Goal: Task Accomplishment & Management: Manage account settings

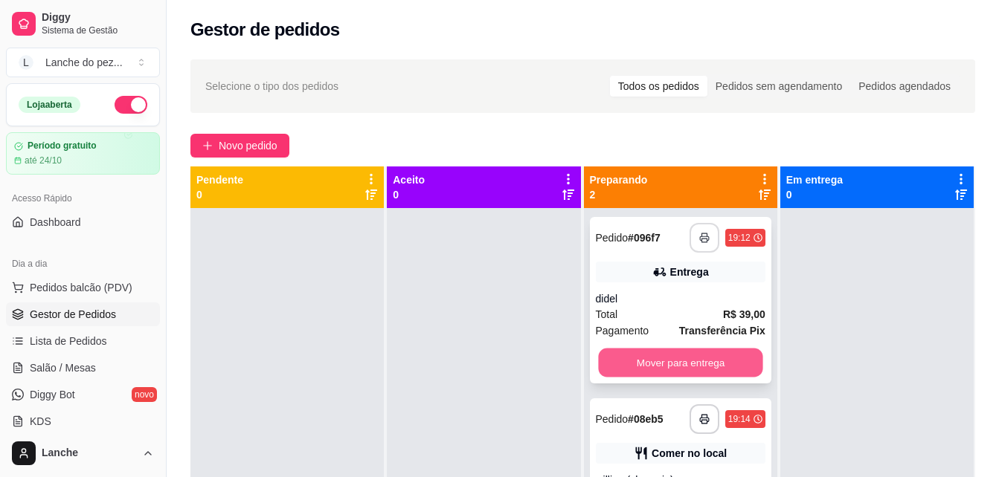
click at [706, 360] on button "Mover para entrega" at bounding box center [680, 363] width 164 height 29
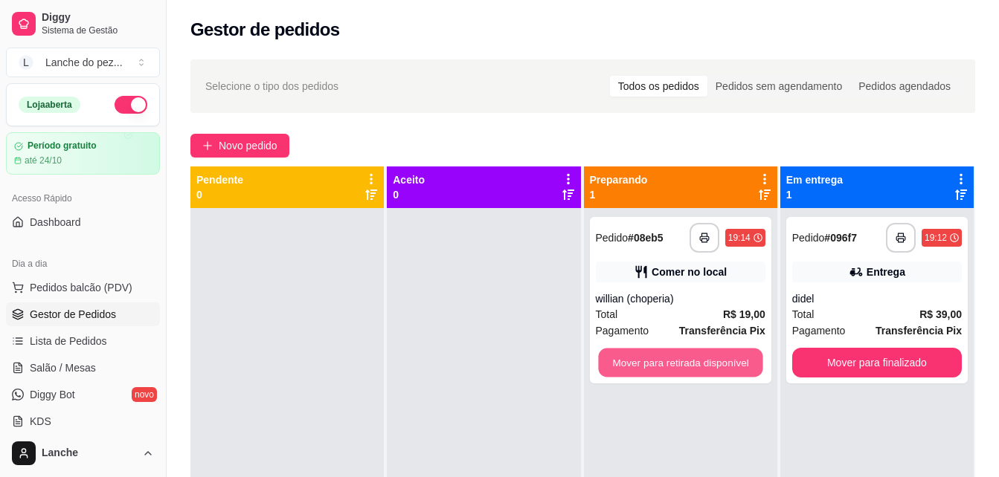
click at [706, 360] on button "Mover para retirada disponível" at bounding box center [680, 363] width 164 height 29
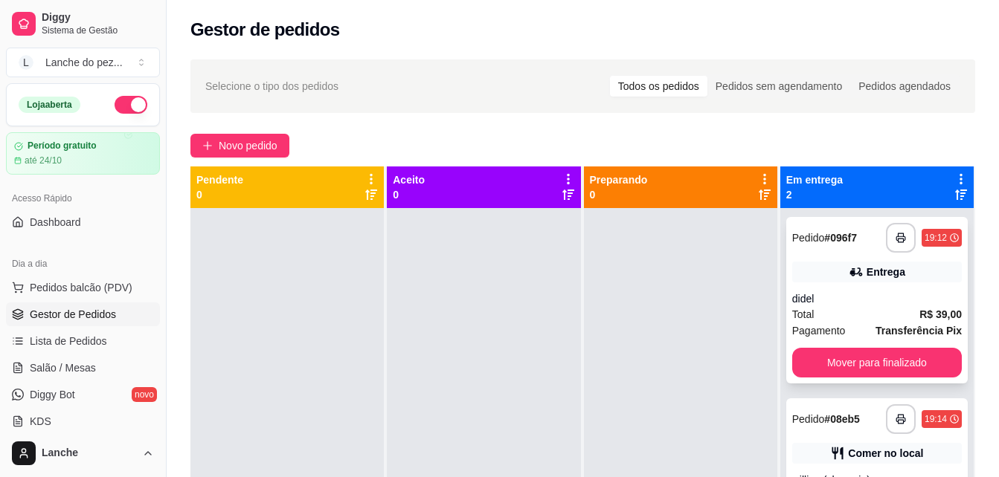
click at [828, 345] on div "**********" at bounding box center [876, 300] width 181 height 167
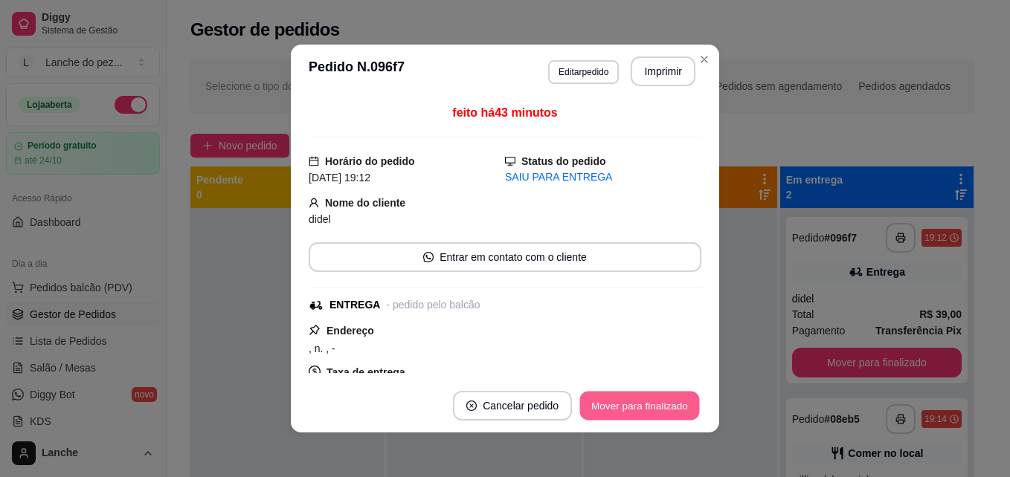
click at [691, 409] on button "Mover para finalizado" at bounding box center [640, 406] width 120 height 29
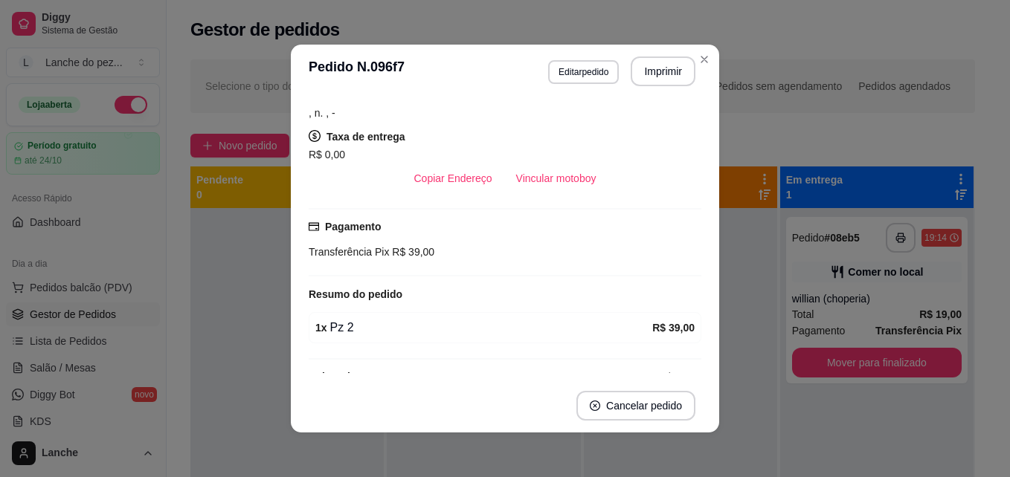
scroll to position [200, 0]
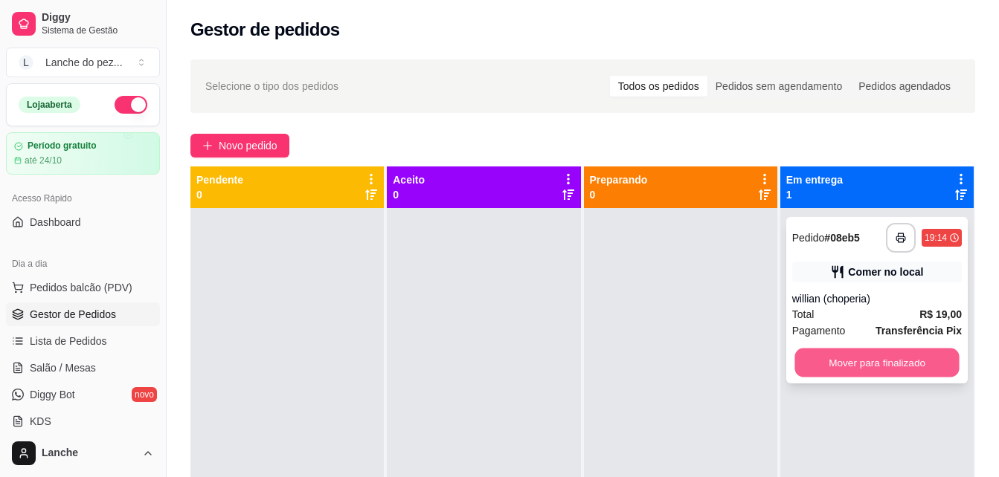
click at [863, 355] on button "Mover para finalizado" at bounding box center [876, 363] width 164 height 29
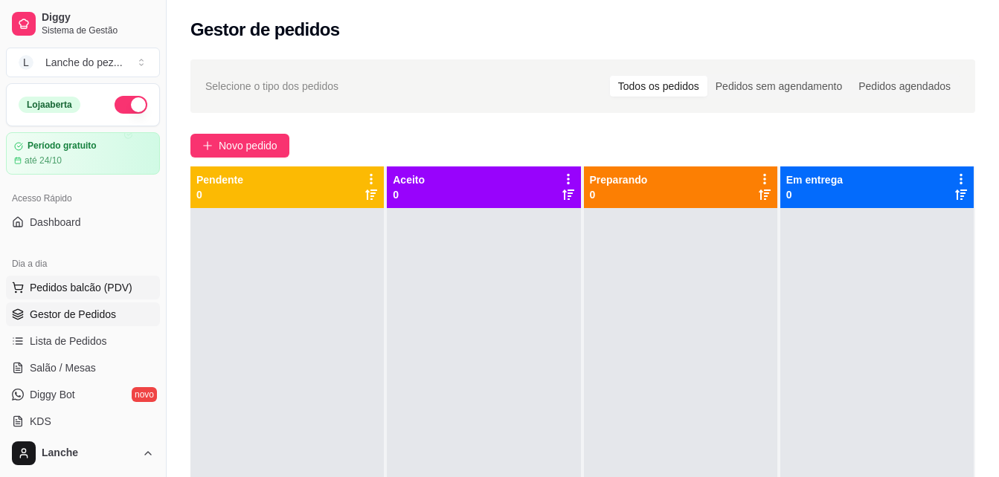
click at [77, 286] on span "Pedidos balcão (PDV)" at bounding box center [81, 287] width 103 height 15
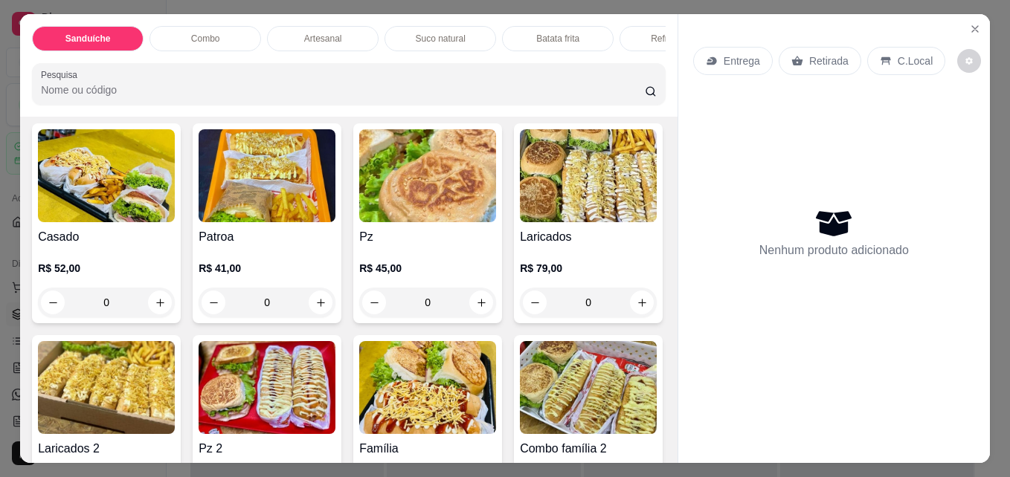
scroll to position [1168, 0]
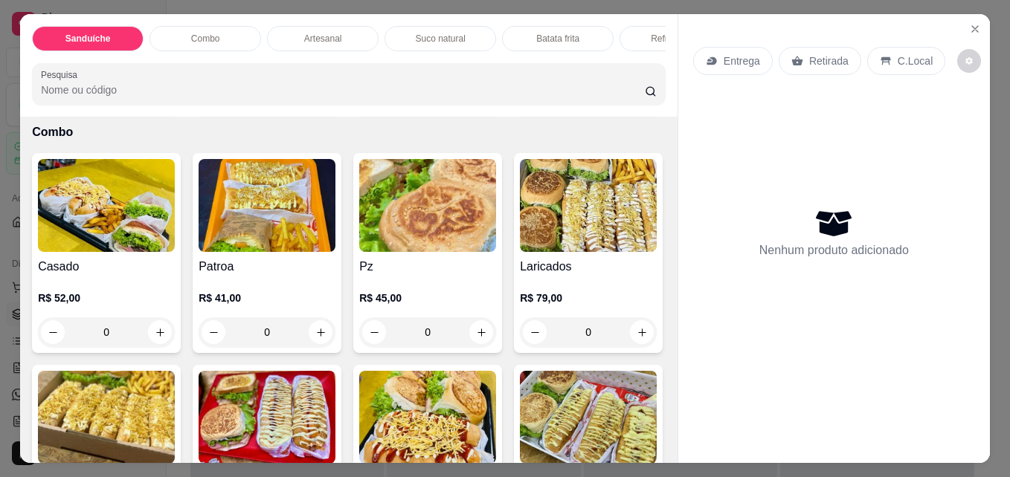
click at [326, 97] on icon "increase-product-quantity" at bounding box center [320, 91] width 11 height 11
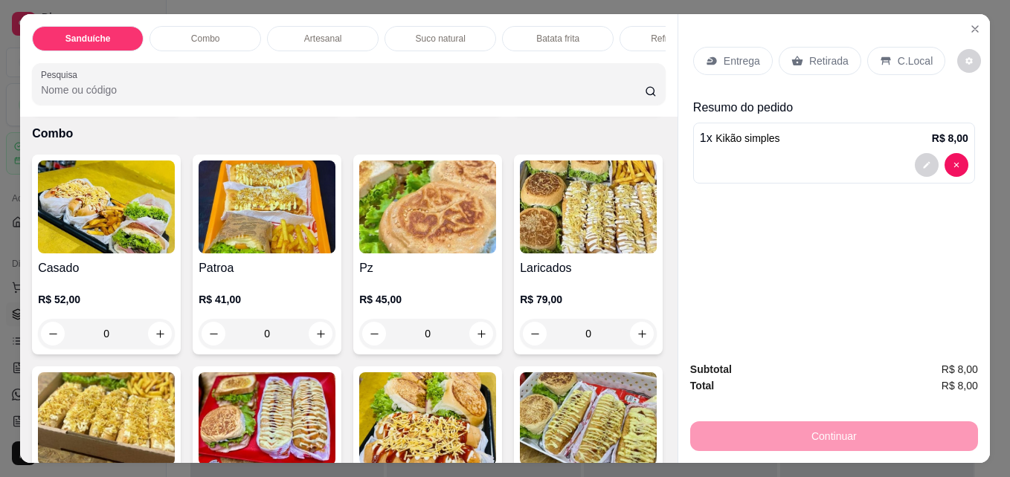
click at [326, 97] on icon "increase-product-quantity" at bounding box center [320, 91] width 11 height 11
type input "2"
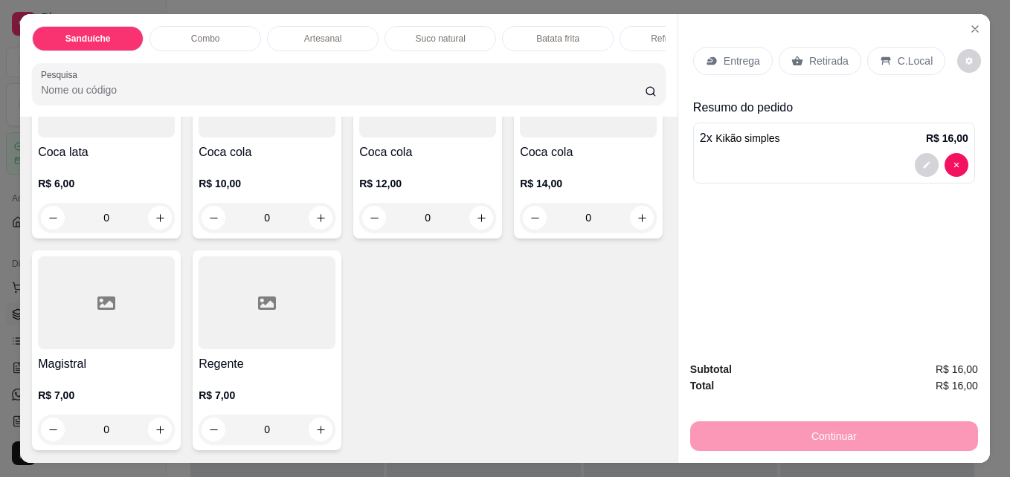
scroll to position [3960, 0]
click at [373, 224] on icon "decrease-product-quantity" at bounding box center [374, 218] width 11 height 11
click at [400, 221] on div "R$ 12,00 0" at bounding box center [427, 196] width 137 height 71
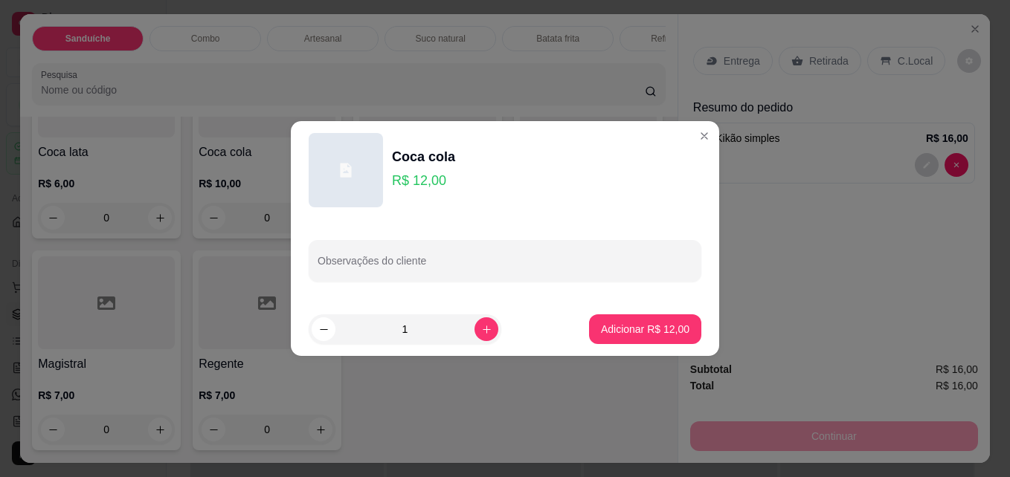
click at [423, 178] on p "R$ 12,00" at bounding box center [423, 180] width 63 height 21
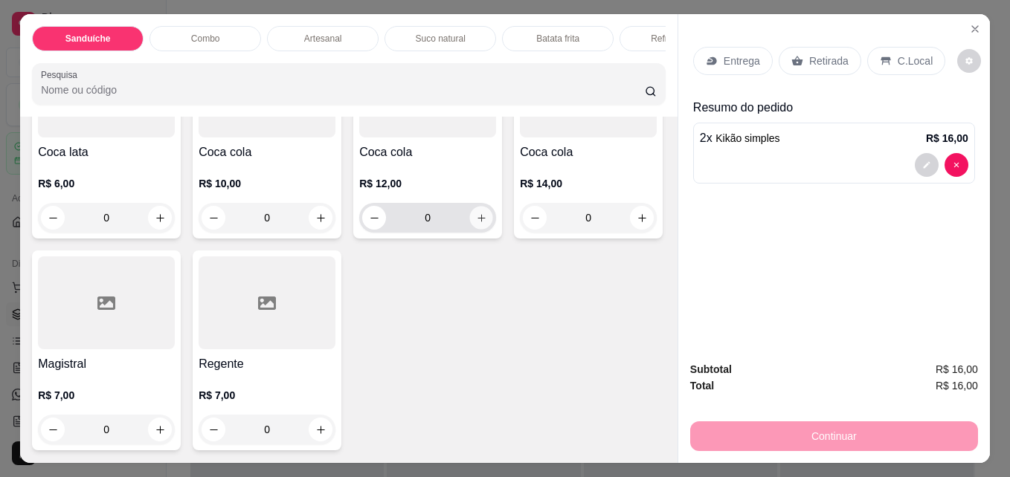
click at [476, 224] on icon "increase-product-quantity" at bounding box center [481, 218] width 11 height 11
type input "1"
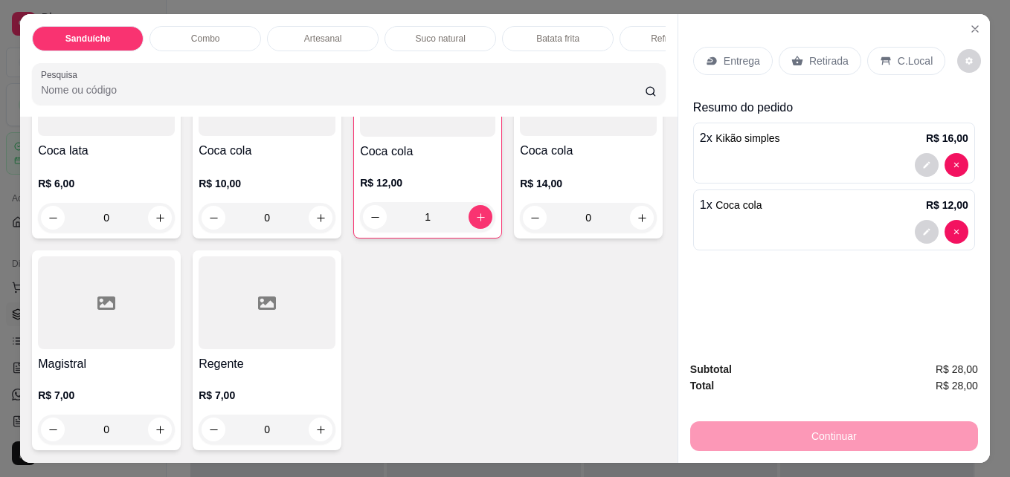
click at [901, 47] on div "C.Local" at bounding box center [906, 61] width 78 height 28
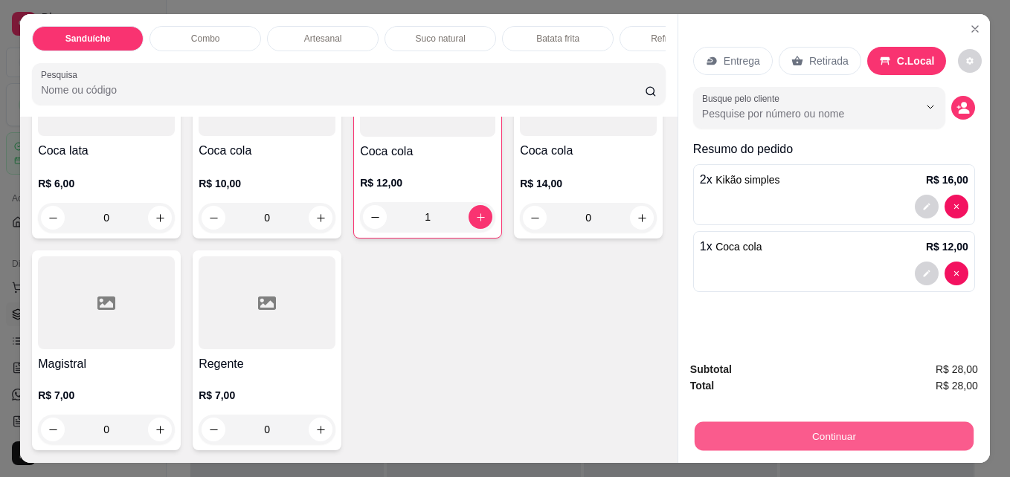
click at [882, 422] on button "Continuar" at bounding box center [834, 436] width 279 height 29
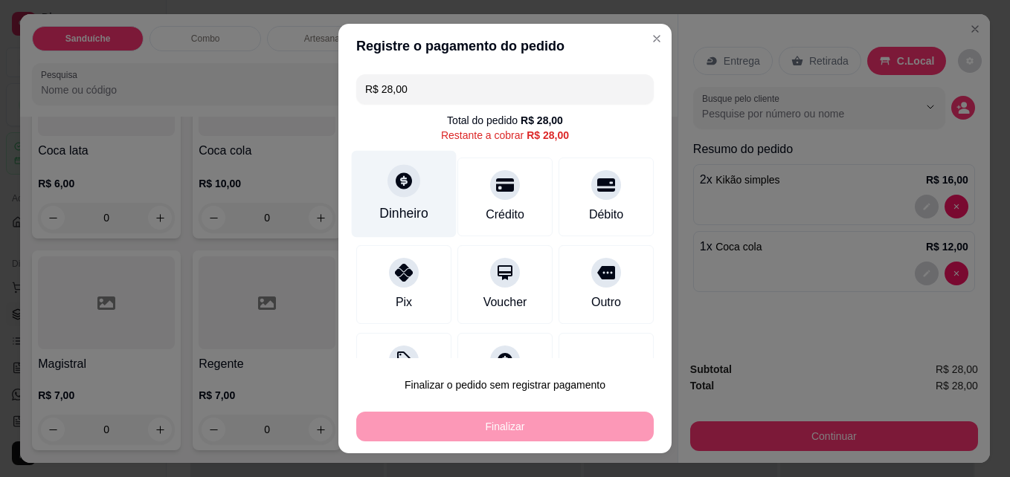
click at [387, 196] on div "Dinheiro" at bounding box center [404, 194] width 105 height 87
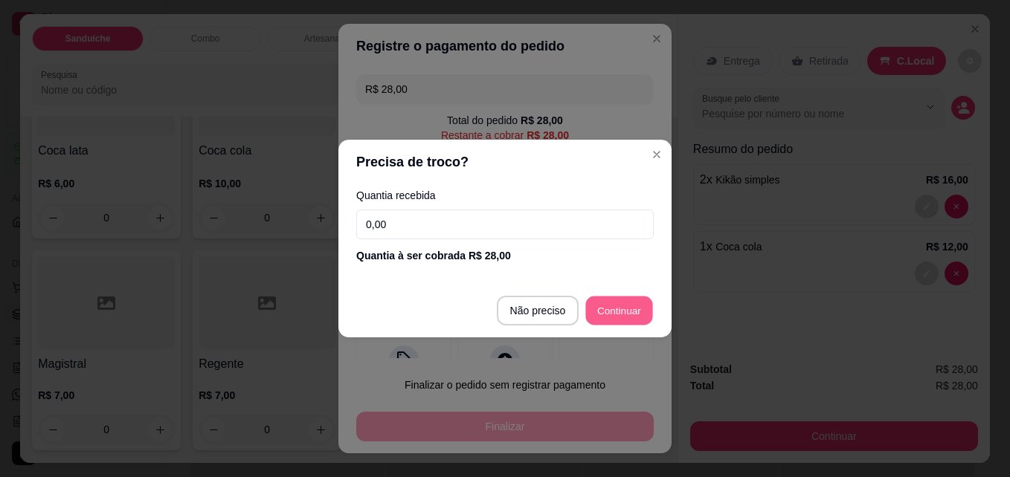
type input "R$ 0,00"
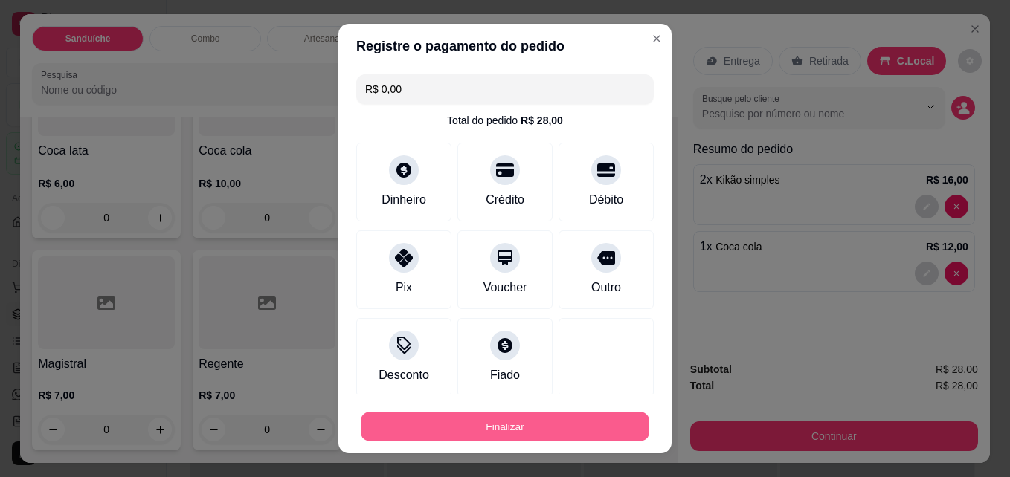
click at [521, 419] on button "Finalizar" at bounding box center [505, 427] width 289 height 29
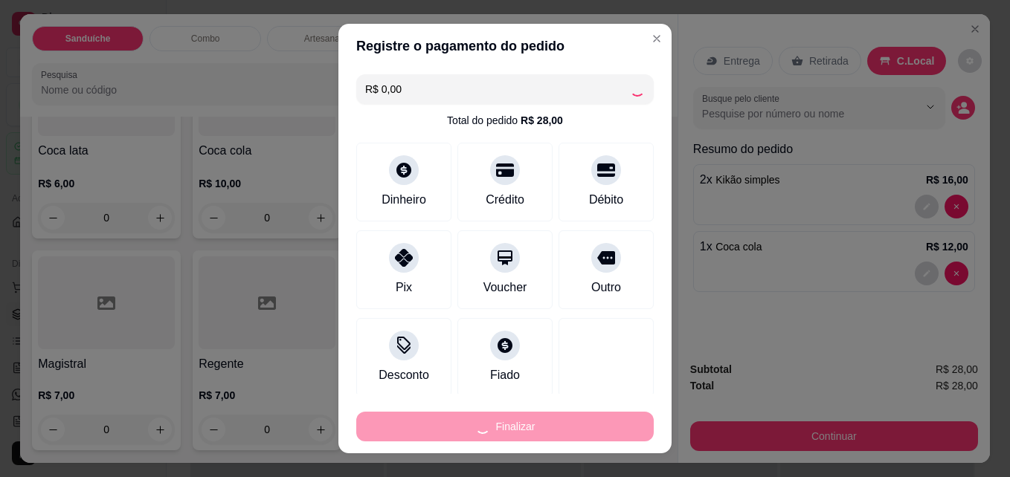
type input "0"
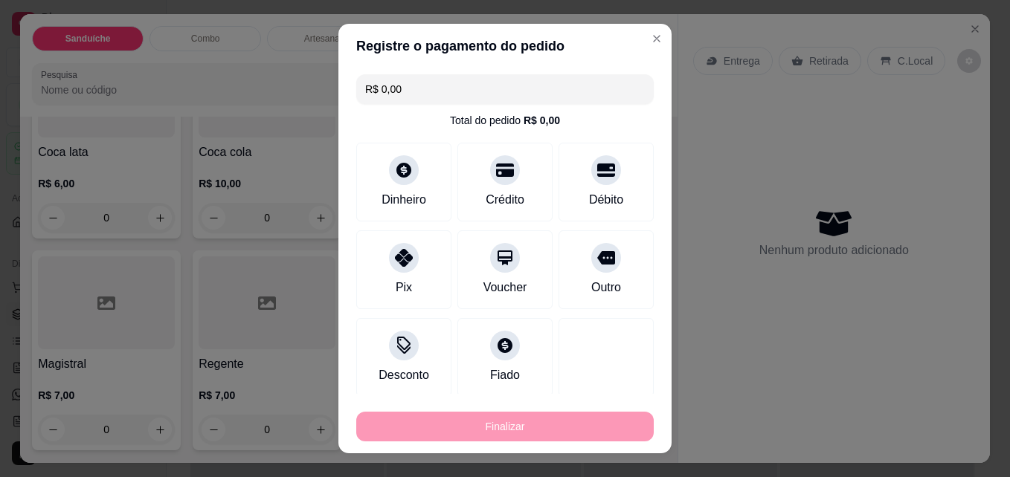
type input "-R$ 28,00"
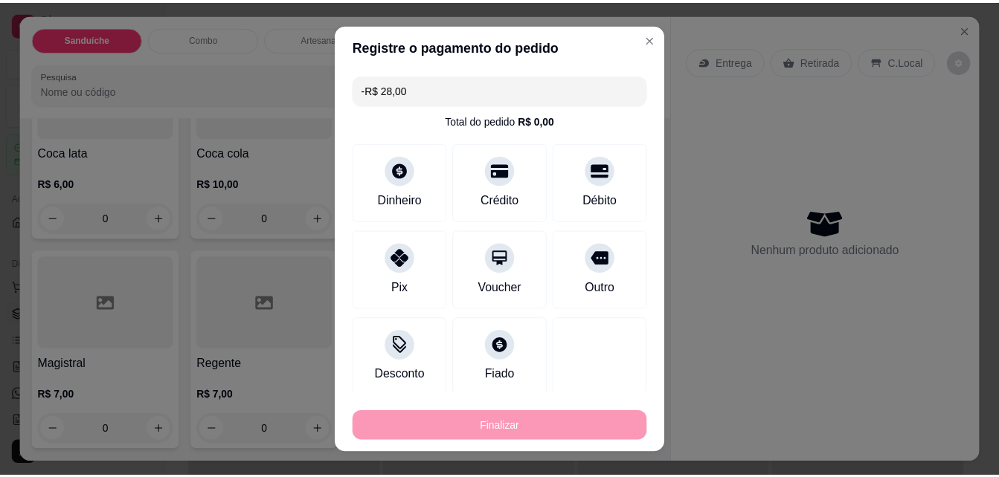
scroll to position [3929, 0]
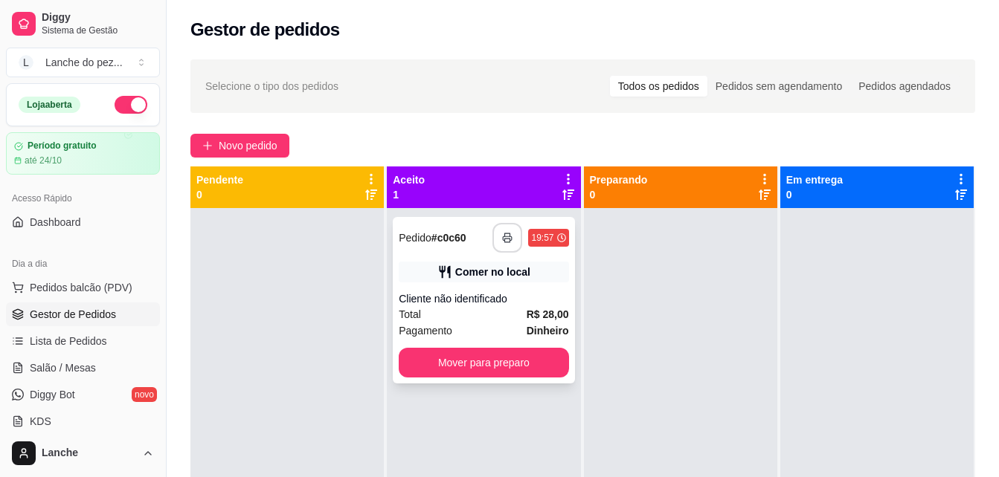
click at [507, 238] on icon "button" at bounding box center [507, 238] width 10 height 10
click at [68, 340] on span "Lista de Pedidos" at bounding box center [68, 341] width 77 height 15
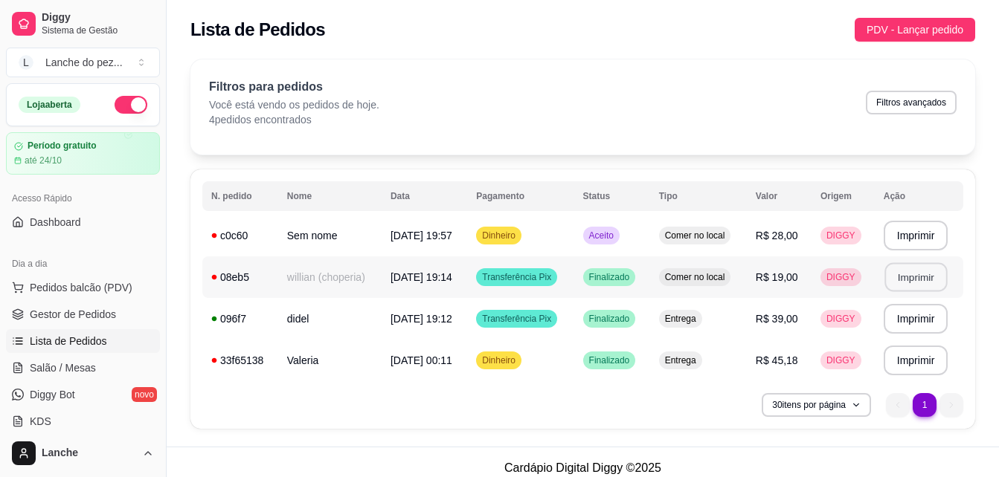
click at [916, 274] on button "Imprimir" at bounding box center [915, 277] width 62 height 29
click at [68, 292] on span "Pedidos balcão (PDV)" at bounding box center [81, 287] width 103 height 15
click at [93, 306] on link "Gestor de Pedidos" at bounding box center [83, 315] width 154 height 24
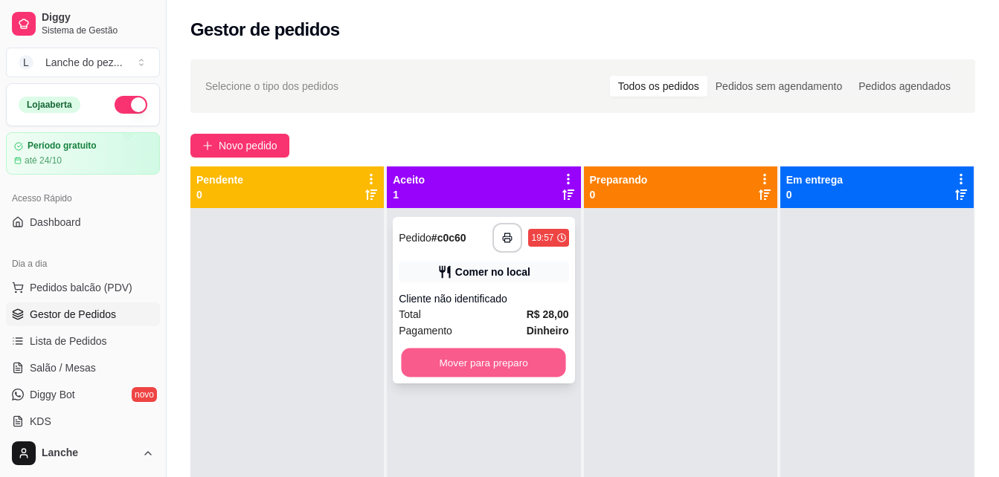
click at [481, 360] on button "Mover para preparo" at bounding box center [484, 363] width 164 height 29
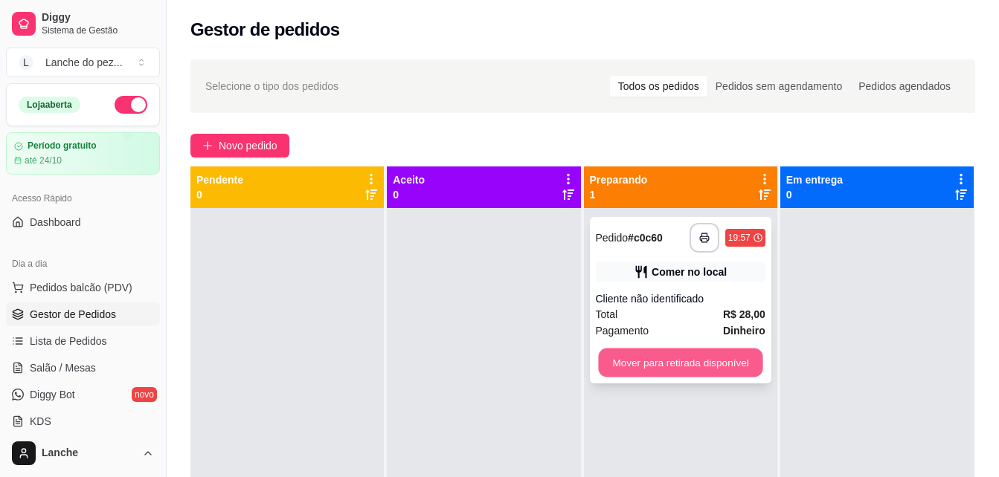
click at [701, 355] on button "Mover para retirada disponível" at bounding box center [680, 363] width 164 height 29
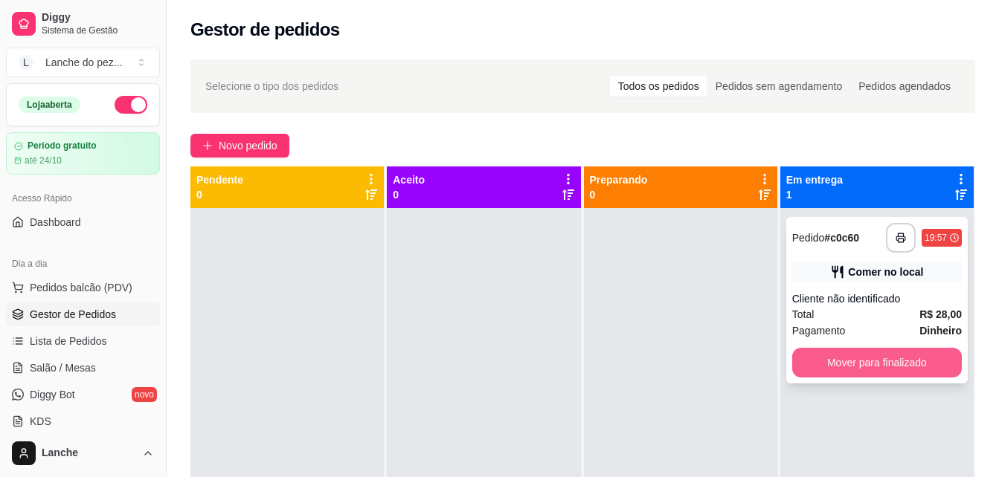
click at [866, 352] on button "Mover para finalizado" at bounding box center [877, 363] width 170 height 30
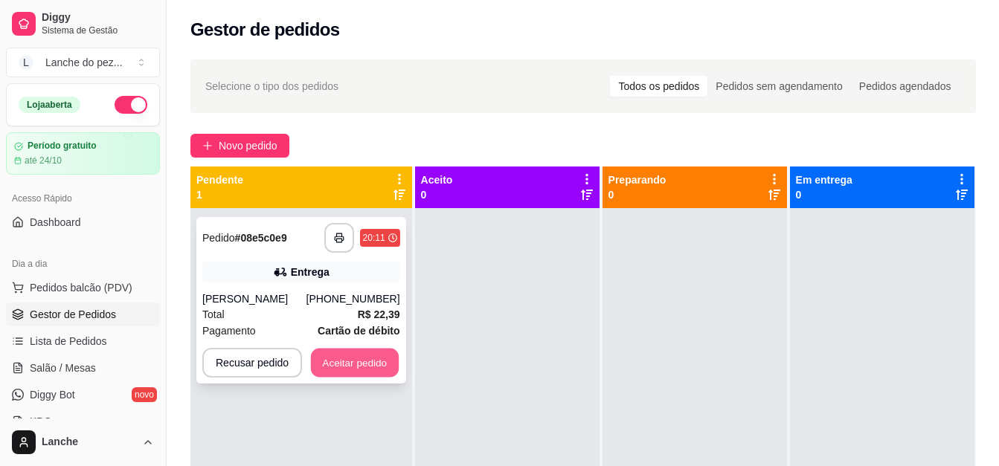
click at [373, 362] on button "Aceitar pedido" at bounding box center [355, 363] width 88 height 29
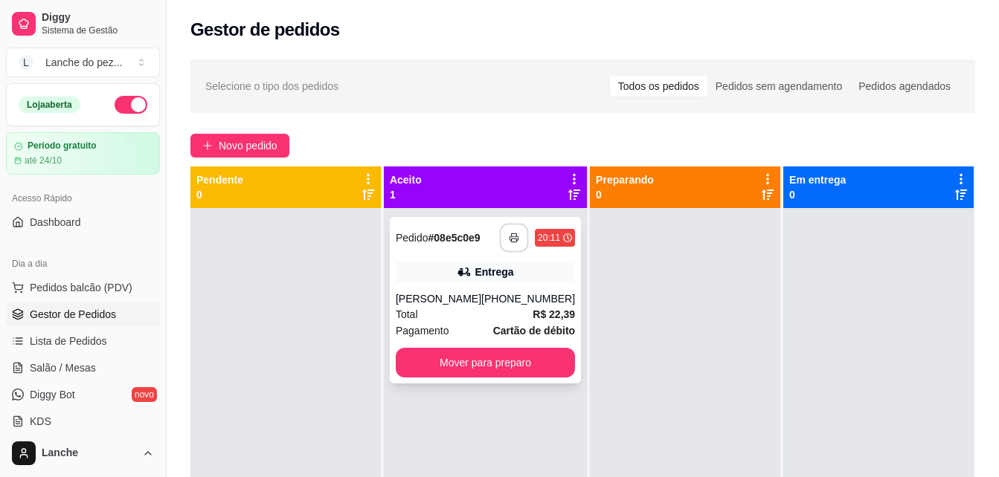
click at [512, 234] on polyline "button" at bounding box center [514, 235] width 5 height 3
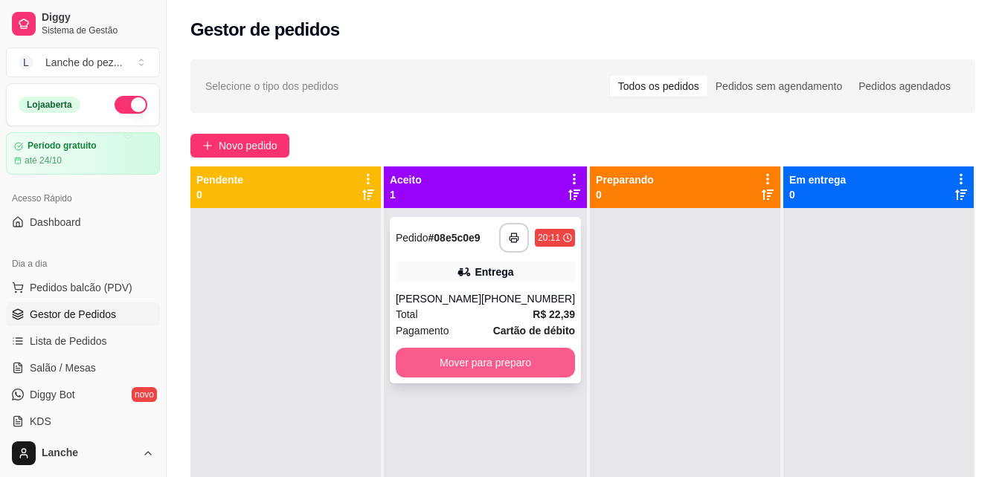
click at [529, 361] on button "Mover para preparo" at bounding box center [485, 363] width 179 height 30
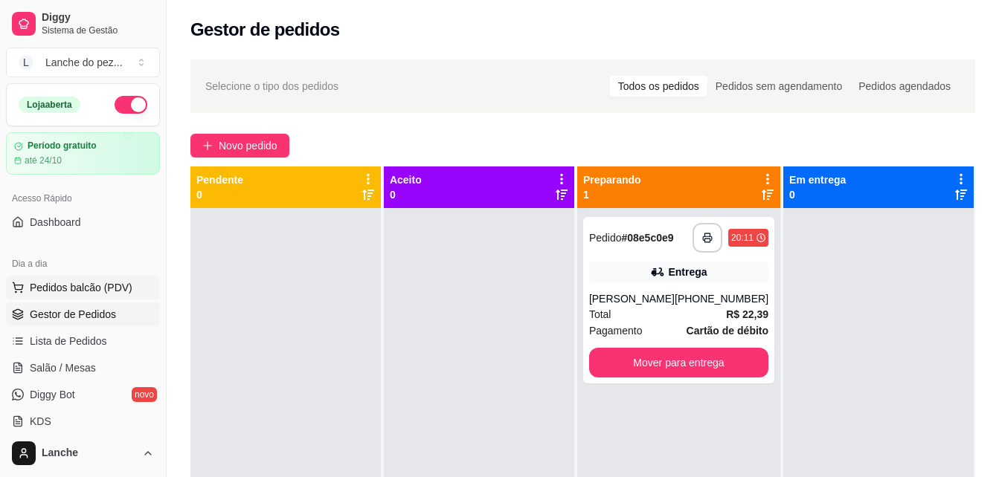
click at [74, 289] on span "Pedidos balcão (PDV)" at bounding box center [81, 287] width 103 height 15
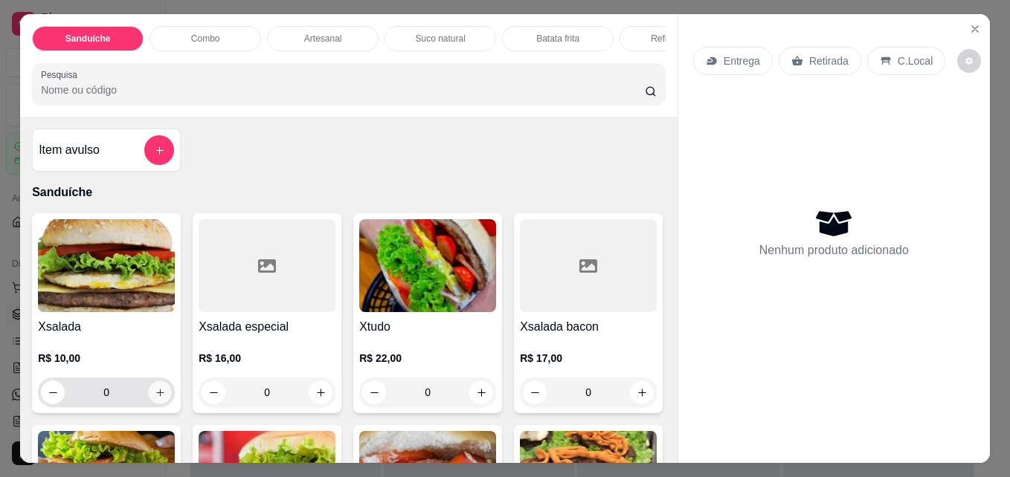
click at [155, 399] on icon "increase-product-quantity" at bounding box center [160, 392] width 11 height 11
type input "1"
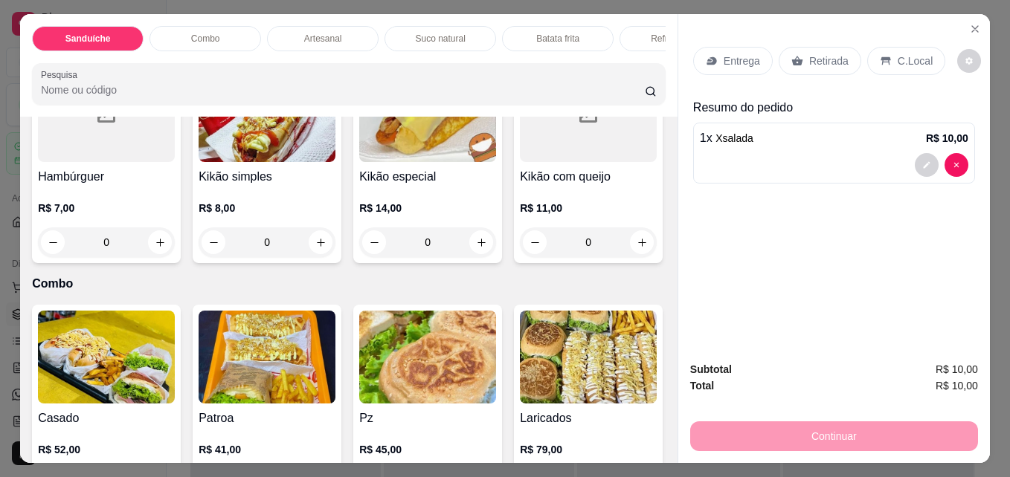
scroll to position [995, 0]
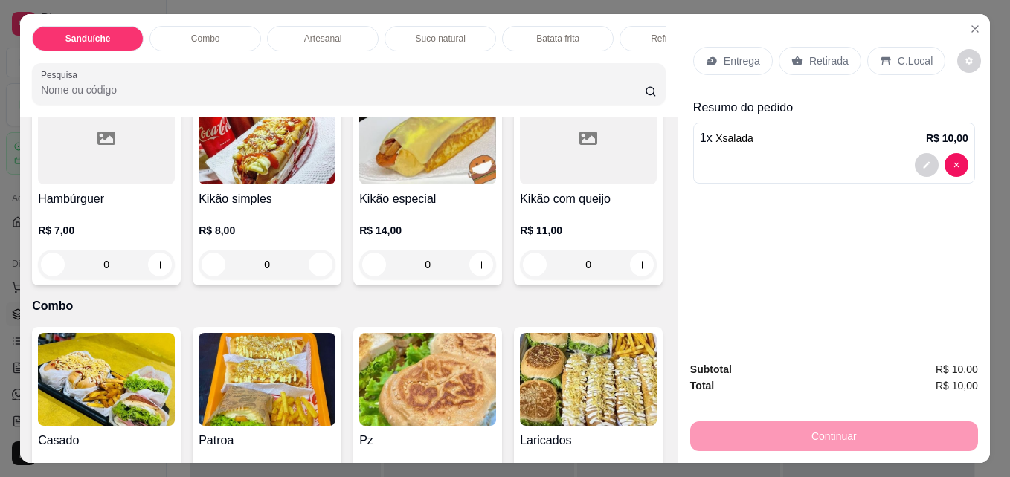
click at [476, 59] on icon "increase-product-quantity" at bounding box center [481, 53] width 11 height 11
type input "1"
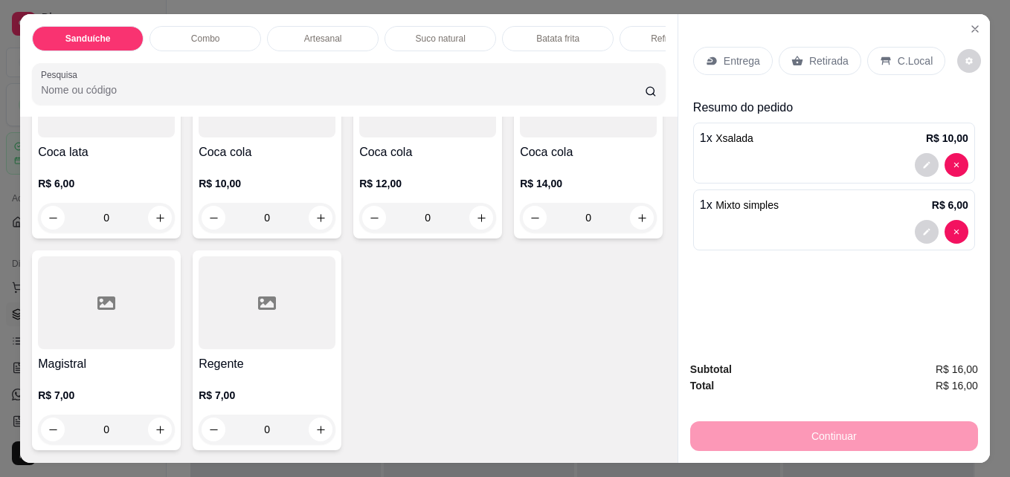
scroll to position [3994, 0]
click at [319, 214] on icon "increase-product-quantity" at bounding box center [320, 218] width 11 height 11
type input "1"
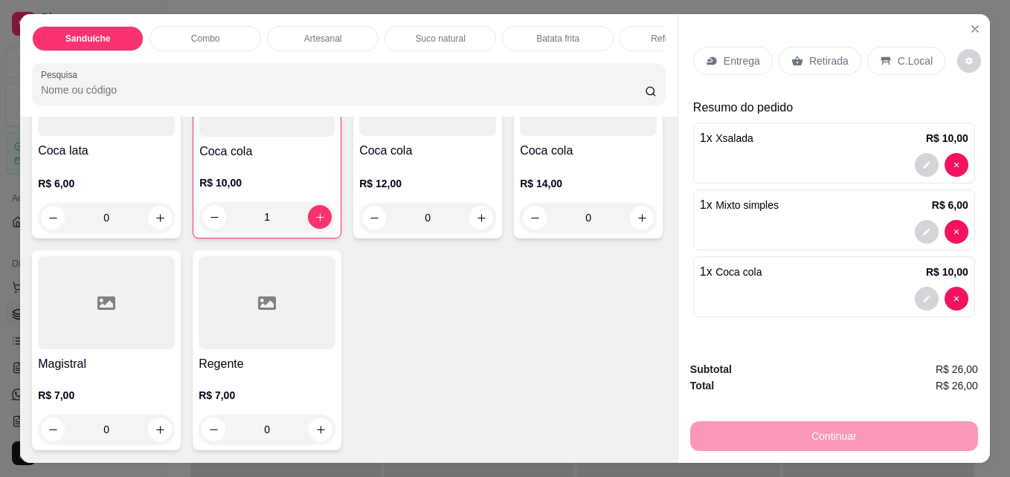
click at [898, 54] on p "C.Local" at bounding box center [915, 61] width 35 height 15
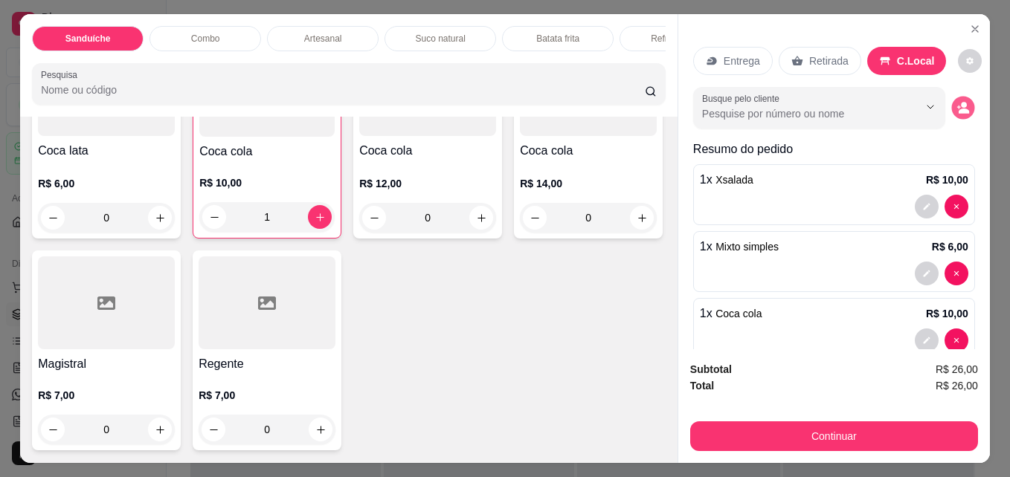
click at [956, 103] on icon "decrease-product-quantity" at bounding box center [962, 108] width 13 height 13
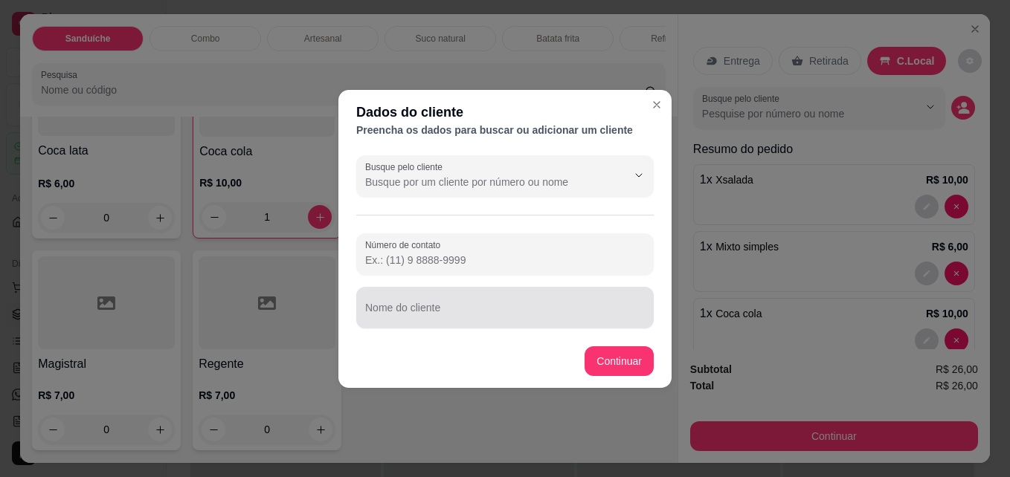
click at [459, 309] on input "Nome do cliente" at bounding box center [505, 313] width 280 height 15
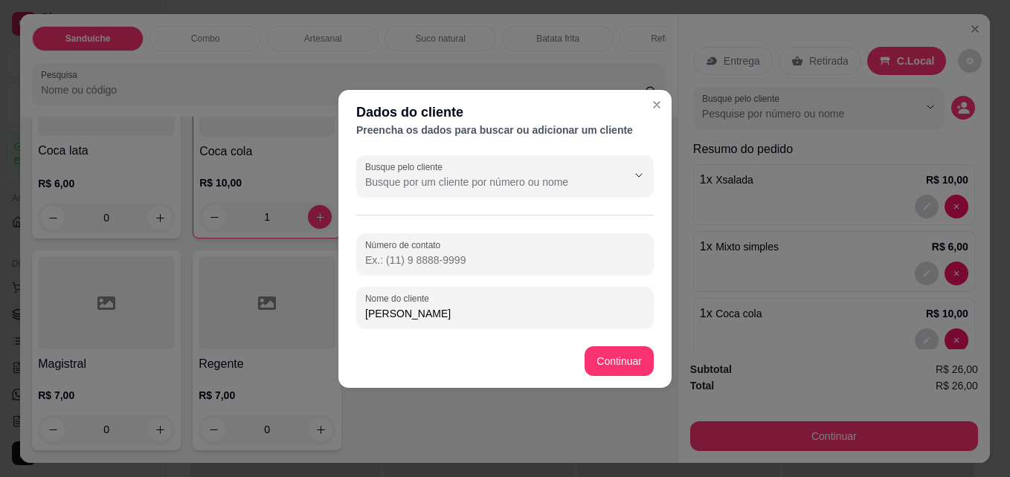
type input "[PERSON_NAME]"
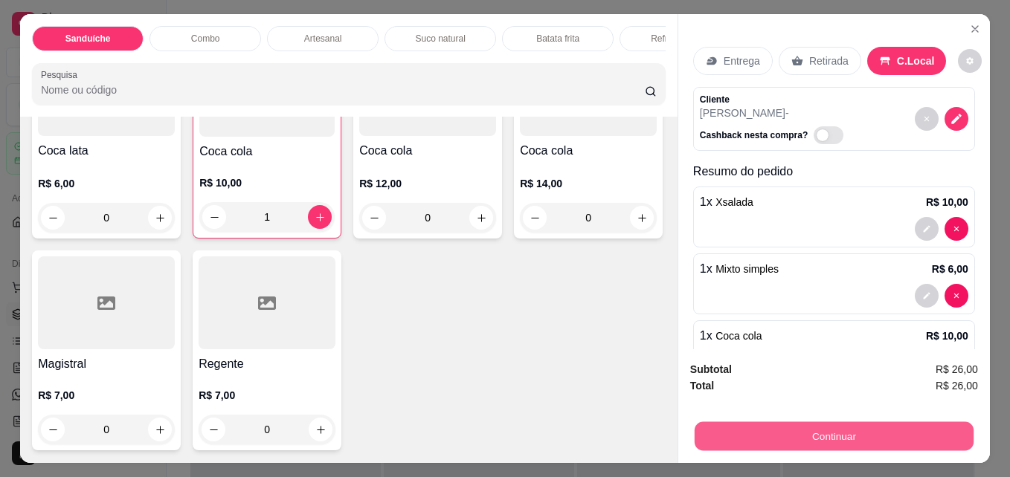
click at [880, 425] on button "Continuar" at bounding box center [834, 436] width 279 height 29
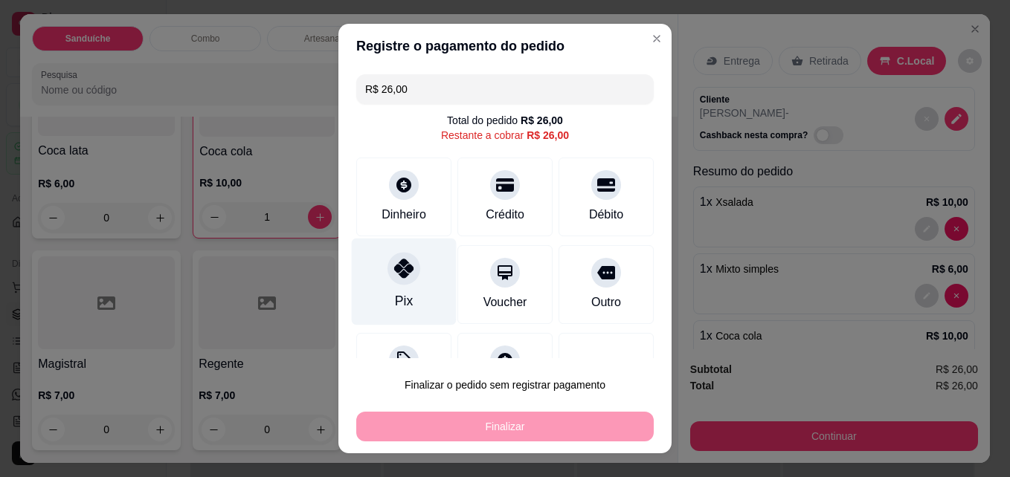
click at [403, 293] on div "Pix" at bounding box center [404, 301] width 18 height 19
type input "R$ 0,00"
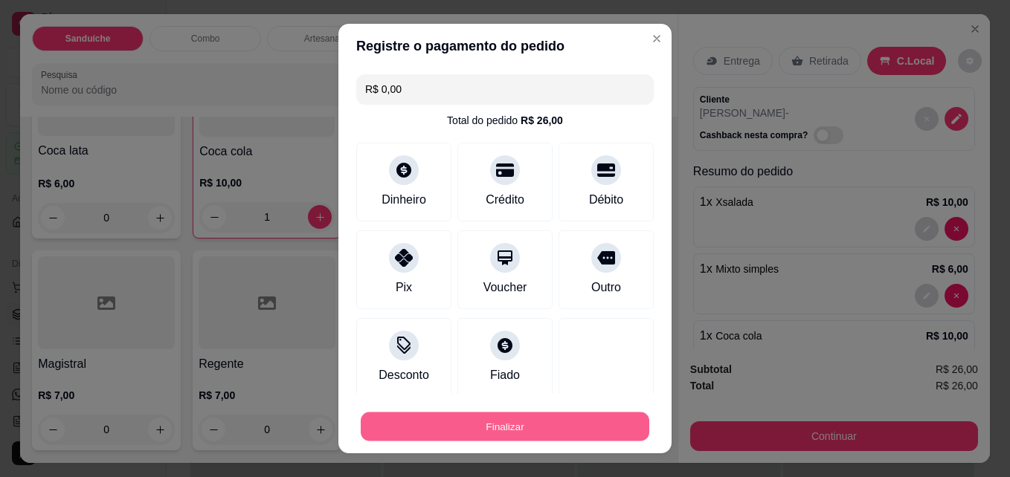
click at [457, 428] on button "Finalizar" at bounding box center [505, 427] width 289 height 29
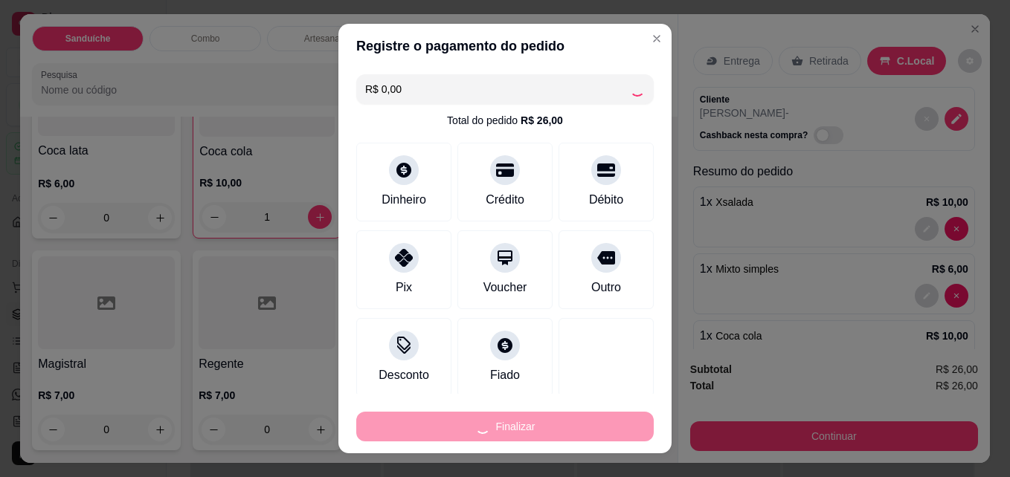
type input "0"
type input "-R$ 26,00"
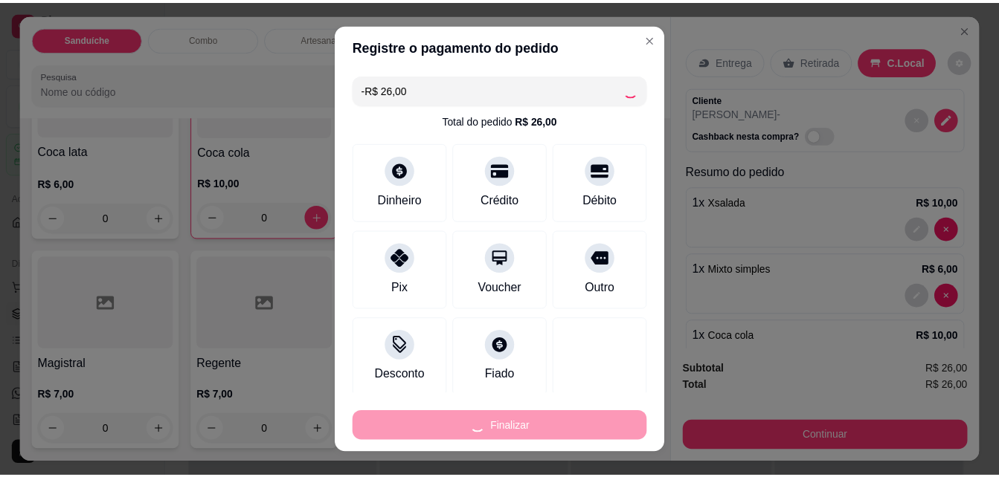
scroll to position [3991, 0]
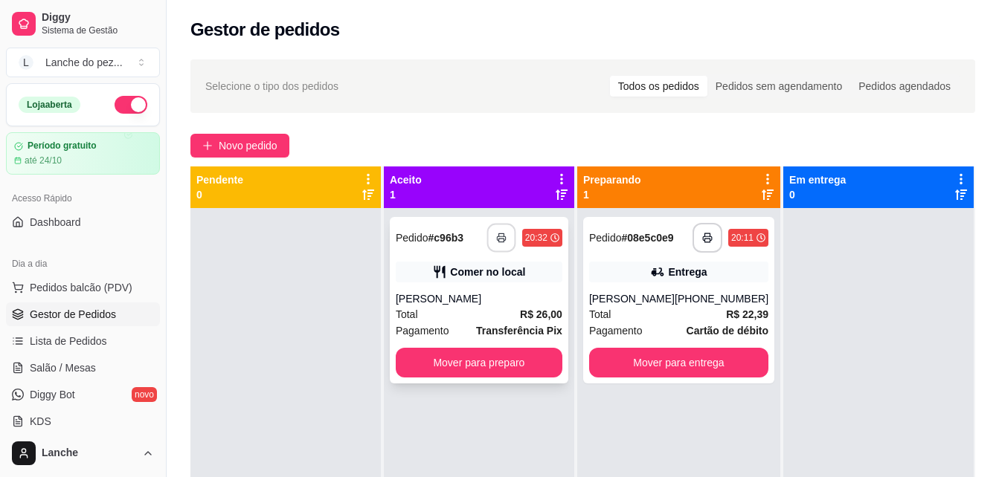
click at [503, 239] on rect "button" at bounding box center [500, 241] width 5 height 4
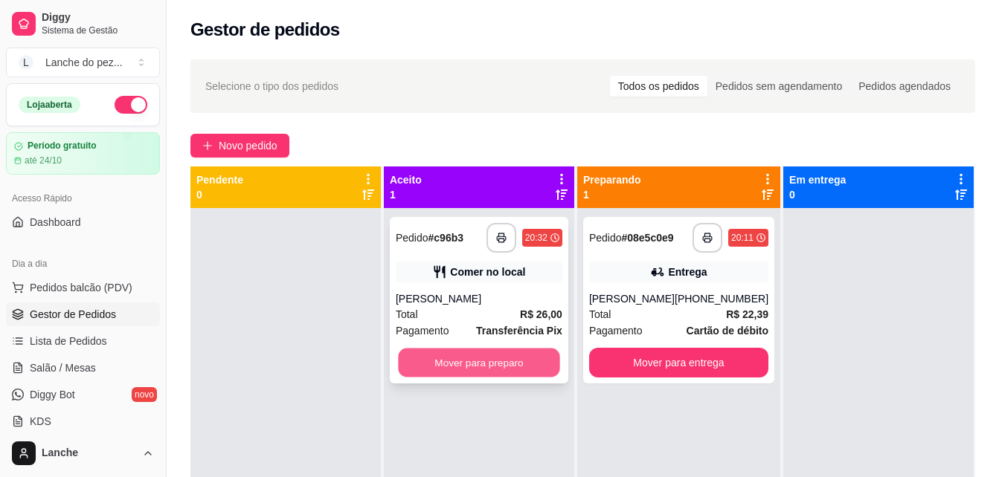
click at [505, 353] on button "Mover para preparo" at bounding box center [478, 363] width 161 height 29
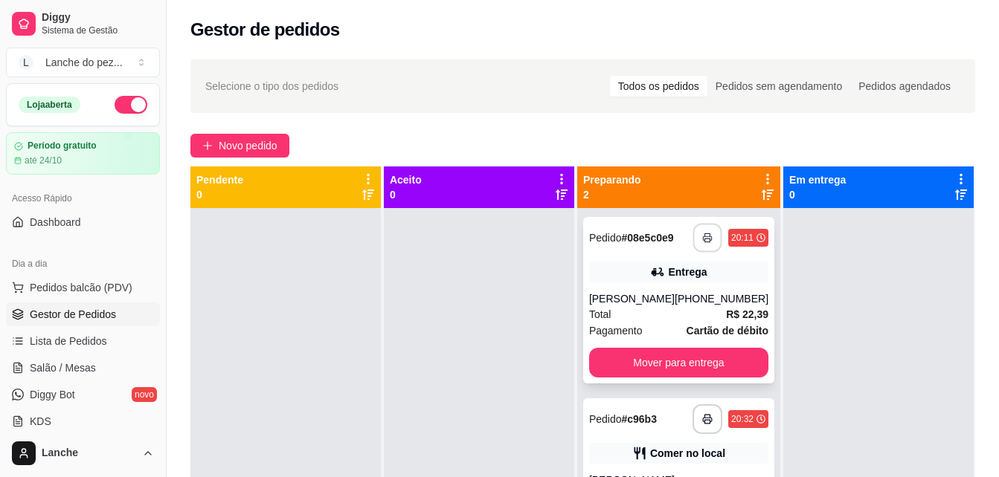
click at [702, 235] on button "button" at bounding box center [707, 238] width 29 height 29
click at [79, 283] on span "Pedidos balcão (PDV)" at bounding box center [81, 287] width 103 height 15
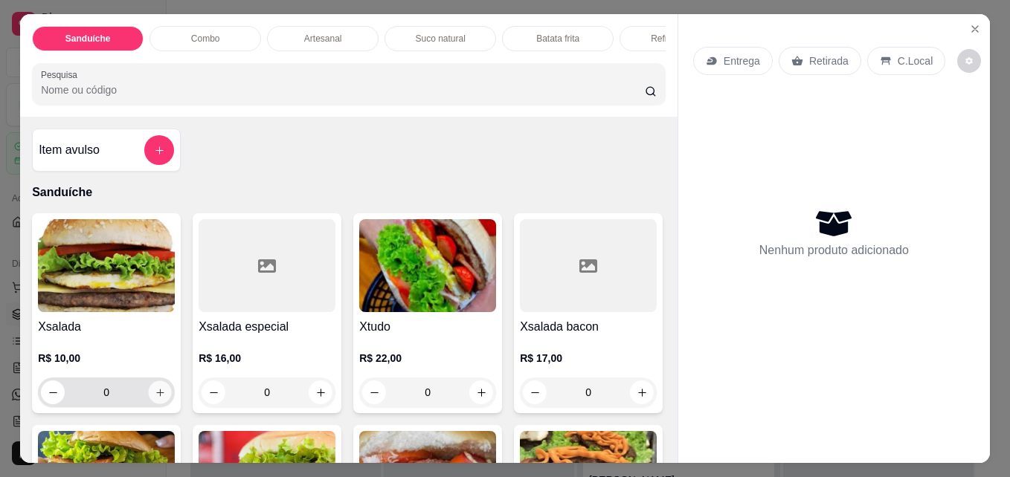
click at [158, 405] on button "increase-product-quantity" at bounding box center [160, 392] width 23 height 23
type input "1"
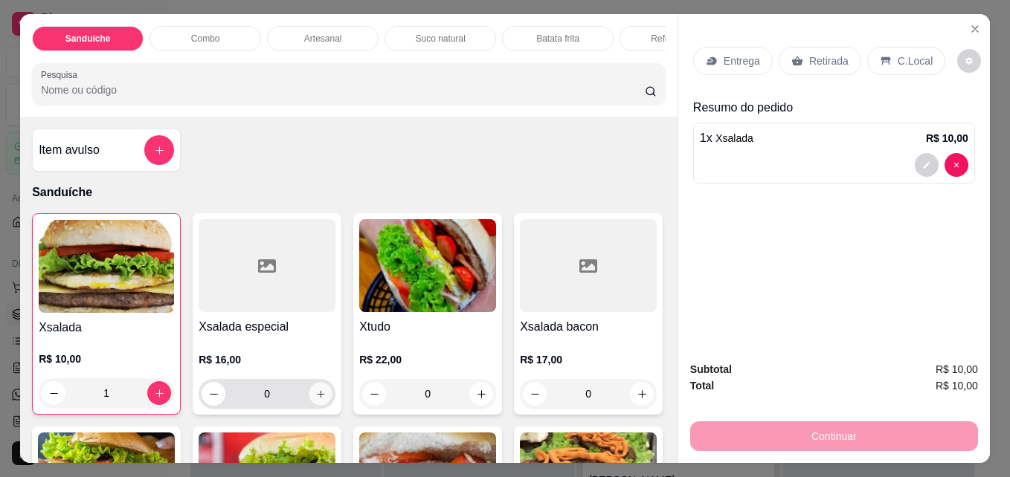
click at [323, 398] on button "increase-product-quantity" at bounding box center [320, 394] width 23 height 23
type input "1"
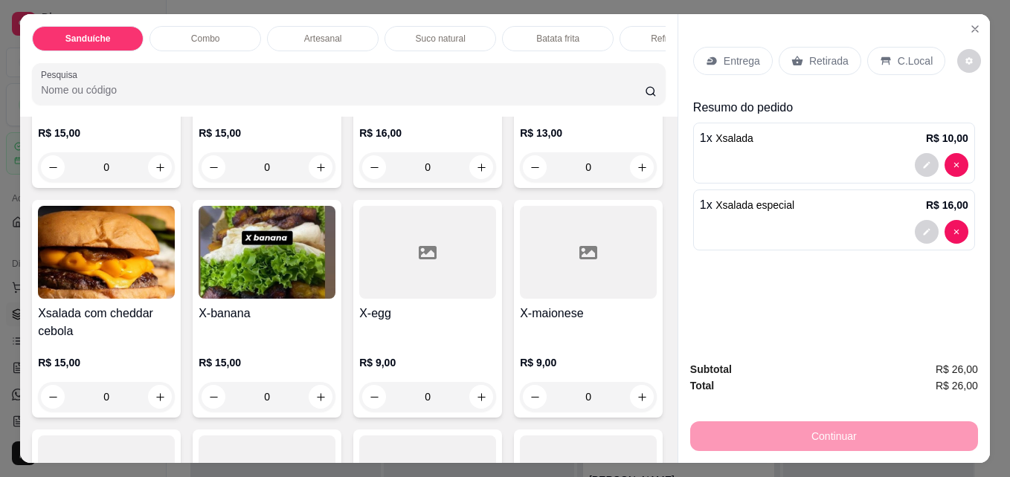
scroll to position [353, 0]
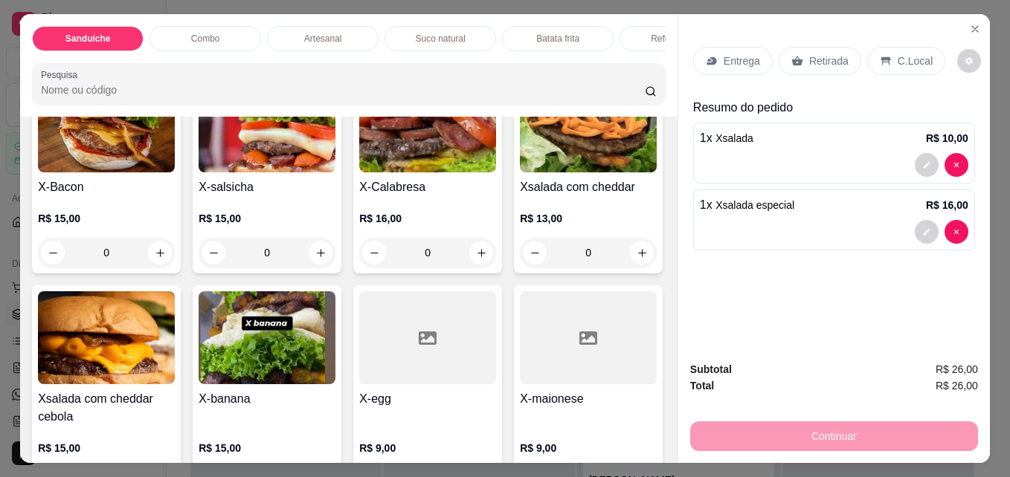
click at [921, 59] on div "C.Local" at bounding box center [906, 61] width 78 height 28
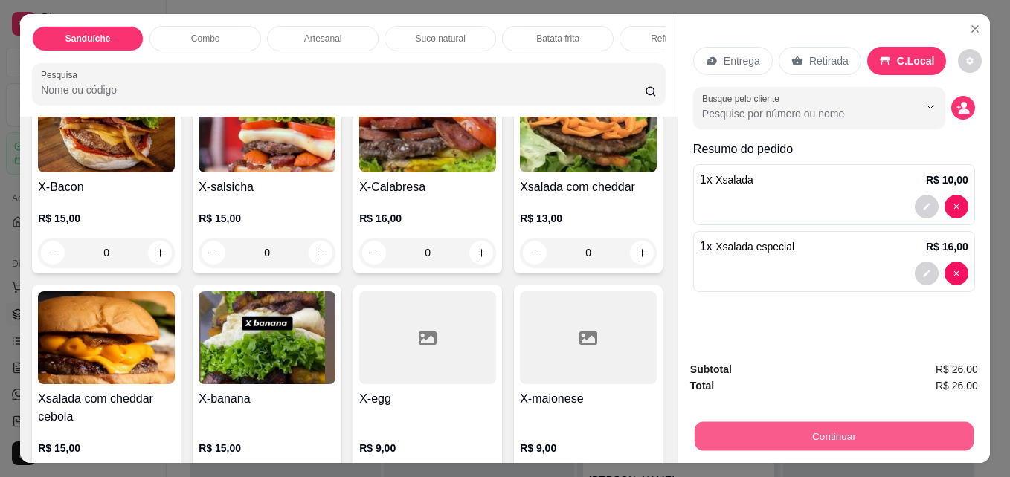
click at [863, 431] on button "Continuar" at bounding box center [834, 436] width 279 height 29
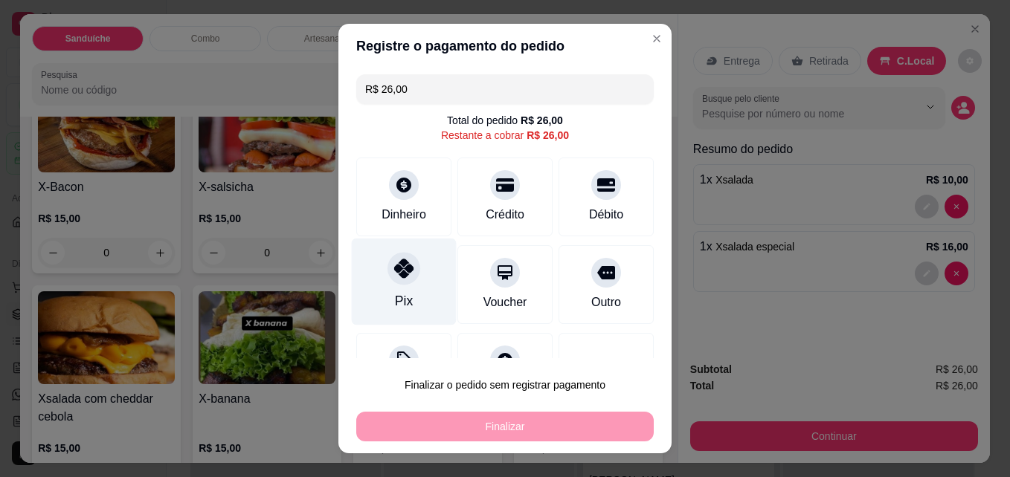
click at [391, 285] on div at bounding box center [403, 269] width 33 height 33
type input "R$ 0,00"
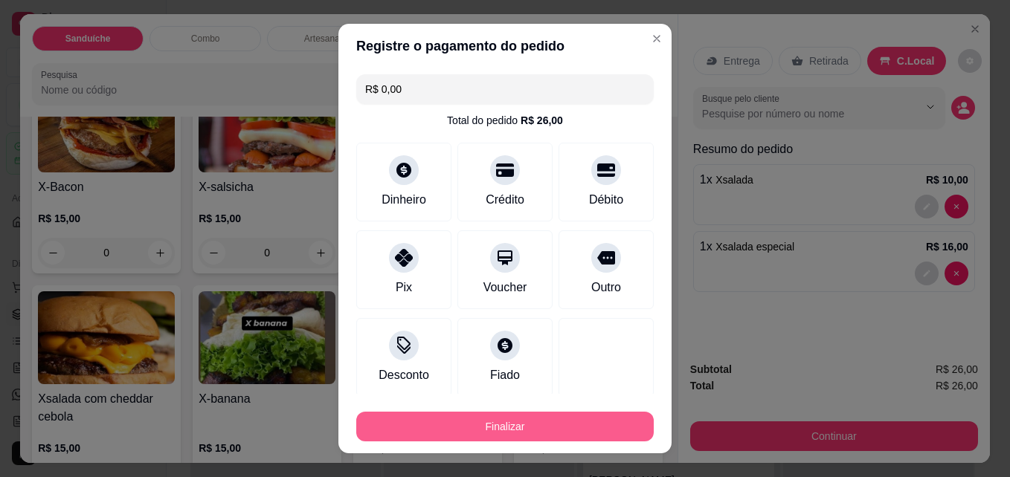
click at [387, 420] on button "Finalizar" at bounding box center [504, 427] width 297 height 30
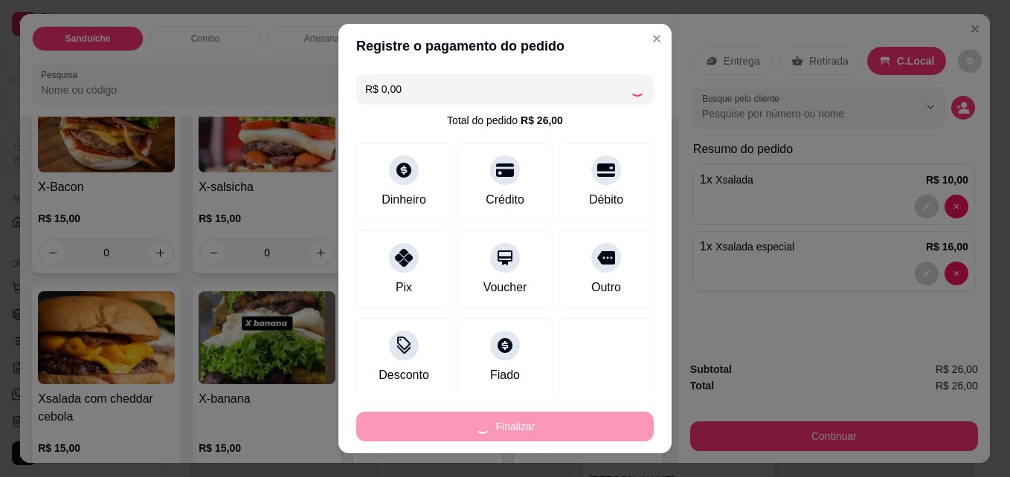
type input "0"
type input "-R$ 26,00"
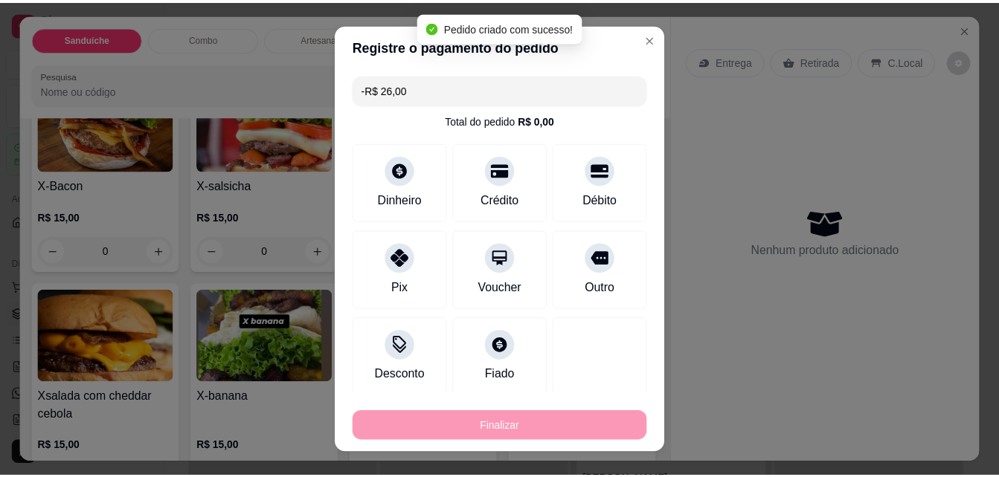
scroll to position [352, 0]
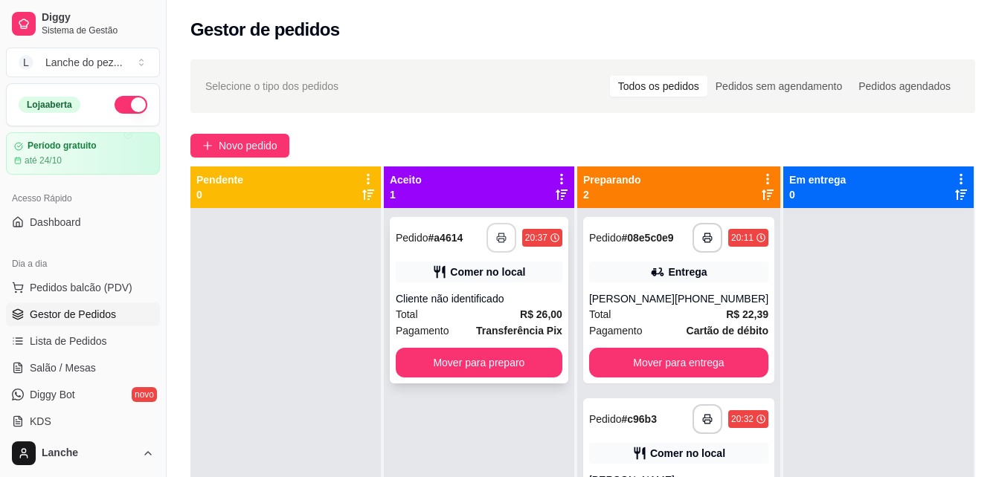
click at [504, 231] on button "button" at bounding box center [501, 238] width 30 height 30
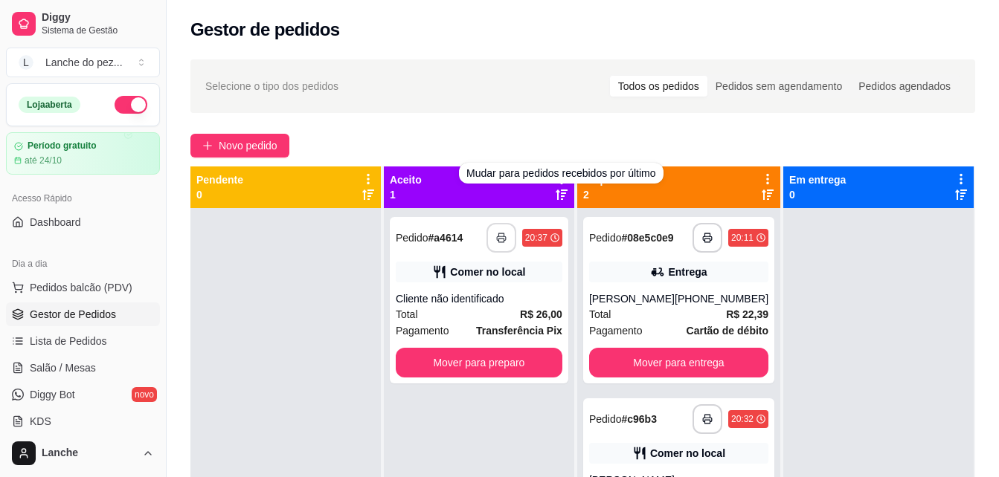
click at [562, 183] on div "Mudar para pedidos recebidos por último" at bounding box center [561, 173] width 204 height 21
click at [560, 193] on icon at bounding box center [562, 195] width 12 height 10
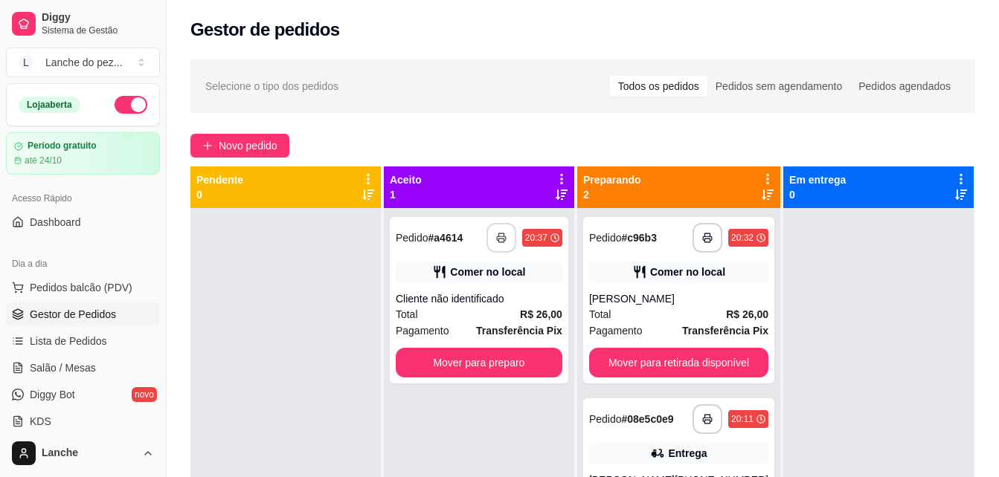
click at [567, 180] on icon at bounding box center [561, 179] width 13 height 13
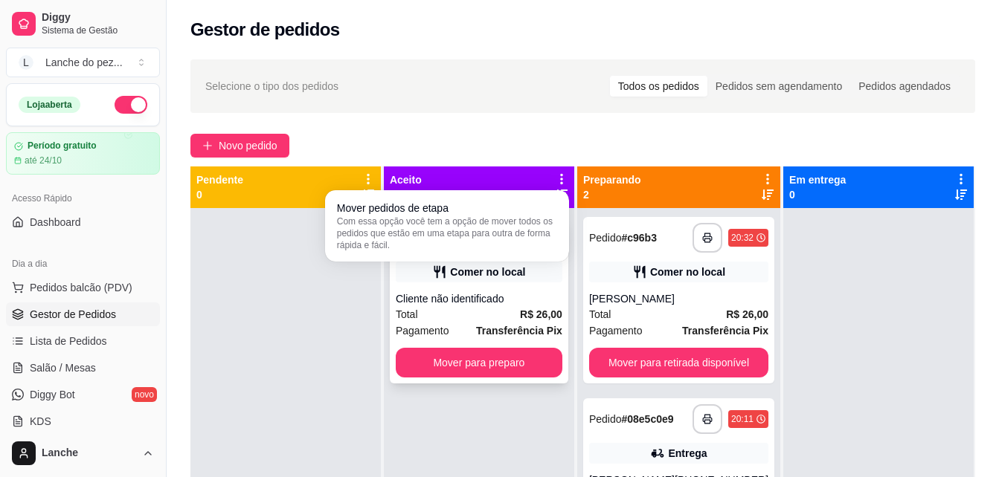
click at [469, 265] on div "Comer no local" at bounding box center [487, 272] width 75 height 15
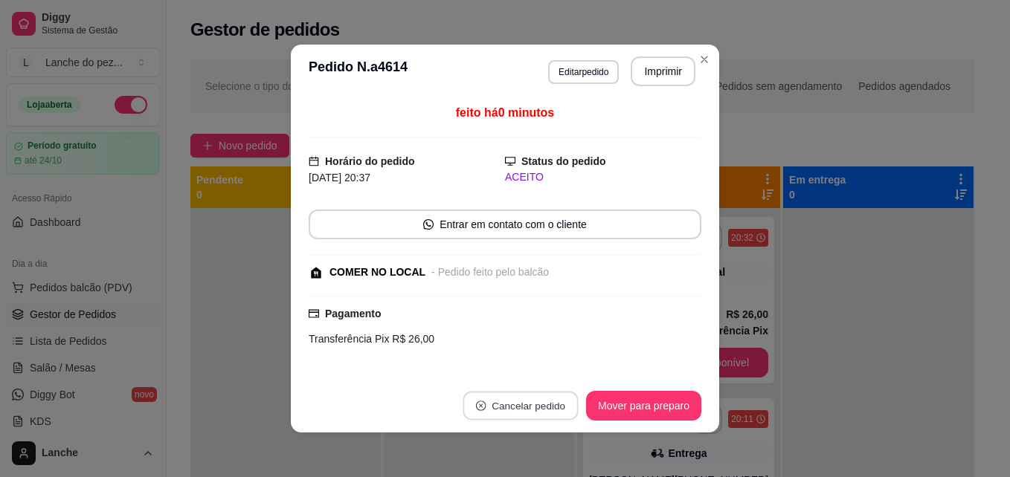
click at [544, 408] on button "Cancelar pedido" at bounding box center [520, 406] width 115 height 29
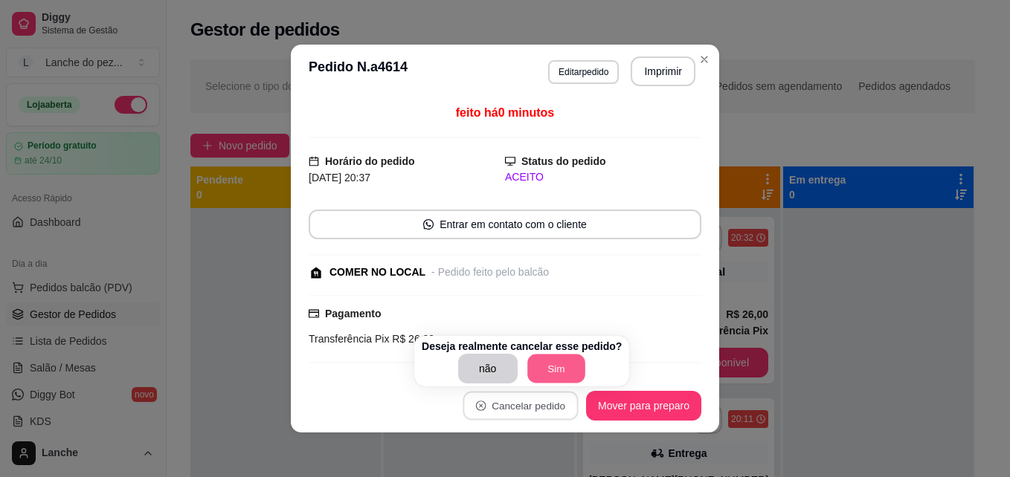
click at [544, 371] on button "Sim" at bounding box center [556, 369] width 58 height 29
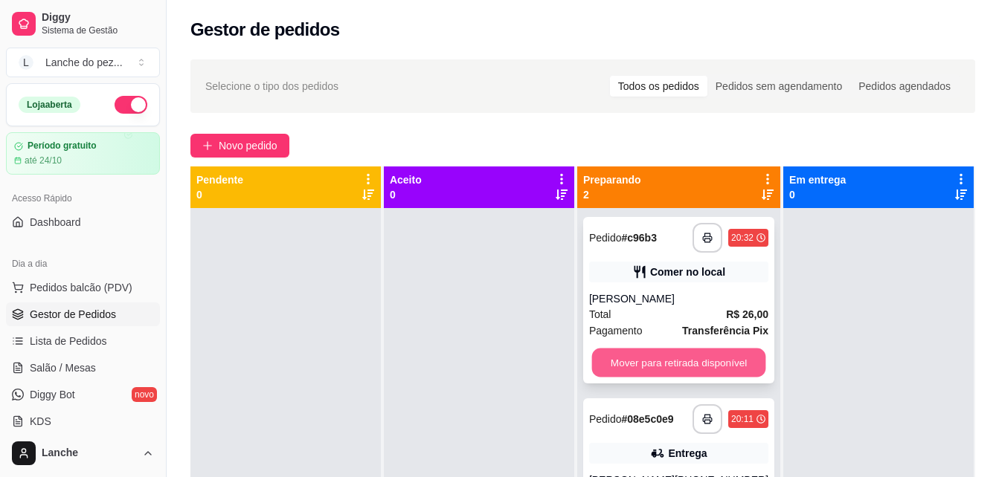
click at [698, 365] on button "Mover para retirada disponível" at bounding box center [678, 363] width 174 height 29
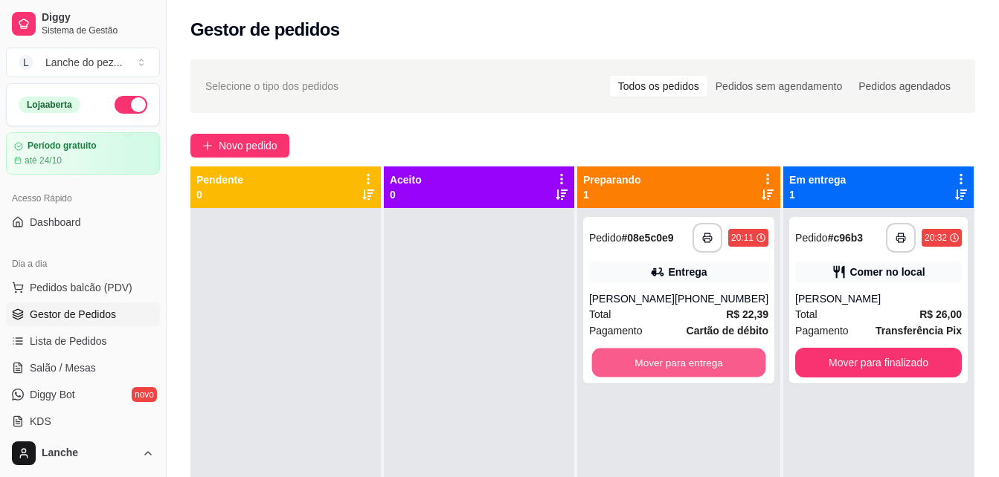
click at [698, 365] on button "Mover para entrega" at bounding box center [678, 363] width 174 height 29
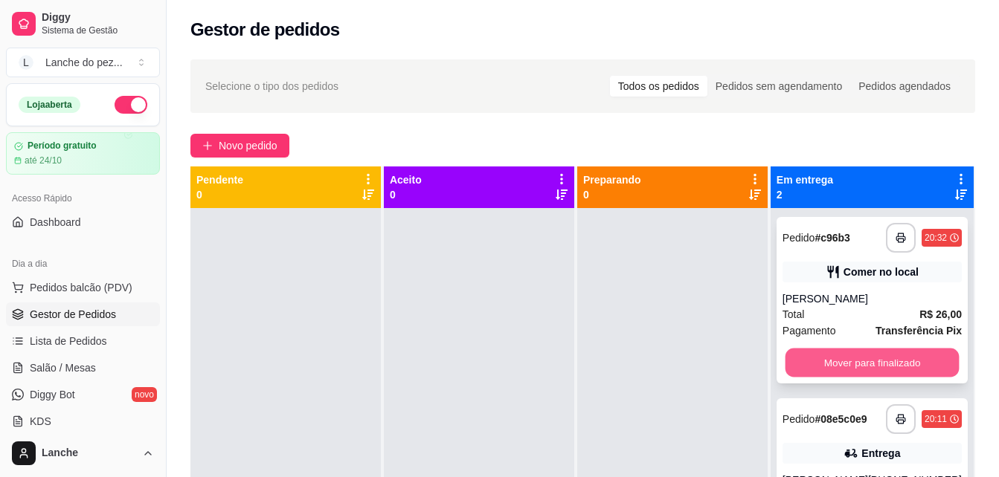
click at [874, 370] on button "Mover para finalizado" at bounding box center [872, 363] width 174 height 29
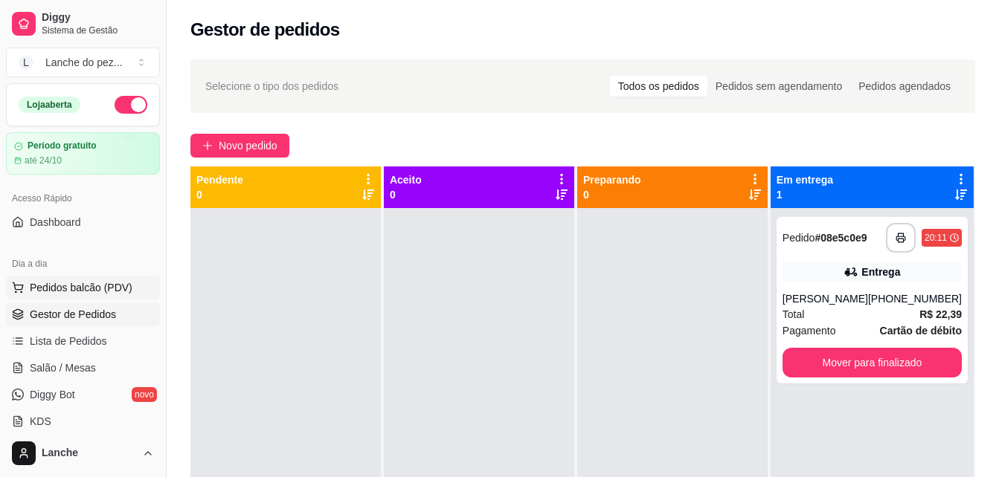
click at [93, 284] on span "Pedidos balcão (PDV)" at bounding box center [81, 287] width 103 height 15
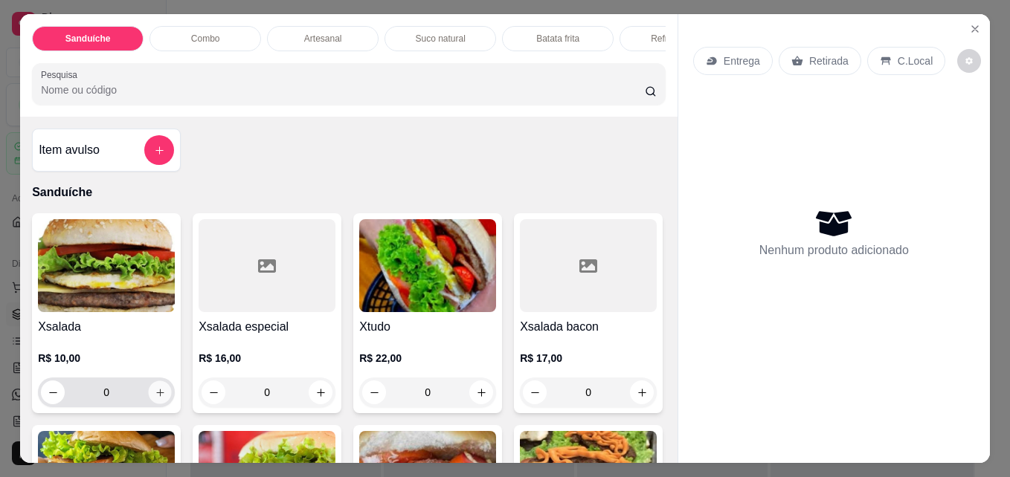
click at [155, 399] on icon "increase-product-quantity" at bounding box center [160, 392] width 11 height 11
type input "1"
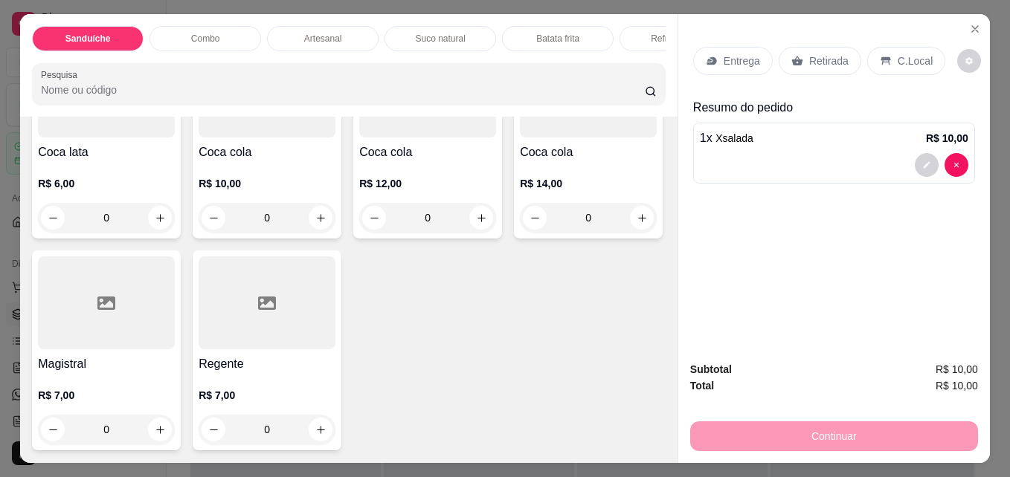
scroll to position [3457, 0]
type input "1"
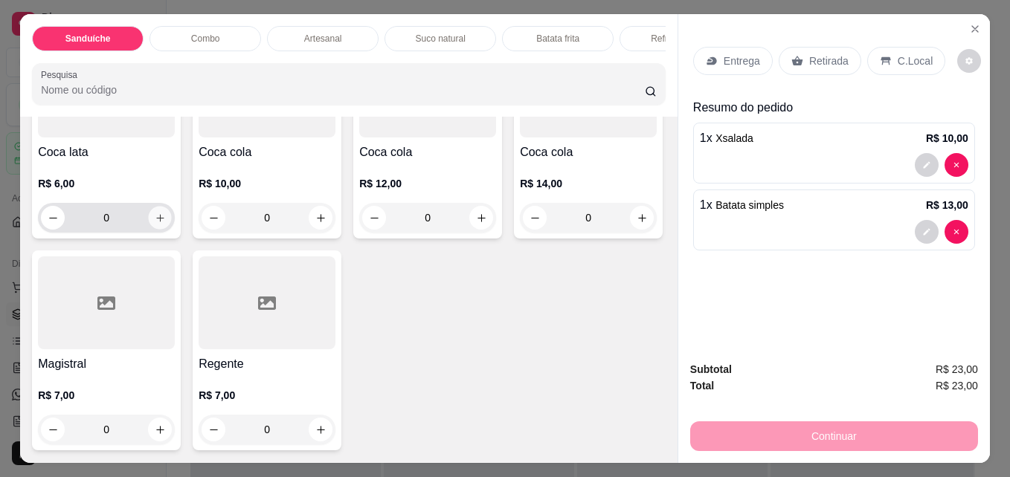
click at [156, 214] on icon "increase-product-quantity" at bounding box center [159, 217] width 7 height 7
type input "1"
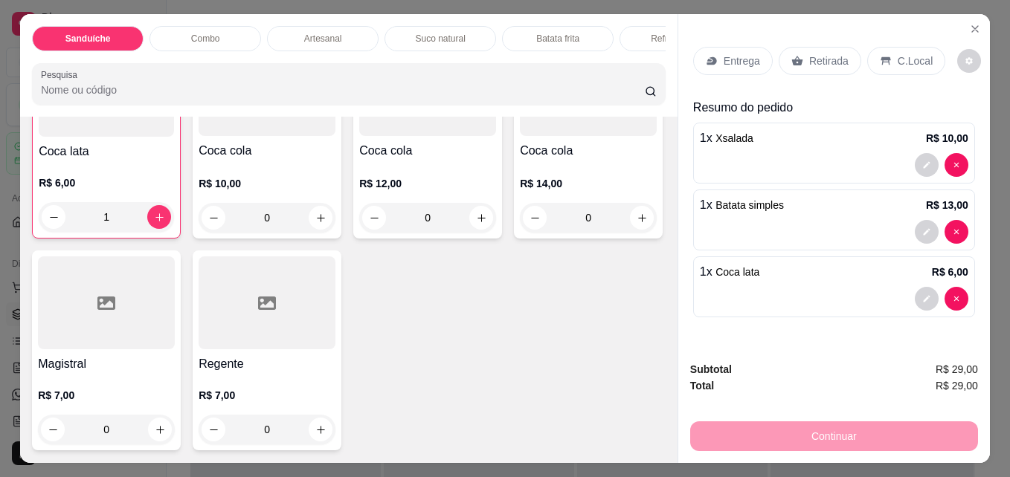
click at [901, 56] on p "C.Local" at bounding box center [915, 61] width 35 height 15
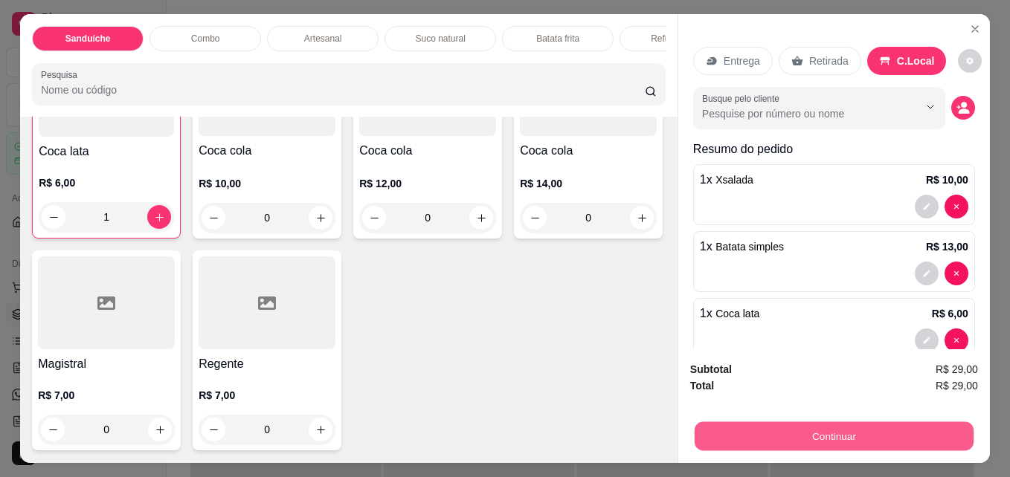
click at [866, 432] on button "Continuar" at bounding box center [834, 436] width 279 height 29
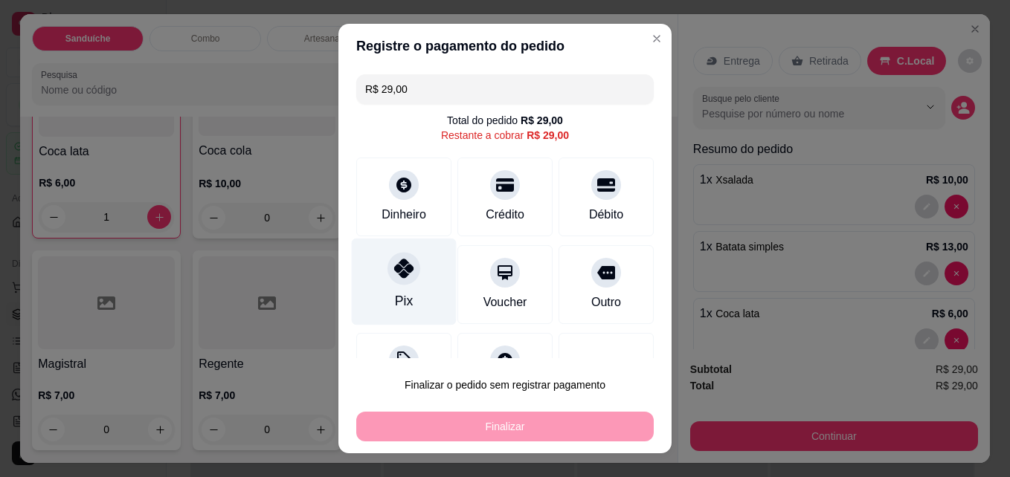
click at [397, 288] on div "Pix" at bounding box center [404, 282] width 105 height 87
type input "R$ 0,00"
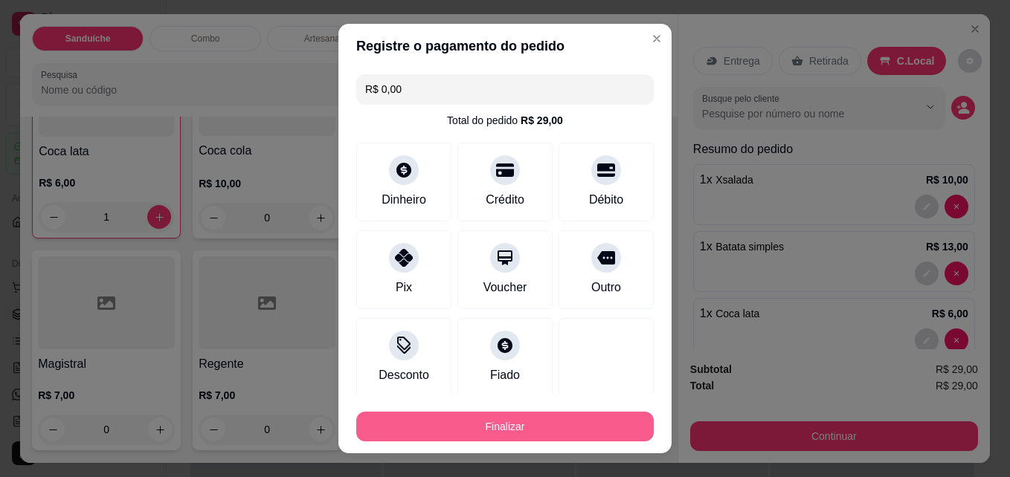
click at [462, 419] on button "Finalizar" at bounding box center [504, 427] width 297 height 30
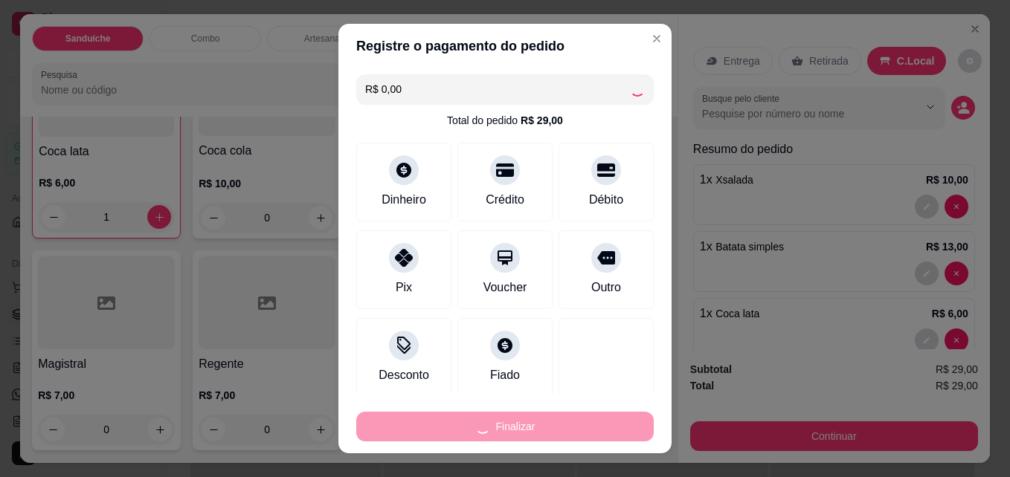
type input "0"
type input "-R$ 29,00"
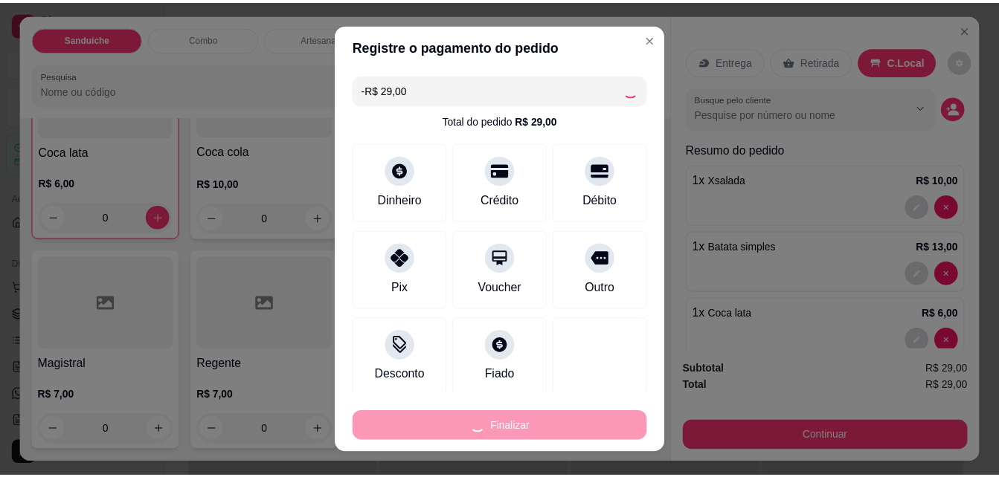
scroll to position [3991, 0]
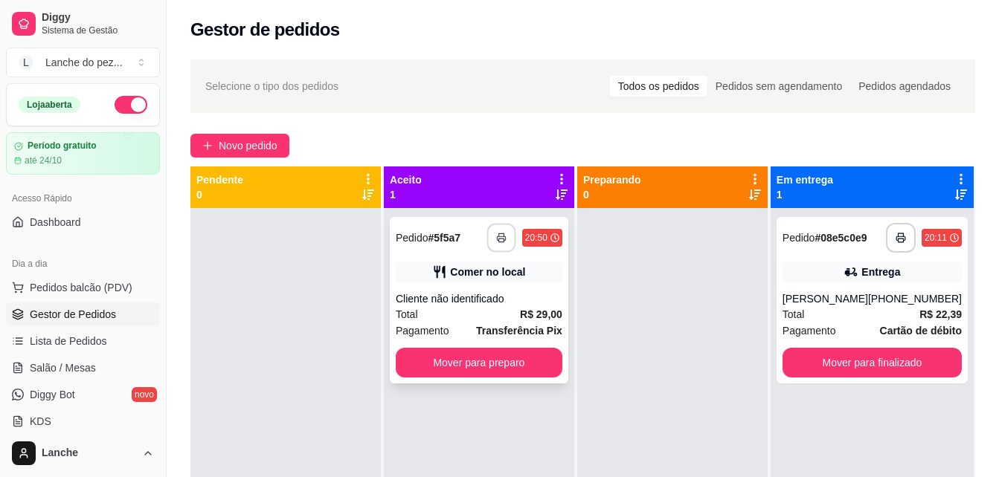
click at [506, 242] on icon "button" at bounding box center [501, 238] width 10 height 10
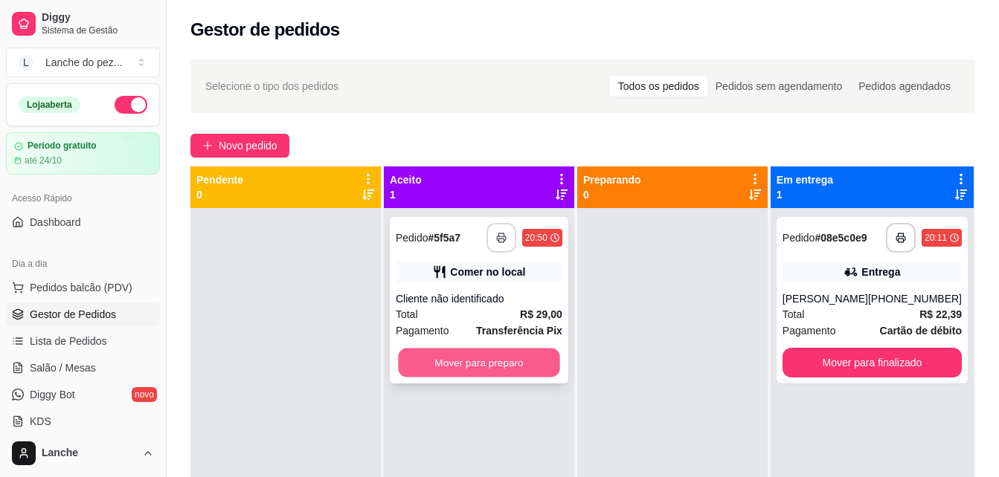
click at [448, 359] on button "Mover para preparo" at bounding box center [478, 363] width 161 height 29
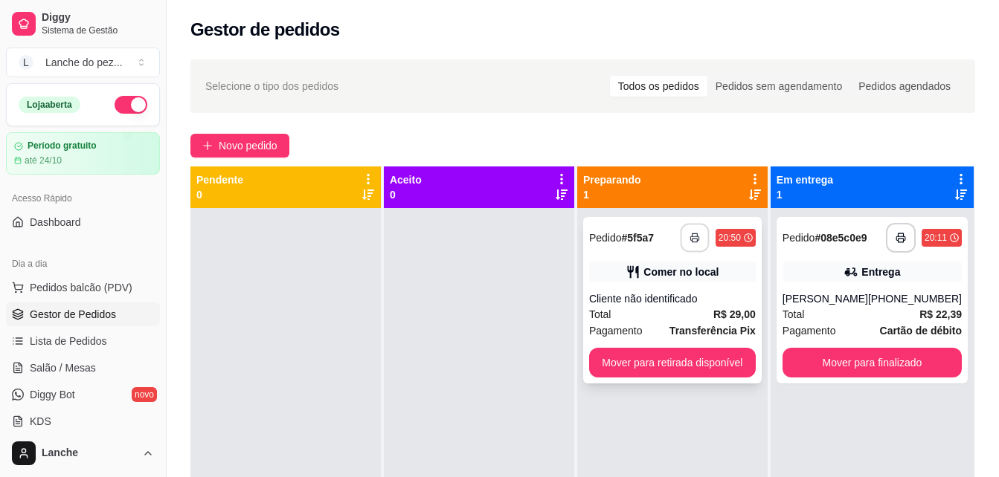
click at [698, 231] on button "button" at bounding box center [694, 238] width 29 height 29
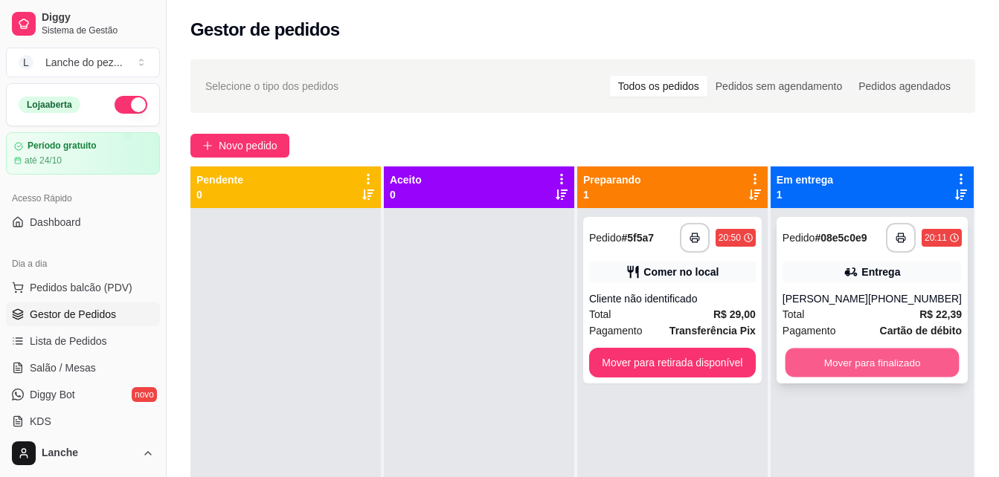
click at [891, 363] on button "Mover para finalizado" at bounding box center [872, 363] width 174 height 29
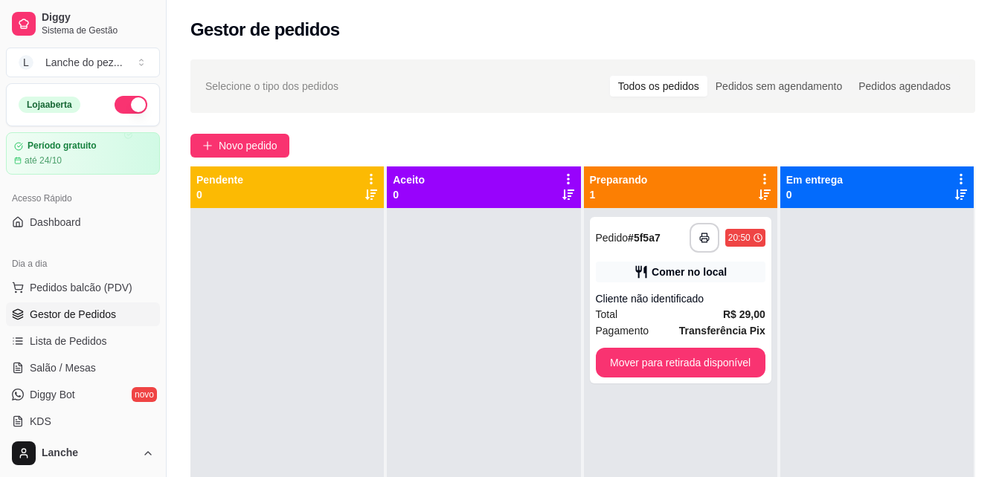
click at [431, 195] on div "Aceito 0" at bounding box center [483, 188] width 181 height 30
click at [76, 286] on span "Pedidos balcão (PDV)" at bounding box center [81, 287] width 103 height 15
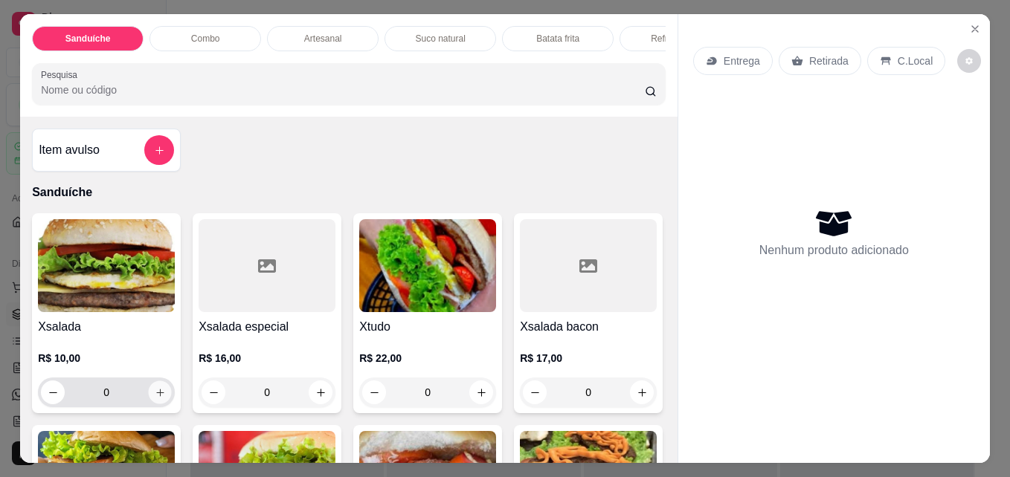
click at [155, 396] on icon "increase-product-quantity" at bounding box center [160, 392] width 11 height 11
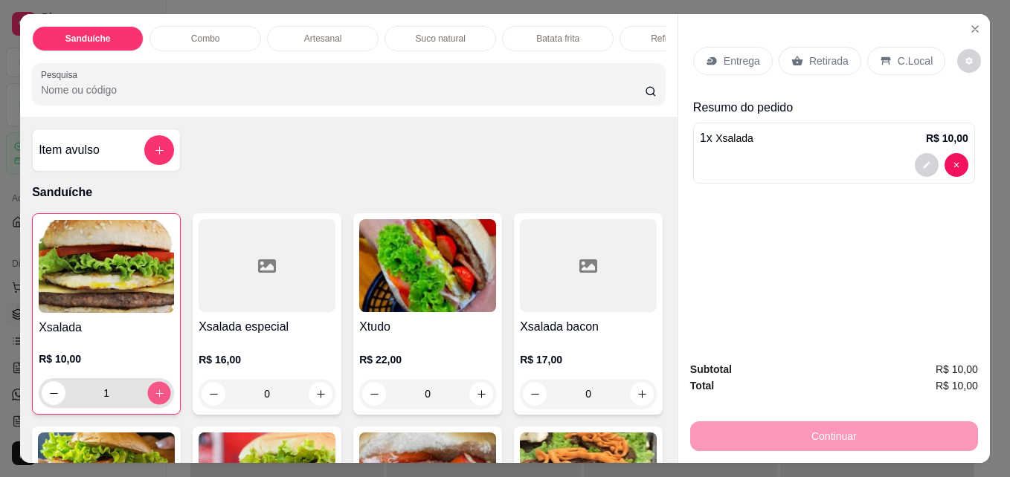
click at [155, 396] on icon "increase-product-quantity" at bounding box center [159, 393] width 11 height 11
type input "2"
click at [888, 57] on div "C.Local" at bounding box center [906, 61] width 78 height 28
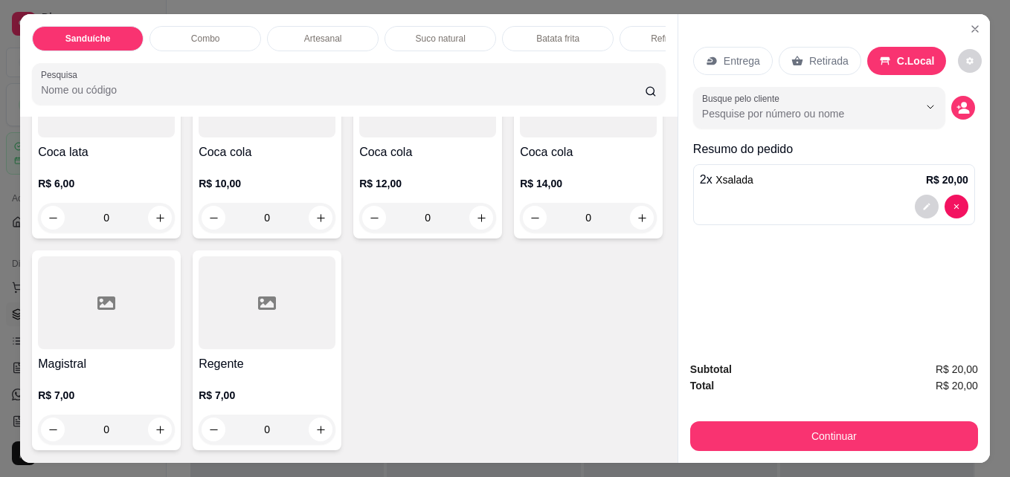
scroll to position [3242, 0]
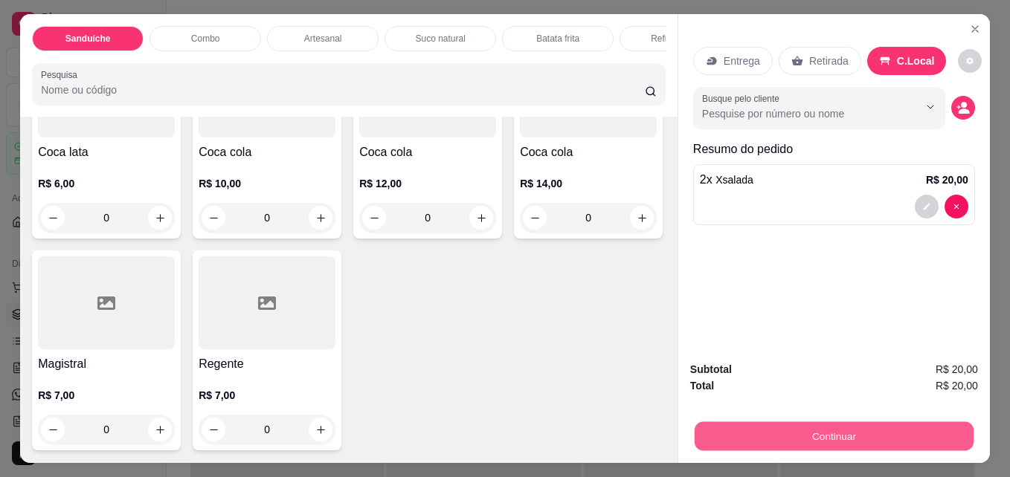
click at [891, 428] on button "Continuar" at bounding box center [834, 436] width 279 height 29
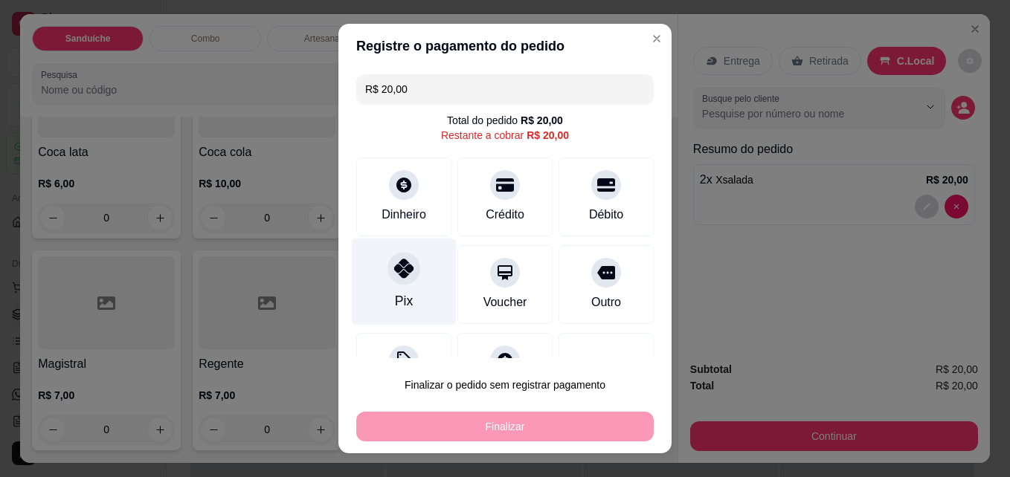
click at [396, 266] on icon at bounding box center [403, 268] width 19 height 19
type input "R$ 0,00"
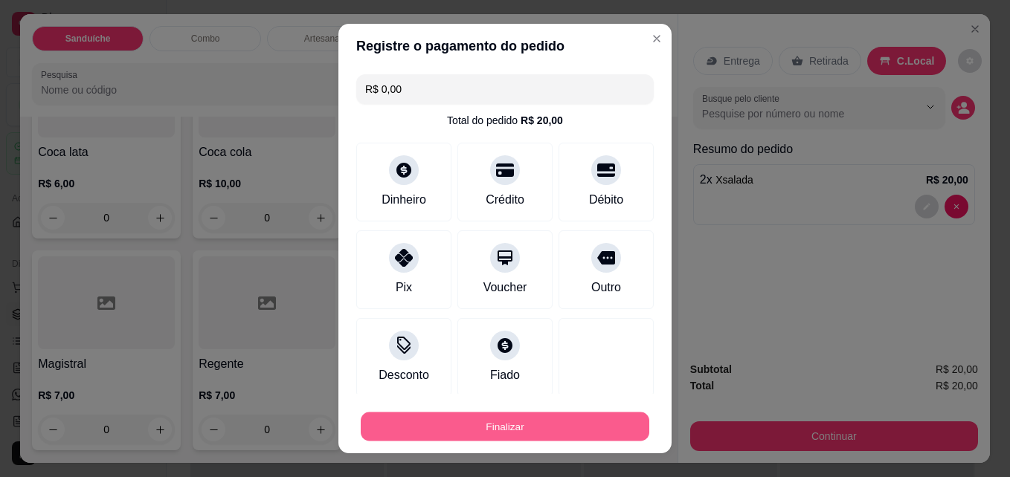
click at [486, 423] on button "Finalizar" at bounding box center [505, 427] width 289 height 29
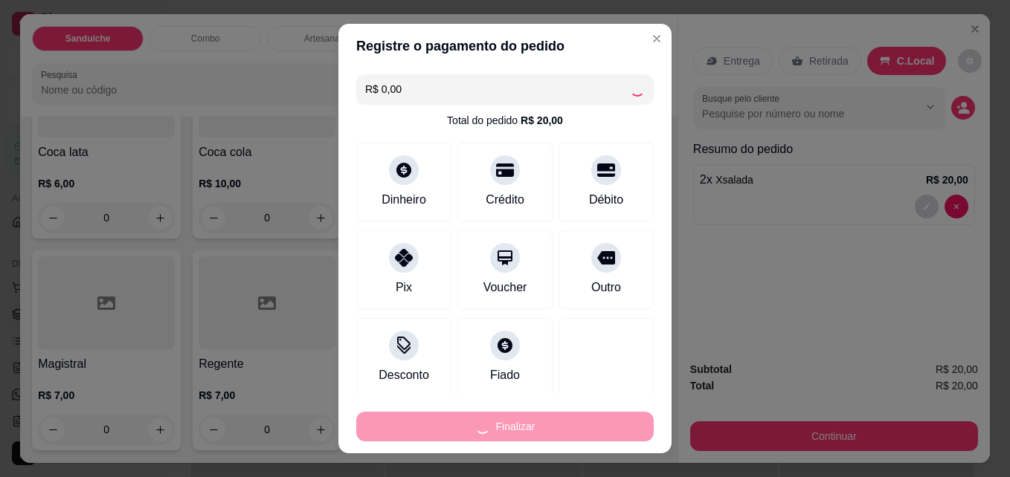
type input "0"
type input "-R$ 20,00"
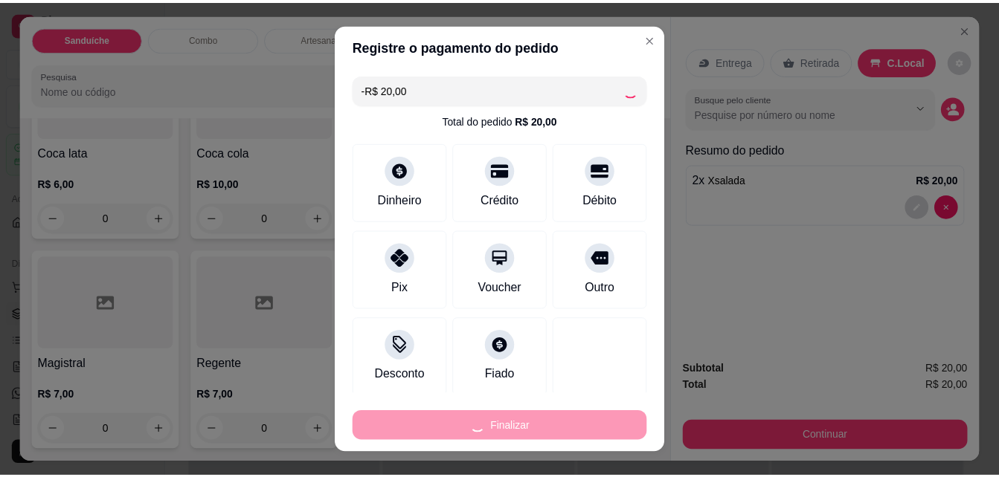
scroll to position [3241, 0]
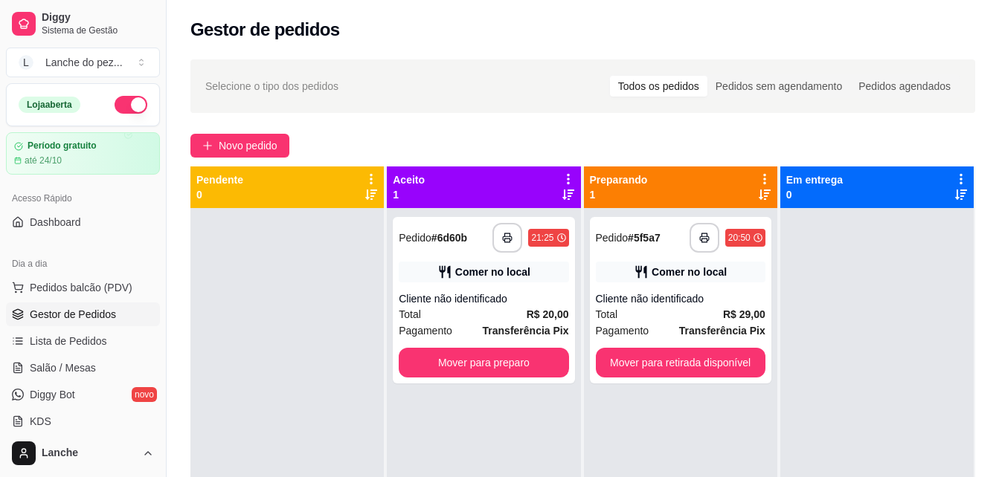
click at [561, 179] on icon at bounding box center [567, 179] width 13 height 13
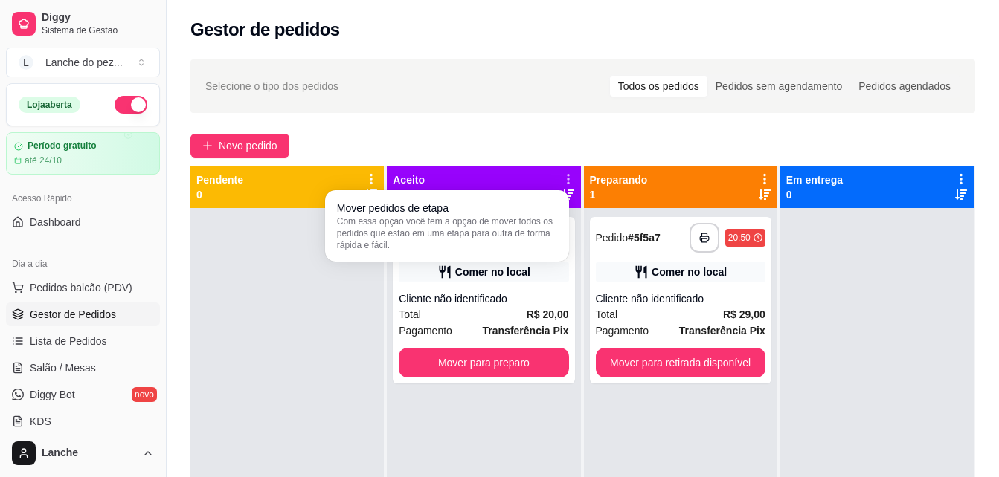
click at [561, 179] on icon at bounding box center [567, 179] width 13 height 13
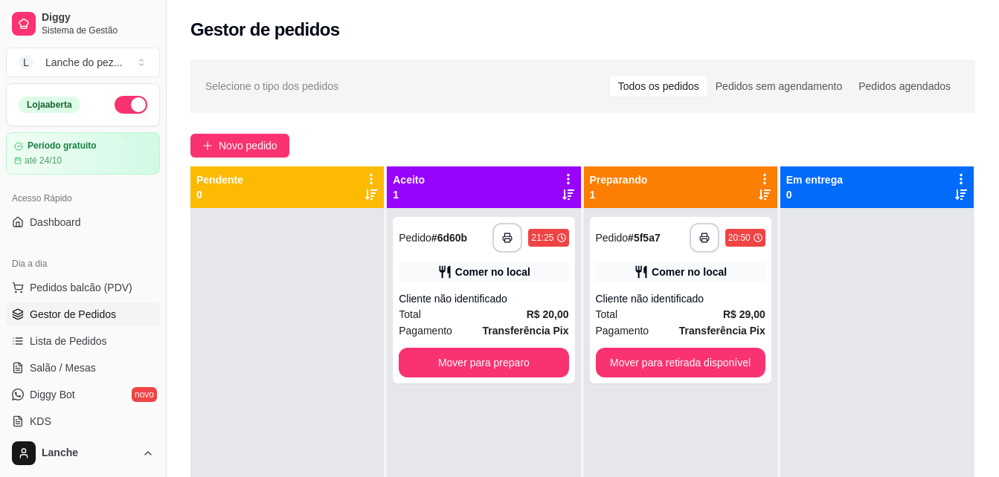
click at [562, 197] on icon at bounding box center [568, 195] width 12 height 10
click at [562, 197] on icon at bounding box center [567, 195] width 12 height 10
click at [567, 178] on icon at bounding box center [568, 179] width 3 height 10
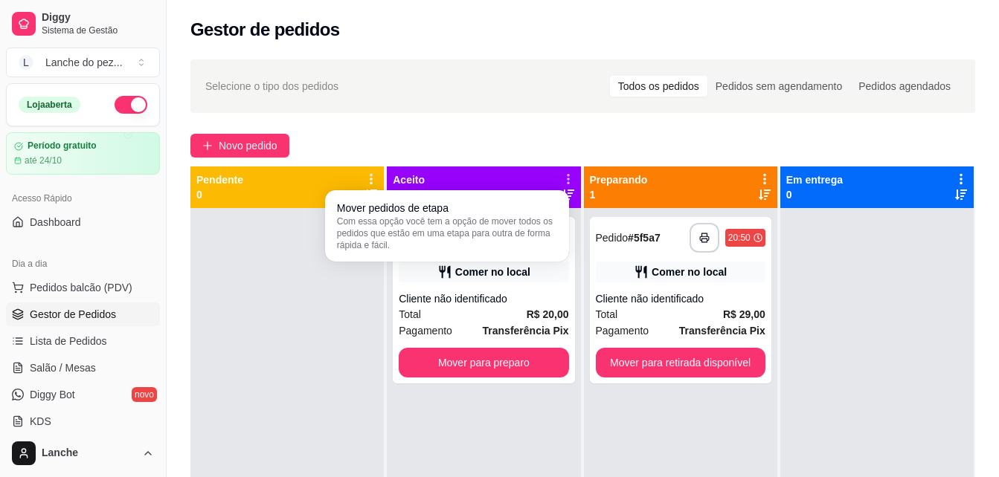
click at [567, 178] on icon at bounding box center [568, 179] width 2 height 10
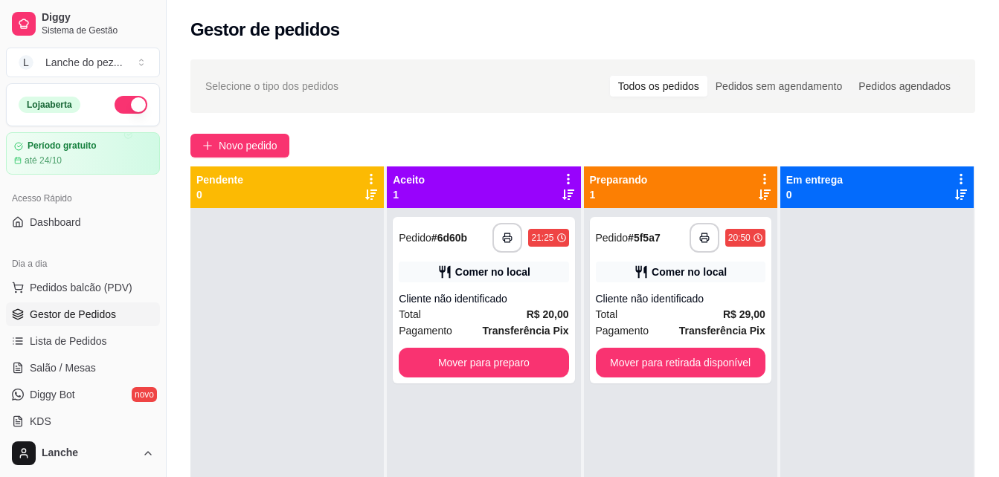
click at [567, 178] on icon at bounding box center [568, 179] width 3 height 10
click at [562, 191] on icon at bounding box center [568, 195] width 12 height 10
click at [561, 191] on icon at bounding box center [567, 195] width 12 height 10
click at [369, 233] on div at bounding box center [286, 446] width 193 height 477
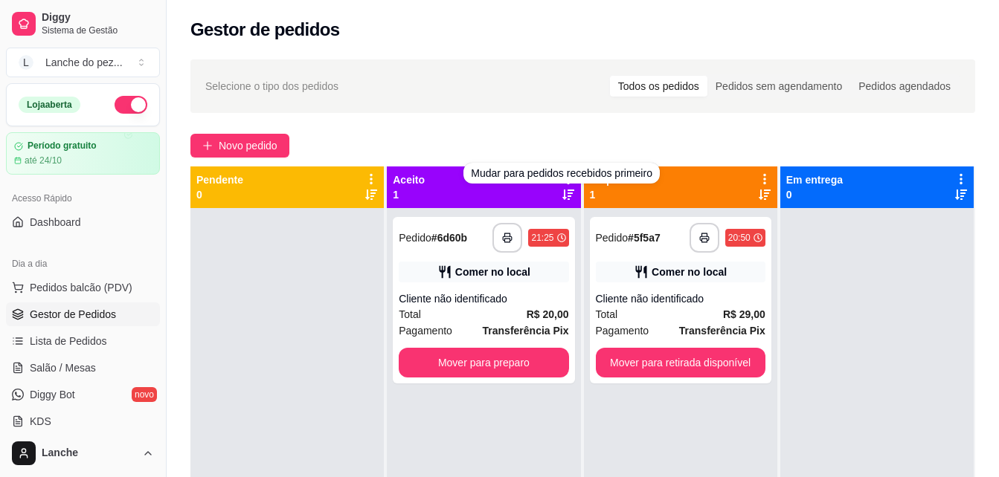
click at [561, 182] on div "Mudar para pedidos recebidos primeiro" at bounding box center [561, 173] width 196 height 21
click at [554, 173] on div "Mudar para pedidos recebidos primeiro" at bounding box center [561, 173] width 196 height 21
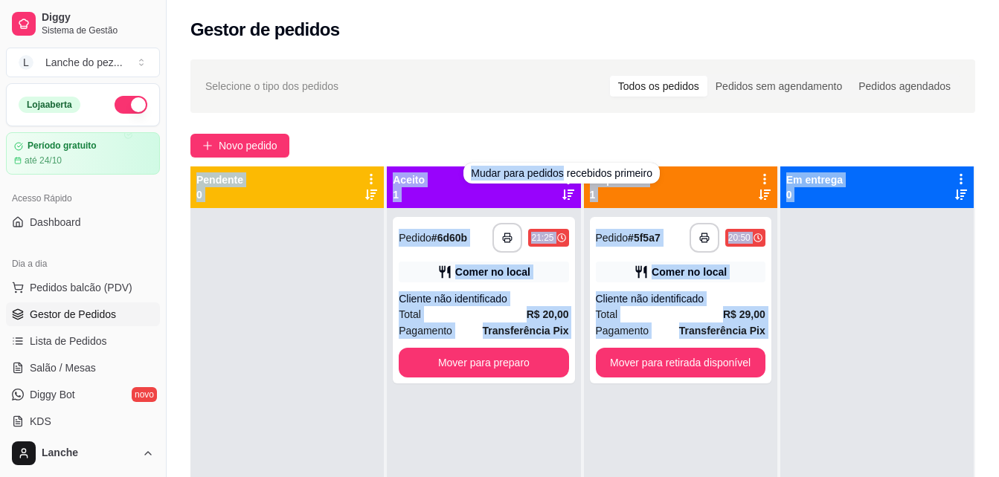
drag, startPoint x: 554, startPoint y: 173, endPoint x: 600, endPoint y: 118, distance: 71.2
click at [600, 118] on body "**********" at bounding box center [499, 238] width 999 height 477
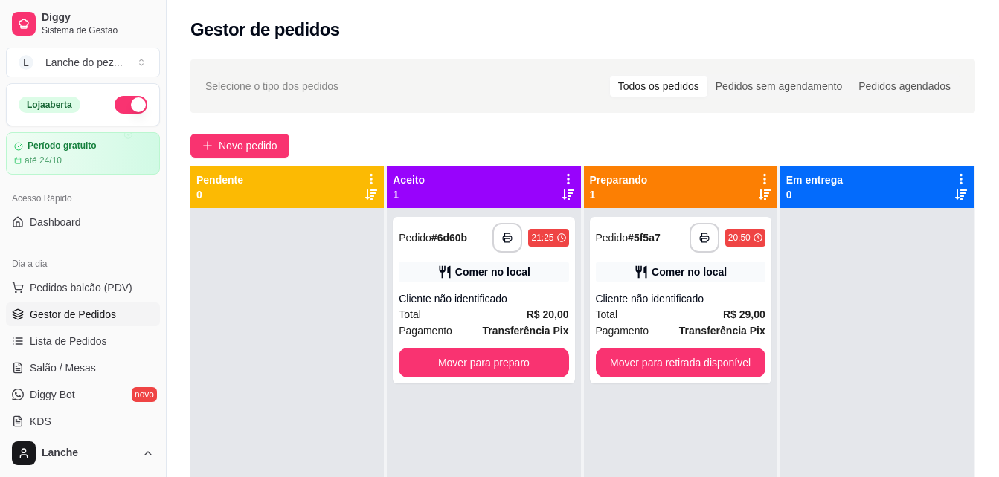
click at [600, 118] on div "**********" at bounding box center [583, 356] width 832 height 611
click at [561, 177] on icon at bounding box center [567, 179] width 13 height 13
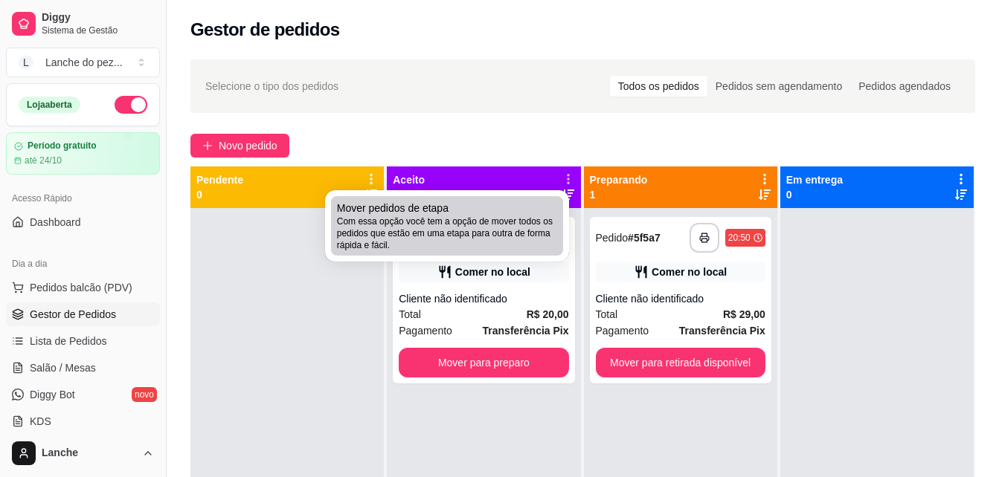
click at [397, 248] on span "Com essa opção você tem a opção de mover todos os pedidos que estão em uma etap…" at bounding box center [447, 234] width 220 height 36
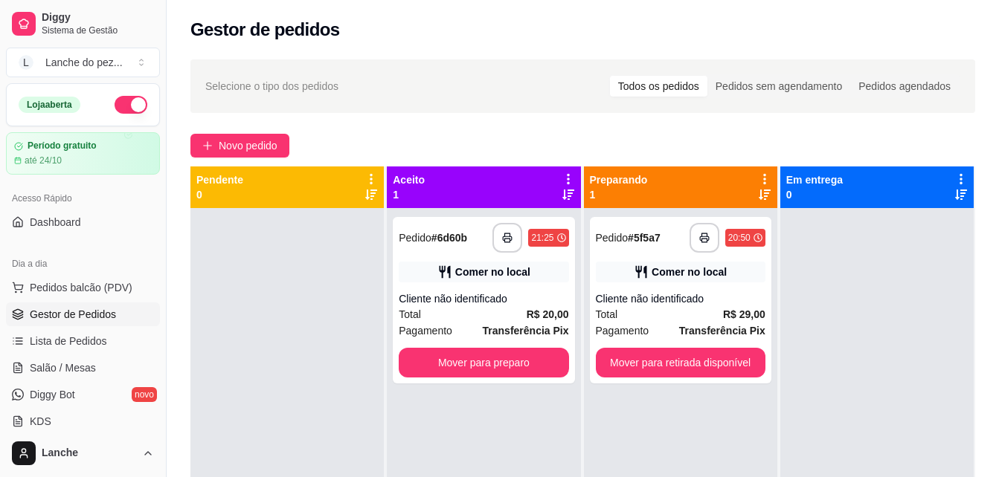
click at [547, 216] on div "**********" at bounding box center [483, 446] width 193 height 477
click at [486, 306] on div "Total R$ 20,00" at bounding box center [484, 314] width 170 height 16
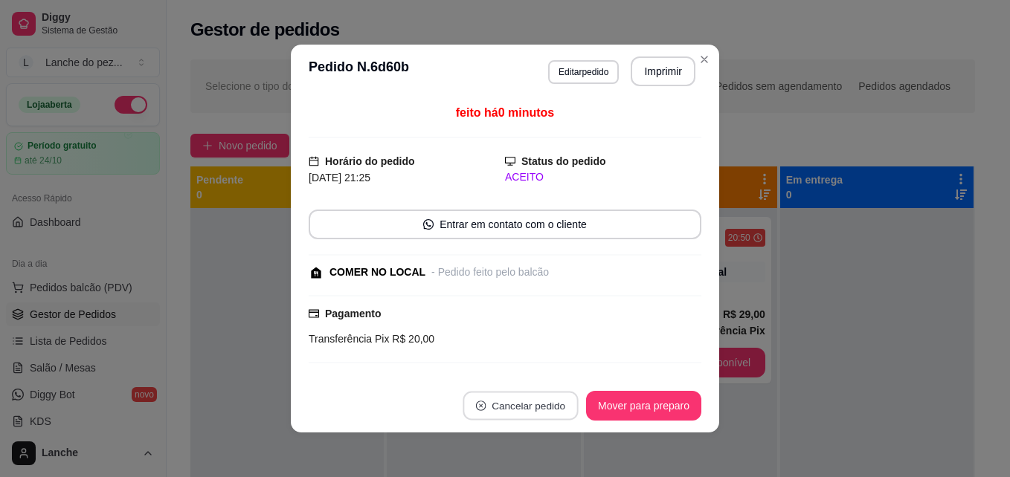
click at [519, 402] on button "Cancelar pedido" at bounding box center [520, 406] width 115 height 29
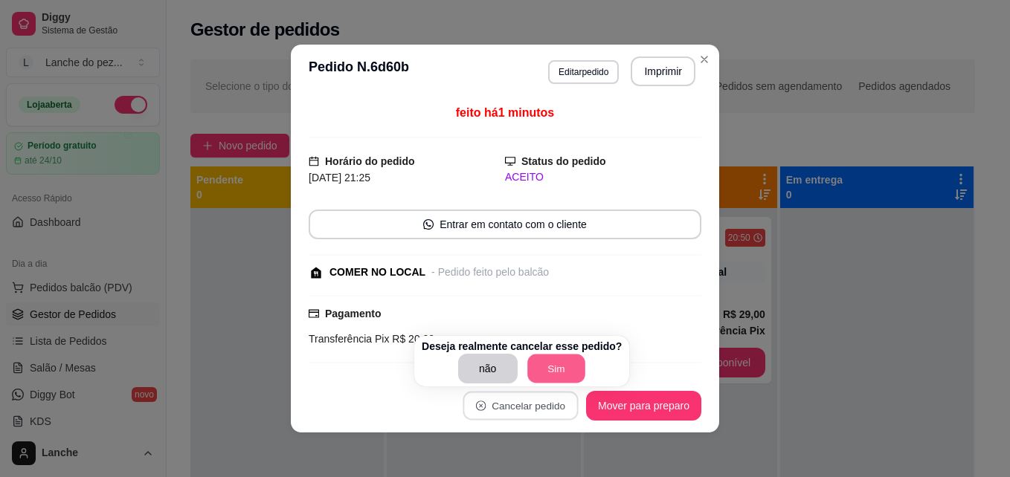
click at [544, 365] on button "Sim" at bounding box center [556, 369] width 58 height 29
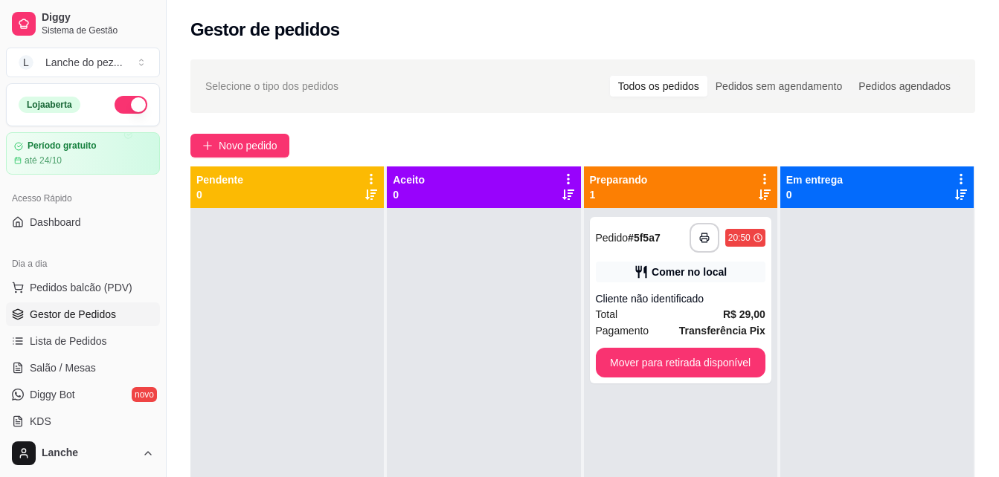
click at [544, 365] on div at bounding box center [483, 446] width 193 height 477
click at [117, 291] on span "Pedidos balcão (PDV)" at bounding box center [81, 287] width 103 height 15
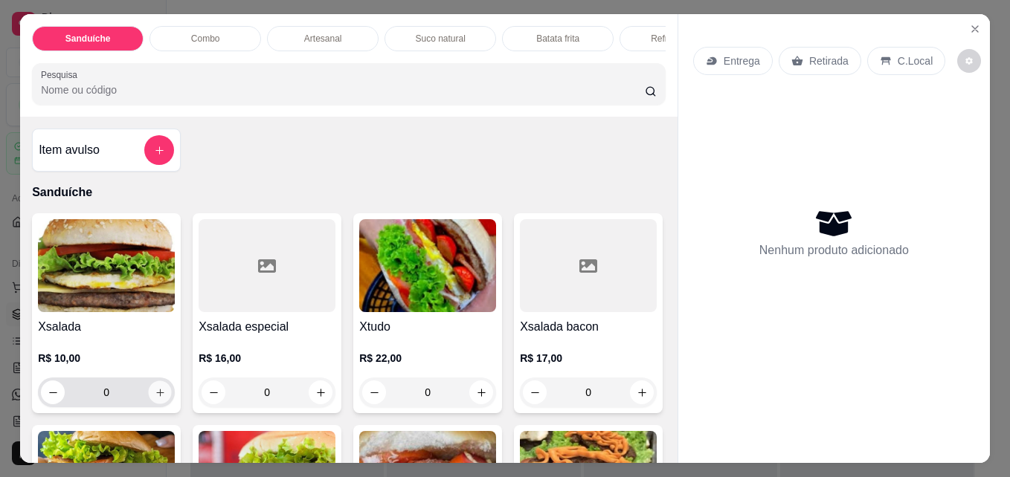
click at [156, 399] on icon "increase-product-quantity" at bounding box center [160, 392] width 11 height 11
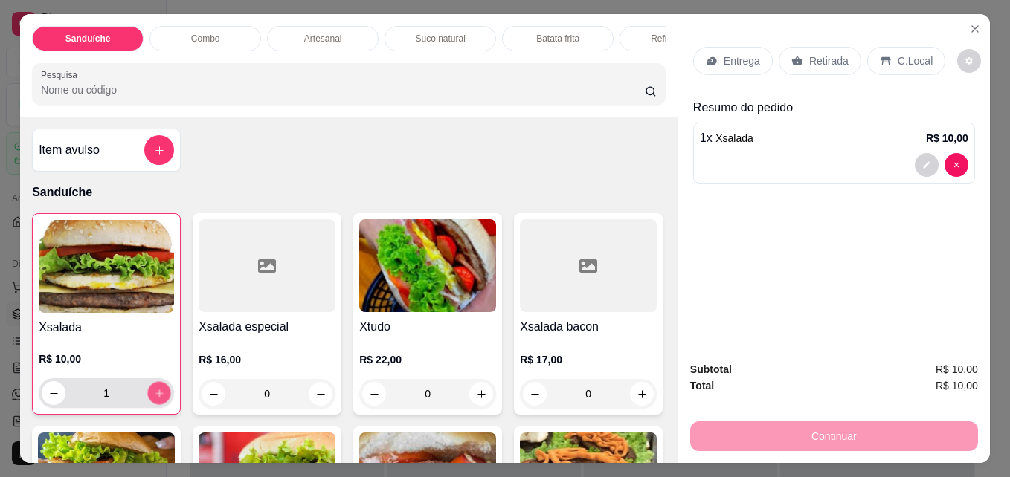
click at [156, 397] on icon "increase-product-quantity" at bounding box center [158, 393] width 7 height 7
type input "3"
click at [898, 55] on p "C.Local" at bounding box center [915, 61] width 35 height 15
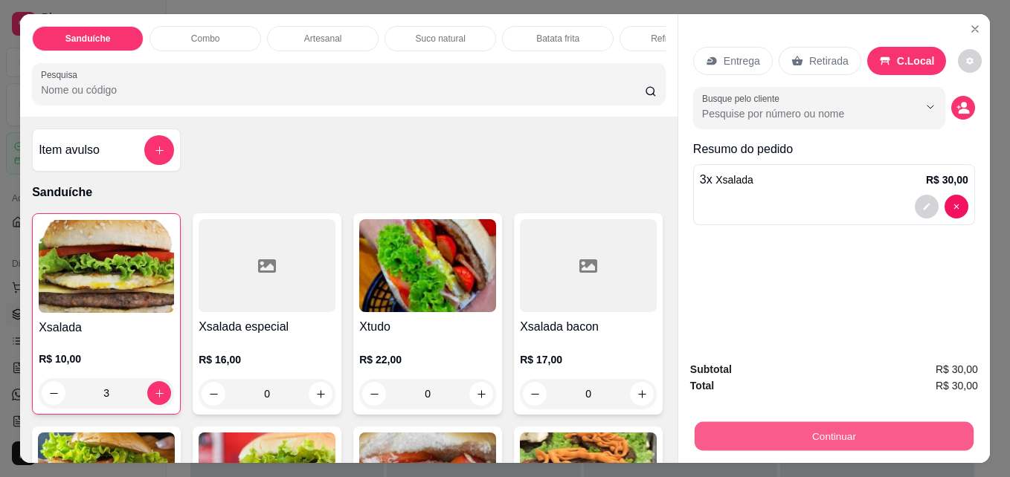
click at [843, 434] on button "Continuar" at bounding box center [834, 436] width 279 height 29
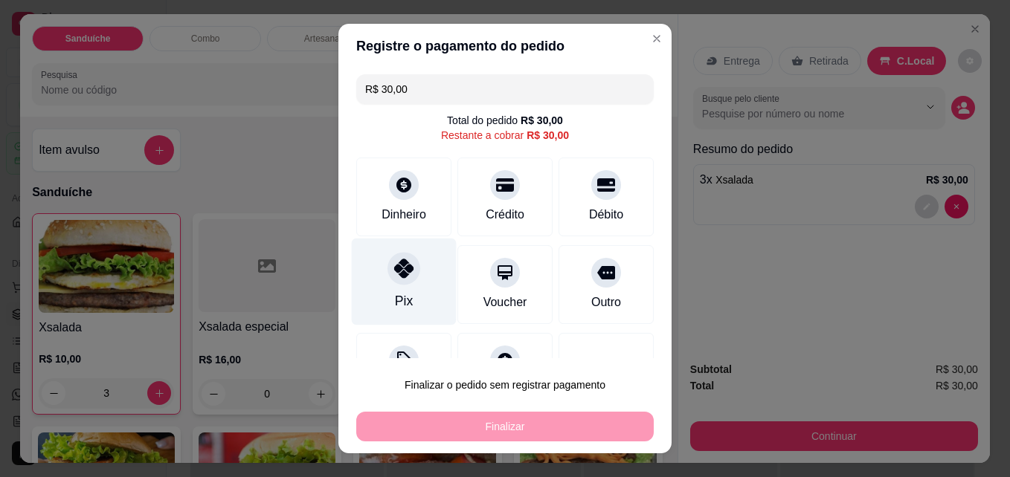
click at [397, 288] on div "Pix" at bounding box center [404, 282] width 105 height 87
type input "R$ 0,00"
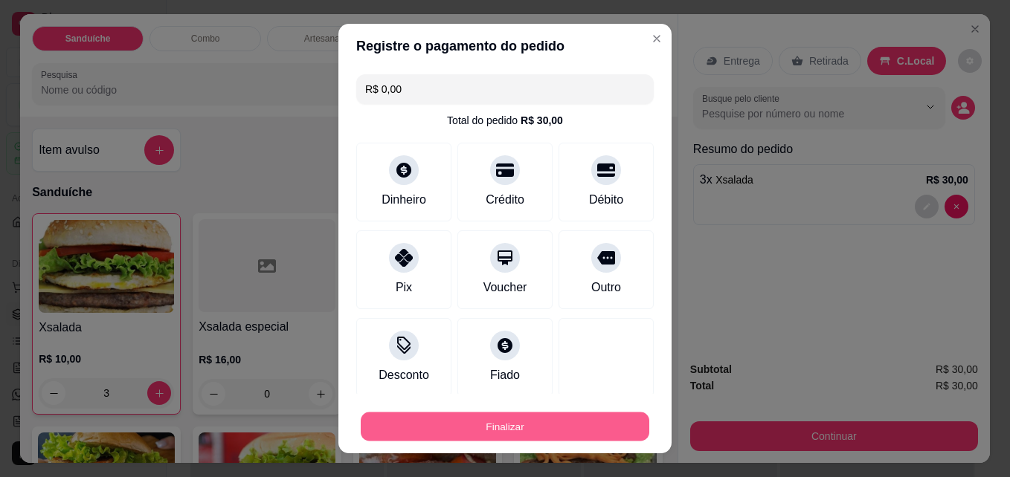
click at [480, 419] on button "Finalizar" at bounding box center [505, 427] width 289 height 29
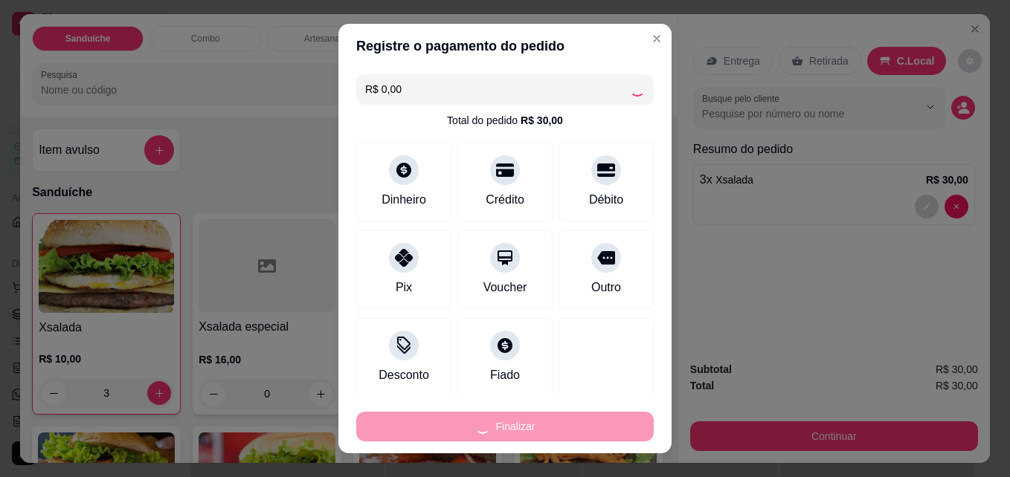
type input "0"
type input "-R$ 30,00"
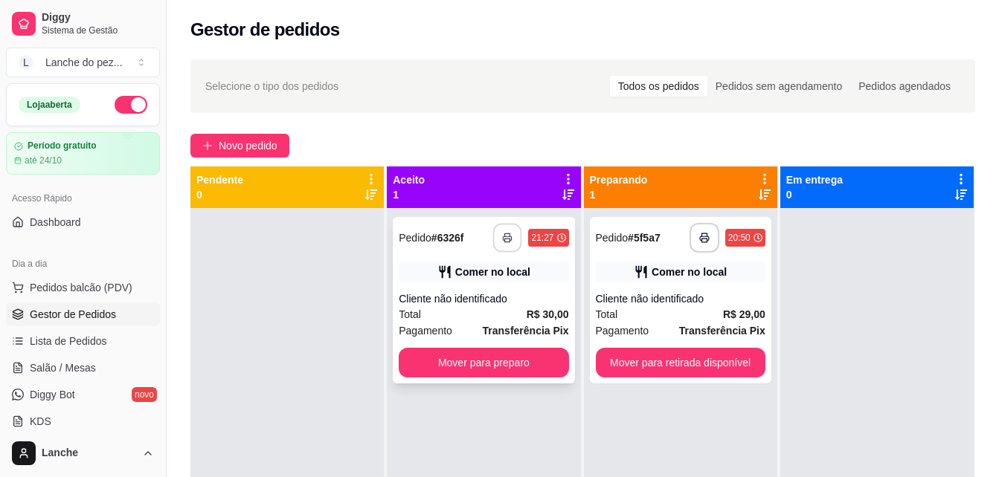
click at [503, 234] on icon "button" at bounding box center [508, 238] width 10 height 10
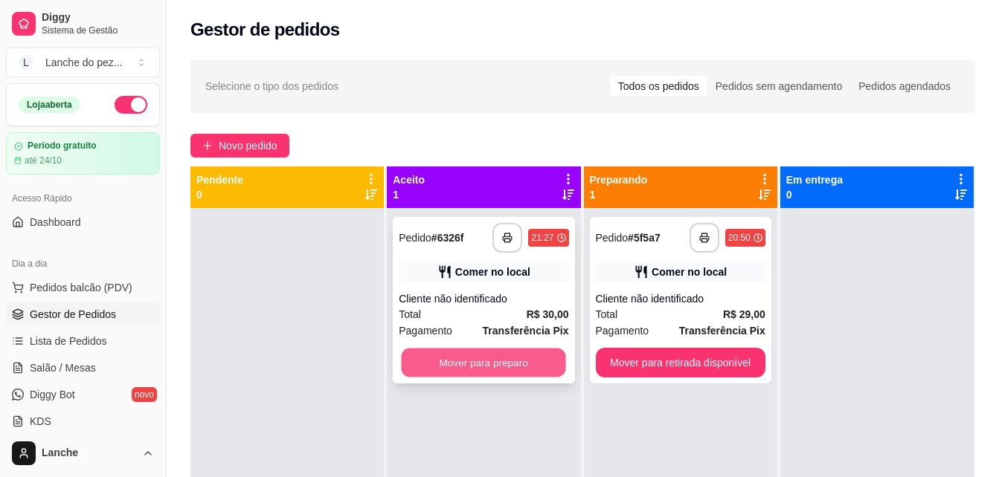
click at [529, 372] on button "Mover para preparo" at bounding box center [484, 363] width 164 height 29
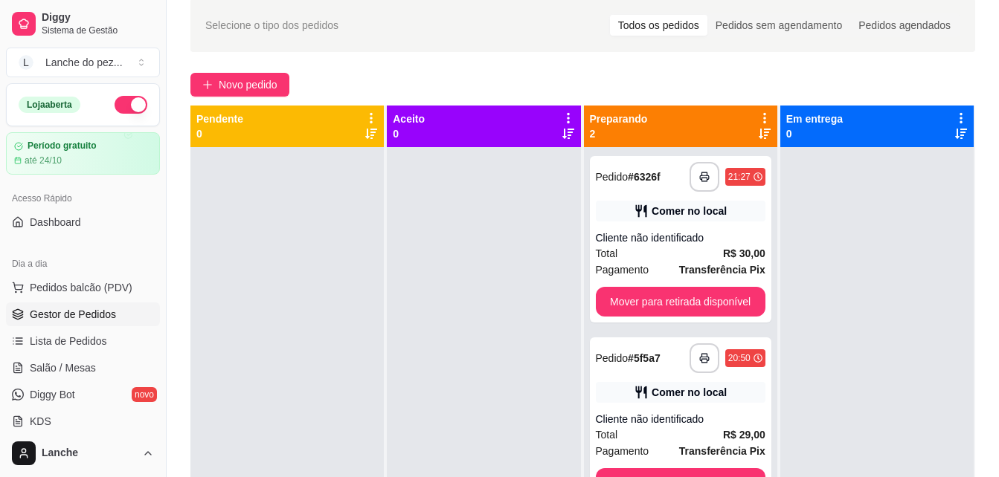
scroll to position [48, 0]
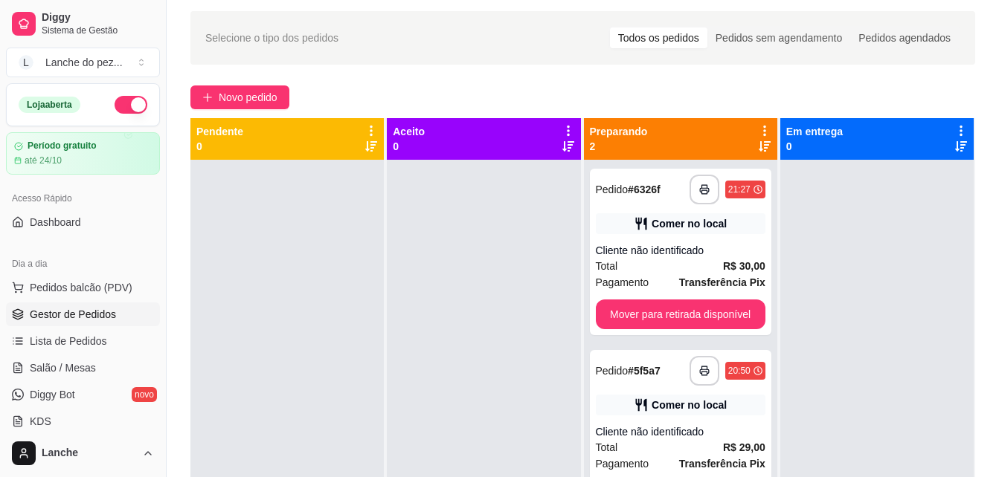
click at [501, 136] on div "Aceito 0" at bounding box center [483, 139] width 181 height 30
click at [139, 281] on button "Pedidos balcão (PDV)" at bounding box center [83, 288] width 154 height 24
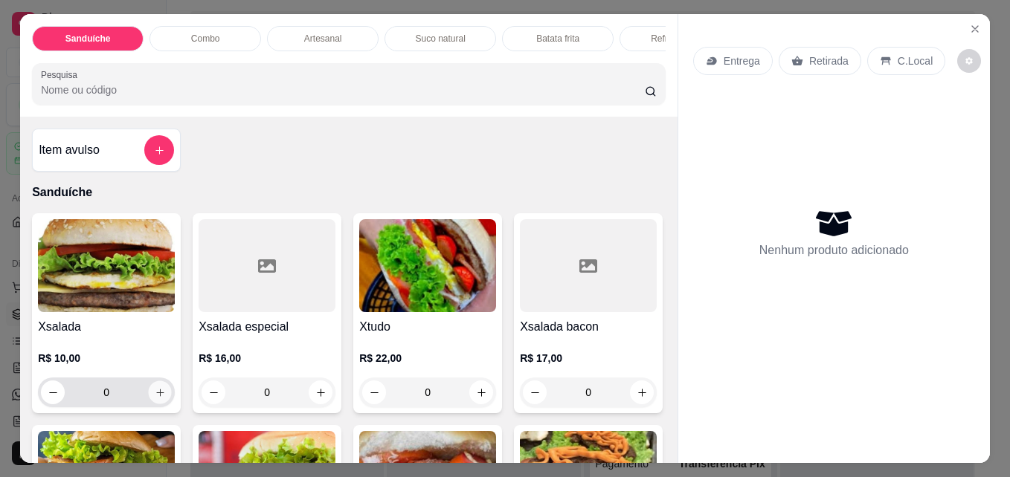
click at [150, 405] on button "increase-product-quantity" at bounding box center [160, 392] width 23 height 23
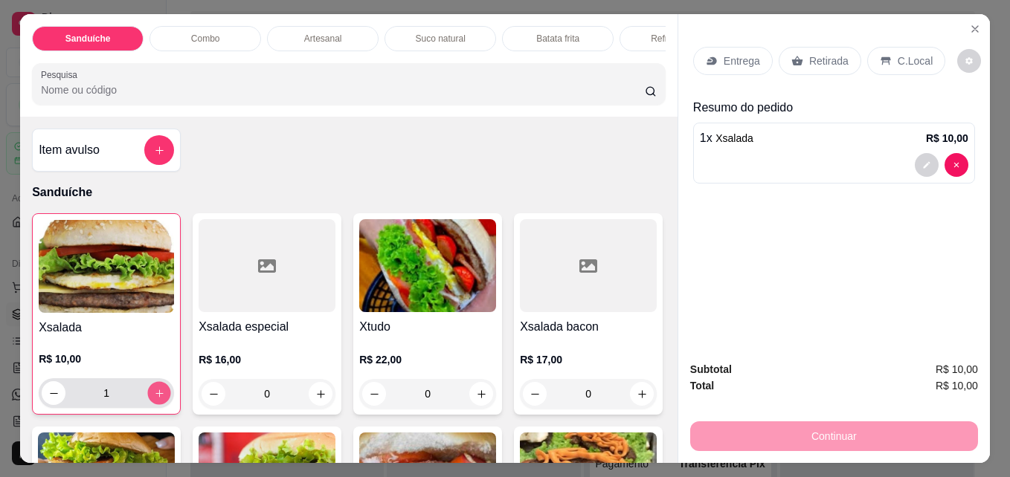
click at [150, 405] on button "increase-product-quantity" at bounding box center [159, 393] width 23 height 23
type input "2"
click at [909, 54] on p "C.Local" at bounding box center [915, 61] width 35 height 15
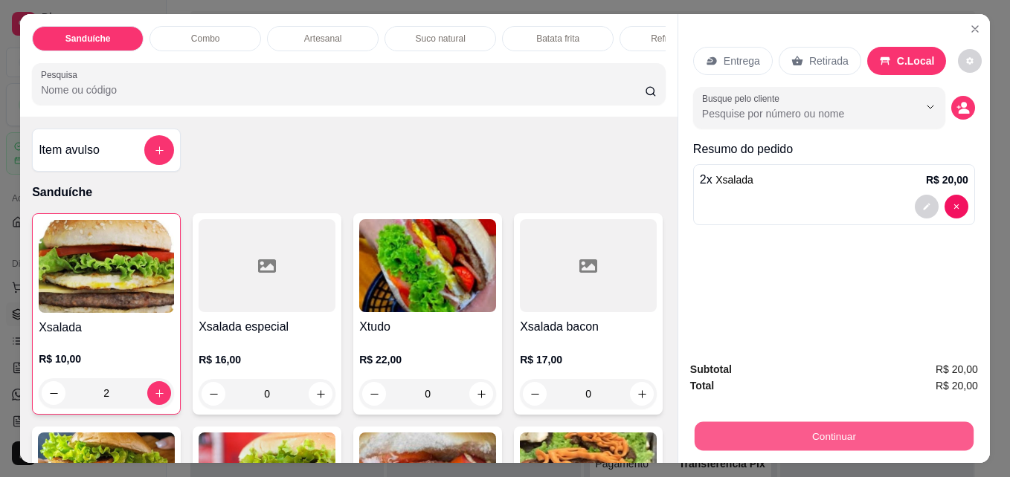
click at [882, 425] on button "Continuar" at bounding box center [834, 436] width 279 height 29
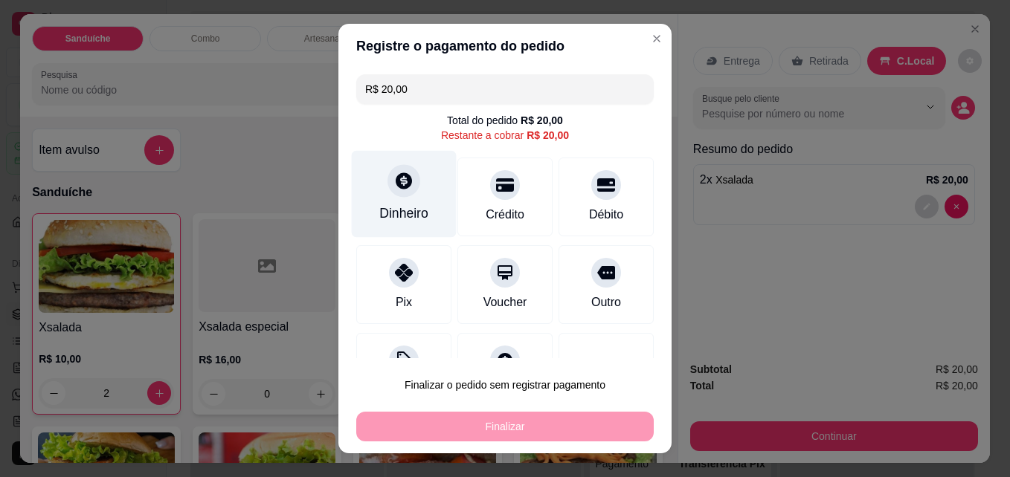
click at [389, 221] on div "Dinheiro" at bounding box center [403, 213] width 49 height 19
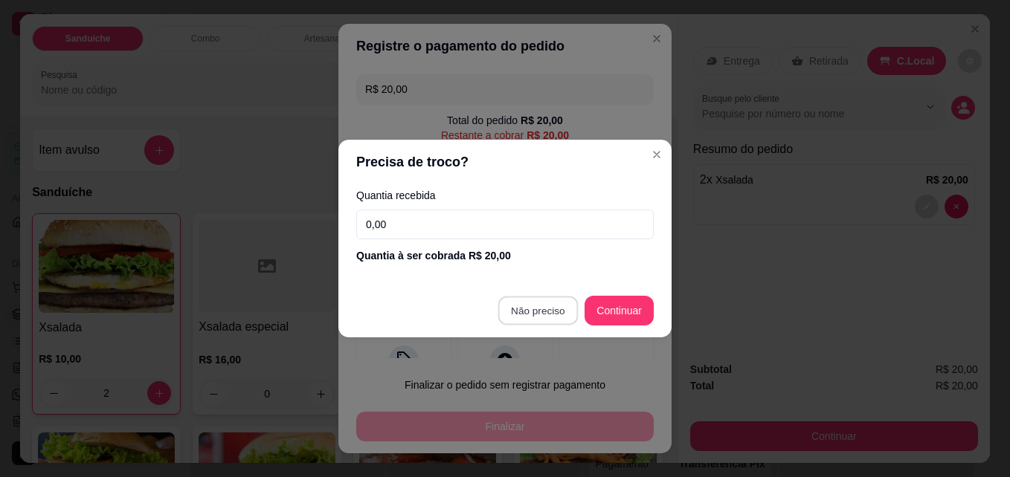
type input "R$ 0,00"
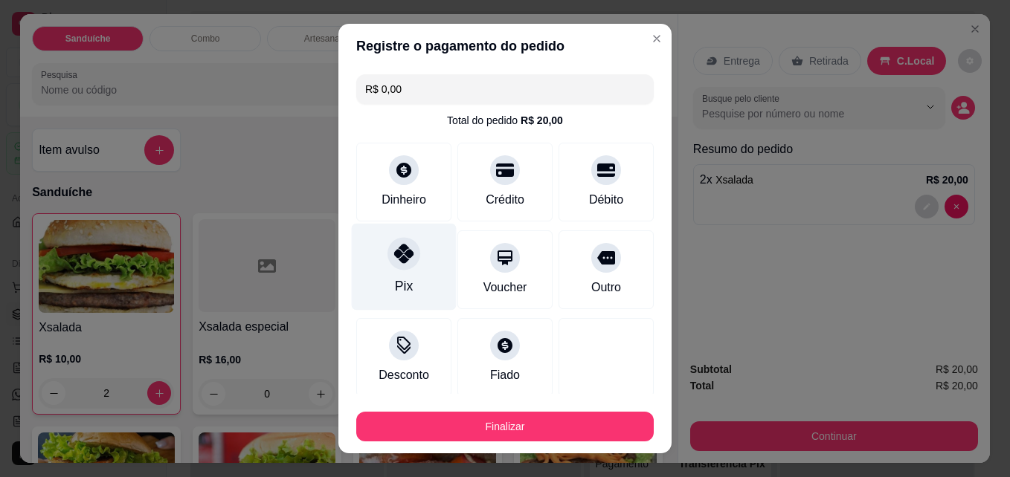
click at [404, 260] on icon at bounding box center [403, 253] width 19 height 19
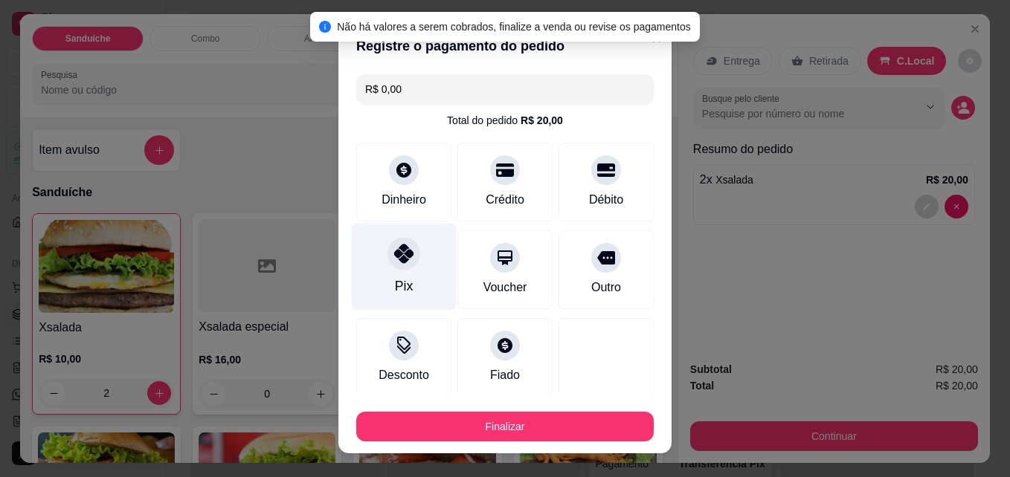
click at [395, 277] on div "Pix" at bounding box center [404, 286] width 18 height 19
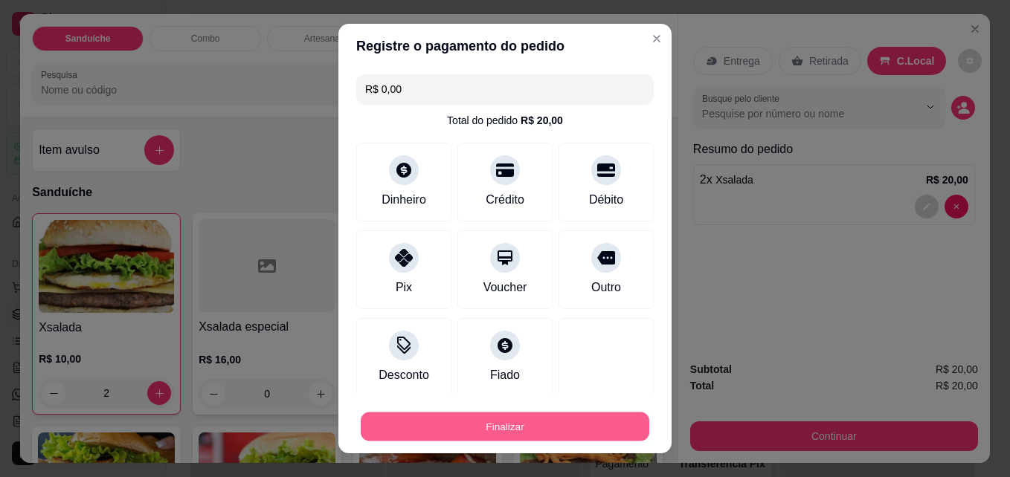
click at [483, 422] on button "Finalizar" at bounding box center [505, 427] width 289 height 29
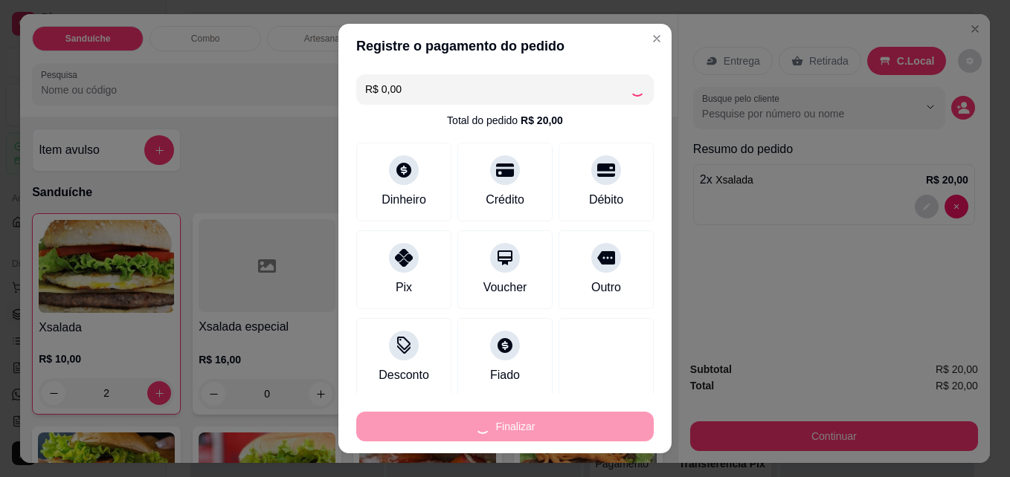
type input "0"
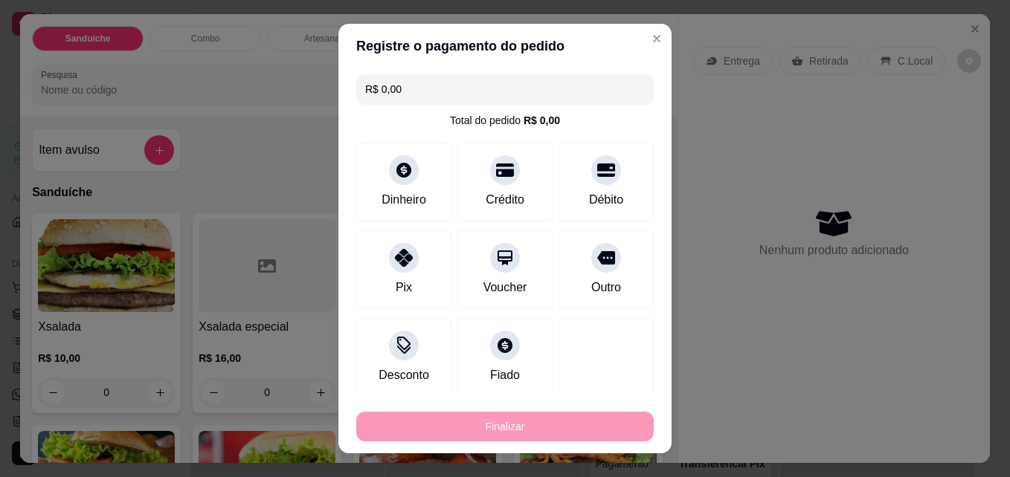
type input "-R$ 20,00"
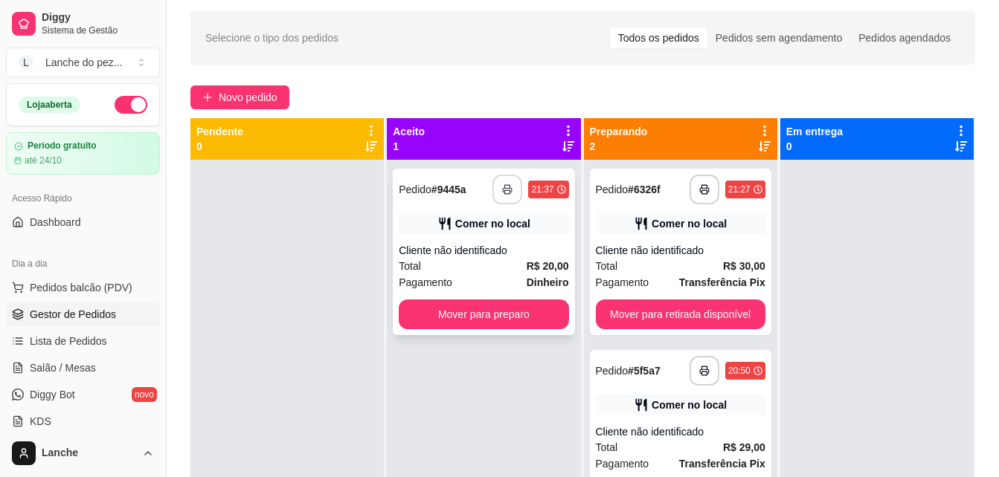
click at [506, 193] on icon "button" at bounding box center [507, 189] width 10 height 10
click at [467, 313] on button "Mover para preparo" at bounding box center [484, 315] width 170 height 30
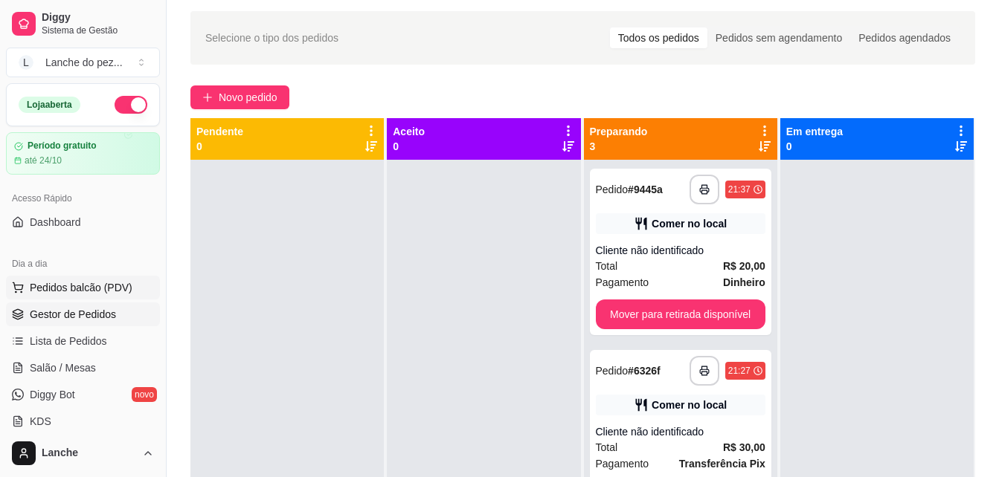
click at [120, 292] on span "Pedidos balcão (PDV)" at bounding box center [81, 287] width 103 height 15
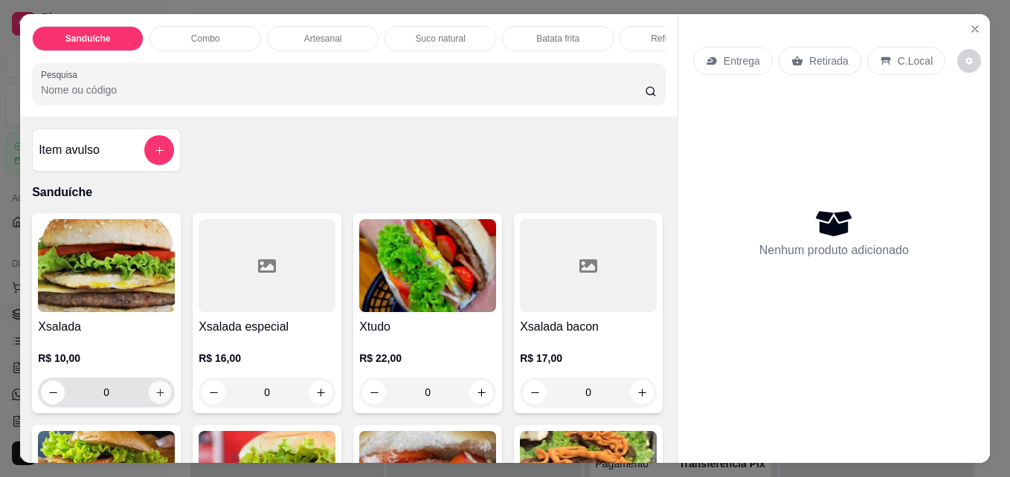
click at [158, 399] on icon "increase-product-quantity" at bounding box center [160, 392] width 11 height 11
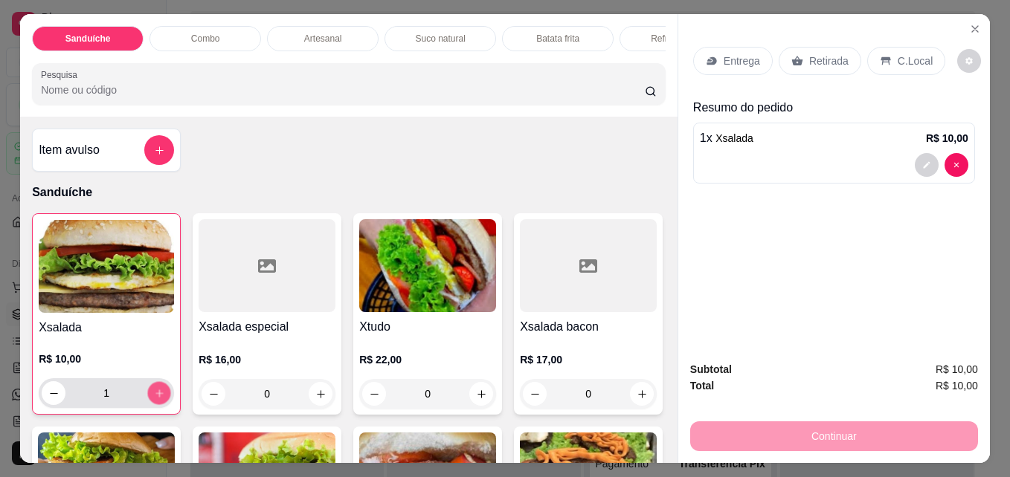
click at [158, 399] on icon "increase-product-quantity" at bounding box center [159, 393] width 11 height 11
click at [48, 399] on icon "decrease-product-quantity" at bounding box center [53, 393] width 11 height 11
type input "3"
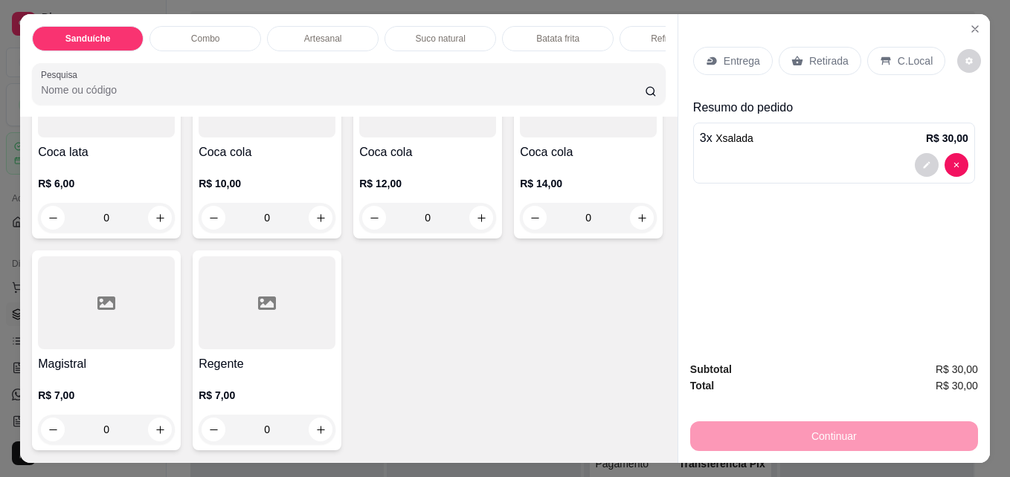
scroll to position [3993, 0]
click at [315, 214] on icon "increase-product-quantity" at bounding box center [320, 218] width 11 height 11
type input "1"
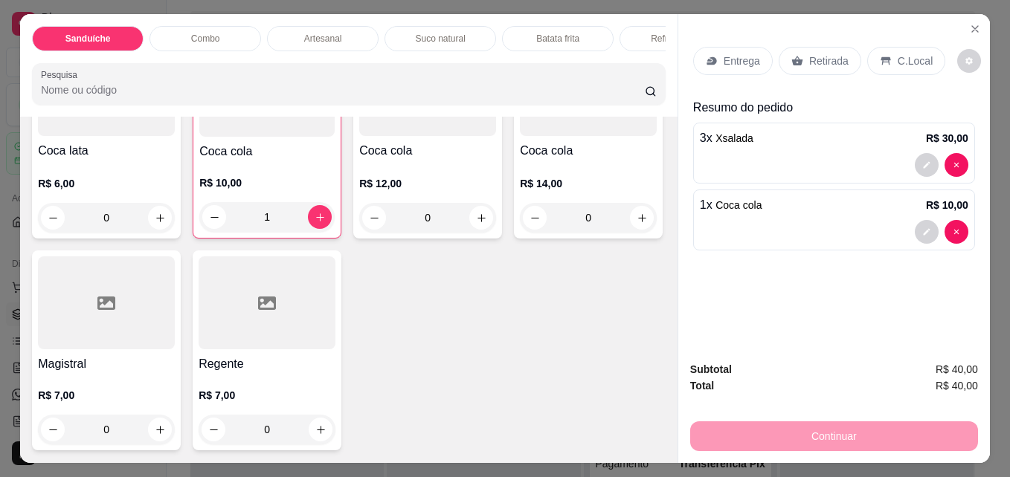
click at [914, 54] on p "C.Local" at bounding box center [915, 61] width 35 height 15
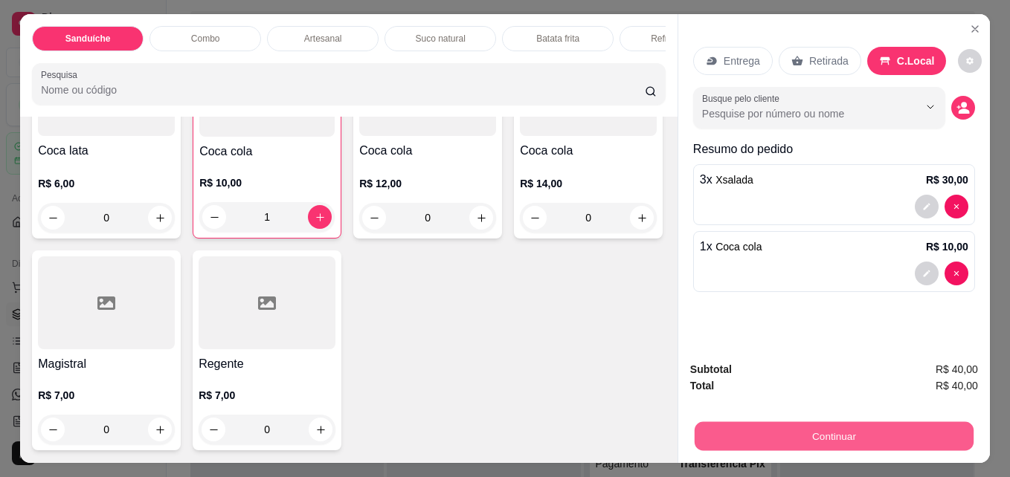
click at [788, 429] on button "Continuar" at bounding box center [834, 436] width 279 height 29
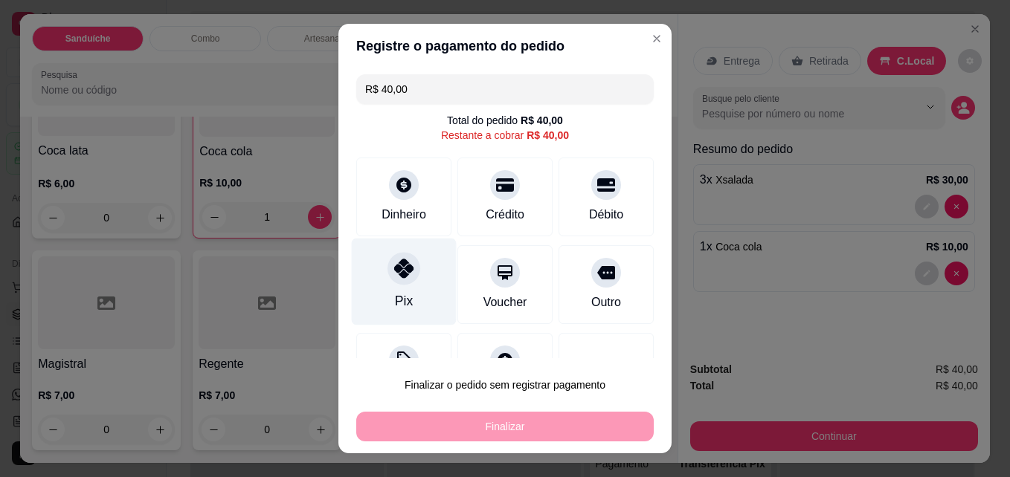
click at [390, 288] on div "Pix" at bounding box center [404, 282] width 105 height 87
type input "R$ 0,00"
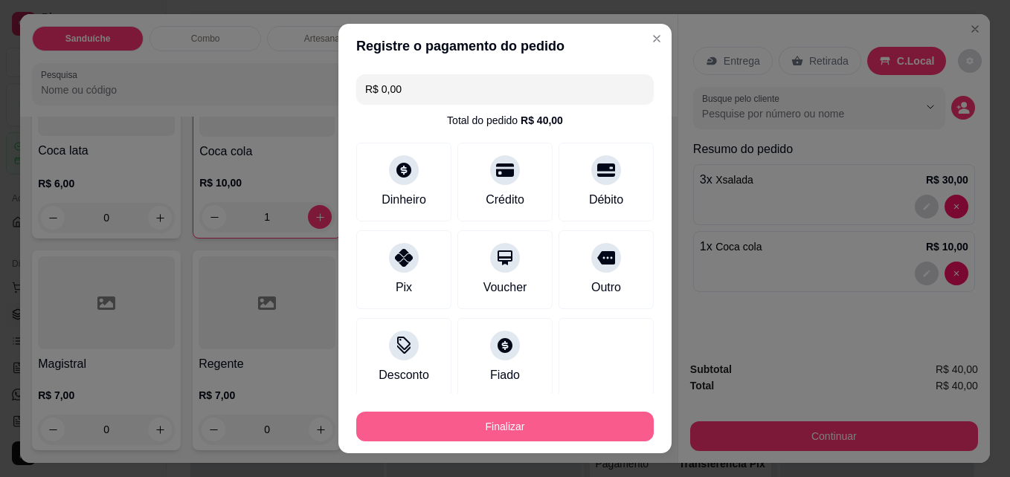
click at [455, 429] on button "Finalizar" at bounding box center [504, 427] width 297 height 30
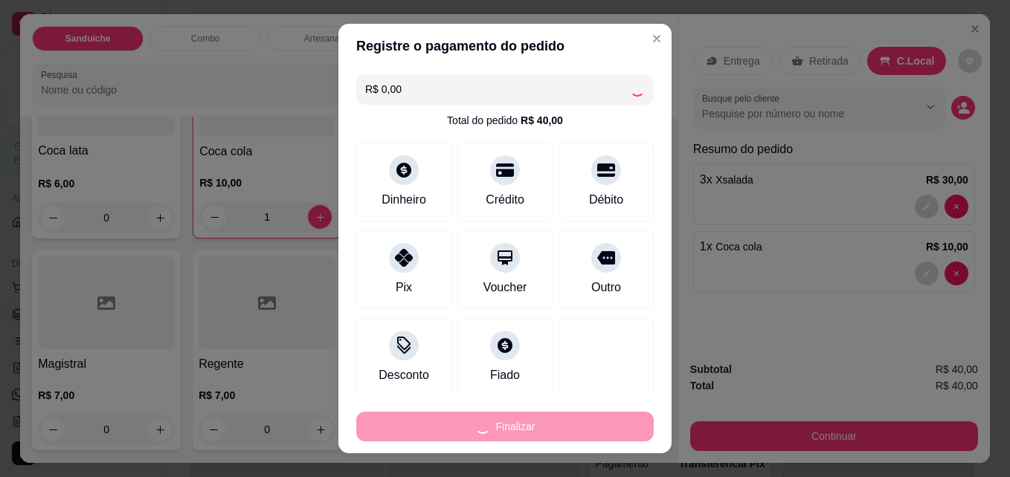
type input "0"
type input "-R$ 40,00"
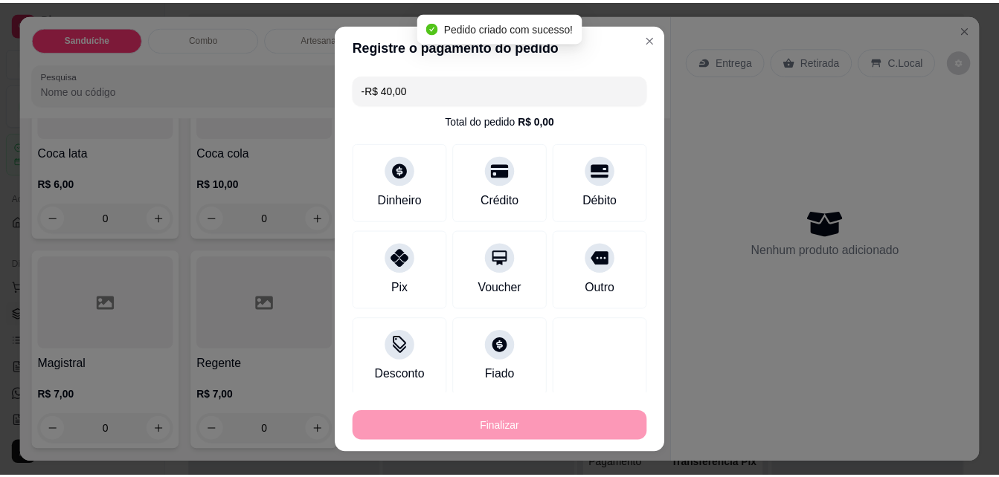
scroll to position [3991, 0]
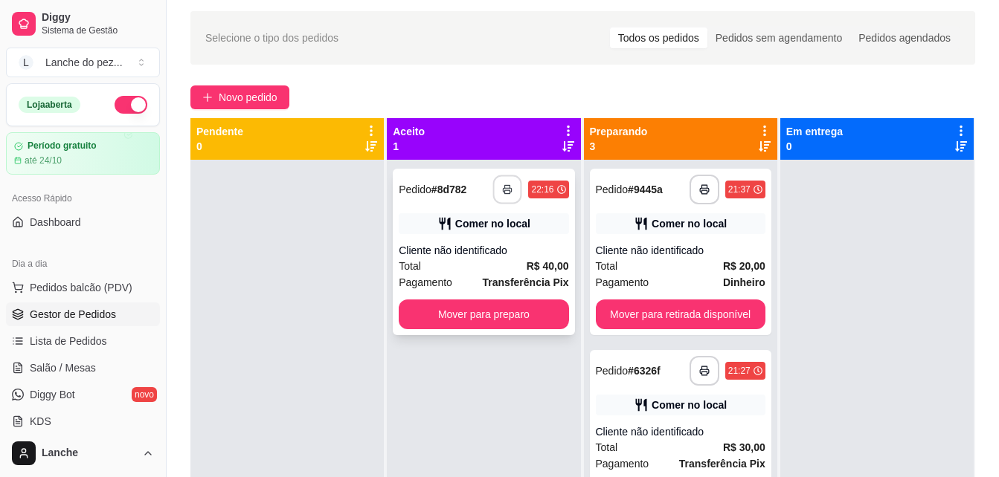
click at [503, 187] on icon "button" at bounding box center [508, 189] width 10 height 10
click at [109, 279] on button "Pedidos balcão (PDV)" at bounding box center [83, 288] width 154 height 24
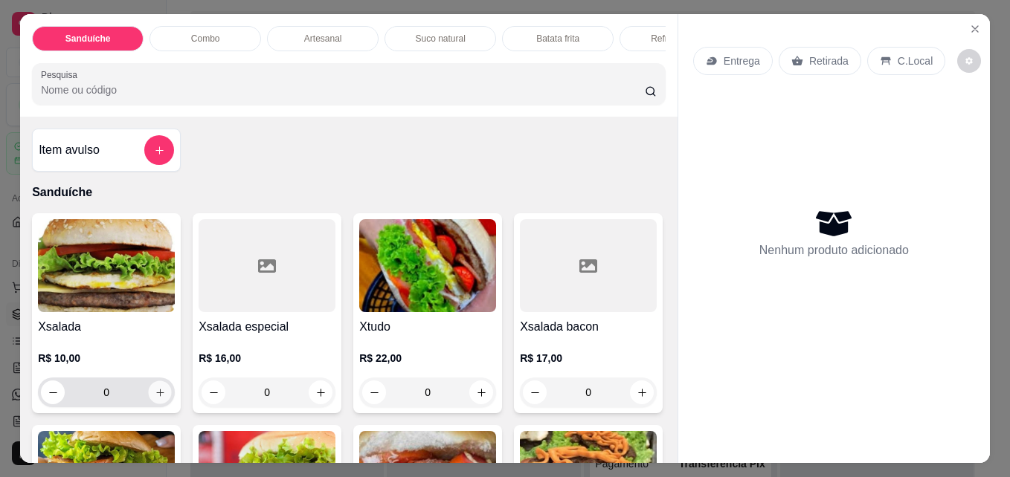
click at [155, 396] on icon "increase-product-quantity" at bounding box center [160, 392] width 11 height 11
type input "1"
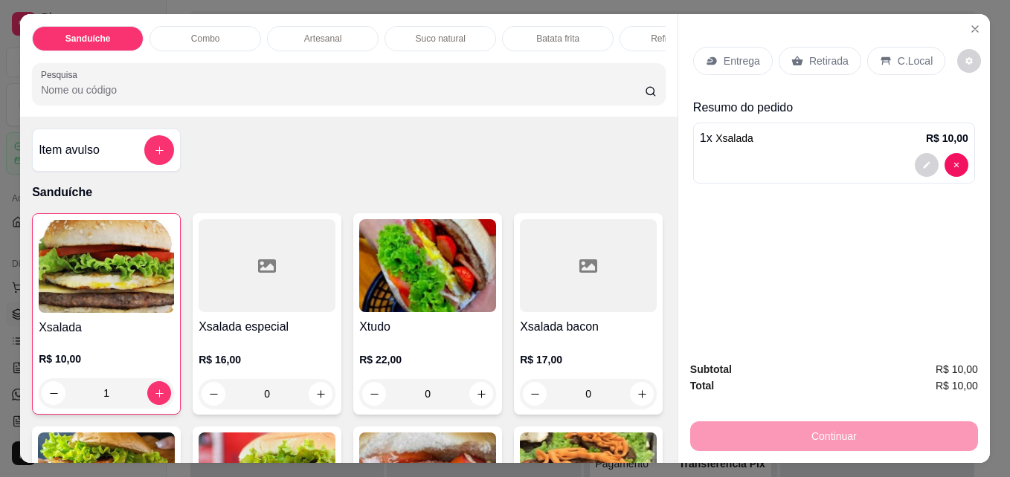
click at [908, 54] on p "C.Local" at bounding box center [915, 61] width 35 height 15
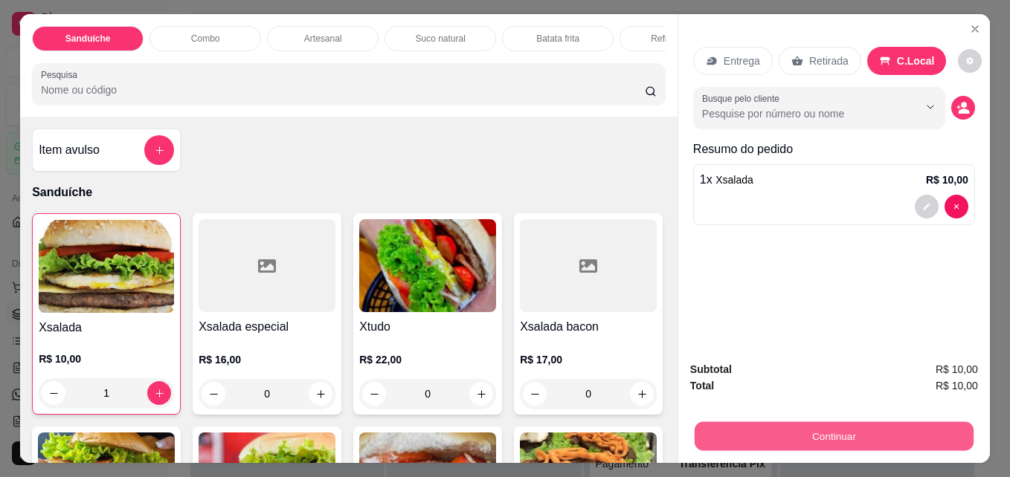
click at [857, 422] on button "Continuar" at bounding box center [834, 436] width 279 height 29
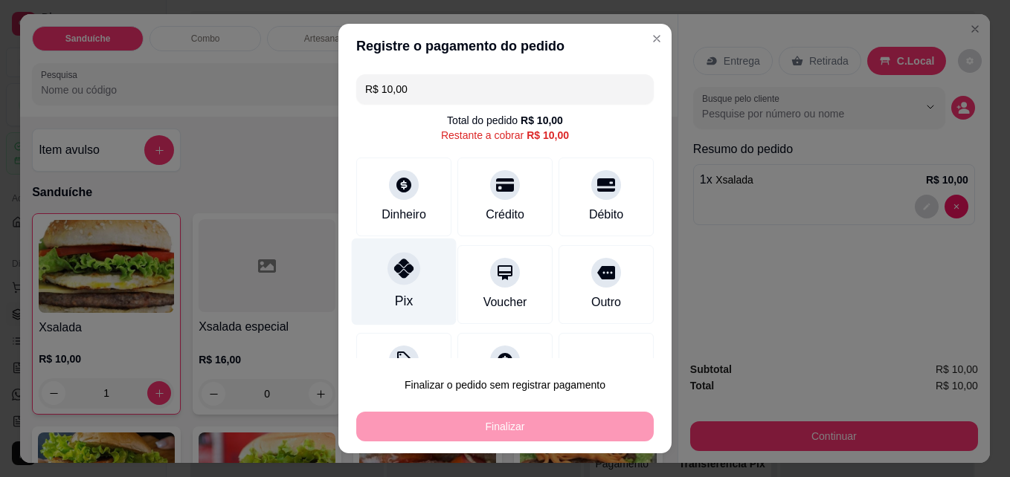
click at [419, 278] on div "Pix" at bounding box center [404, 282] width 105 height 87
type input "R$ 0,00"
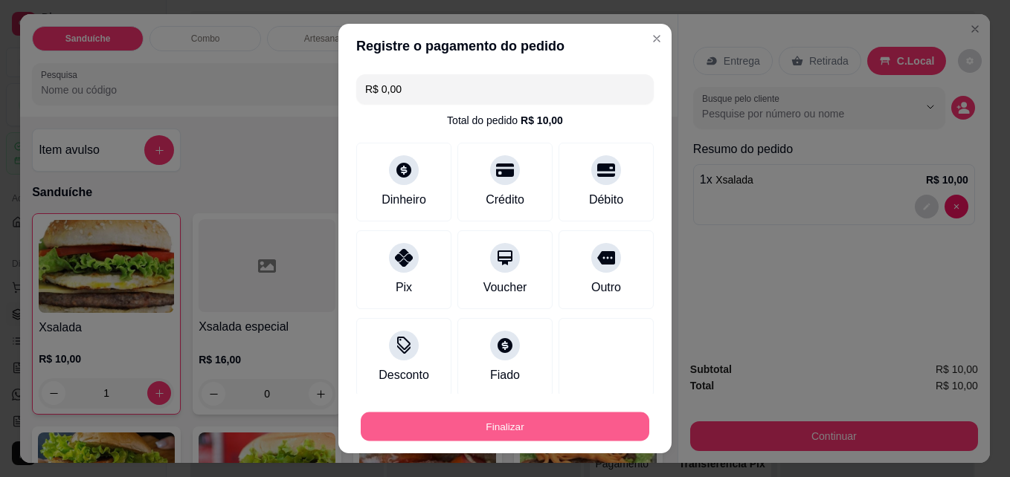
click at [432, 418] on button "Finalizar" at bounding box center [505, 427] width 289 height 29
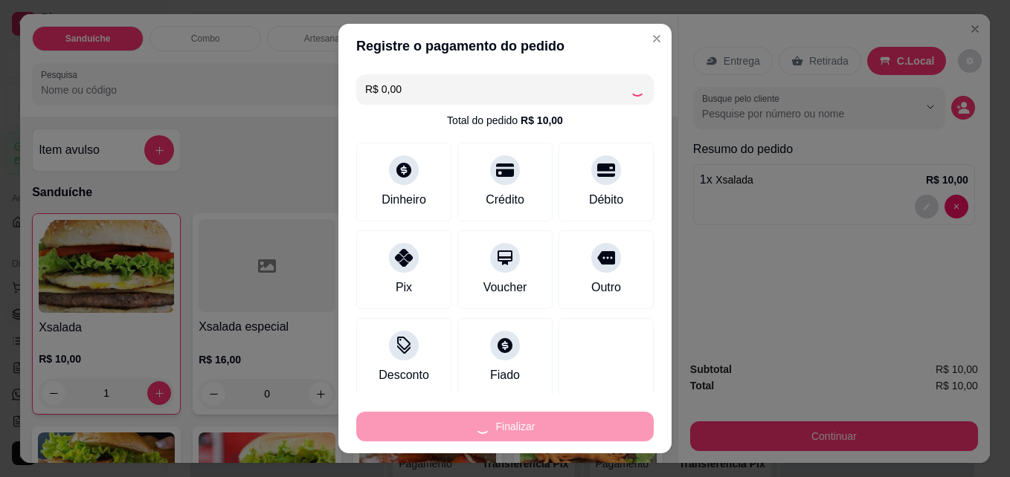
type input "0"
type input "-R$ 10,00"
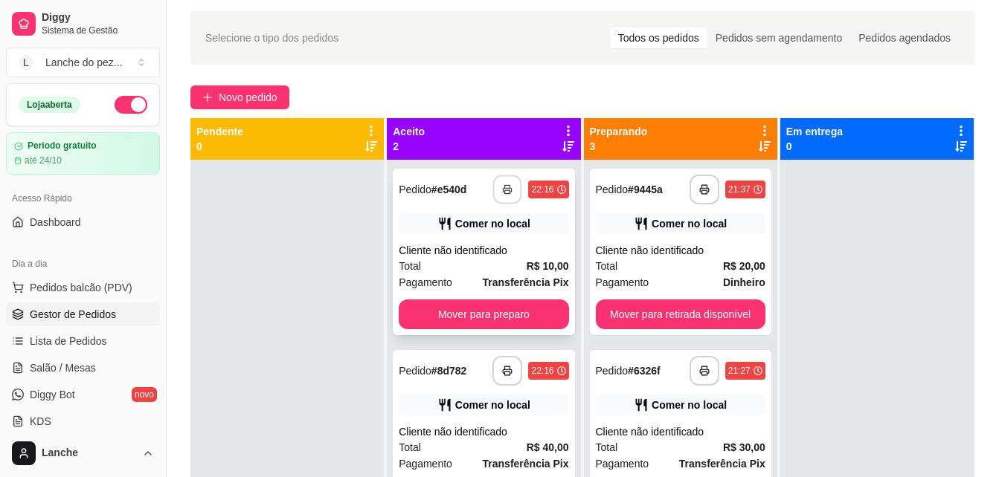
click at [503, 188] on icon "button" at bounding box center [507, 190] width 8 height 4
click at [69, 283] on span "Pedidos balcão (PDV)" at bounding box center [81, 287] width 103 height 15
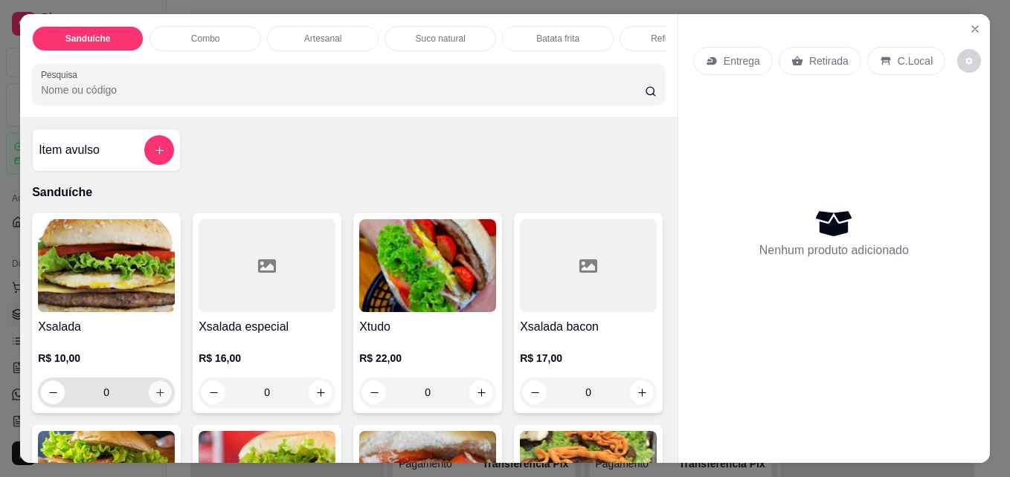
click at [155, 399] on icon "increase-product-quantity" at bounding box center [160, 392] width 11 height 11
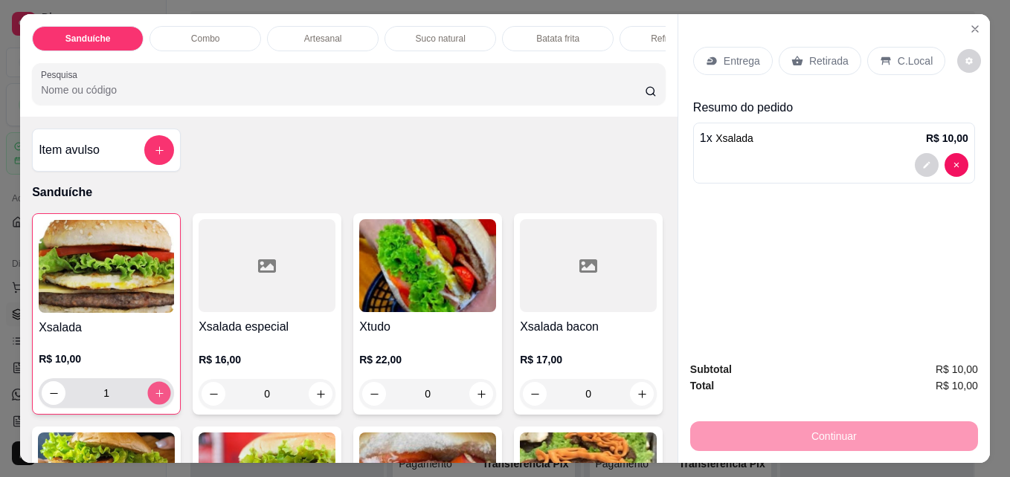
click at [155, 399] on icon "increase-product-quantity" at bounding box center [159, 393] width 11 height 11
type input "2"
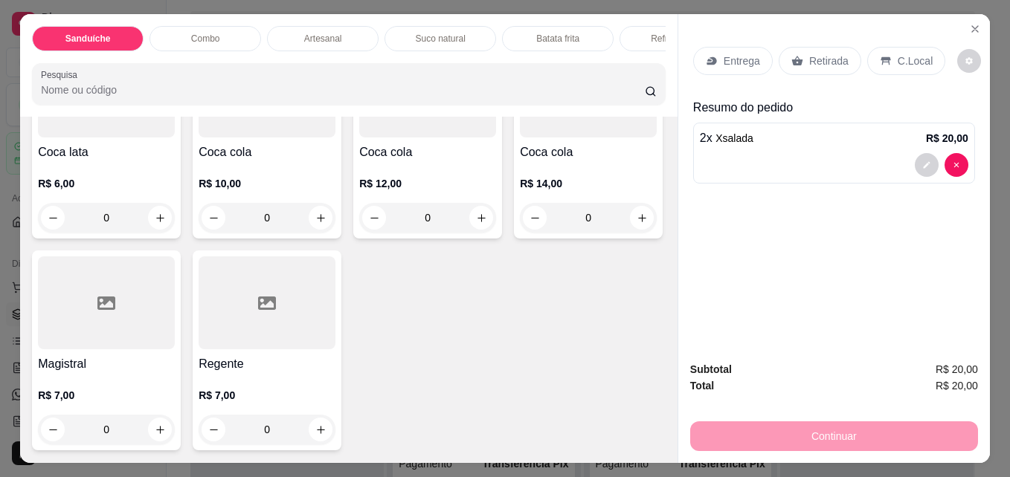
scroll to position [3361, 0]
type input "1"
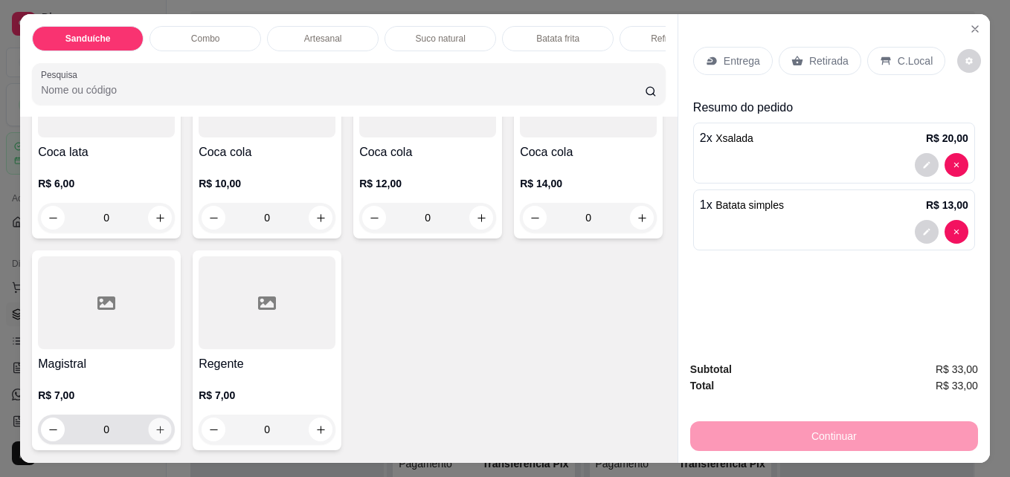
click at [166, 425] on icon "increase-product-quantity" at bounding box center [160, 430] width 11 height 11
type input "1"
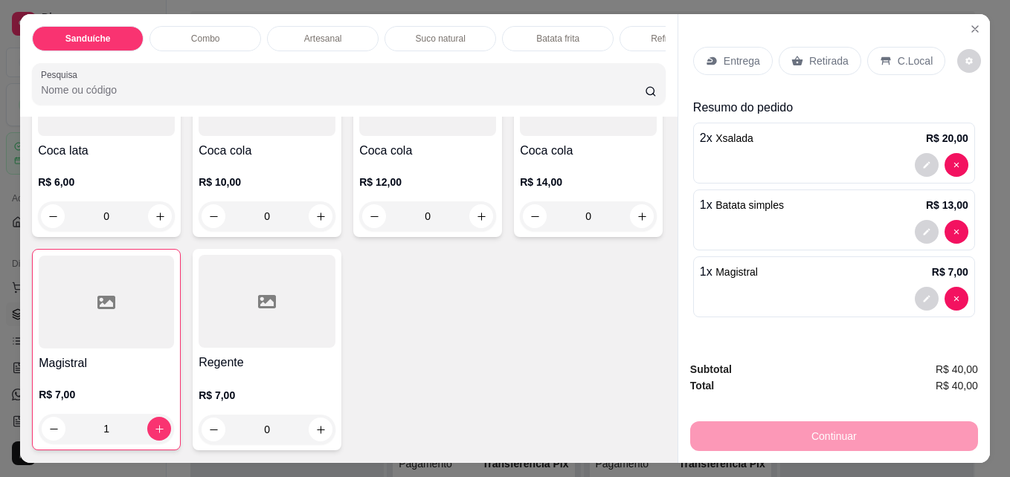
click at [907, 57] on p "C.Local" at bounding box center [915, 61] width 35 height 15
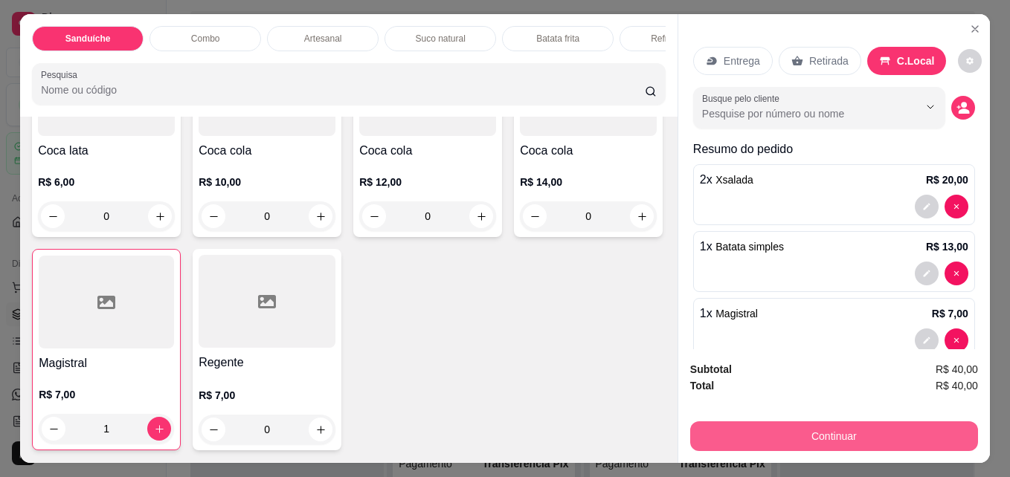
click at [872, 422] on button "Continuar" at bounding box center [834, 437] width 288 height 30
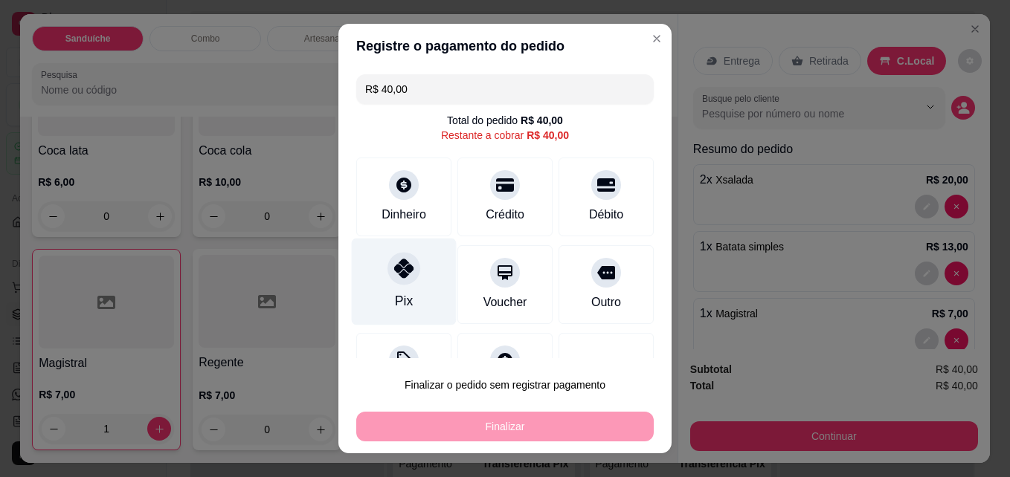
click at [394, 270] on icon at bounding box center [403, 268] width 19 height 19
type input "R$ 0,00"
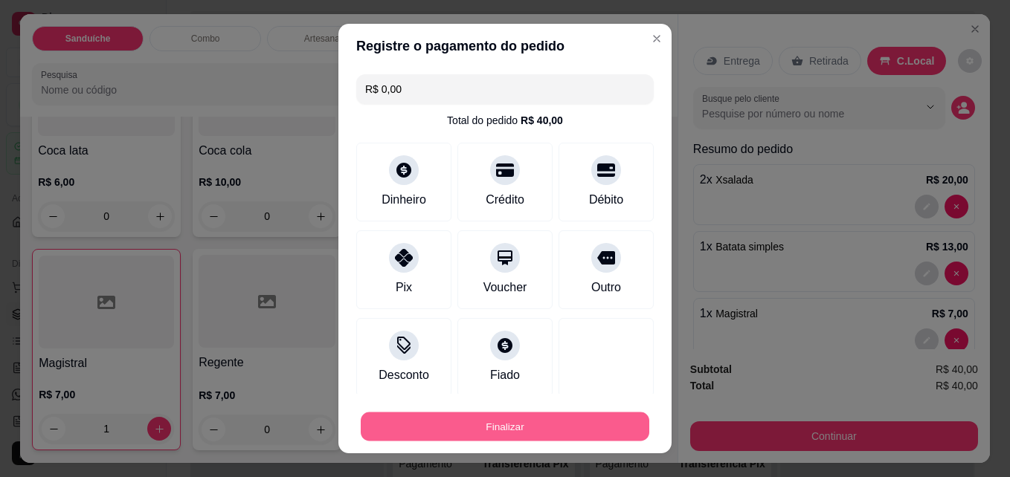
click at [454, 422] on button "Finalizar" at bounding box center [505, 427] width 289 height 29
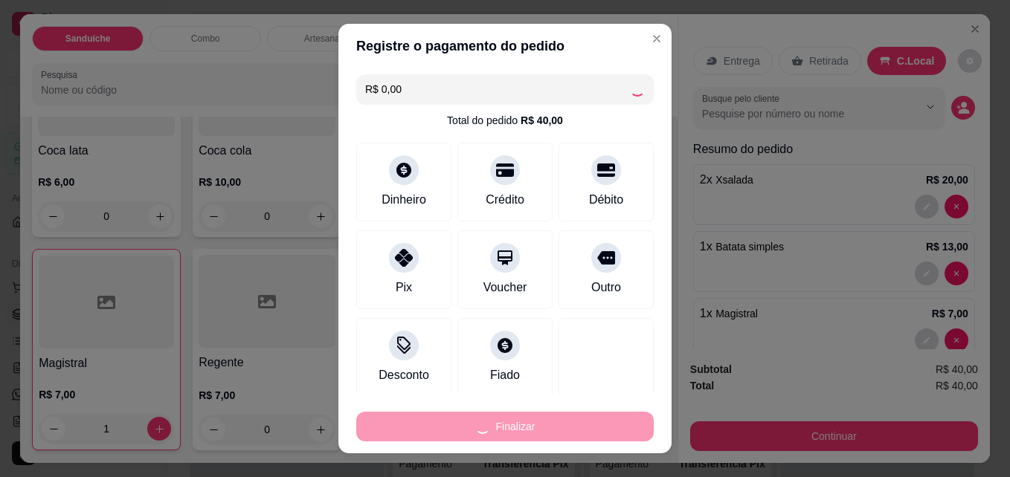
type input "0"
type input "-R$ 40,00"
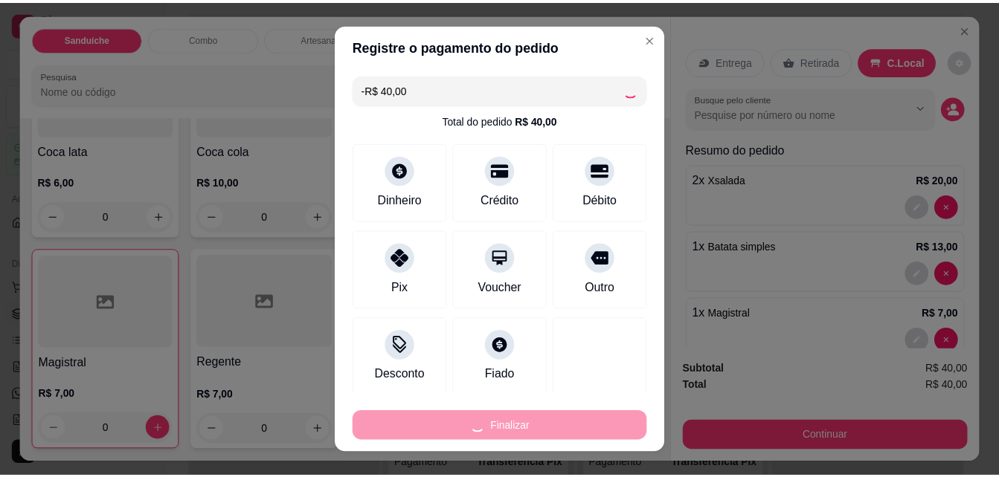
scroll to position [3991, 0]
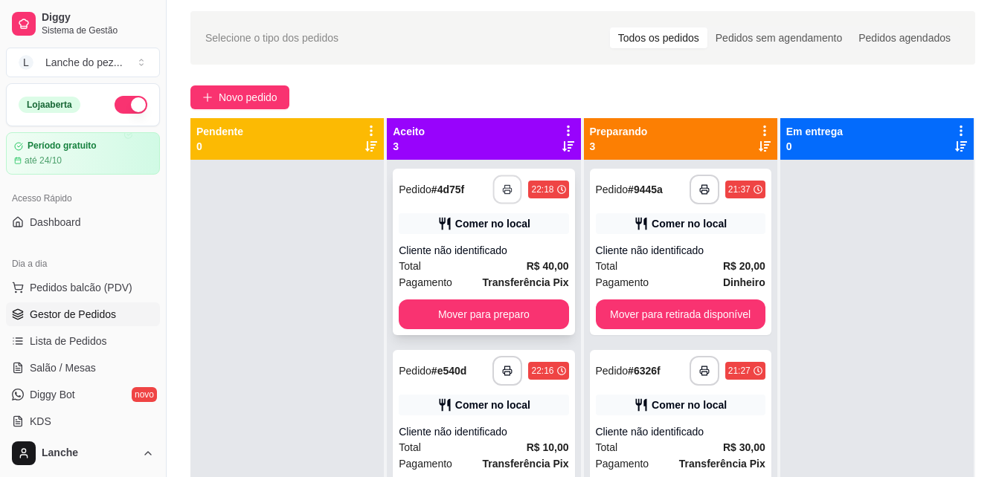
click at [503, 189] on icon "button" at bounding box center [508, 189] width 10 height 10
click at [94, 285] on span "Pedidos balcão (PDV)" at bounding box center [81, 287] width 103 height 15
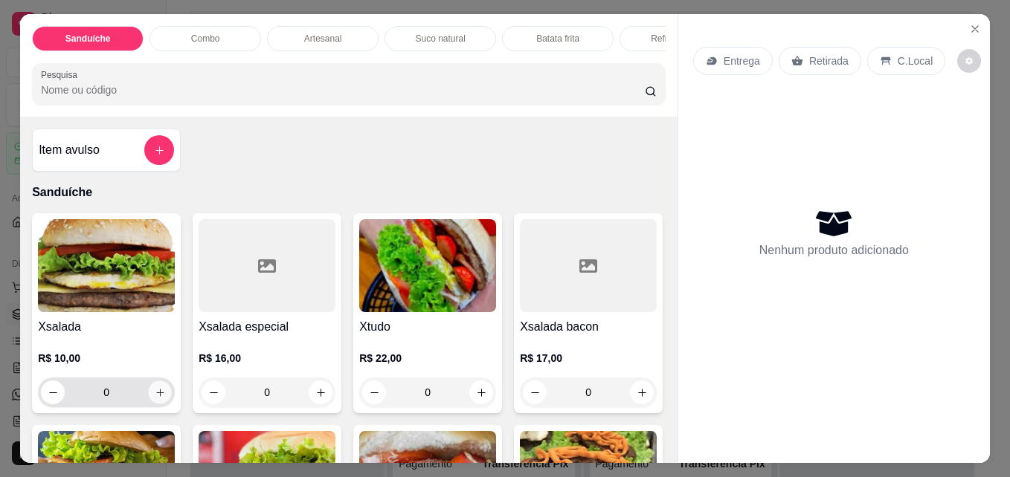
click at [156, 399] on icon "increase-product-quantity" at bounding box center [160, 392] width 11 height 11
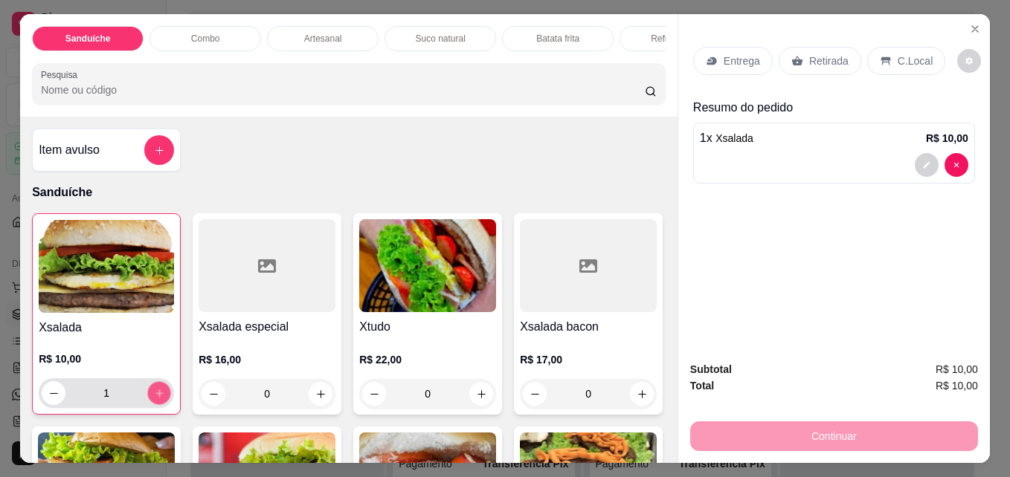
click at [156, 399] on icon "increase-product-quantity" at bounding box center [159, 393] width 11 height 11
type input "3"
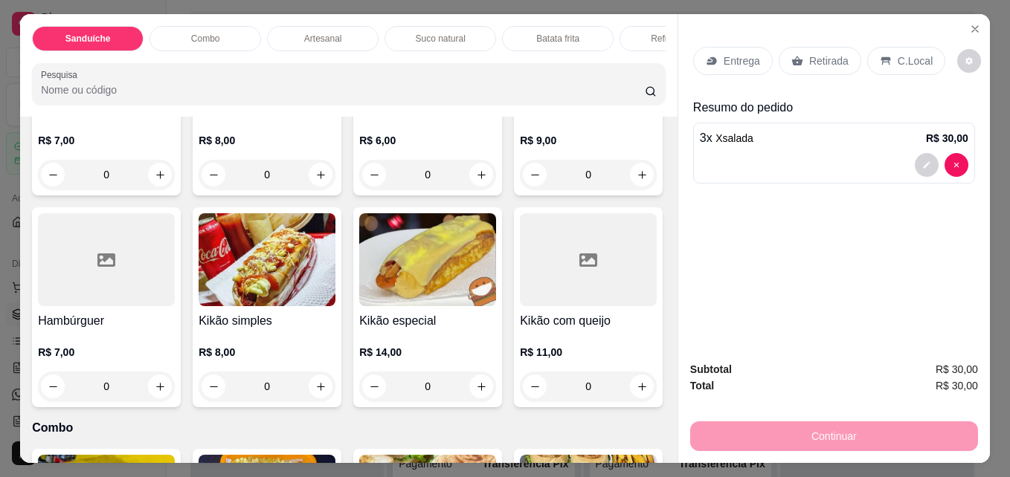
scroll to position [892, 0]
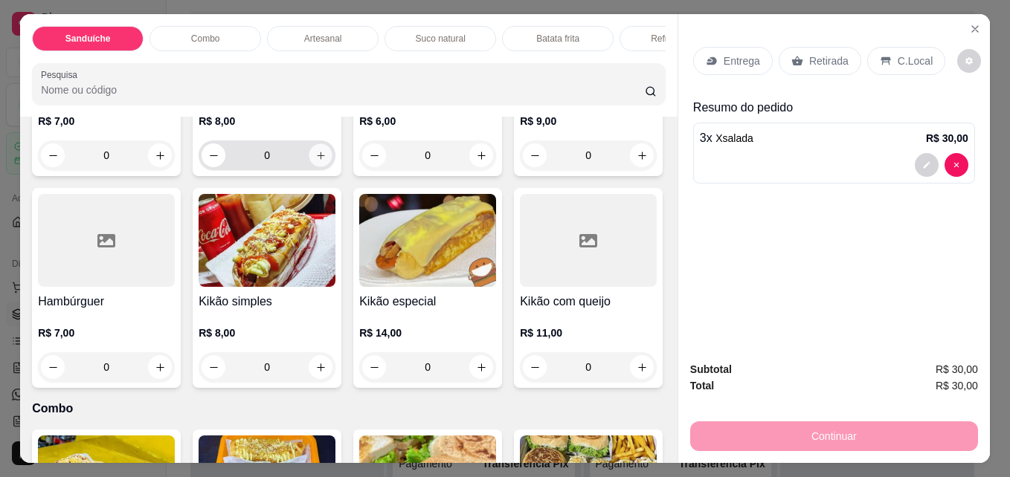
click at [317, 159] on icon "increase-product-quantity" at bounding box center [320, 155] width 7 height 7
type input "1"
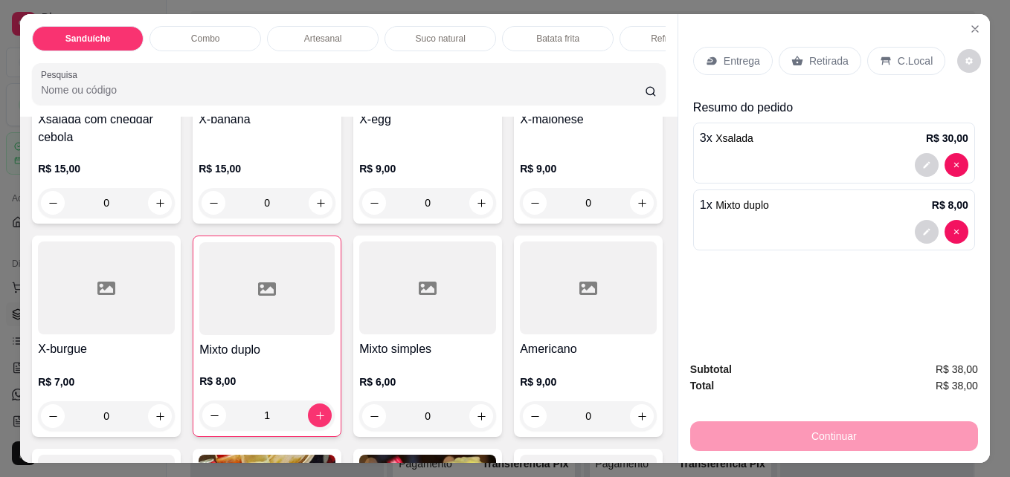
scroll to position [603, 0]
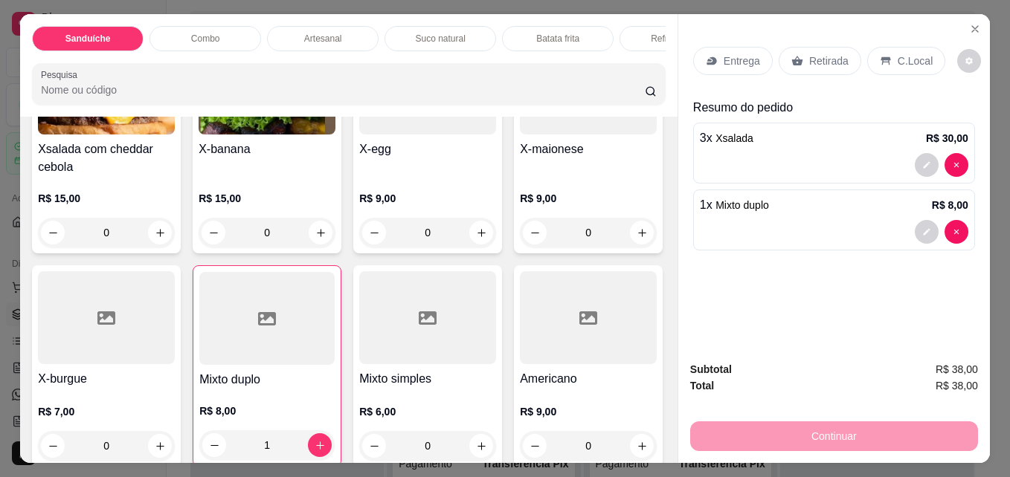
click at [470, 15] on button "increase-product-quantity" at bounding box center [481, 3] width 23 height 23
type input "1"
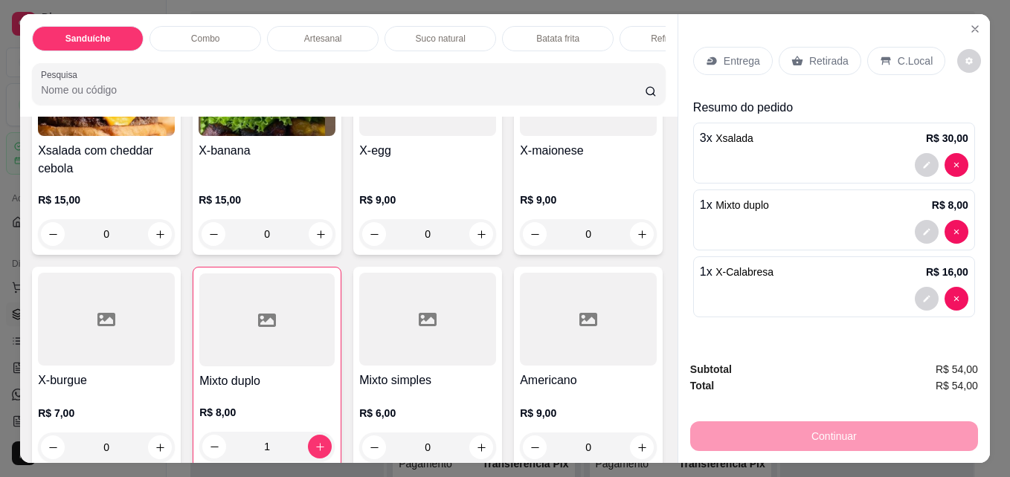
scroll to position [604, 0]
click at [880, 57] on icon at bounding box center [885, 61] width 10 height 8
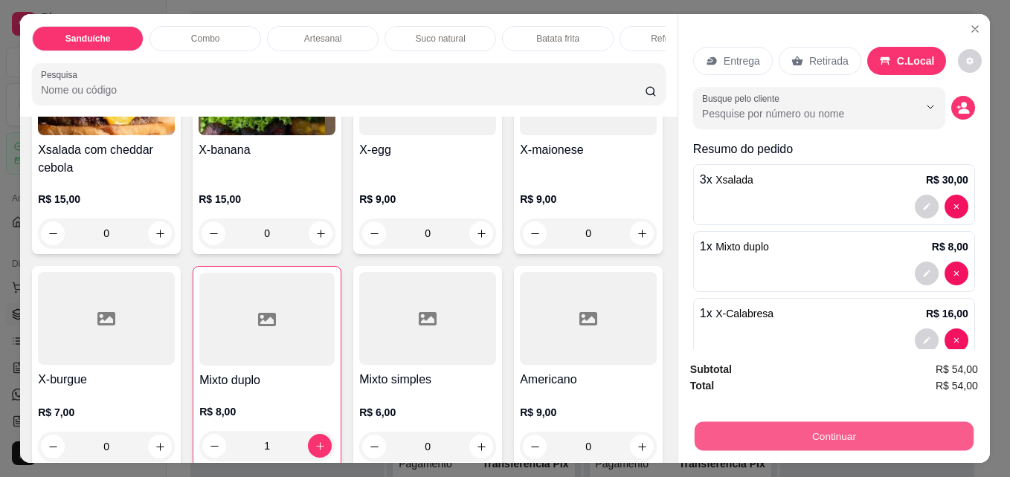
click at [808, 430] on button "Continuar" at bounding box center [834, 436] width 279 height 29
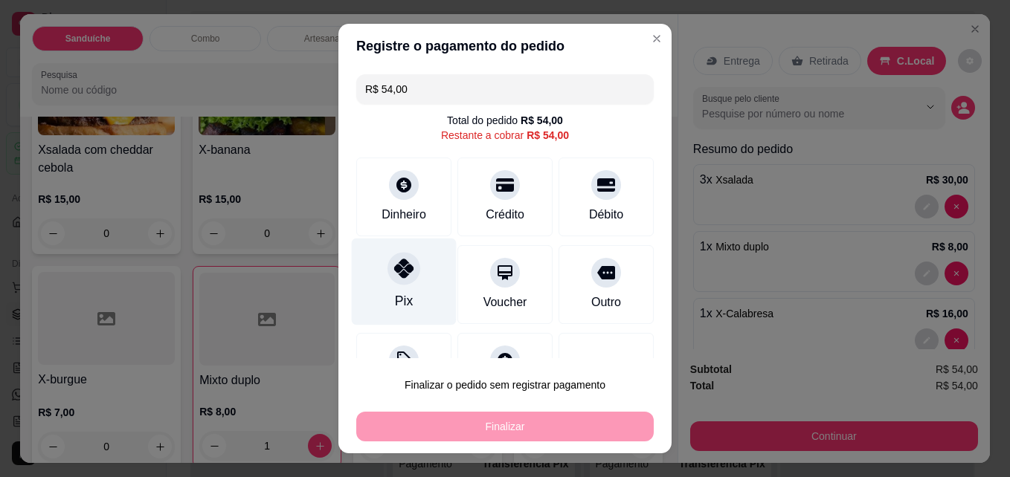
click at [399, 266] on icon at bounding box center [403, 268] width 19 height 19
type input "R$ 0,00"
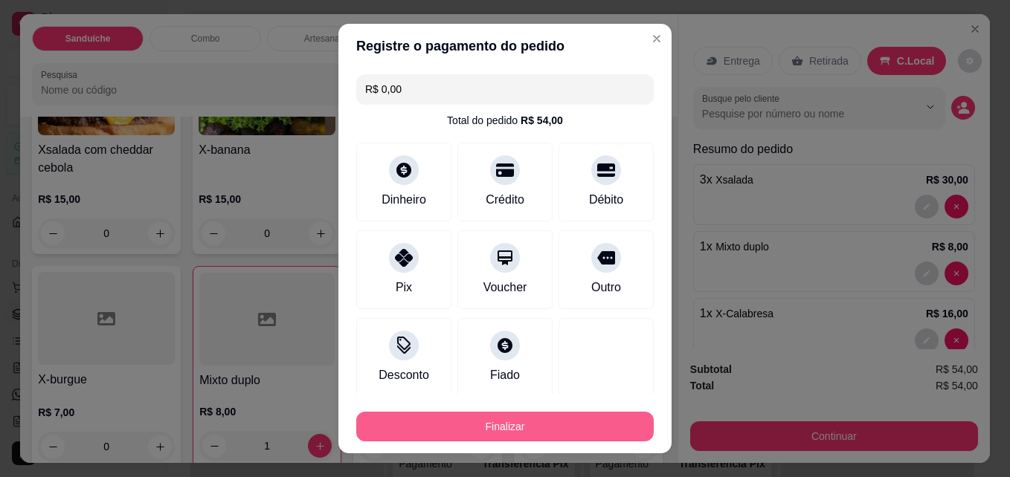
click at [471, 429] on button "Finalizar" at bounding box center [504, 427] width 297 height 30
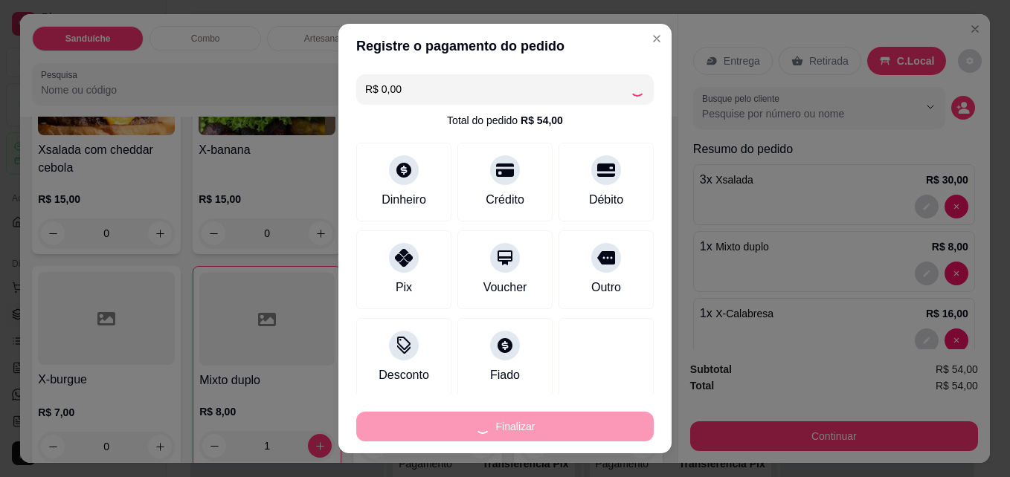
type input "0"
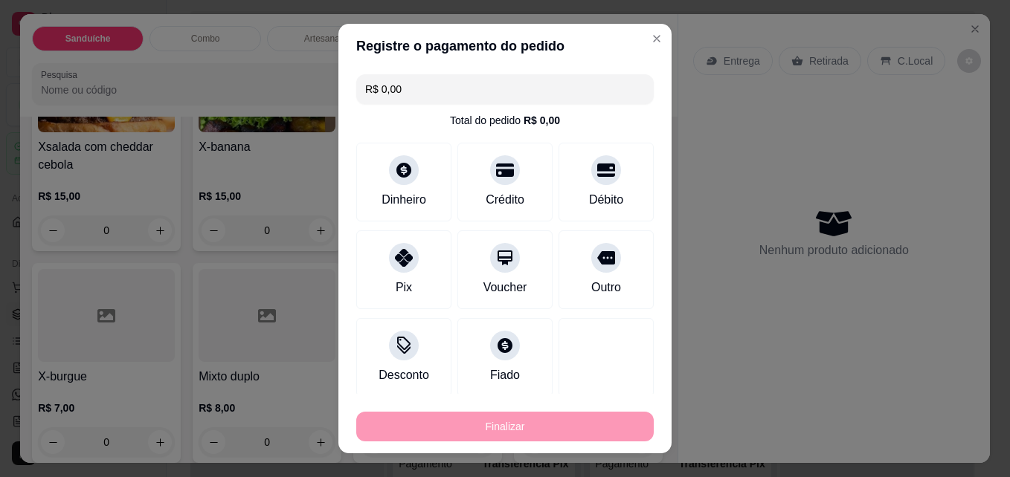
type input "-R$ 54,00"
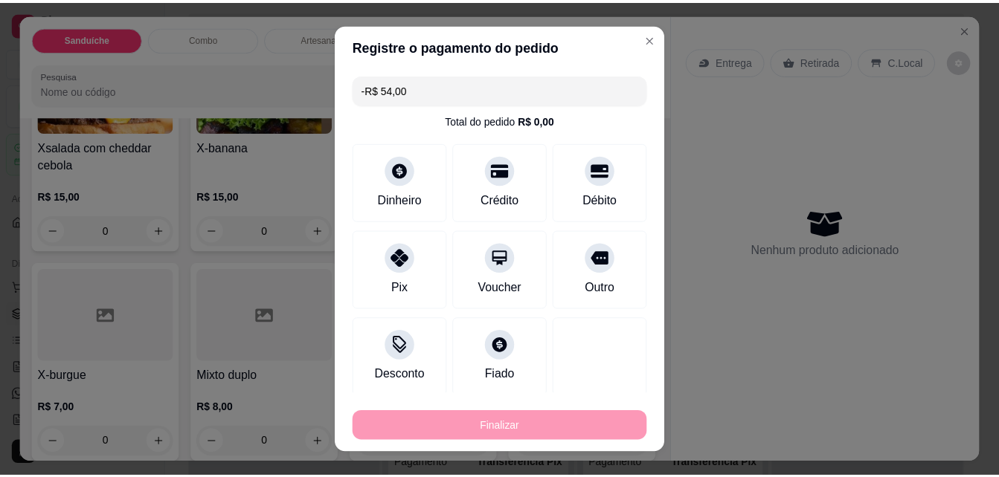
scroll to position [602, 0]
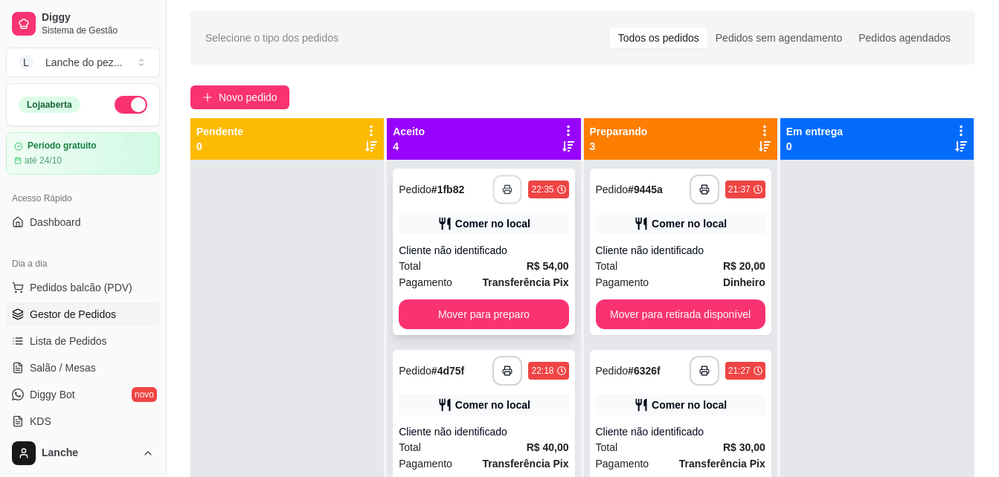
click at [493, 187] on button "button" at bounding box center [507, 189] width 29 height 29
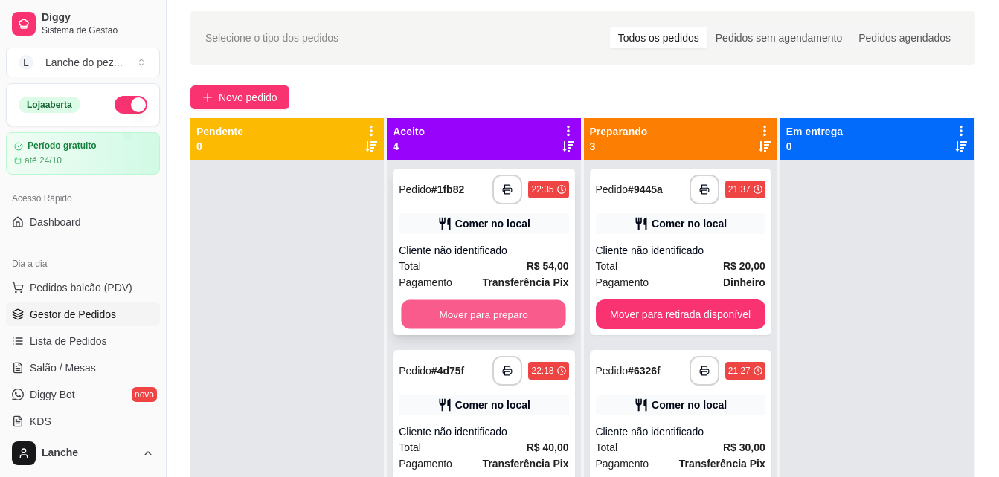
click at [439, 307] on button "Mover para preparo" at bounding box center [484, 314] width 164 height 29
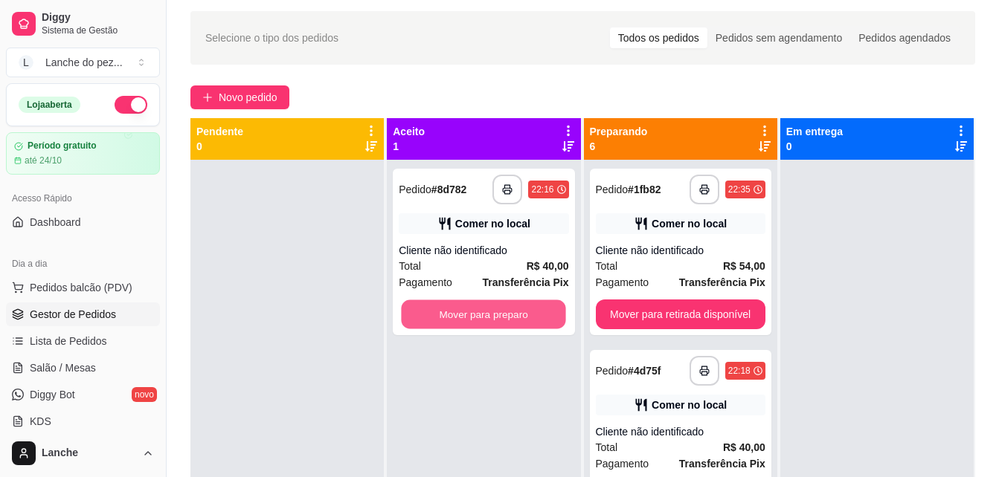
click at [439, 307] on button "Mover para preparo" at bounding box center [484, 314] width 164 height 29
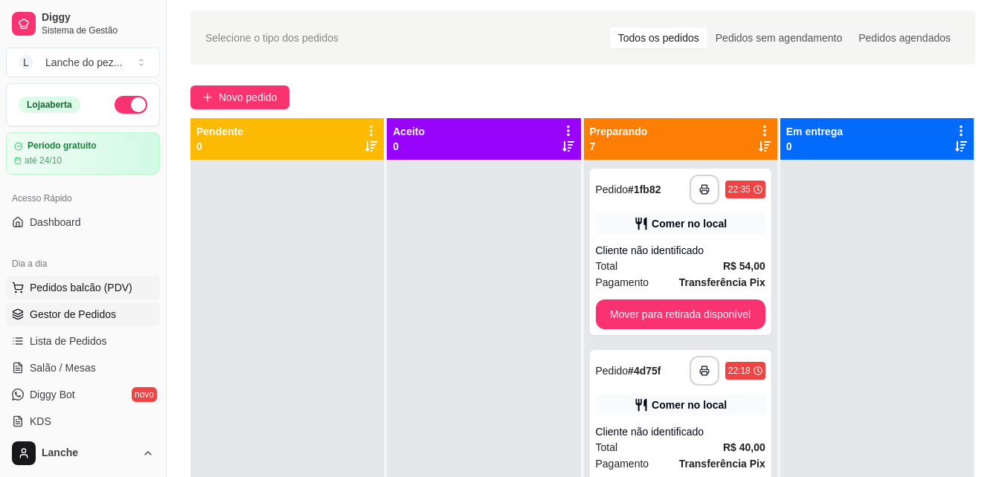
click at [100, 280] on span "Pedidos balcão (PDV)" at bounding box center [81, 287] width 103 height 15
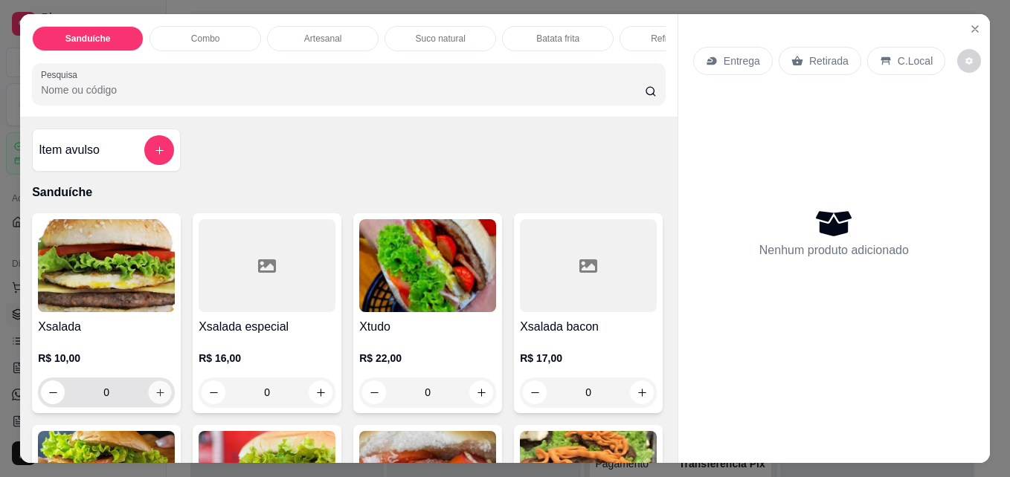
click at [151, 392] on button "increase-product-quantity" at bounding box center [160, 392] width 23 height 23
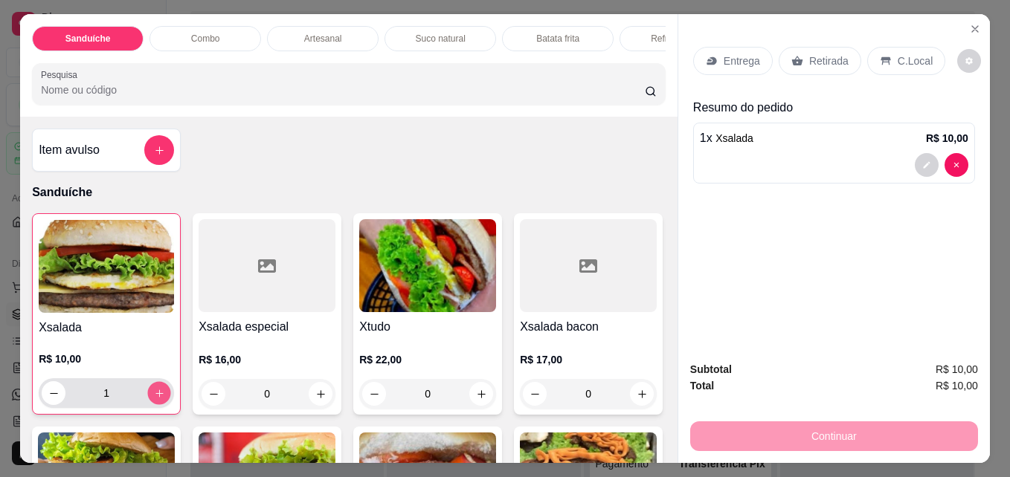
click at [151, 392] on button "increase-product-quantity" at bounding box center [159, 393] width 23 height 23
type input "2"
click at [901, 54] on p "C.Local" at bounding box center [915, 61] width 35 height 15
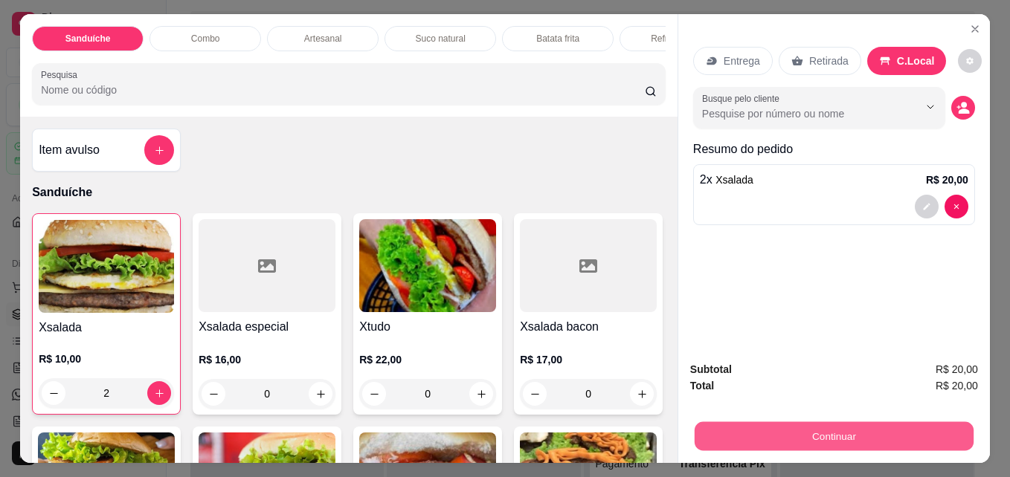
click at [811, 432] on button "Continuar" at bounding box center [834, 436] width 279 height 29
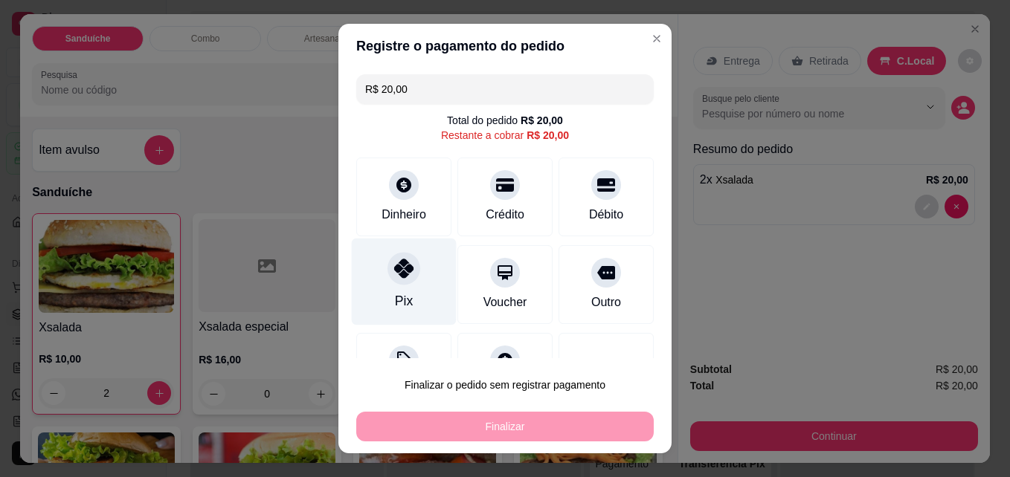
click at [405, 280] on div at bounding box center [403, 269] width 33 height 33
type input "R$ 0,00"
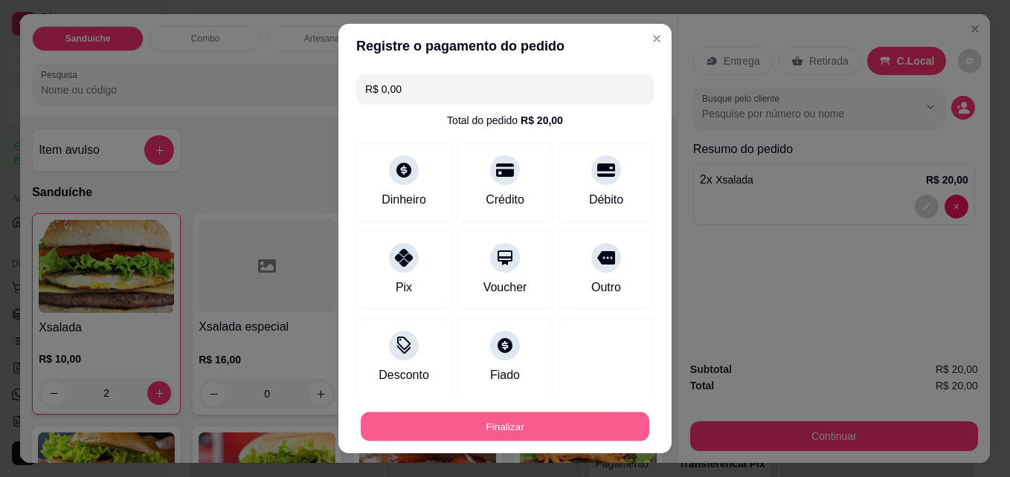
click at [445, 428] on button "Finalizar" at bounding box center [505, 427] width 289 height 29
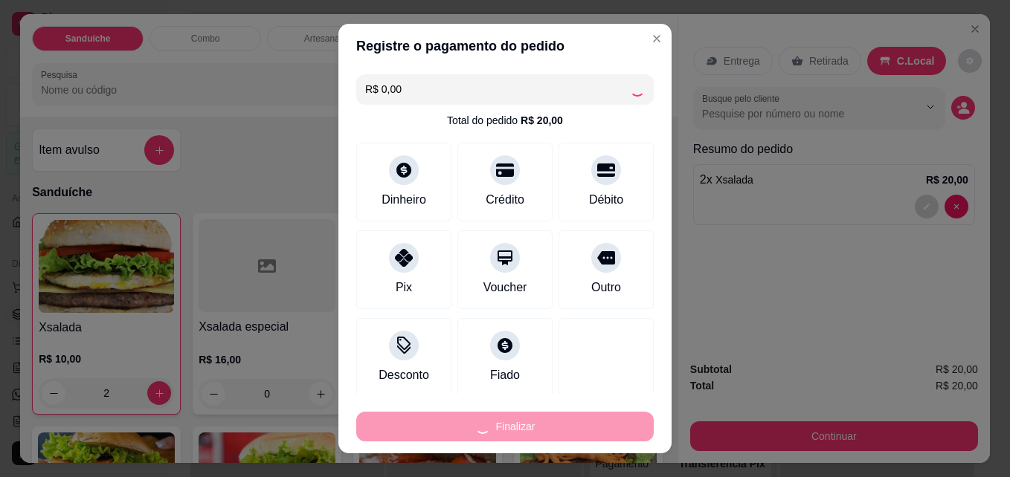
type input "0"
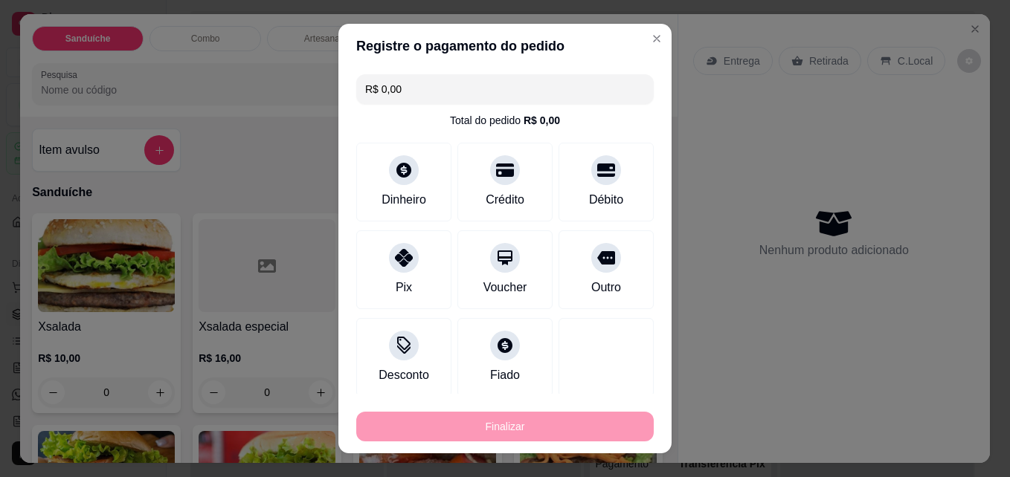
type input "-R$ 20,00"
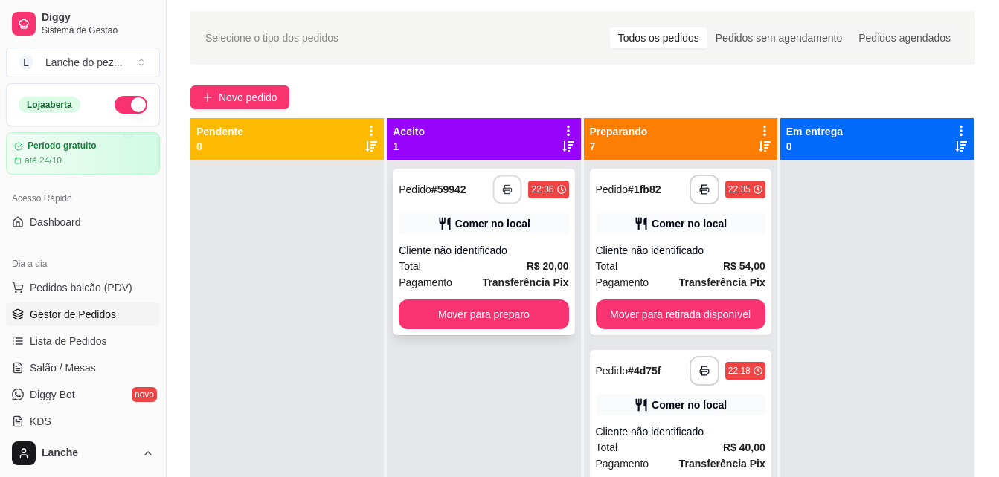
click at [503, 188] on icon "button" at bounding box center [507, 190] width 8 height 4
click at [477, 311] on button "Mover para preparo" at bounding box center [484, 315] width 170 height 30
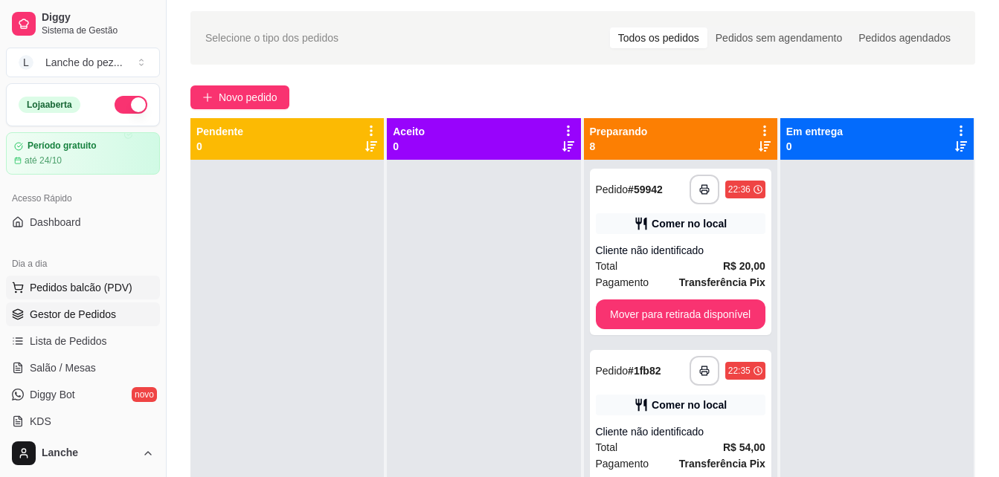
click at [92, 292] on span "Pedidos balcão (PDV)" at bounding box center [81, 287] width 103 height 15
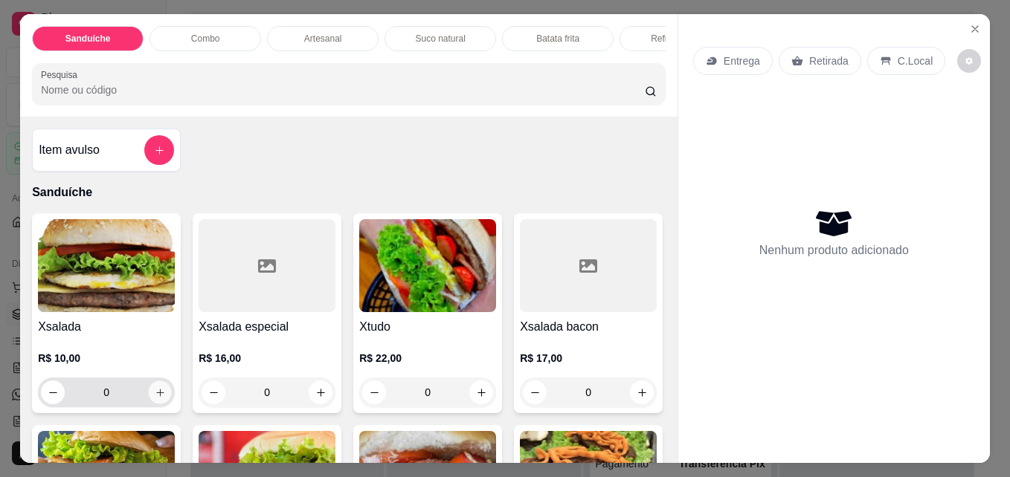
click at [155, 399] on icon "increase-product-quantity" at bounding box center [160, 392] width 11 height 11
type input "1"
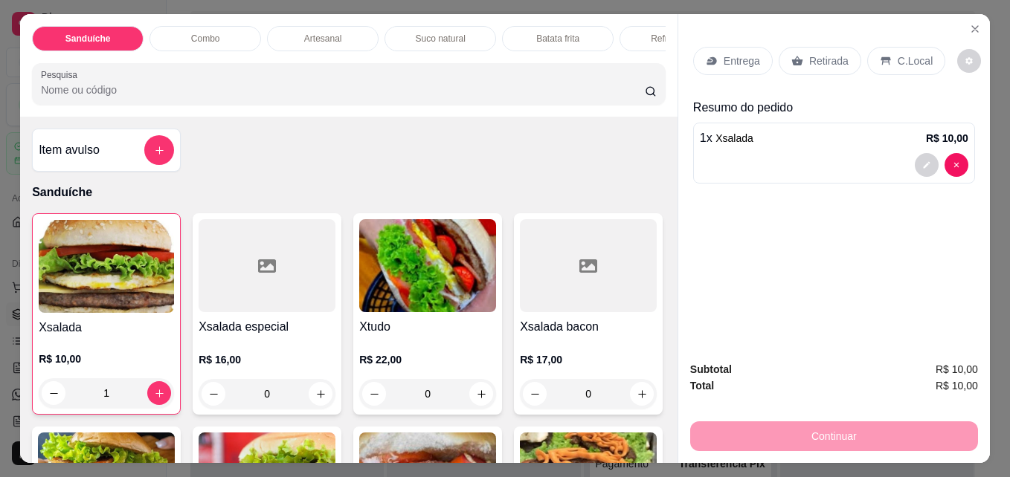
click at [883, 57] on div "C.Local" at bounding box center [906, 61] width 78 height 28
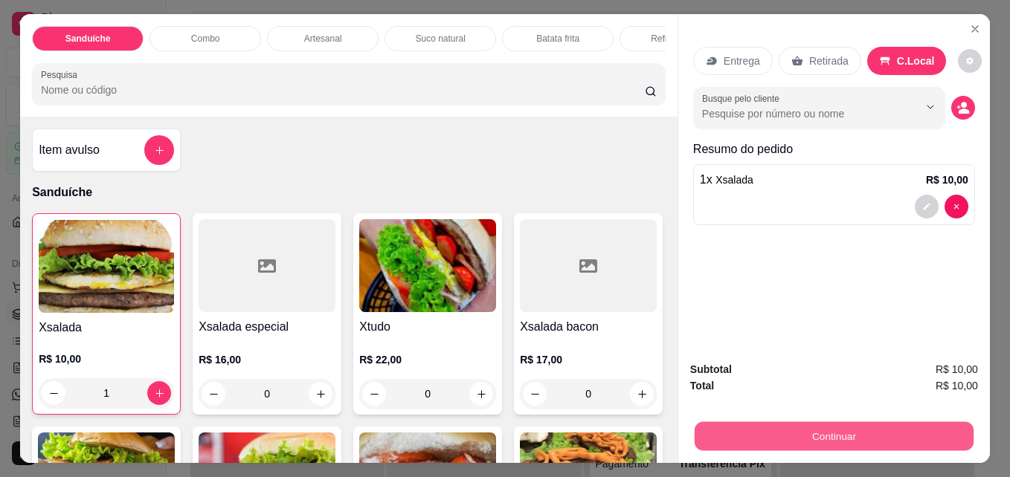
click at [819, 422] on button "Continuar" at bounding box center [834, 436] width 279 height 29
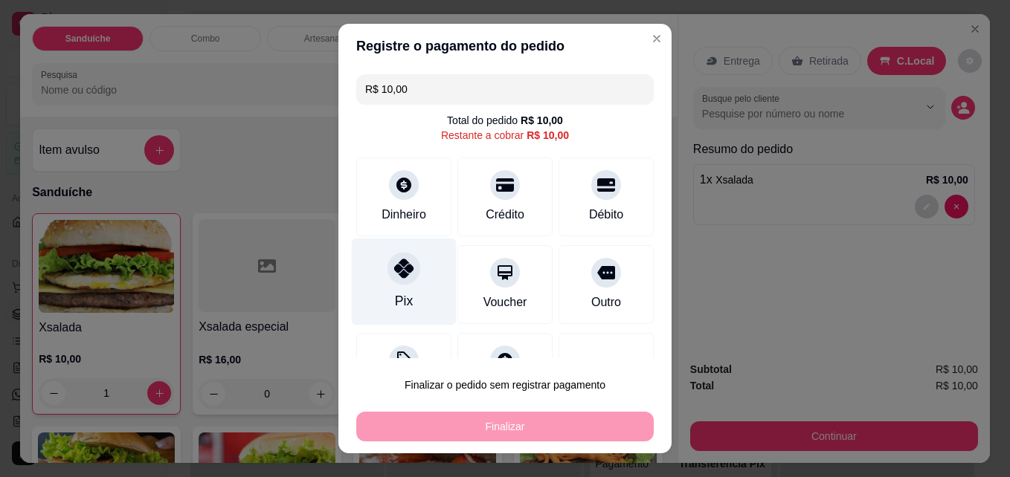
click at [366, 290] on div "Pix" at bounding box center [404, 282] width 105 height 87
type input "R$ 0,00"
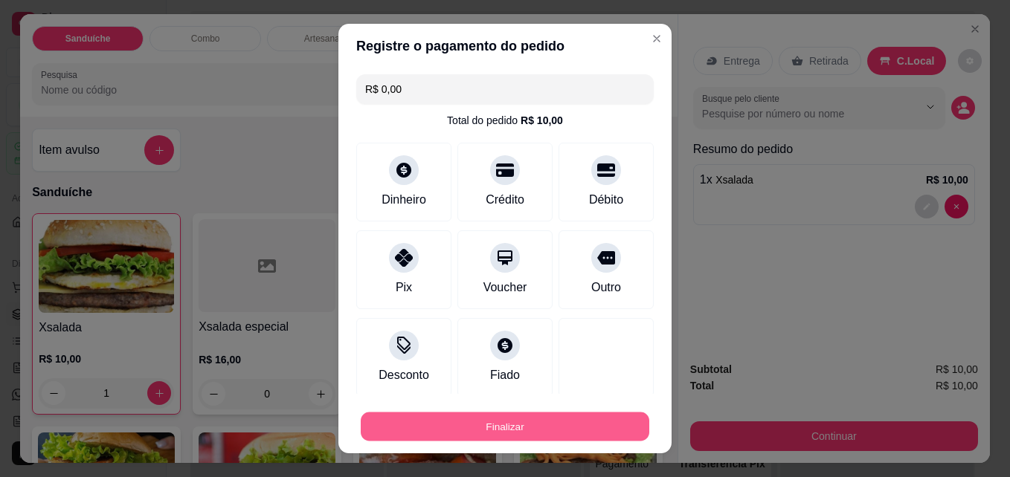
click at [434, 418] on button "Finalizar" at bounding box center [505, 427] width 289 height 29
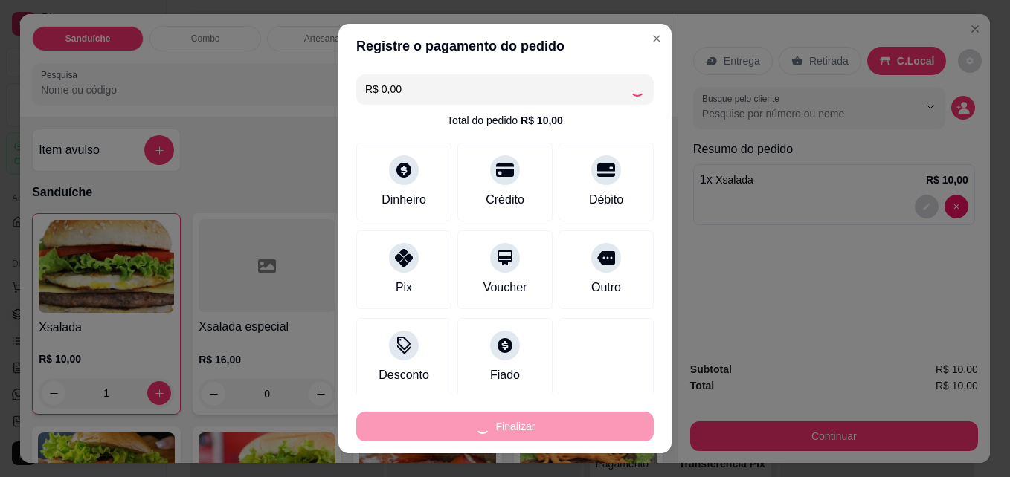
type input "0"
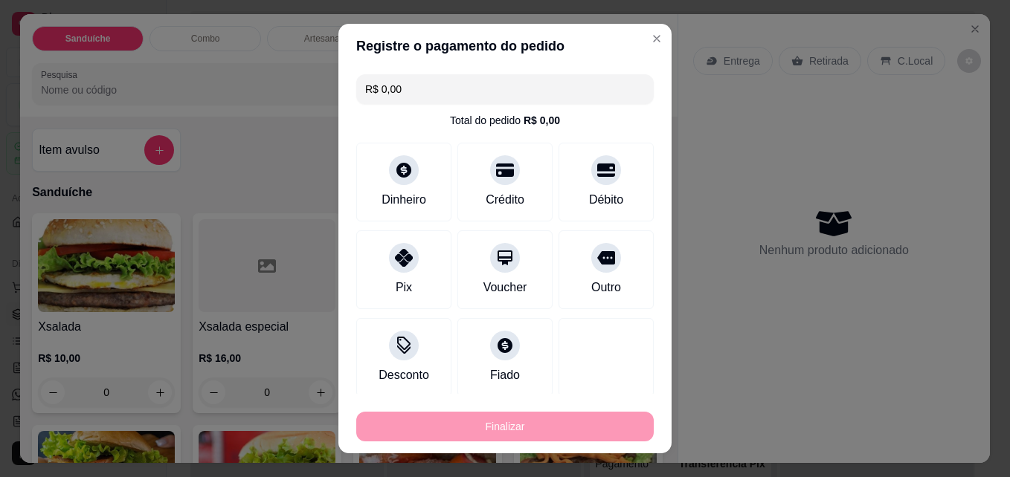
type input "-R$ 10,00"
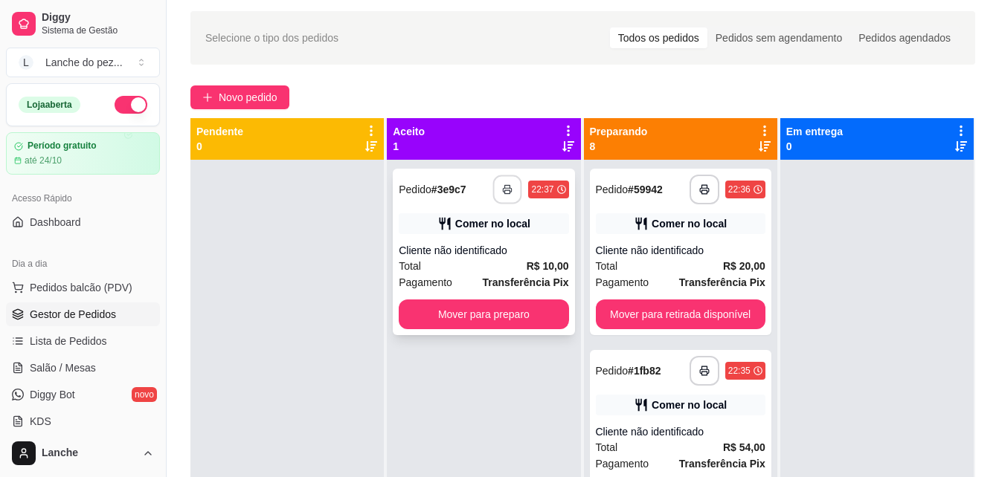
click at [503, 194] on icon "button" at bounding box center [508, 189] width 10 height 10
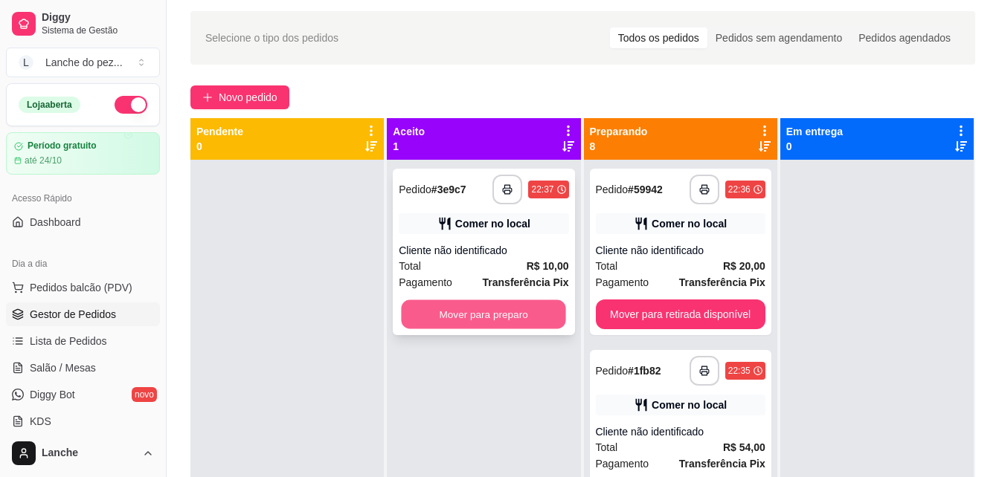
click at [461, 303] on button "Mover para preparo" at bounding box center [484, 314] width 164 height 29
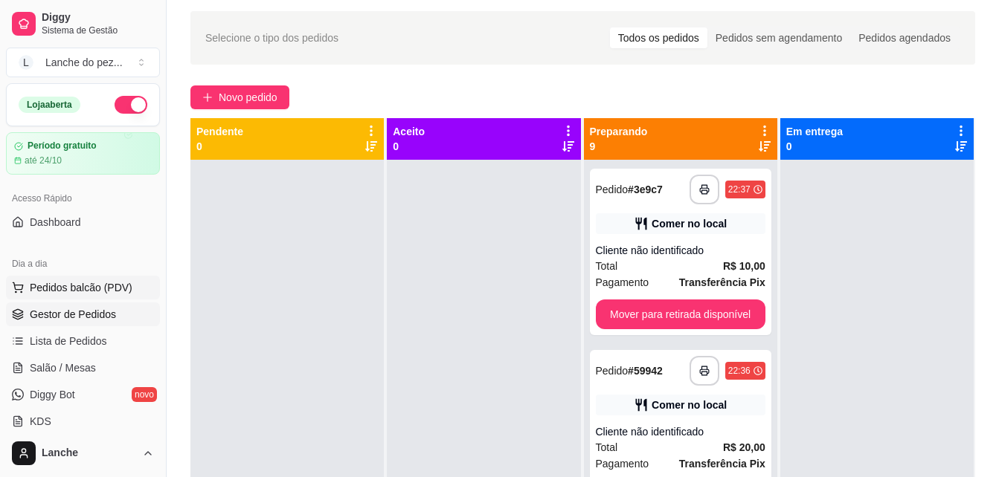
click at [64, 277] on button "Pedidos balcão (PDV)" at bounding box center [83, 288] width 154 height 24
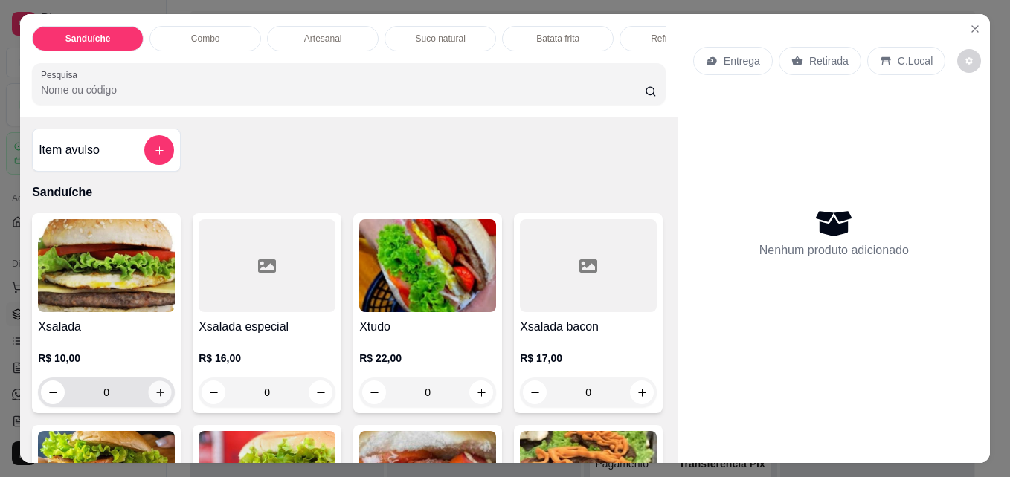
click at [155, 398] on icon "increase-product-quantity" at bounding box center [160, 392] width 11 height 11
type input "1"
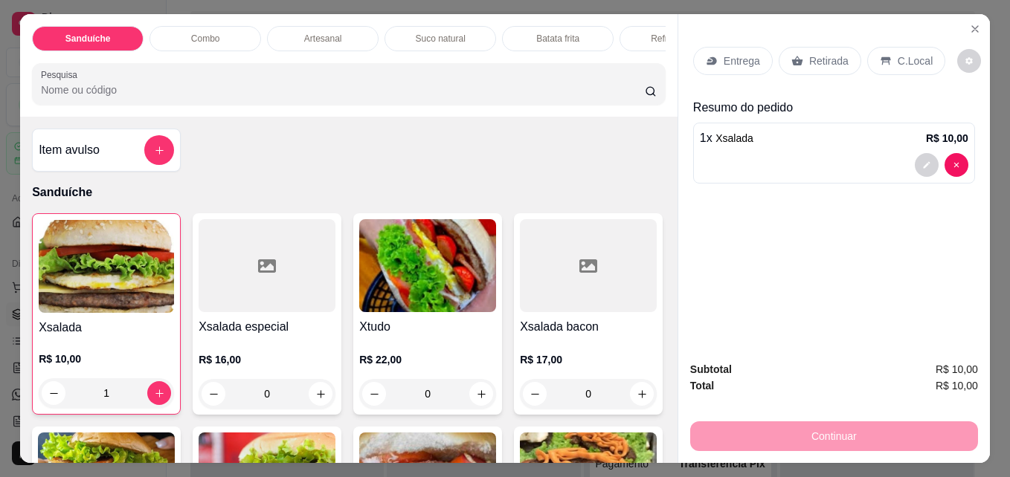
click at [883, 55] on icon at bounding box center [886, 61] width 12 height 12
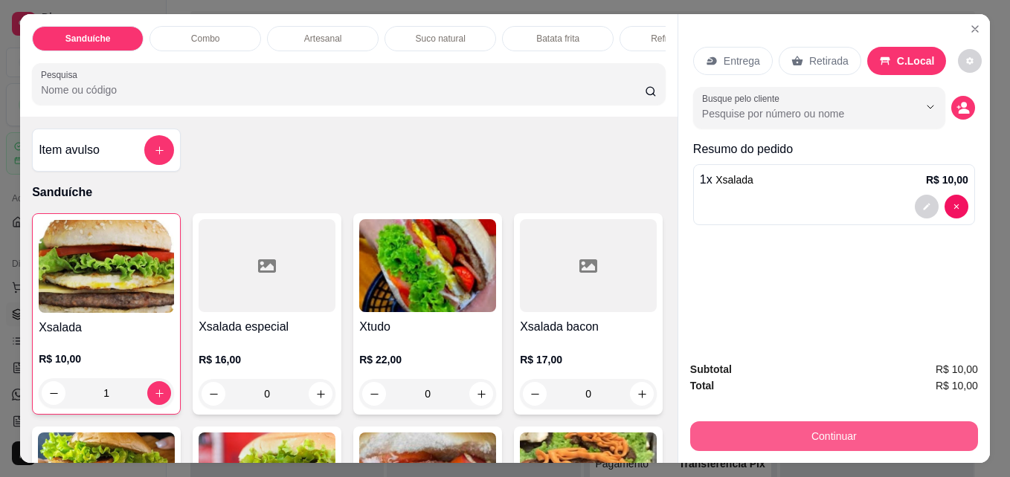
click at [782, 427] on button "Continuar" at bounding box center [834, 437] width 288 height 30
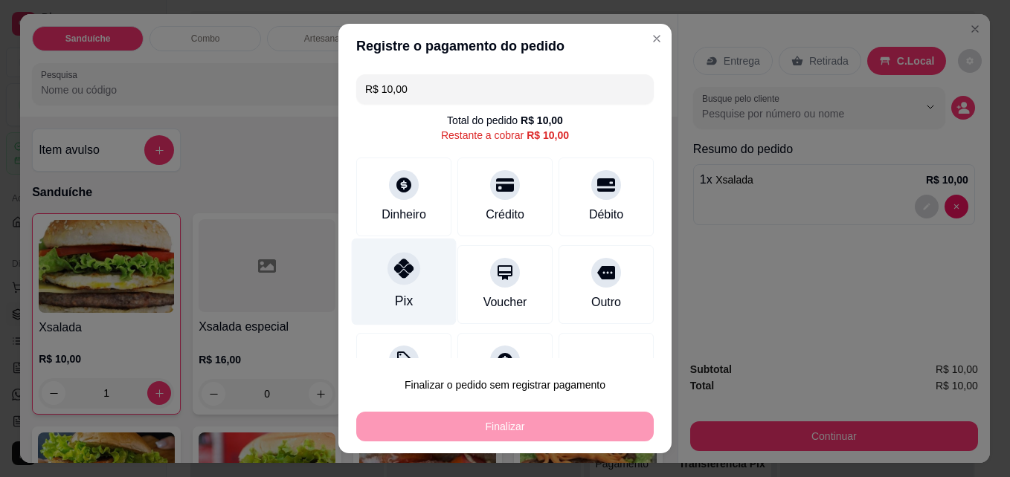
click at [422, 300] on div "Pix" at bounding box center [404, 282] width 105 height 87
type input "R$ 0,00"
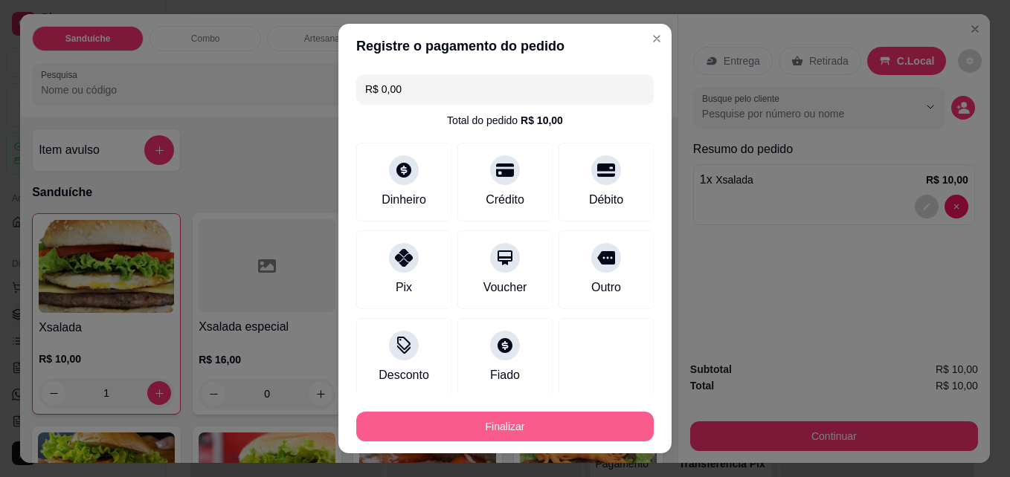
click at [496, 434] on button "Finalizar" at bounding box center [504, 427] width 297 height 30
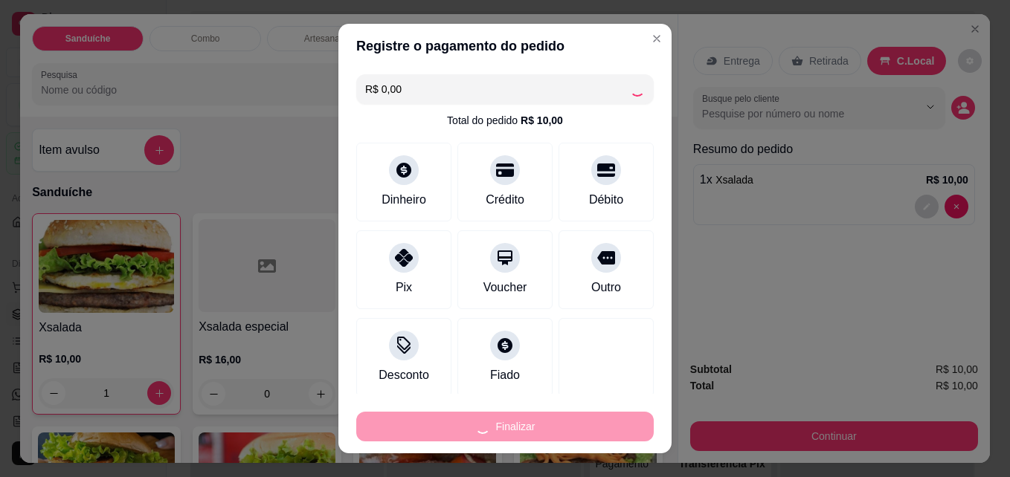
type input "0"
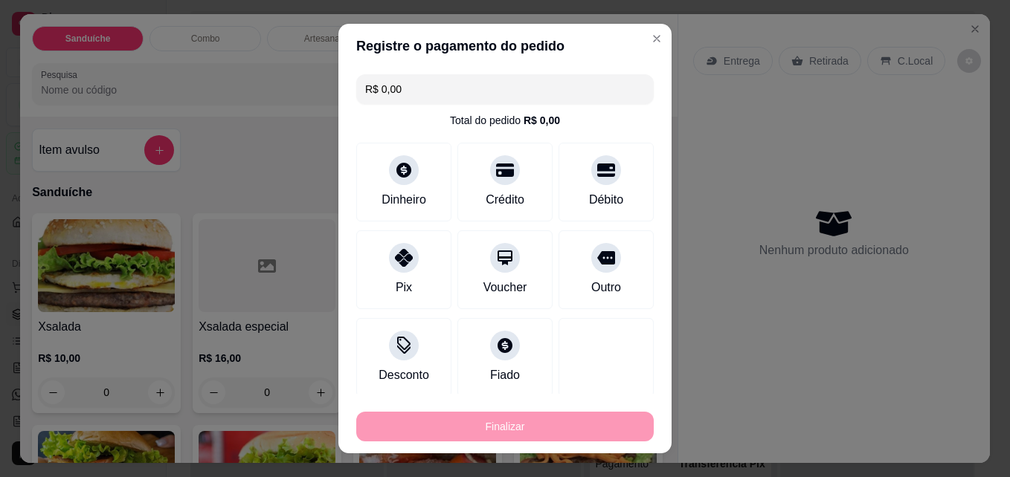
type input "-R$ 10,00"
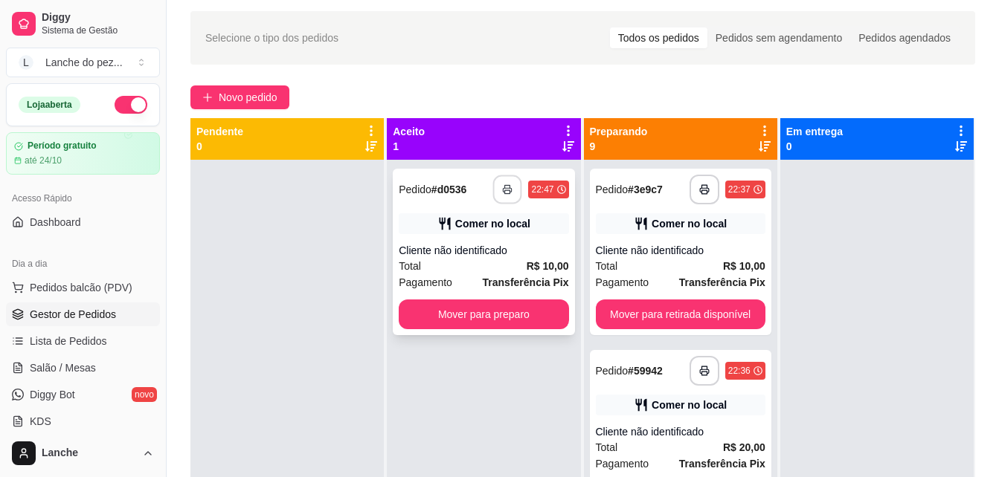
click at [503, 185] on icon "button" at bounding box center [508, 189] width 10 height 10
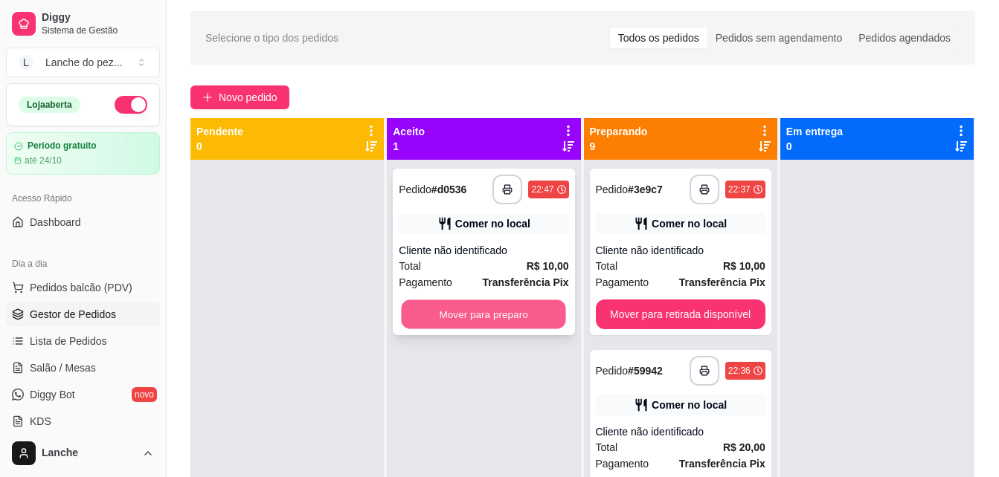
click at [499, 309] on button "Mover para preparo" at bounding box center [484, 314] width 164 height 29
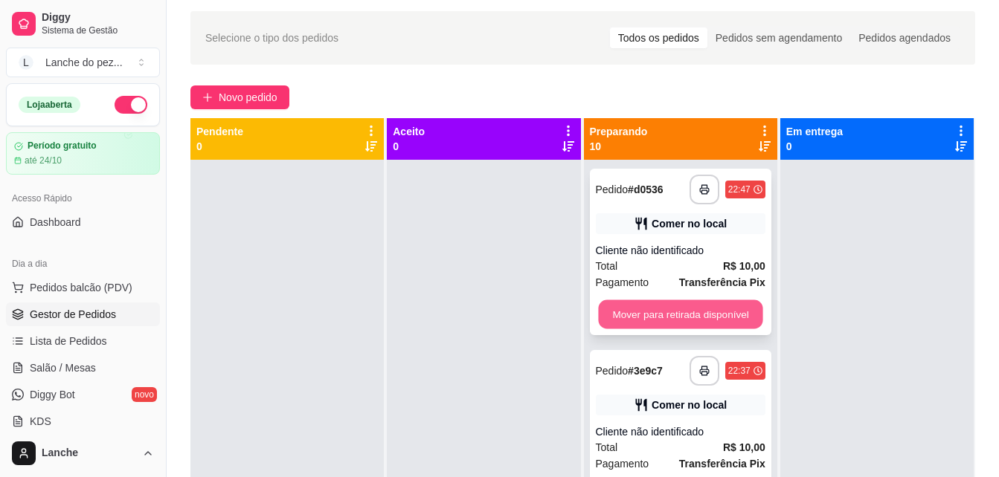
click at [664, 315] on button "Mover para retirada disponível" at bounding box center [680, 314] width 164 height 29
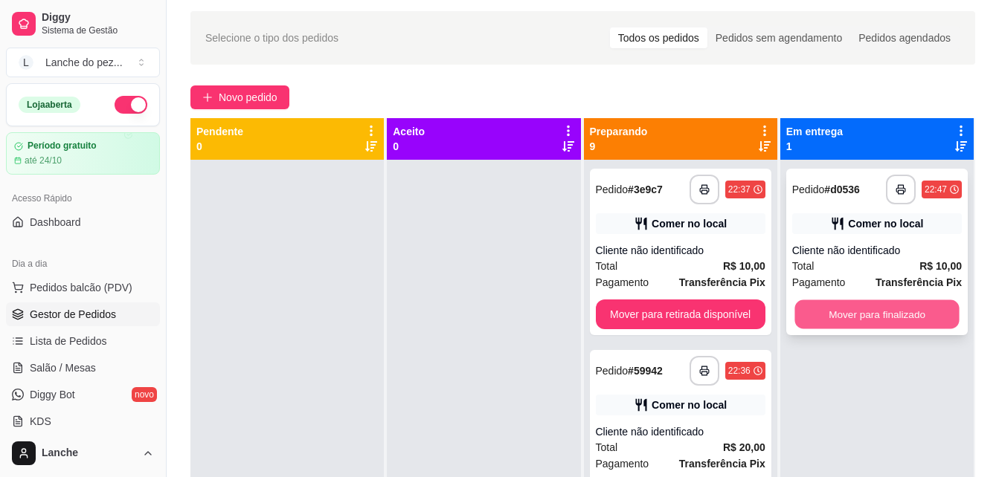
click at [855, 302] on button "Mover para finalizado" at bounding box center [876, 314] width 164 height 29
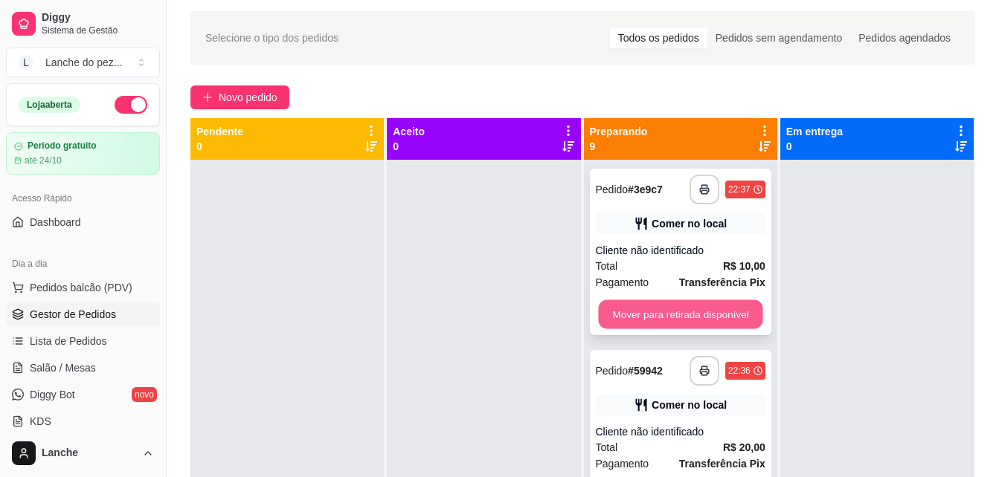
click at [712, 323] on button "Mover para retirada disponível" at bounding box center [680, 314] width 164 height 29
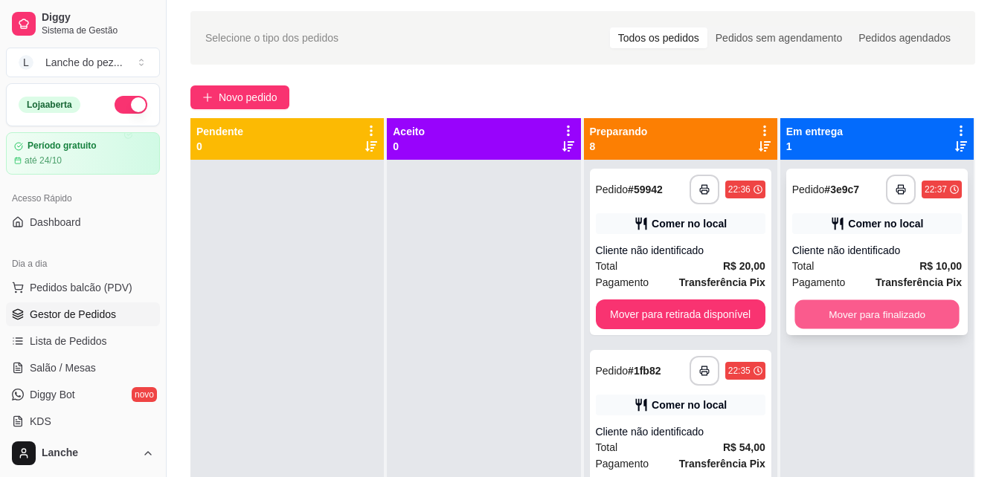
click at [860, 310] on button "Mover para finalizado" at bounding box center [876, 314] width 164 height 29
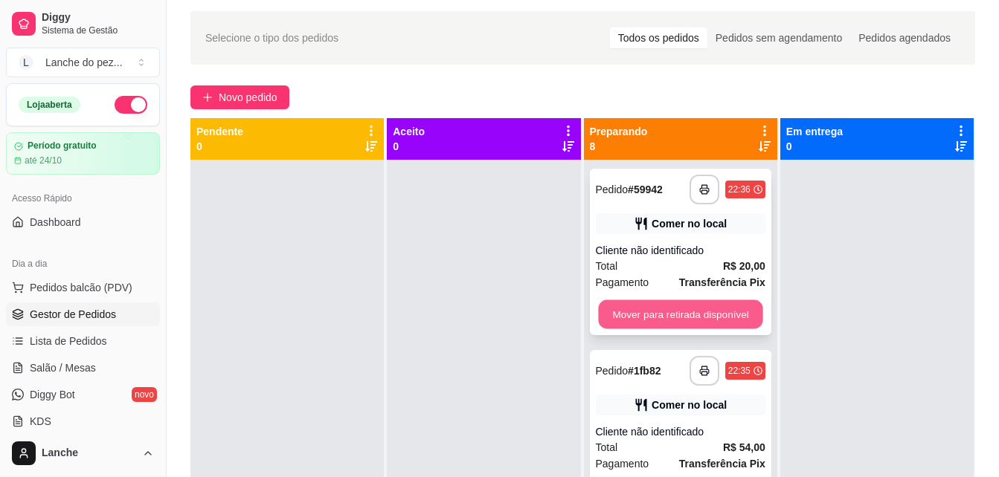
click at [708, 311] on button "Mover para retirada disponível" at bounding box center [680, 314] width 164 height 29
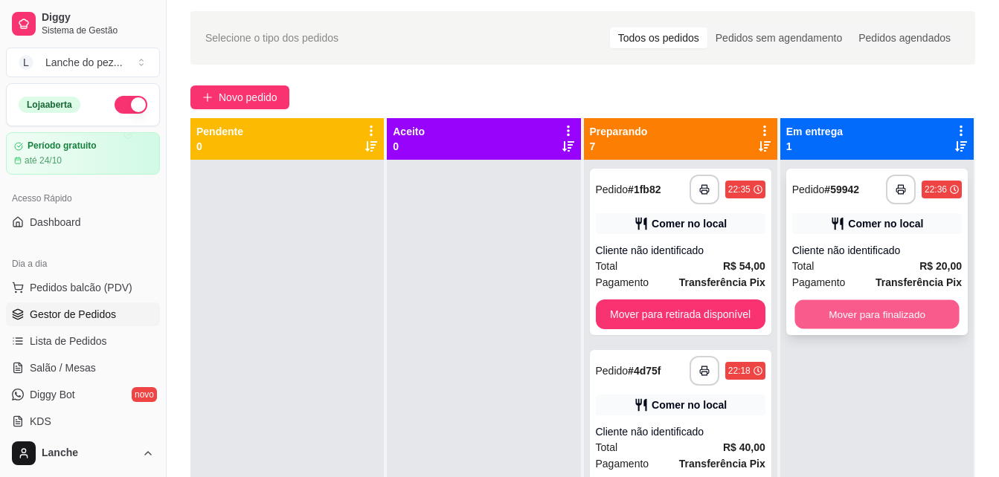
click at [829, 316] on button "Mover para finalizado" at bounding box center [876, 314] width 164 height 29
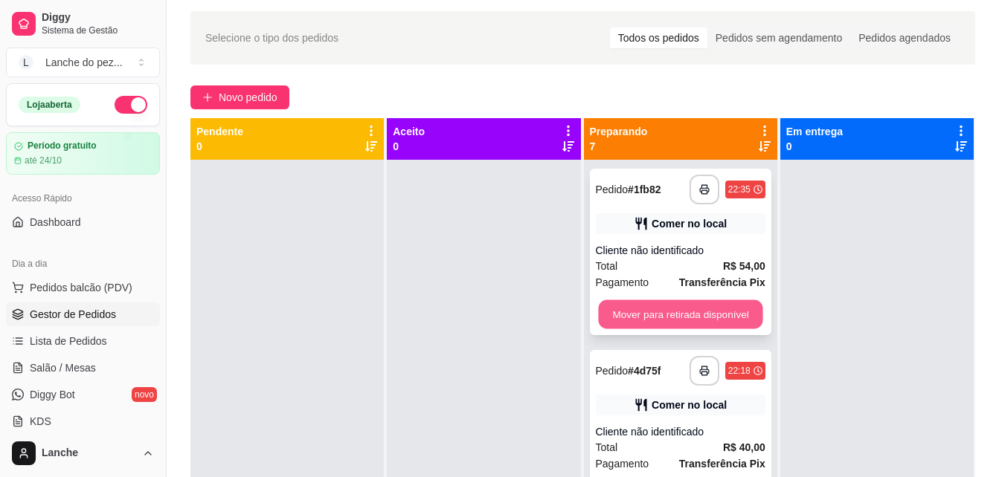
click at [729, 312] on button "Mover para retirada disponível" at bounding box center [680, 314] width 164 height 29
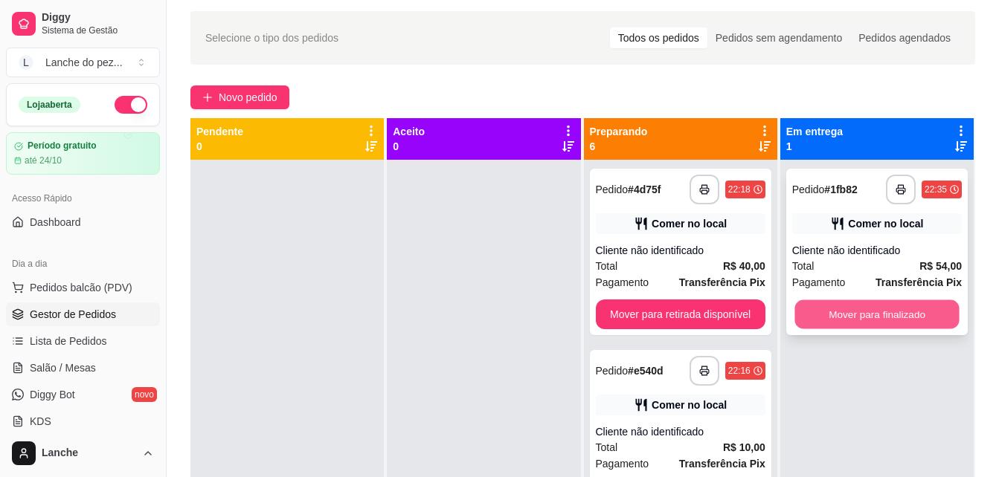
click at [889, 310] on button "Mover para finalizado" at bounding box center [876, 314] width 164 height 29
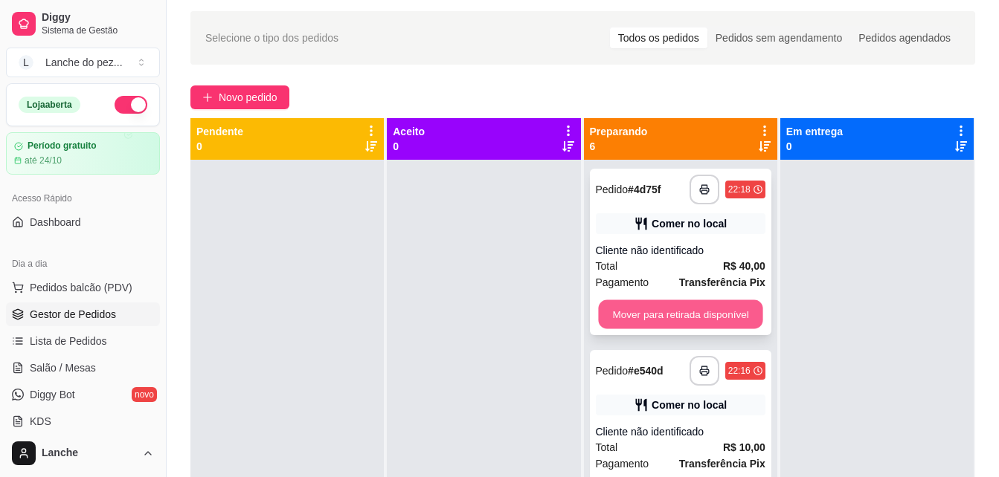
click at [682, 318] on button "Mover para retirada disponível" at bounding box center [680, 314] width 164 height 29
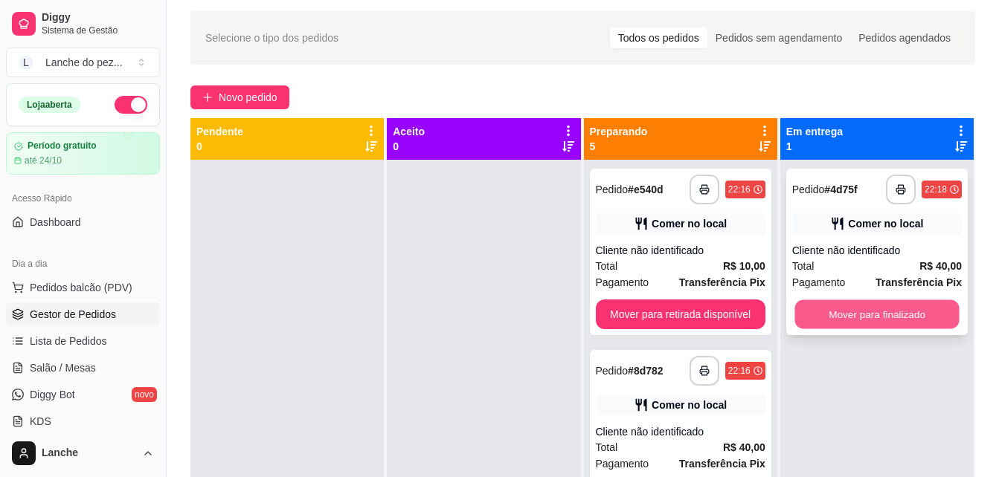
click at [880, 312] on button "Mover para finalizado" at bounding box center [876, 314] width 164 height 29
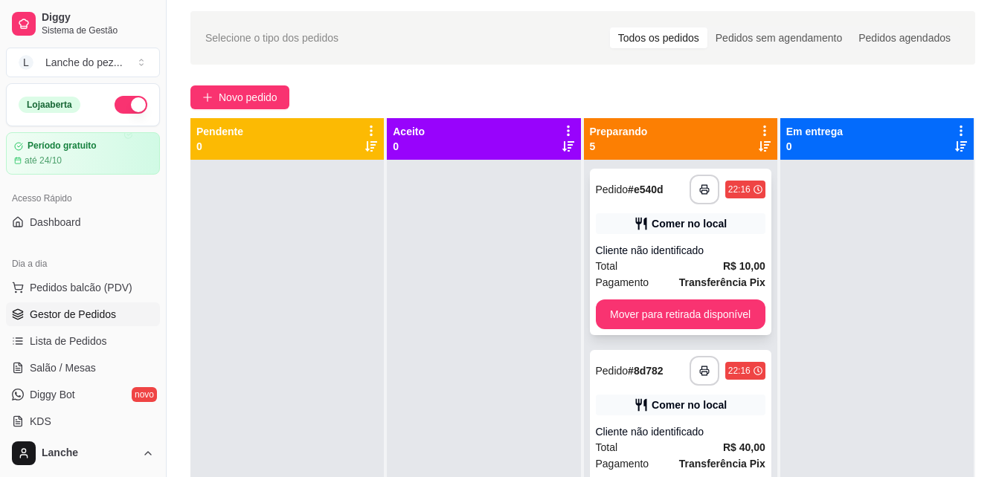
click at [710, 298] on div "**********" at bounding box center [680, 252] width 181 height 167
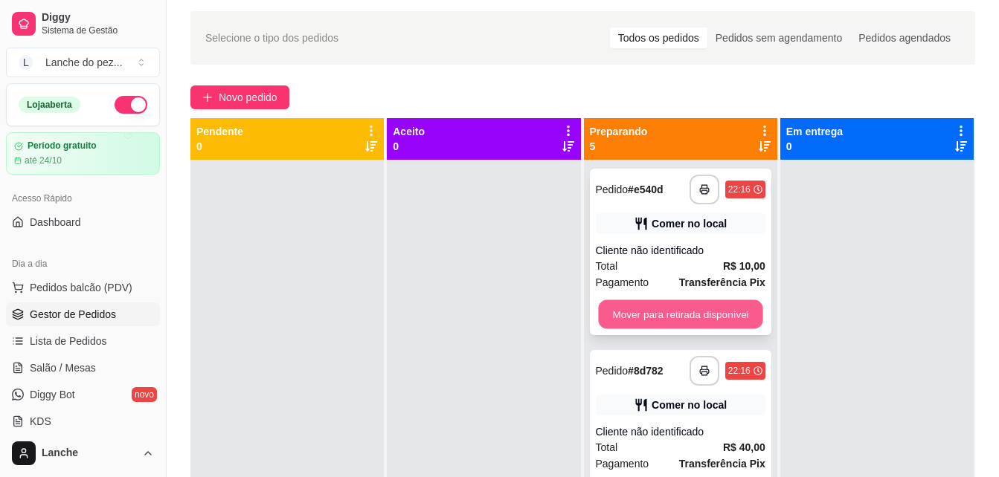
click at [640, 310] on button "Mover para retirada disponível" at bounding box center [680, 314] width 164 height 29
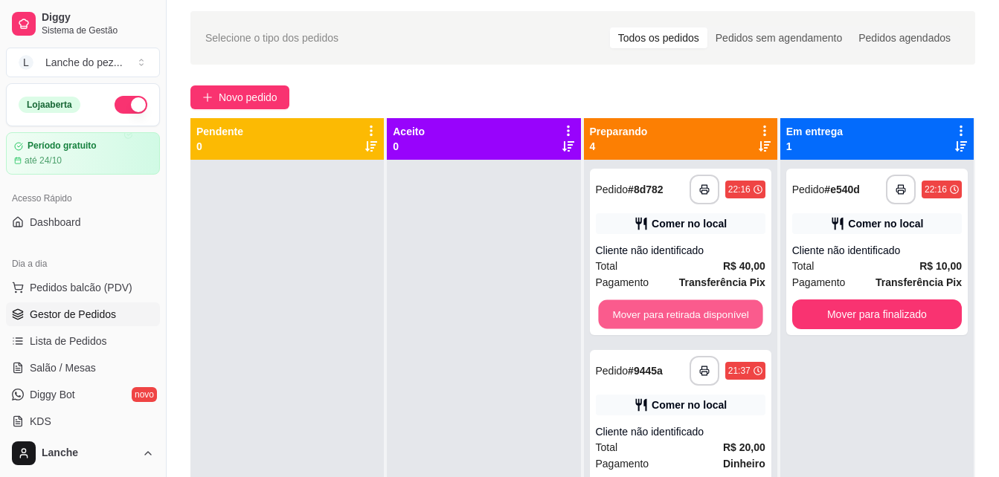
click at [640, 310] on button "Mover para retirada disponível" at bounding box center [680, 314] width 164 height 29
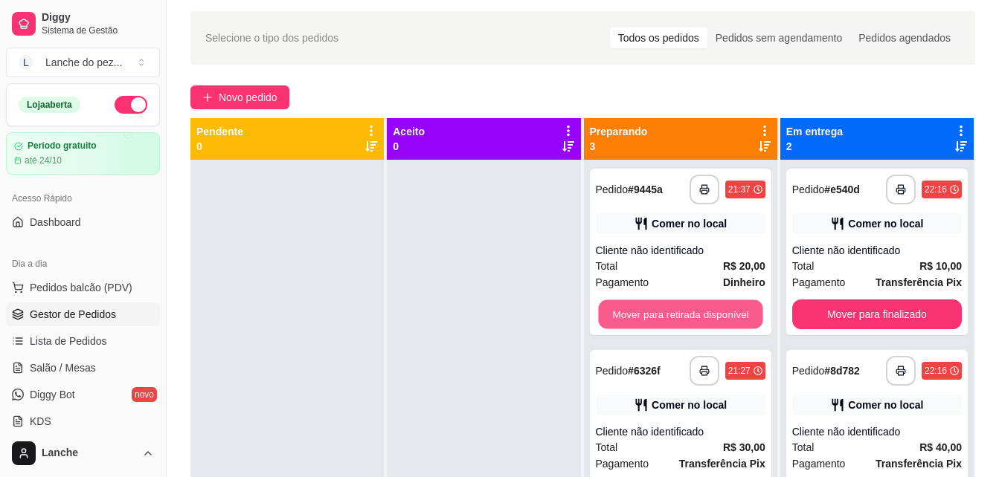
click at [640, 310] on button "Mover para retirada disponível" at bounding box center [680, 314] width 164 height 29
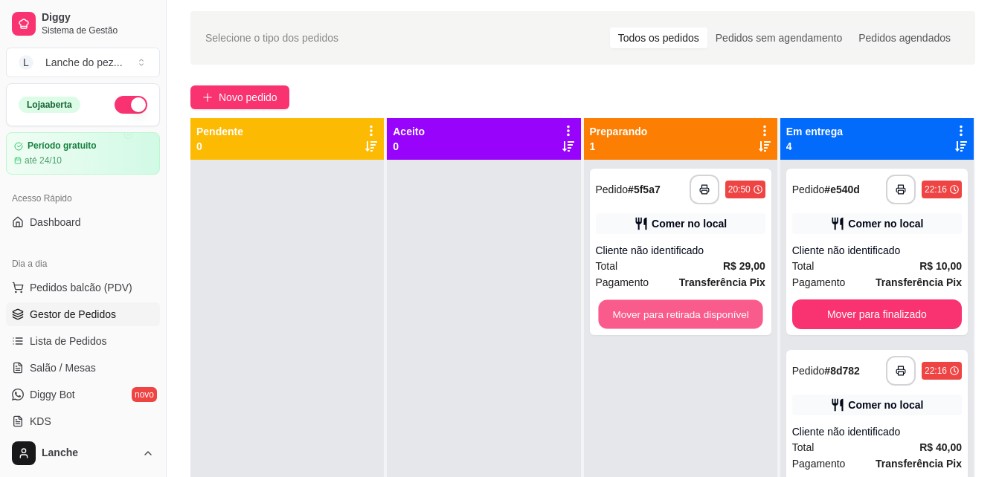
click at [640, 310] on button "Mover para retirada disponível" at bounding box center [680, 314] width 164 height 29
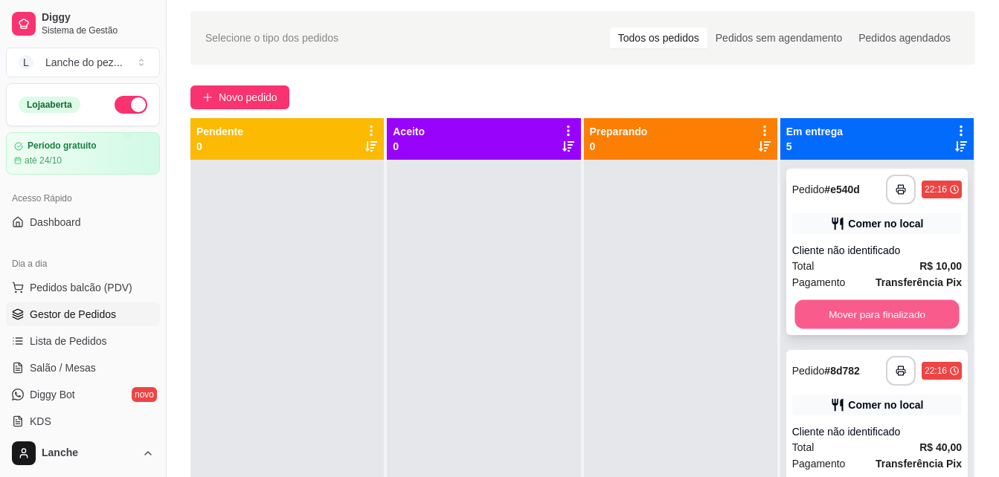
click at [821, 315] on button "Mover para finalizado" at bounding box center [876, 314] width 164 height 29
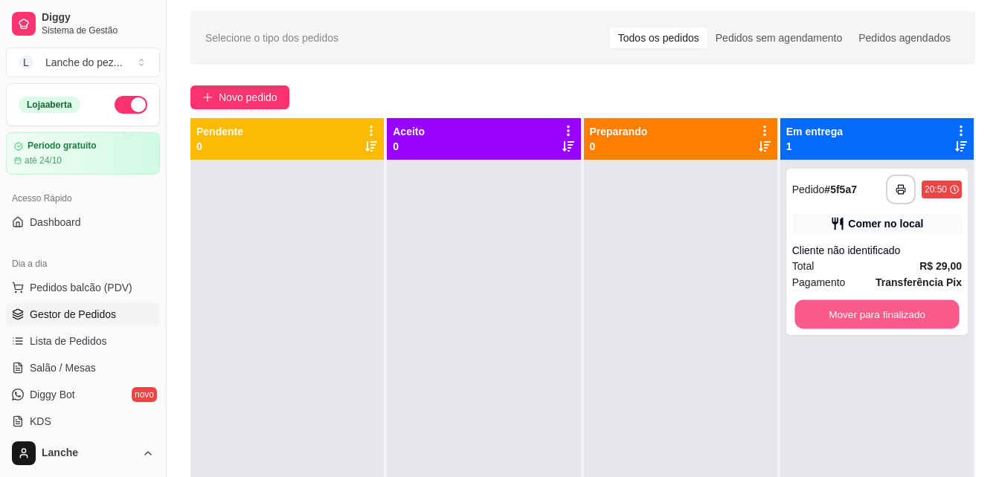
click at [821, 315] on button "Mover para finalizado" at bounding box center [876, 314] width 164 height 29
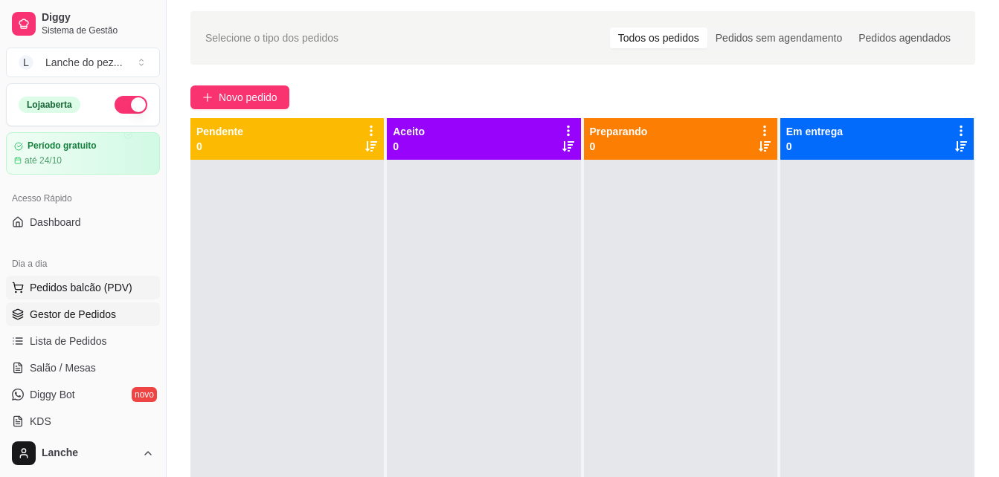
click at [78, 287] on span "Pedidos balcão (PDV)" at bounding box center [81, 287] width 103 height 15
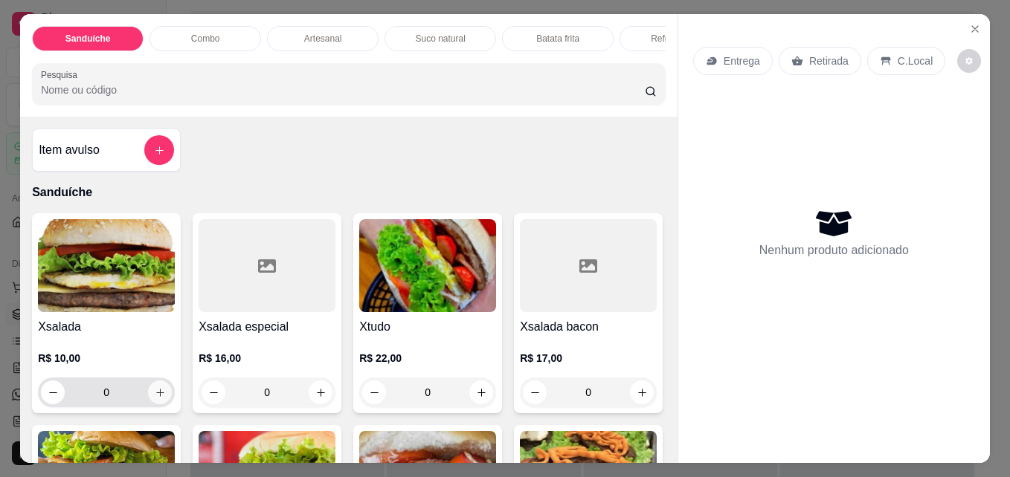
click at [155, 398] on icon "increase-product-quantity" at bounding box center [160, 392] width 11 height 11
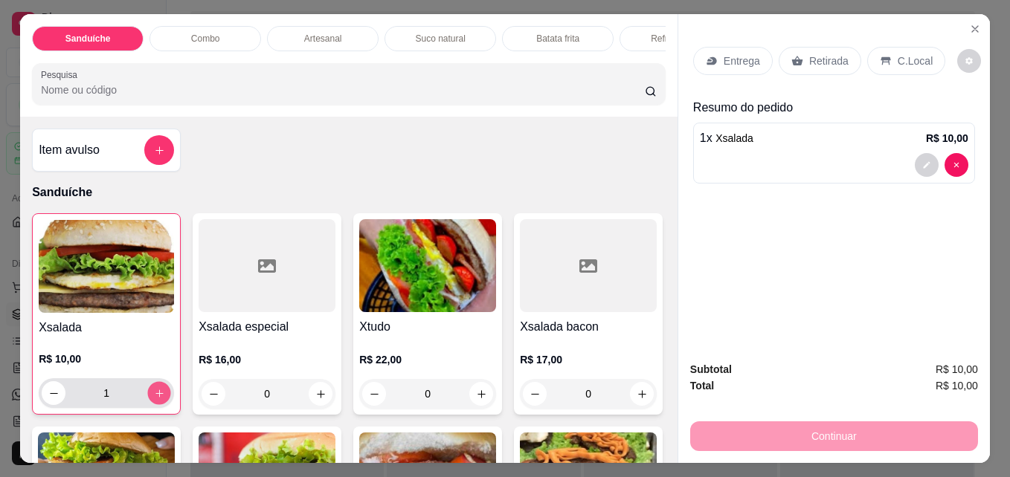
click at [154, 398] on icon "increase-product-quantity" at bounding box center [159, 393] width 11 height 11
type input "2"
click at [904, 59] on p "C.Local" at bounding box center [915, 61] width 35 height 15
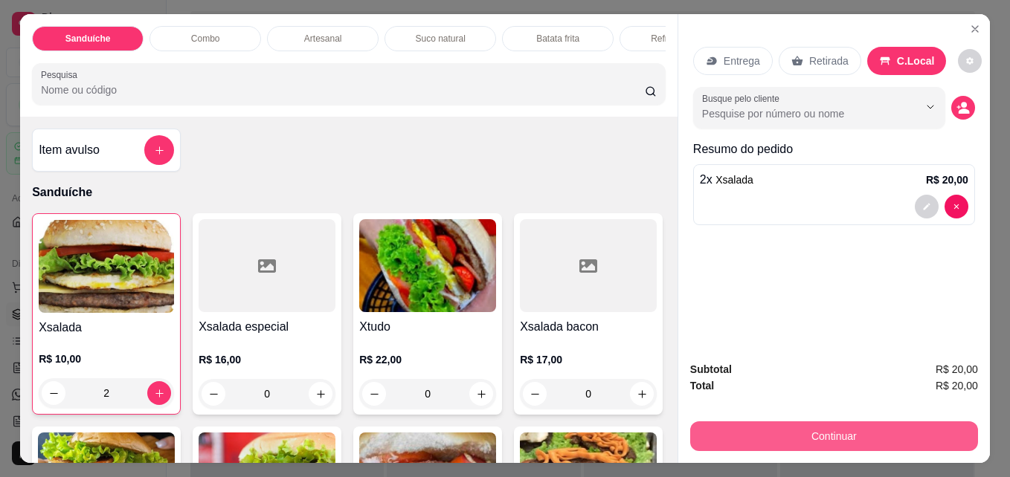
click at [875, 435] on button "Continuar" at bounding box center [834, 437] width 288 height 30
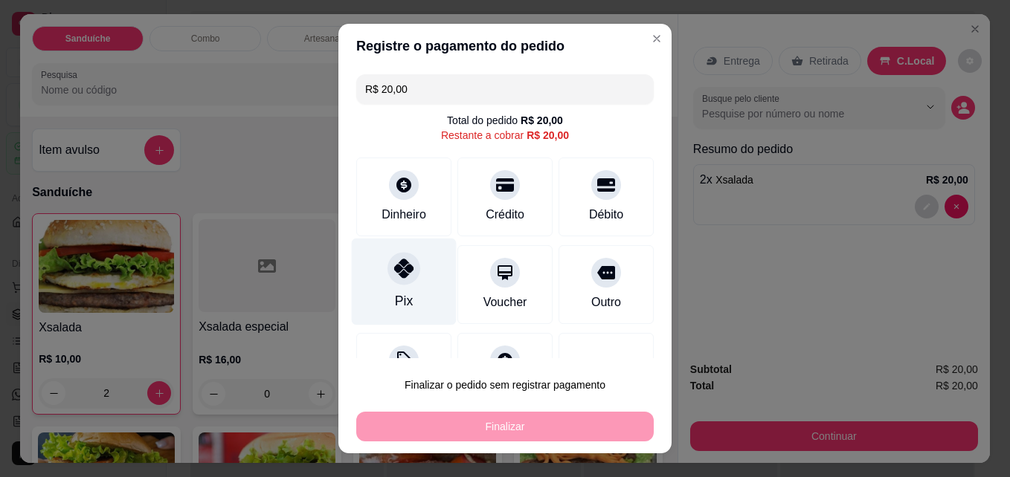
click at [379, 279] on div "Pix" at bounding box center [404, 282] width 105 height 87
type input "R$ 0,00"
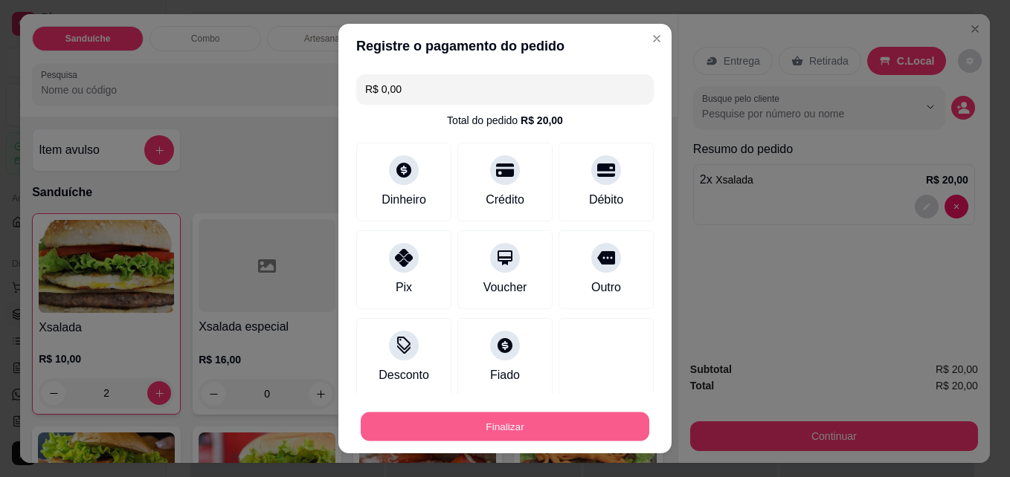
click at [445, 421] on button "Finalizar" at bounding box center [505, 427] width 289 height 29
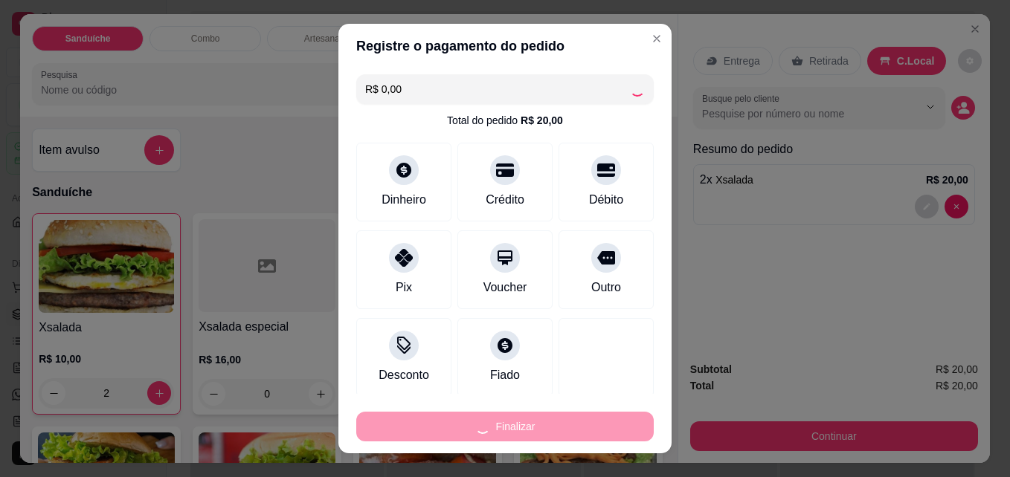
type input "0"
type input "-R$ 20,00"
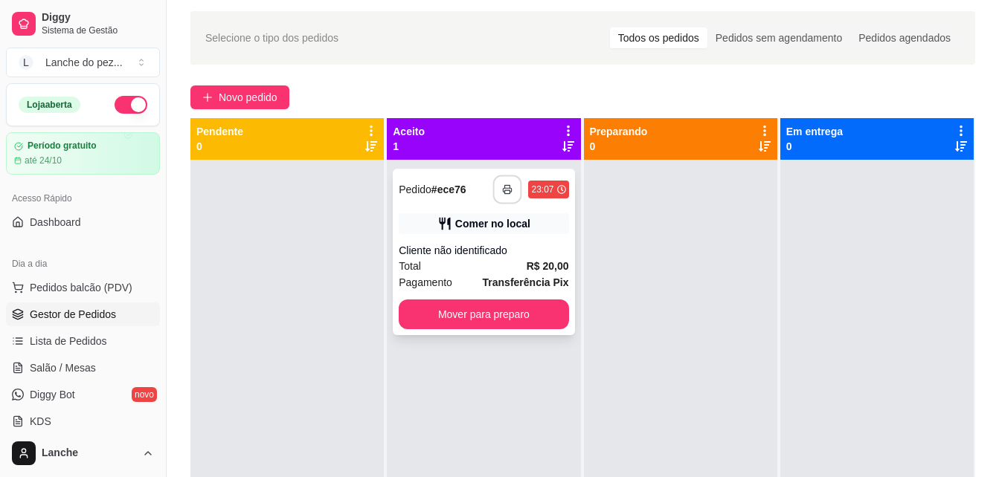
click at [495, 187] on button "button" at bounding box center [507, 189] width 29 height 29
click at [58, 290] on span "Pedidos balcão (PDV)" at bounding box center [81, 287] width 103 height 15
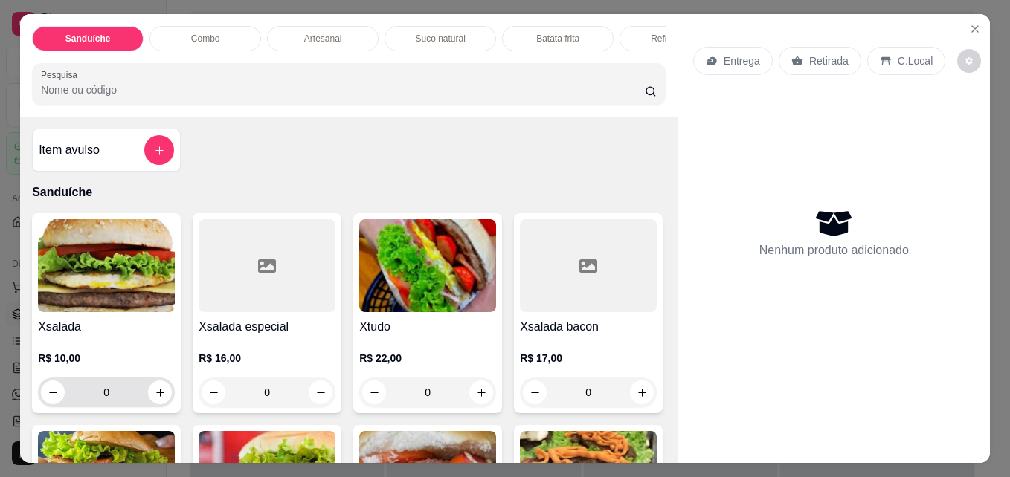
click at [164, 408] on div "0" at bounding box center [106, 393] width 131 height 30
click at [156, 396] on icon "increase-product-quantity" at bounding box center [159, 392] width 7 height 7
type input "1"
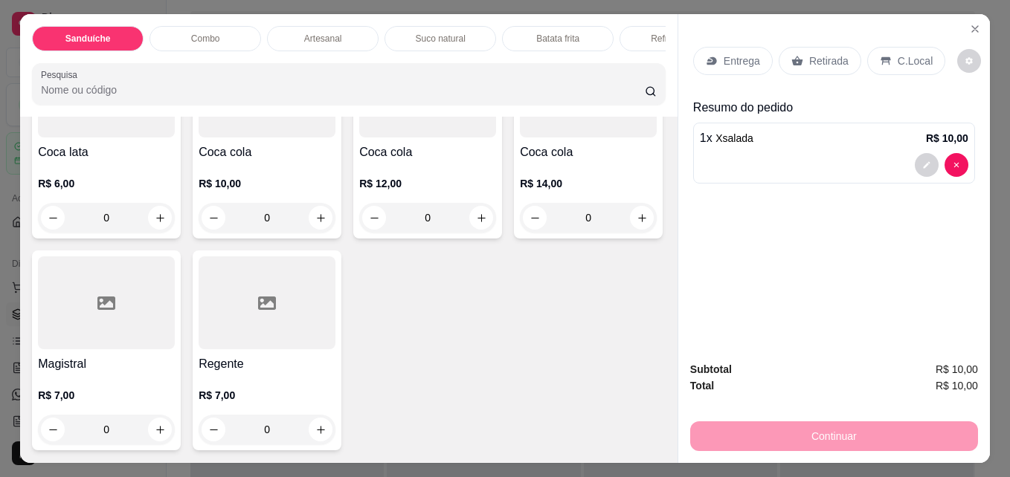
scroll to position [3837, 0]
click at [152, 230] on button "increase-product-quantity" at bounding box center [160, 218] width 23 height 23
type input "1"
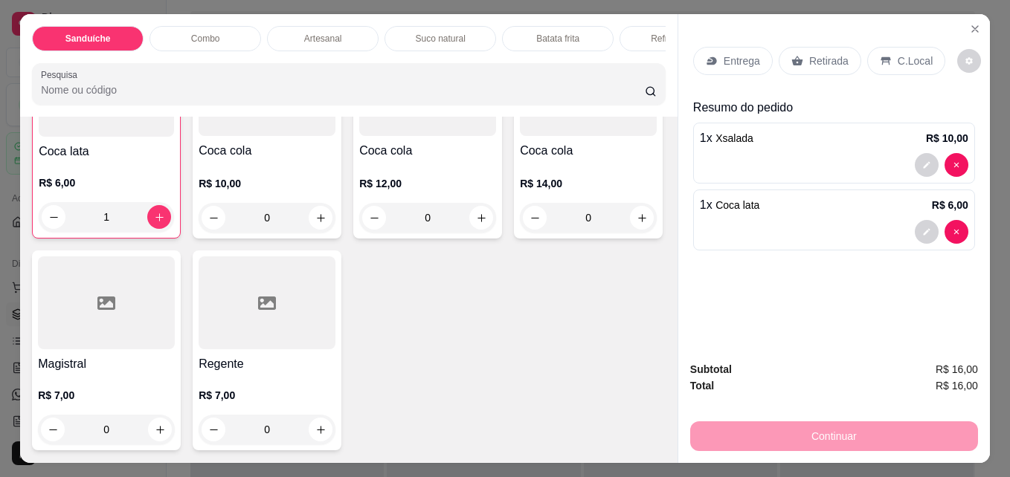
click at [877, 65] on div "C.Local" at bounding box center [906, 61] width 78 height 28
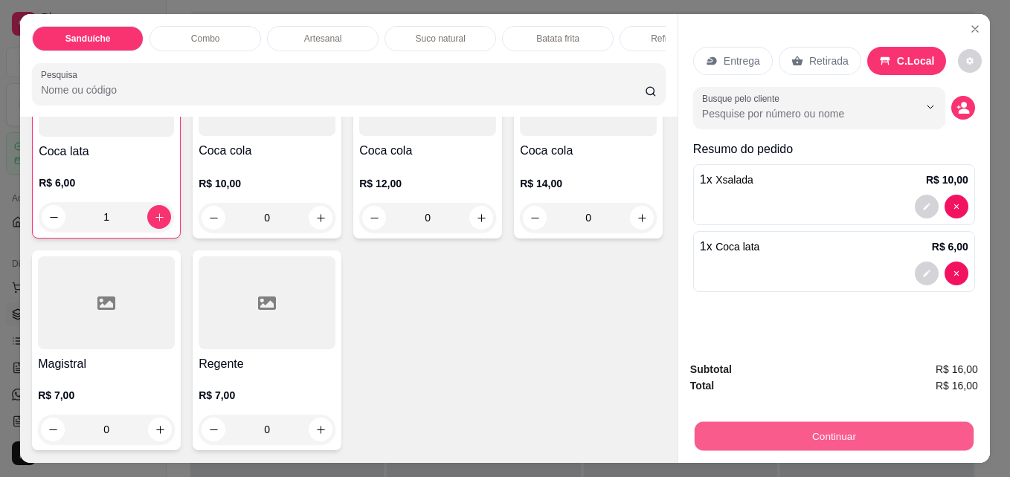
click at [851, 439] on button "Continuar" at bounding box center [834, 436] width 279 height 29
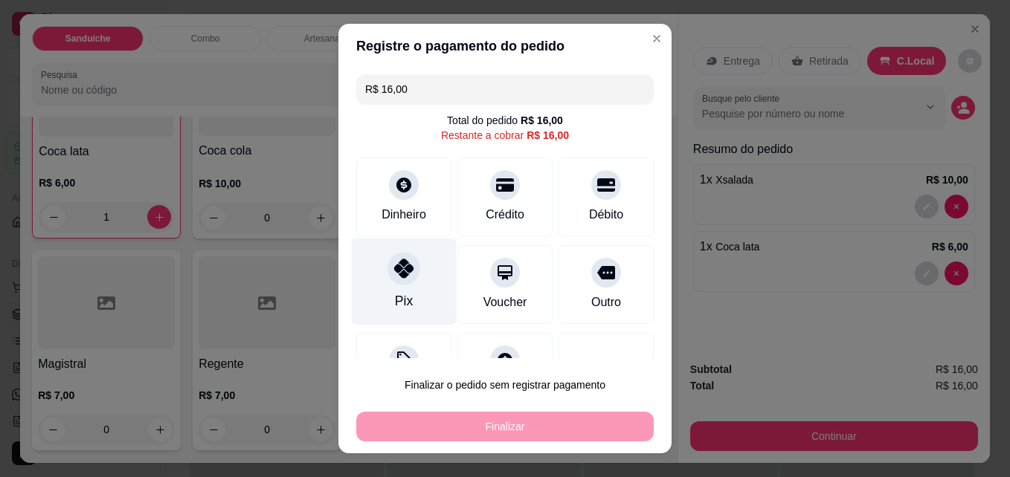
click at [404, 269] on icon at bounding box center [403, 268] width 19 height 19
type input "R$ 0,00"
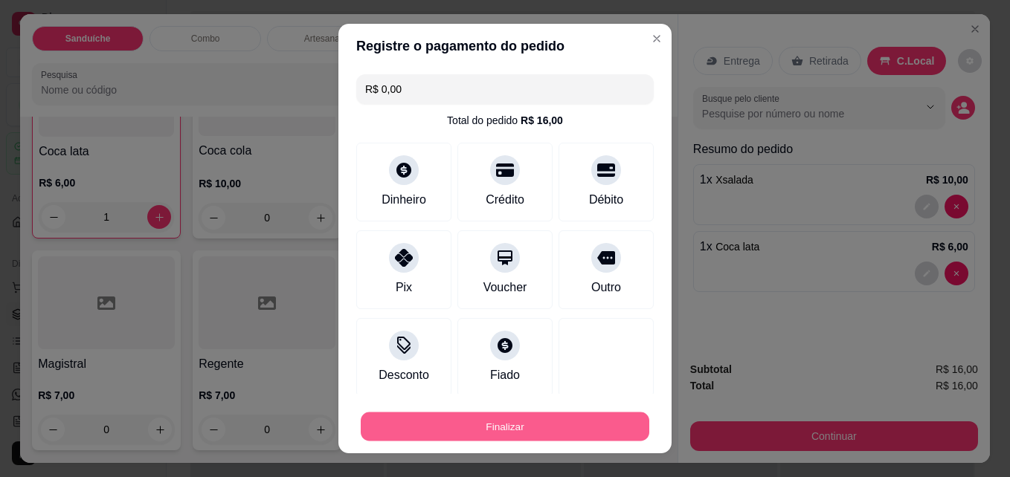
click at [492, 426] on button "Finalizar" at bounding box center [505, 427] width 289 height 29
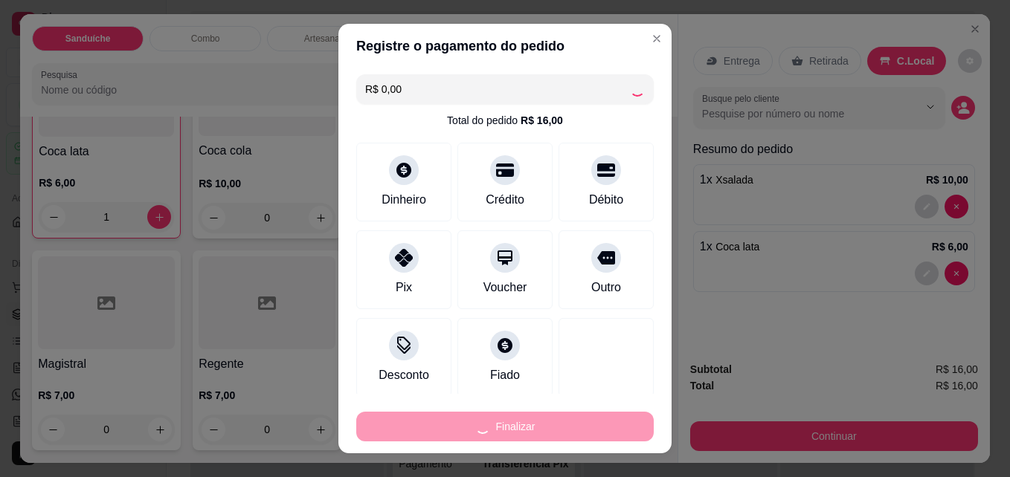
type input "0"
type input "-R$ 16,00"
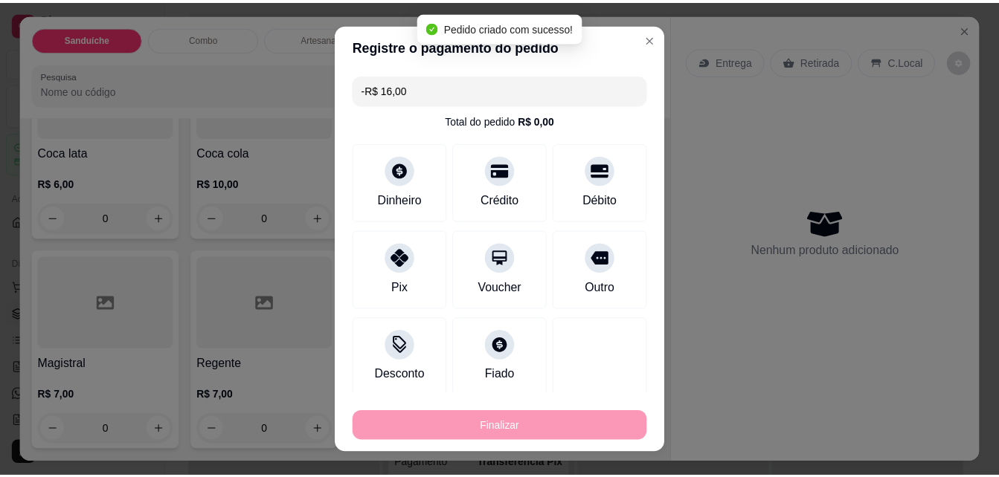
scroll to position [3836, 0]
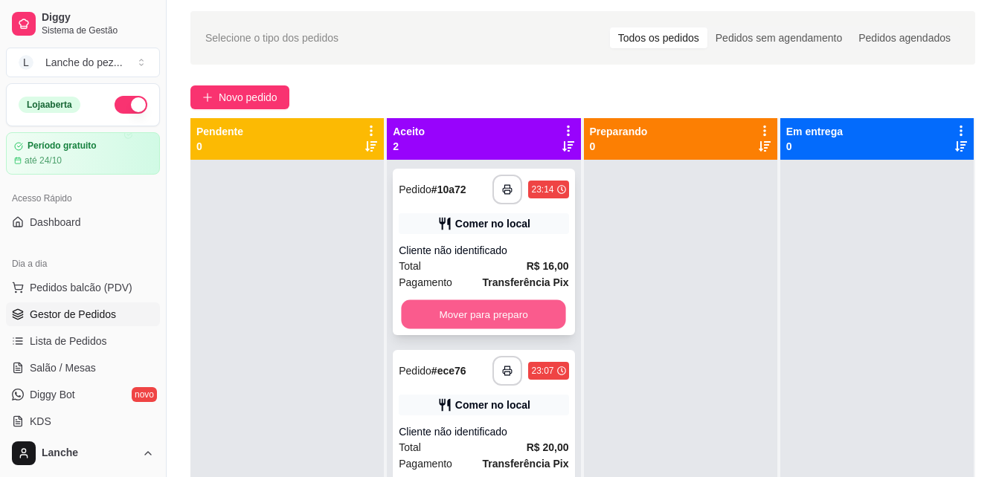
click at [505, 312] on button "Mover para preparo" at bounding box center [484, 314] width 164 height 29
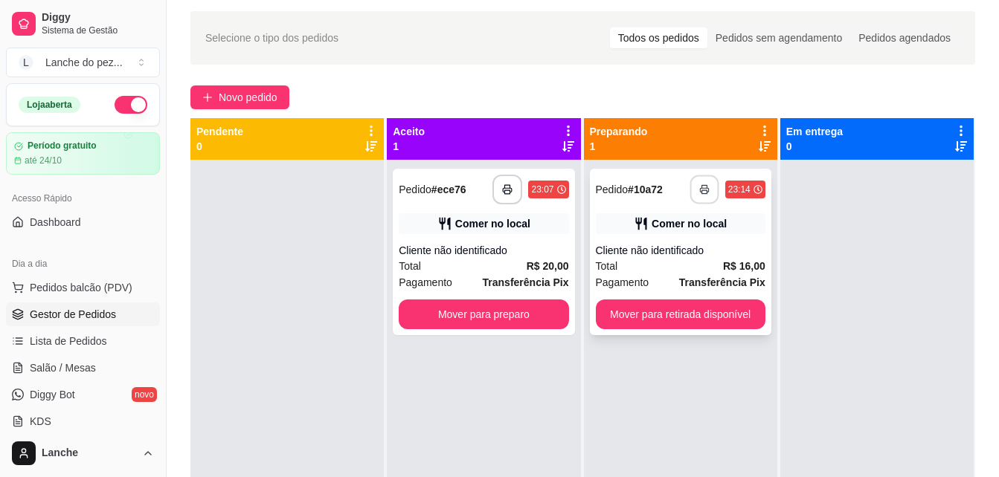
click at [700, 188] on icon "button" at bounding box center [704, 190] width 8 height 4
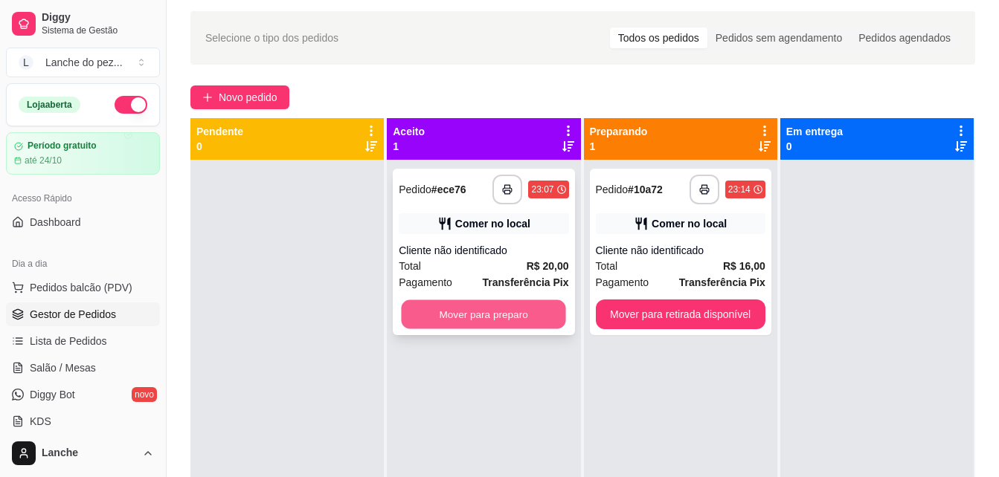
click at [510, 303] on button "Mover para preparo" at bounding box center [484, 314] width 164 height 29
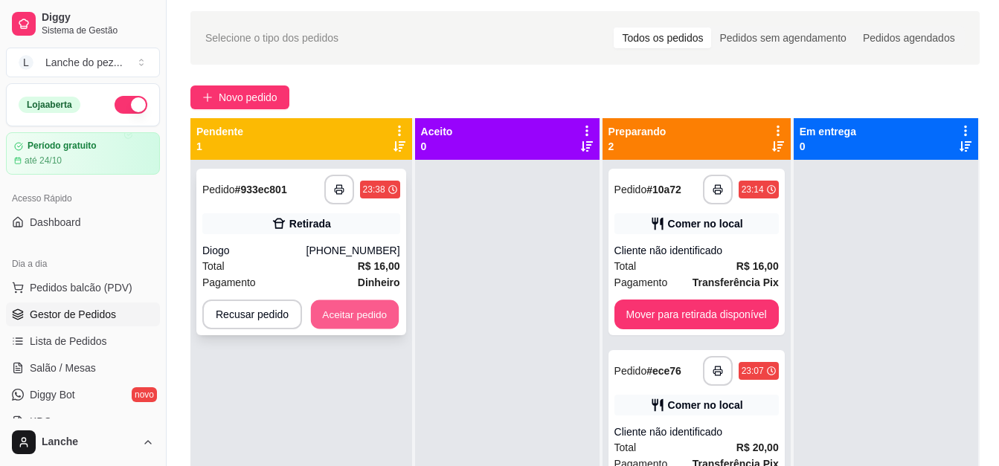
click at [351, 312] on button "Aceitar pedido" at bounding box center [355, 314] width 88 height 29
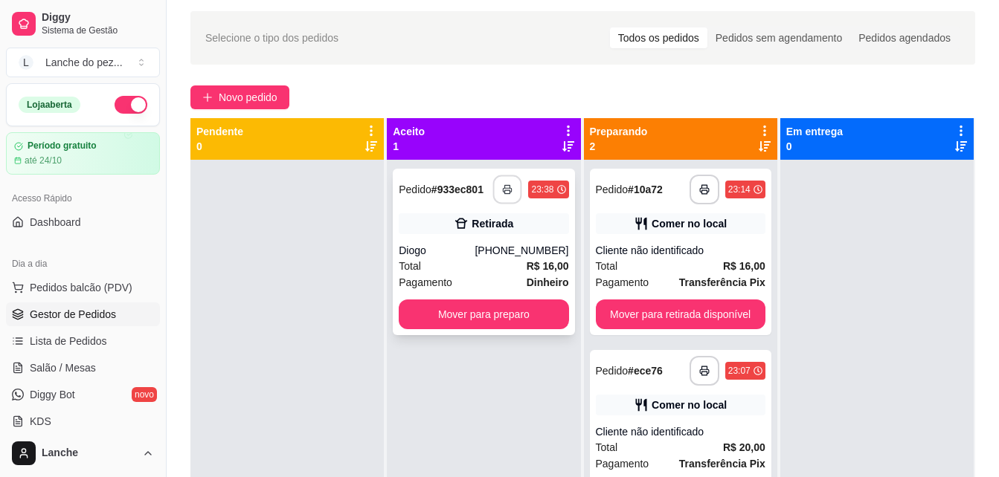
click at [495, 196] on button "button" at bounding box center [507, 189] width 29 height 29
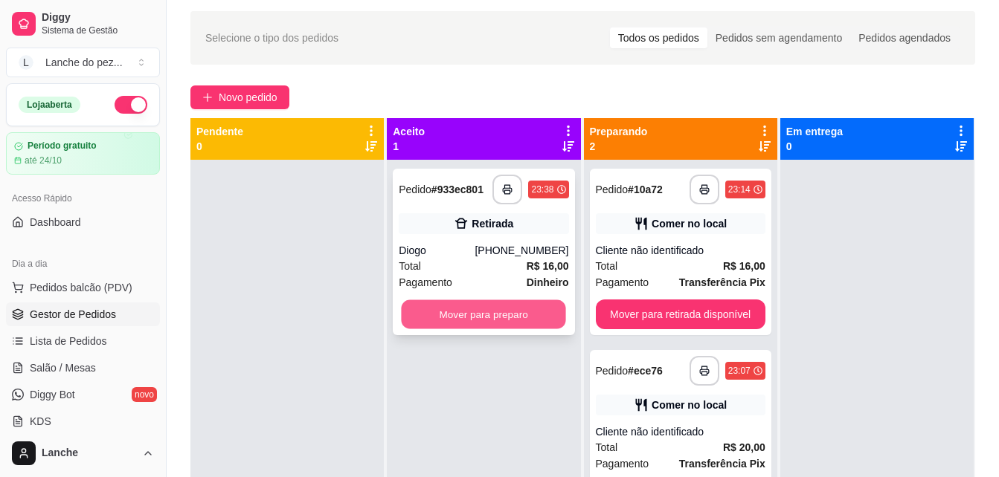
click at [466, 319] on button "Mover para preparo" at bounding box center [484, 314] width 164 height 29
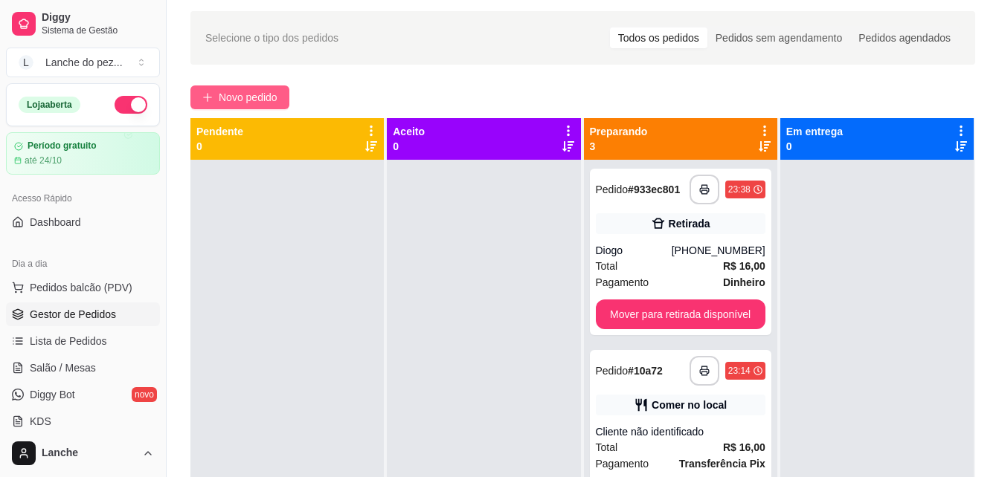
click at [269, 96] on span "Novo pedido" at bounding box center [248, 97] width 59 height 16
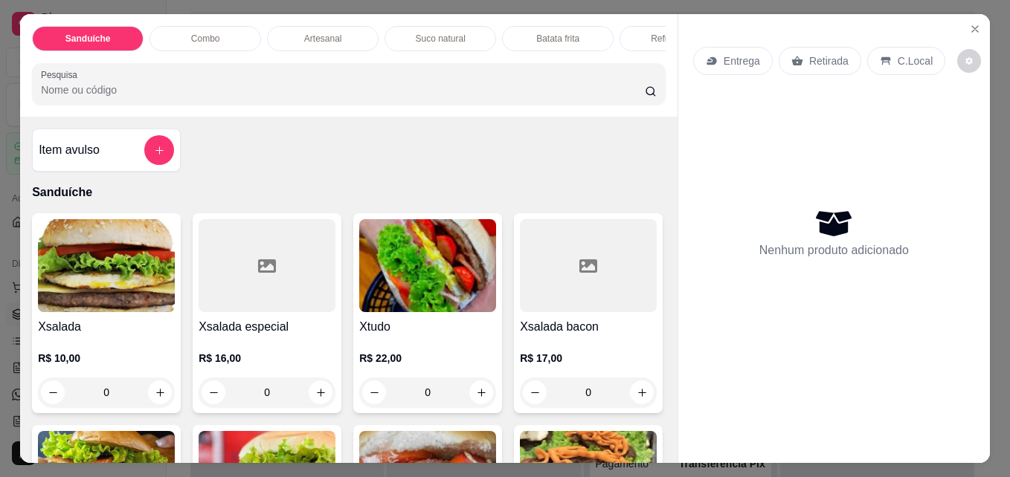
click at [137, 229] on img at bounding box center [106, 265] width 137 height 93
click at [155, 271] on img at bounding box center [106, 265] width 137 height 93
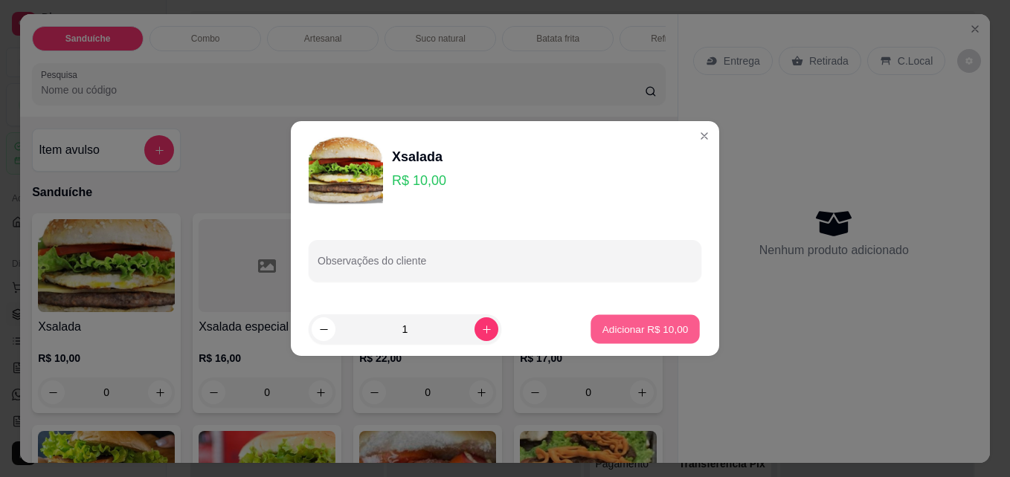
click at [614, 318] on button "Adicionar R$ 10,00" at bounding box center [644, 329] width 109 height 29
type input "1"
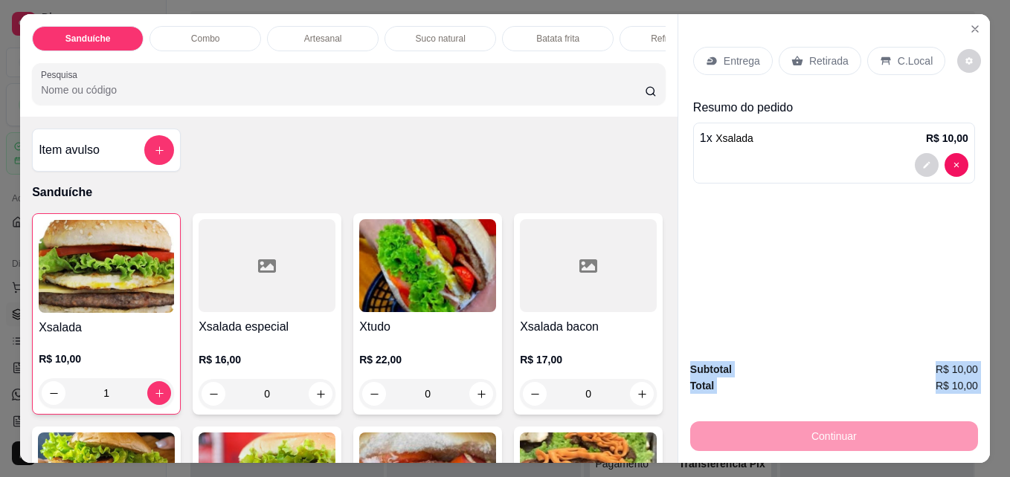
drag, startPoint x: 715, startPoint y: 421, endPoint x: 761, endPoint y: 167, distance: 258.5
click at [761, 167] on div "Entrega Retirada C.Local Resumo do pedido 1 x Xsalada R$ 10,00 Subtotal R$ 10,0…" at bounding box center [833, 238] width 312 height 448
drag, startPoint x: 721, startPoint y: 288, endPoint x: 799, endPoint y: 77, distance: 224.7
click at [799, 77] on div "Entrega Retirada C.Local Resumo do pedido 1 x Xsalada R$ 10,00" at bounding box center [834, 181] width 312 height 335
drag, startPoint x: 799, startPoint y: 77, endPoint x: 792, endPoint y: 56, distance: 22.8
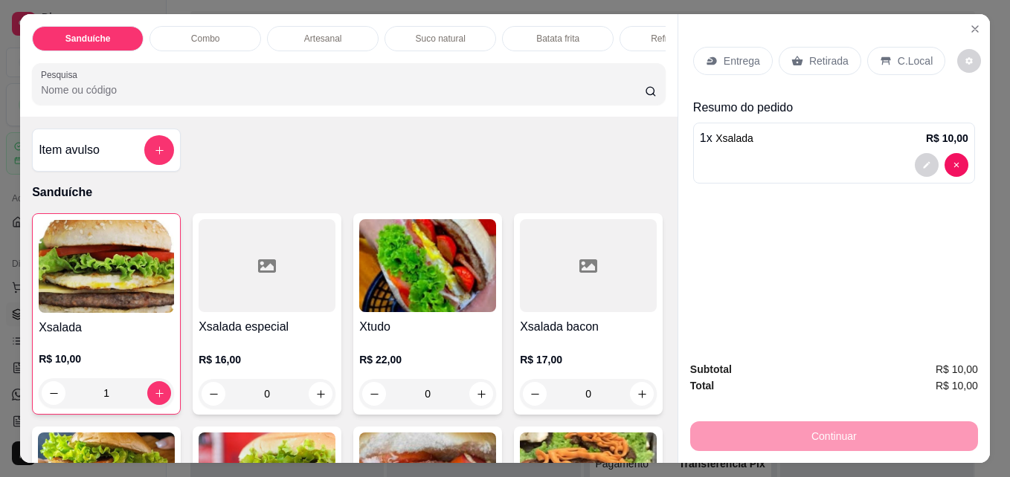
click at [792, 57] on icon at bounding box center [797, 62] width 11 height 10
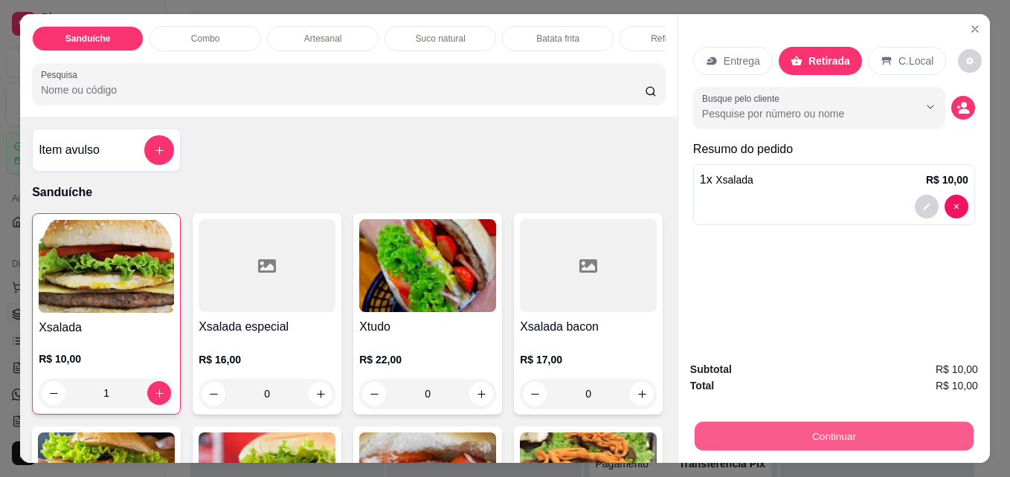
click at [752, 437] on button "Continuar" at bounding box center [834, 436] width 279 height 29
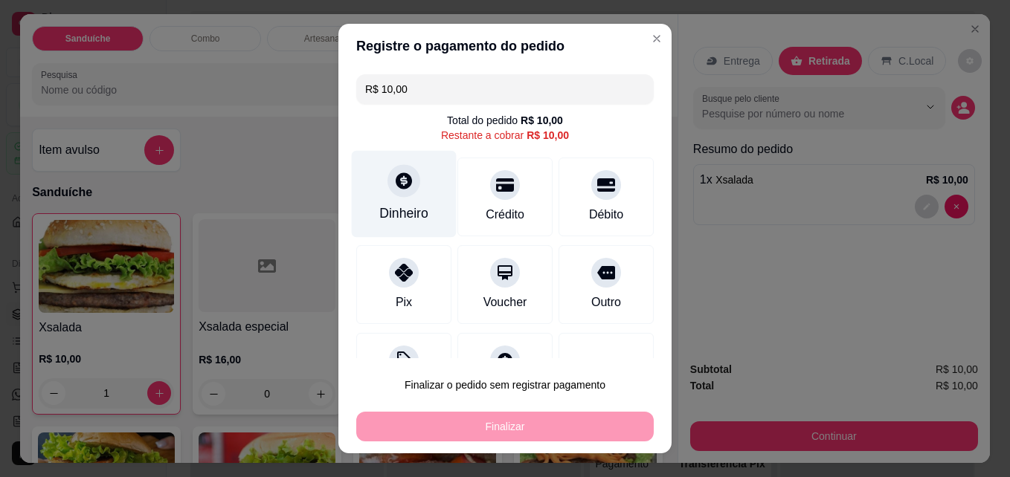
click at [365, 174] on div "Dinheiro" at bounding box center [404, 194] width 105 height 87
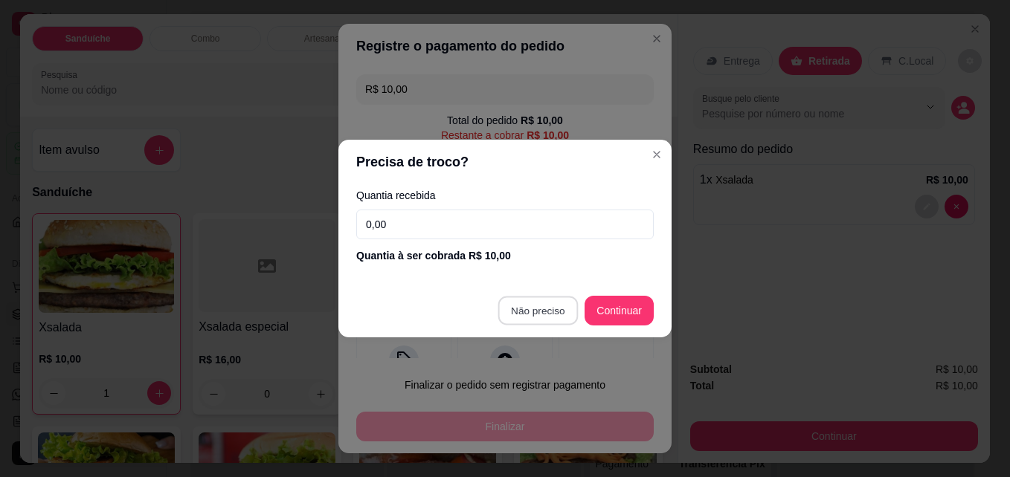
type input "R$ 0,00"
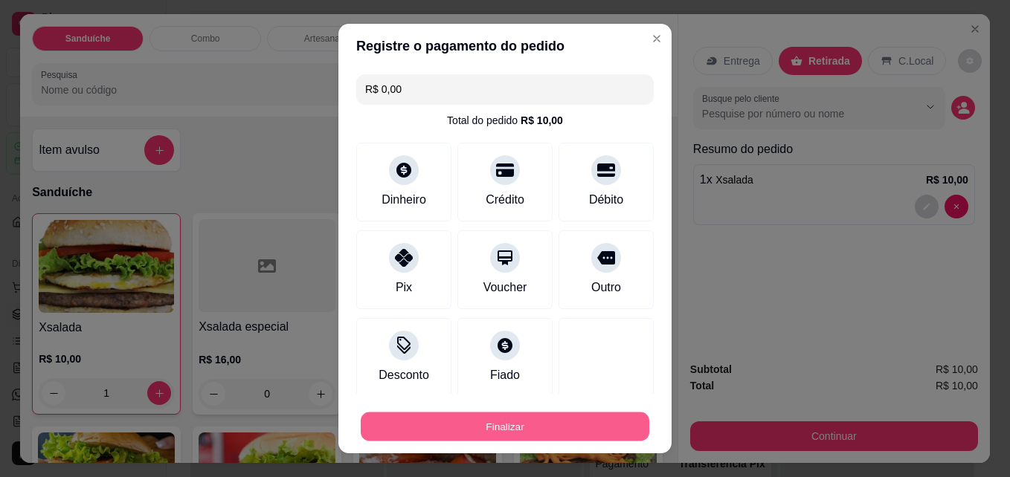
click at [506, 419] on button "Finalizar" at bounding box center [505, 427] width 289 height 29
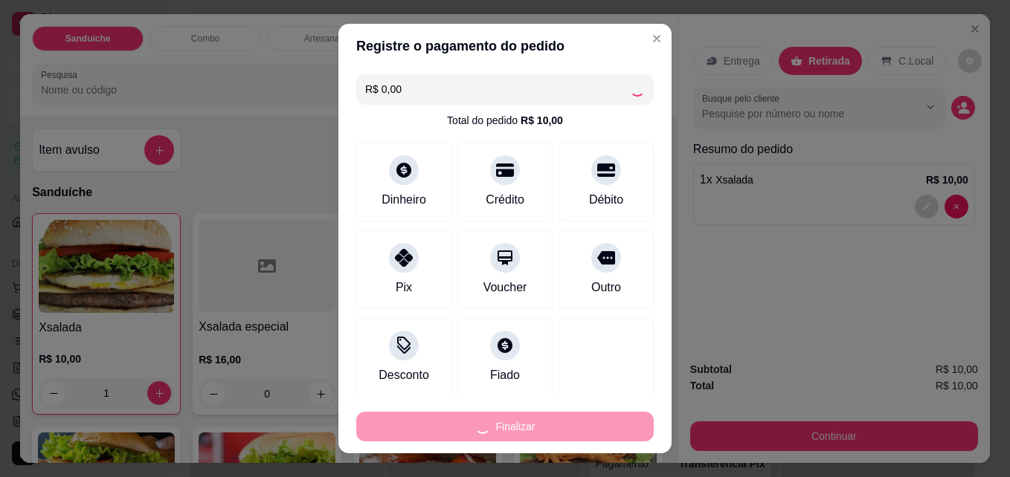
type input "0"
type input "-R$ 10,00"
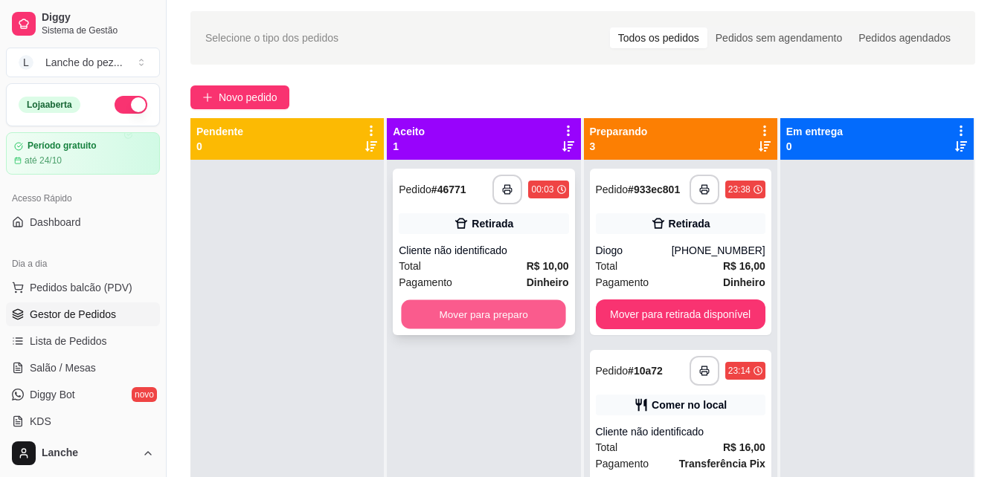
click at [477, 306] on button "Mover para preparo" at bounding box center [484, 314] width 164 height 29
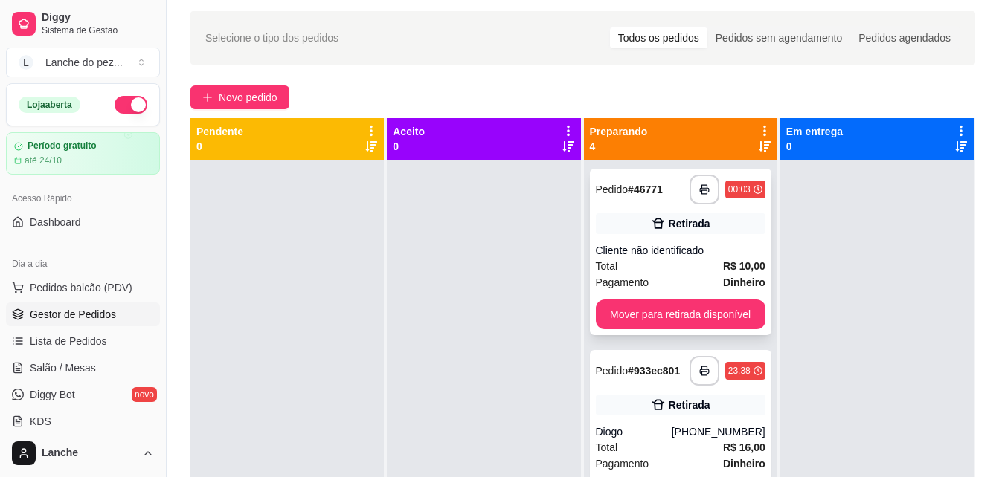
click at [679, 251] on div "Cliente não identificado" at bounding box center [681, 250] width 170 height 15
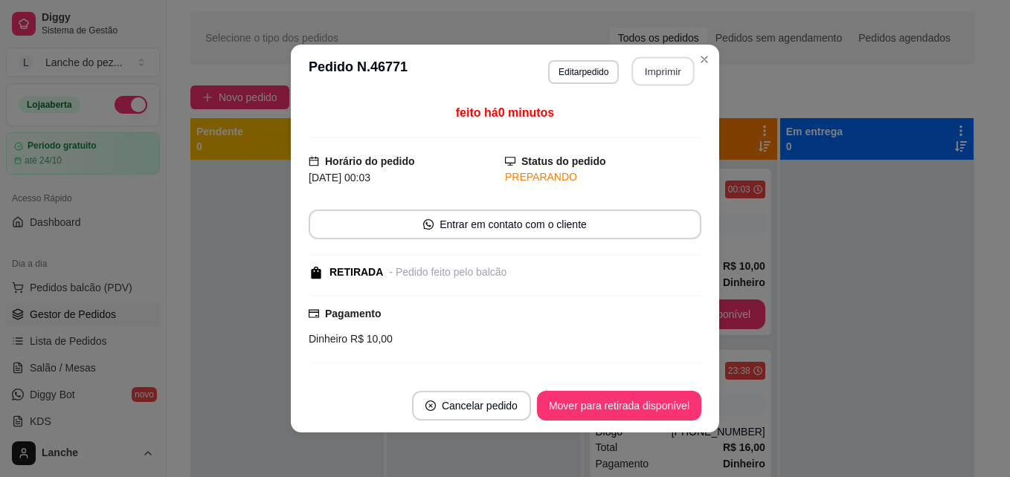
click at [641, 72] on button "Imprimir" at bounding box center [663, 71] width 62 height 29
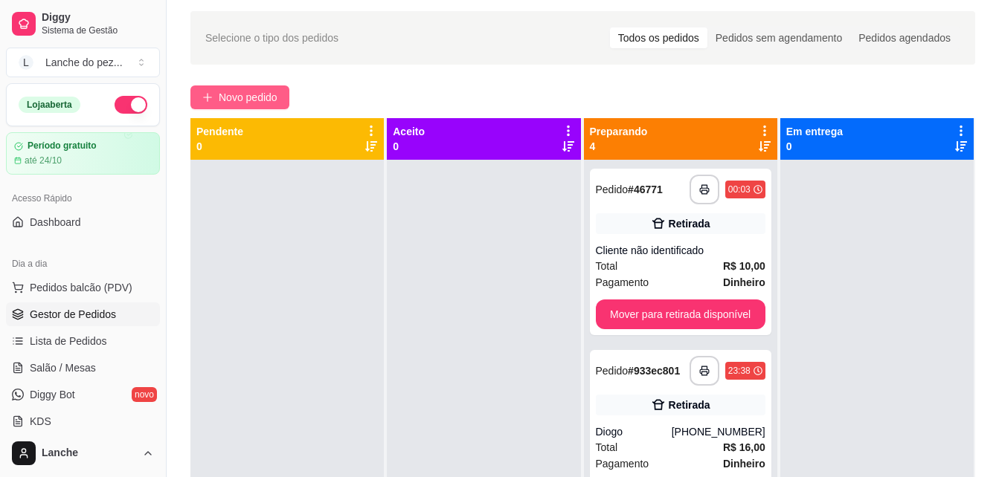
click at [218, 102] on button "Novo pedido" at bounding box center [239, 98] width 99 height 24
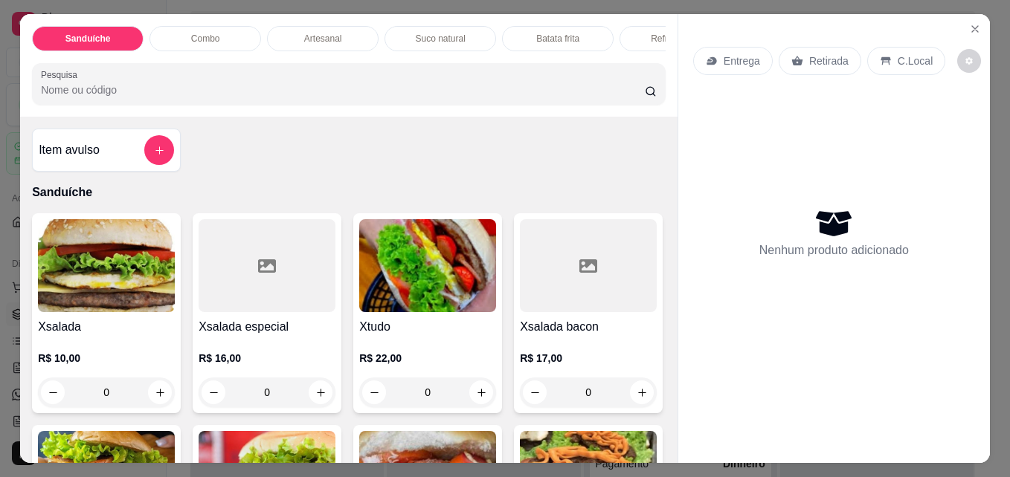
click at [655, 449] on div "Item avulso Sanduíche Xsalada R$ 10,00 0 Xsalada especial R$ 16,00 0 Xtudo R$ 2…" at bounding box center [348, 290] width 657 height 346
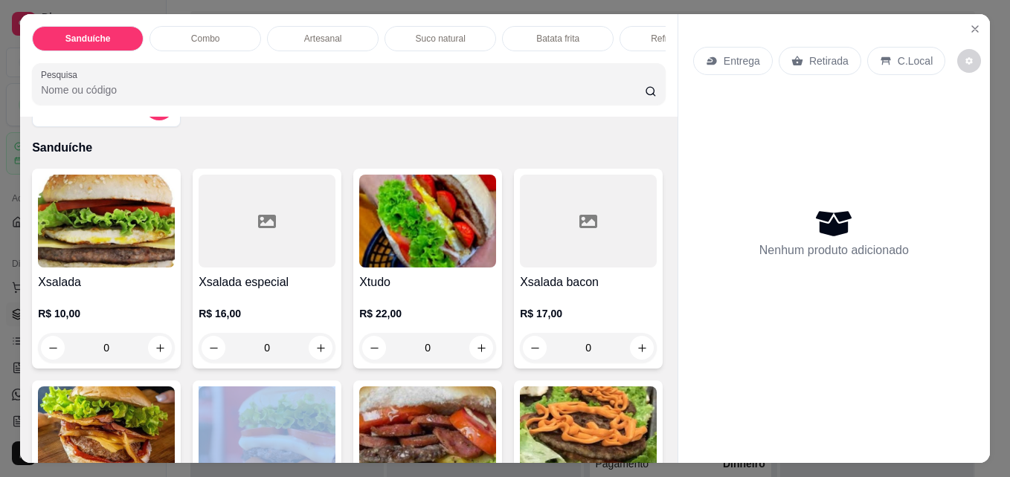
click at [655, 449] on div "Item avulso Sanduíche Xsalada R$ 10,00 0 Xsalada especial R$ 16,00 0 Xtudo R$ 2…" at bounding box center [348, 290] width 657 height 346
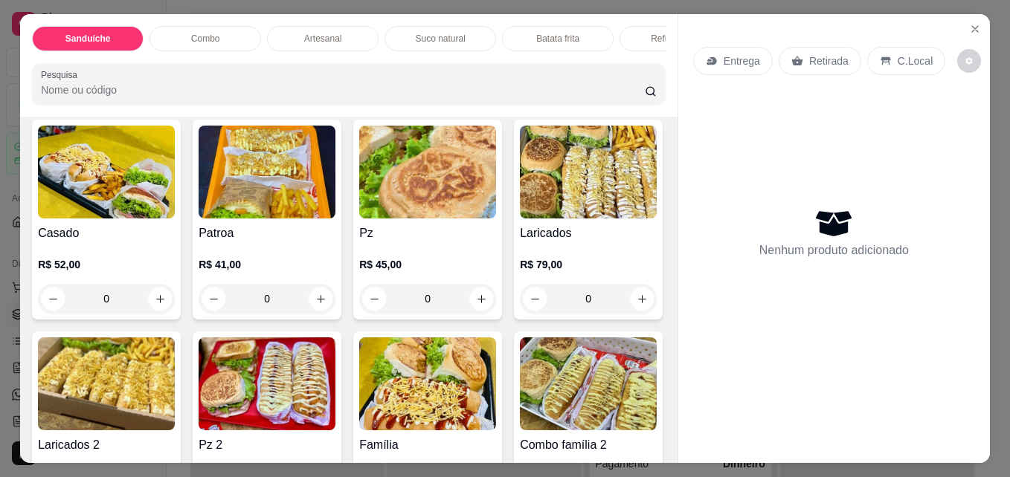
scroll to position [1227, 0]
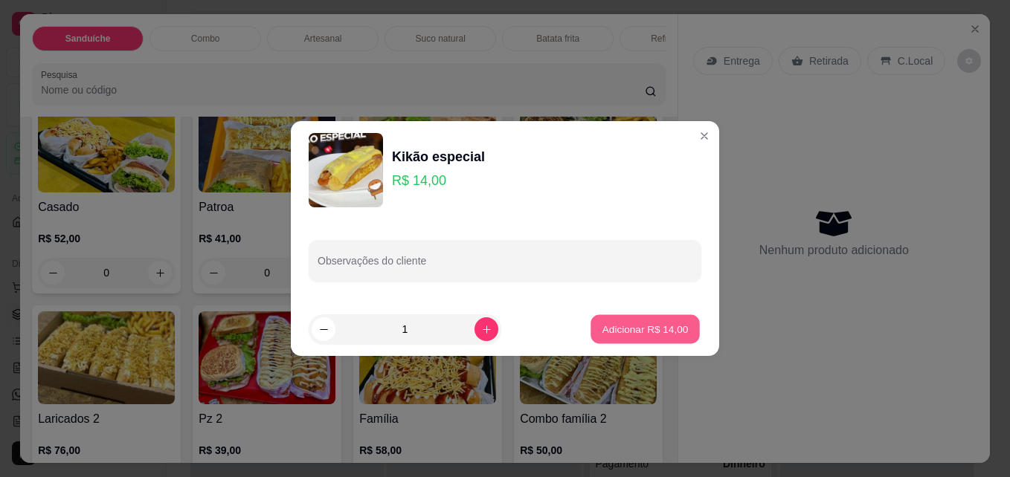
click at [624, 344] on button "Adicionar R$ 14,00" at bounding box center [644, 329] width 109 height 29
type input "1"
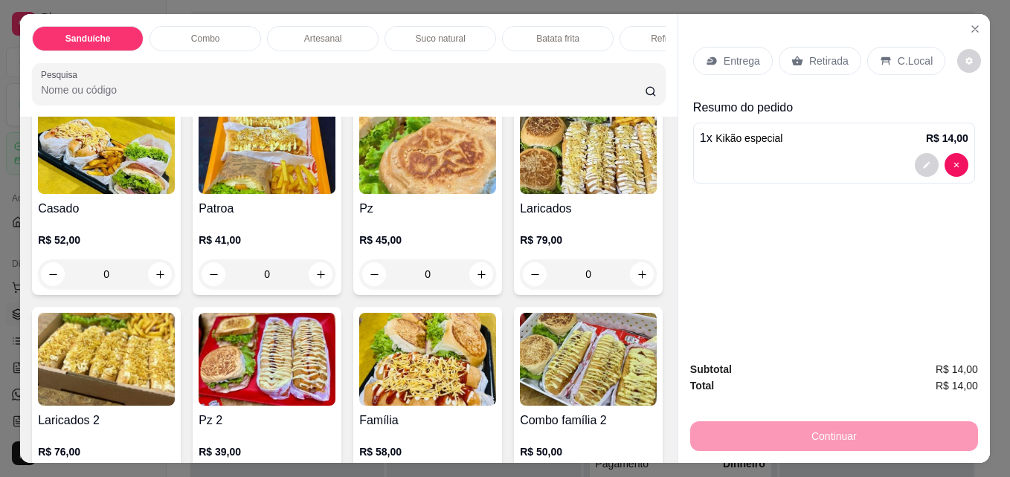
click at [724, 60] on p "Entrega" at bounding box center [742, 61] width 36 height 15
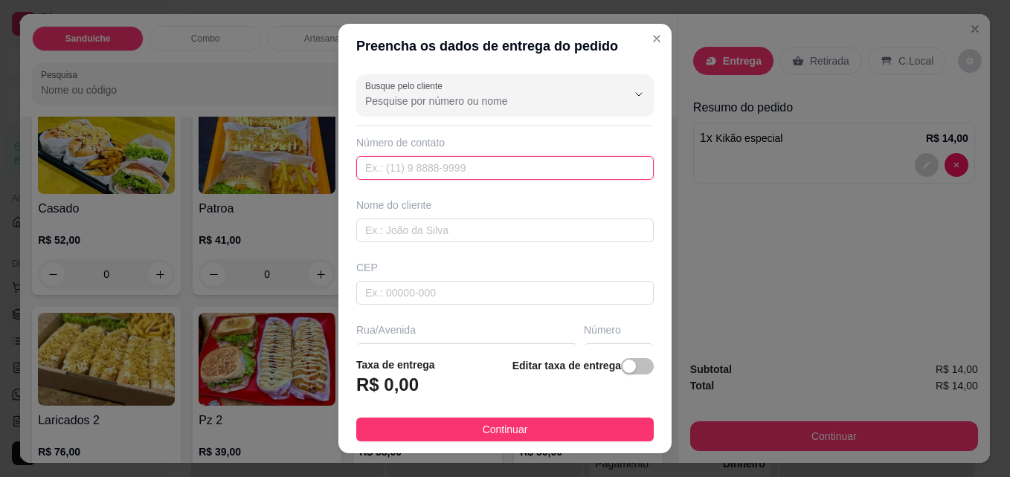
click at [395, 166] on input "text" at bounding box center [504, 168] width 297 height 24
type input "[PHONE_NUMBER]"
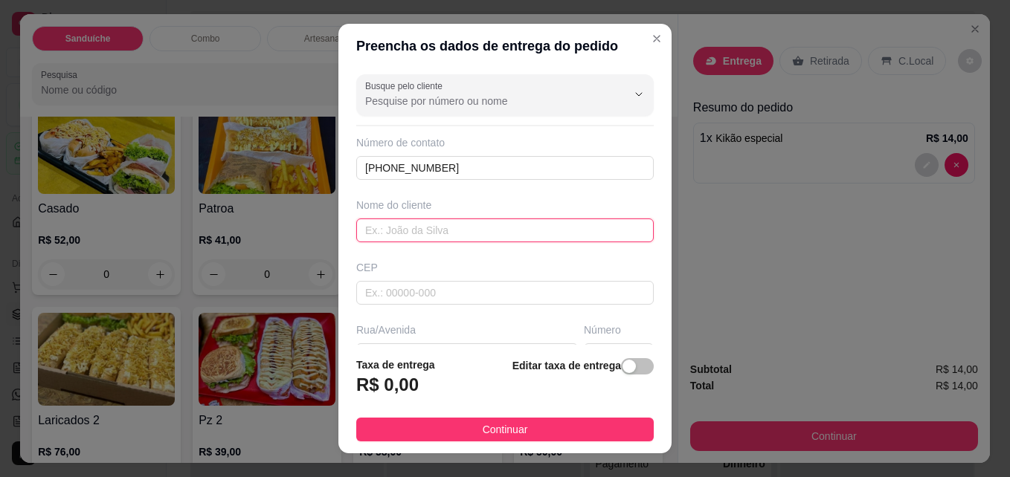
click at [439, 225] on input "text" at bounding box center [504, 231] width 297 height 24
type input "nico"
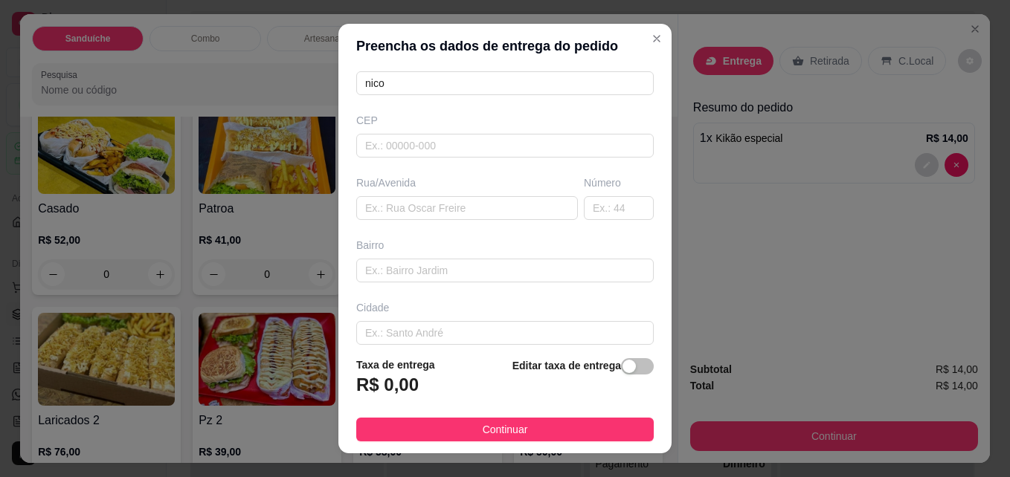
scroll to position [149, 0]
click at [558, 142] on input "text" at bounding box center [504, 144] width 297 height 24
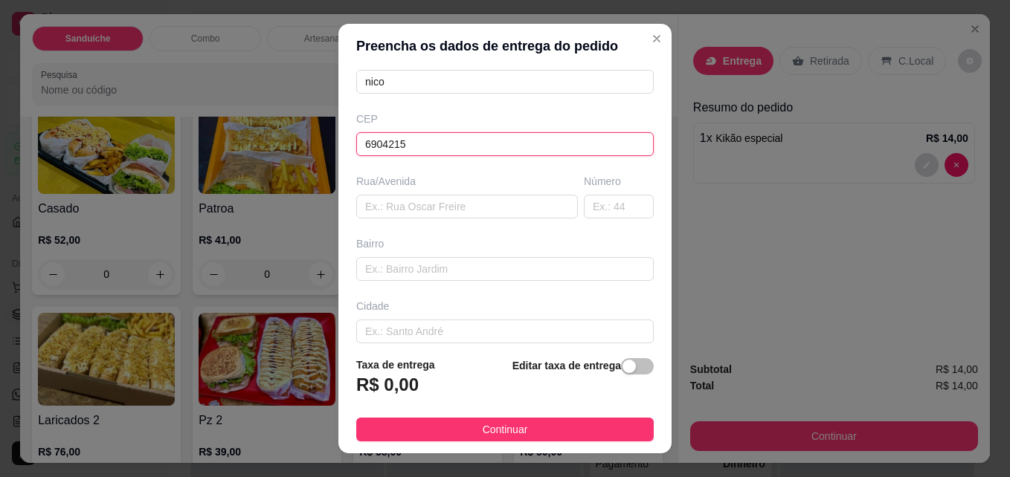
type input "69042150"
type input "[GEOGRAPHIC_DATA]"
type input "Alvorada"
type input "Manaus"
type input "69042150"
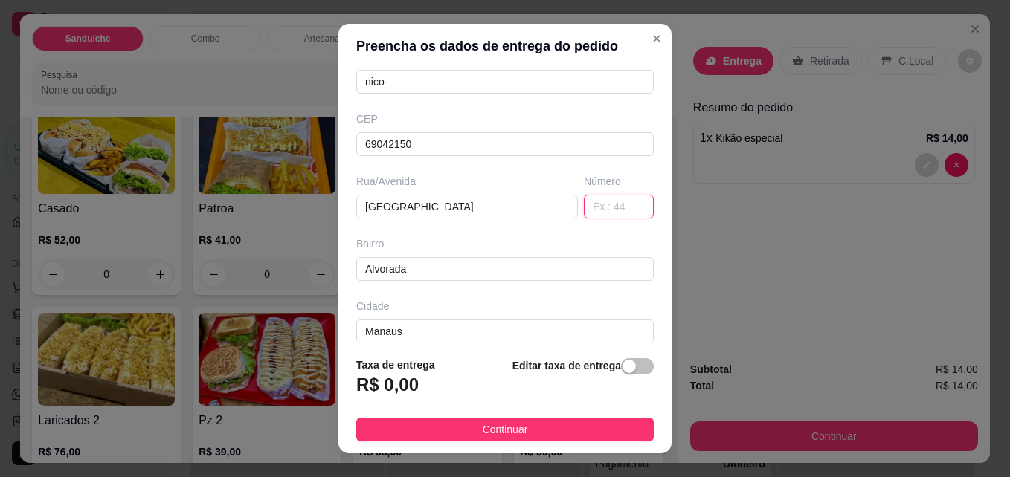
click at [593, 202] on input "text" at bounding box center [619, 207] width 70 height 24
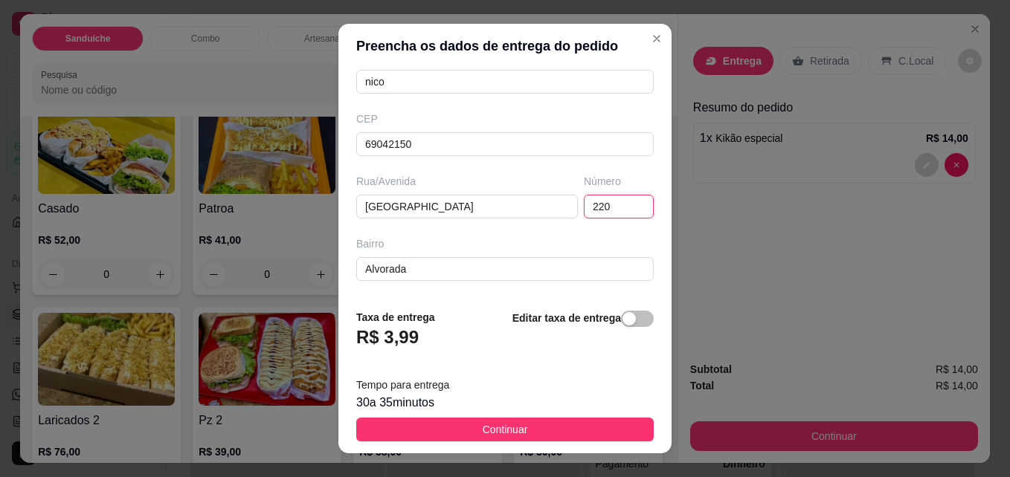
type input "220"
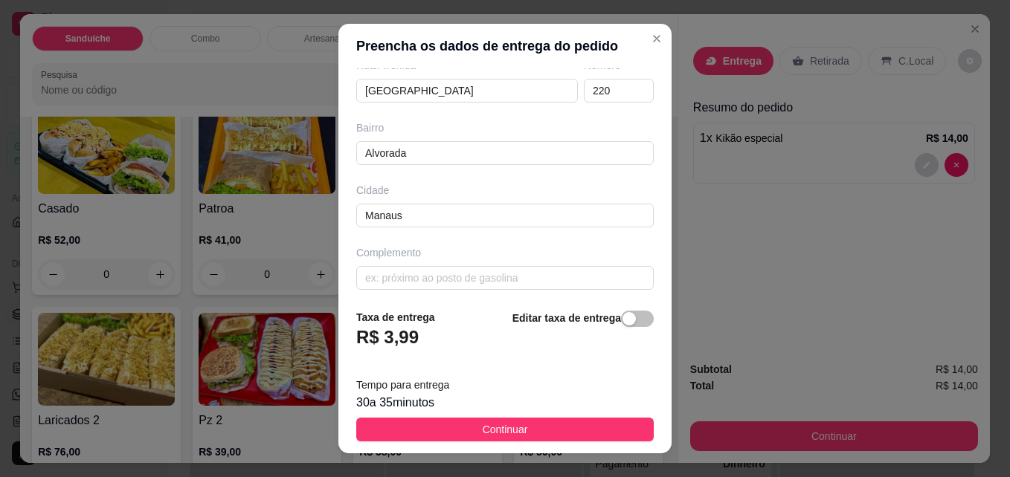
scroll to position [272, 0]
click at [622, 321] on div "button" at bounding box center [628, 318] width 13 height 13
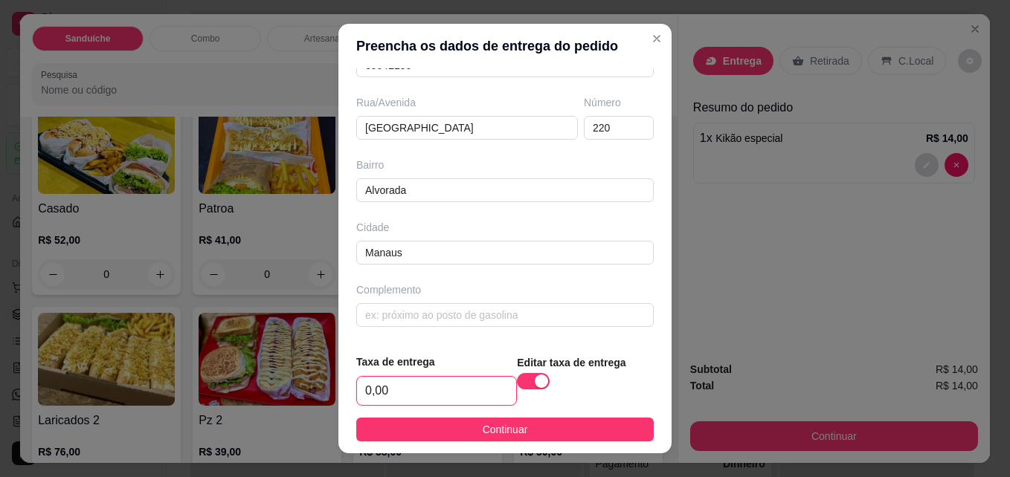
click at [402, 390] on input "0,00" at bounding box center [436, 391] width 159 height 28
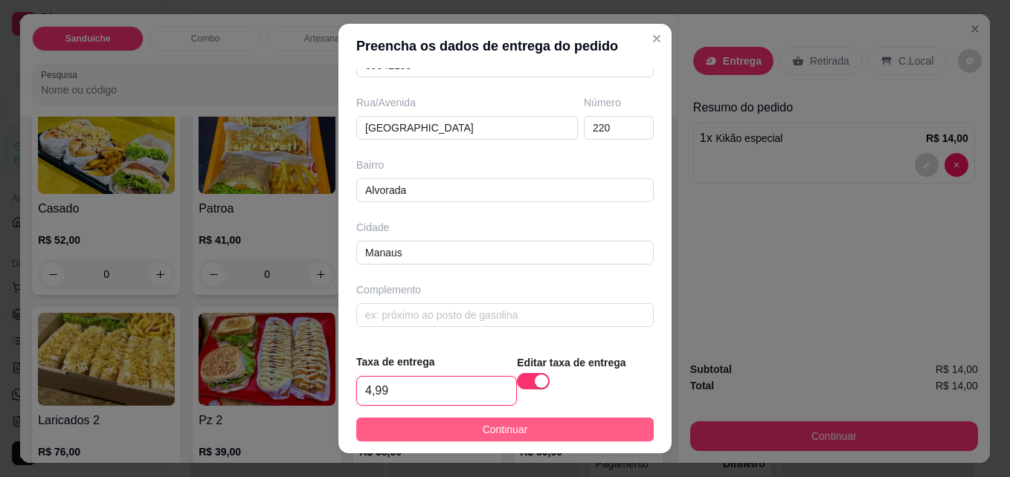
type input "4,99"
click at [434, 436] on button "Continuar" at bounding box center [504, 430] width 297 height 24
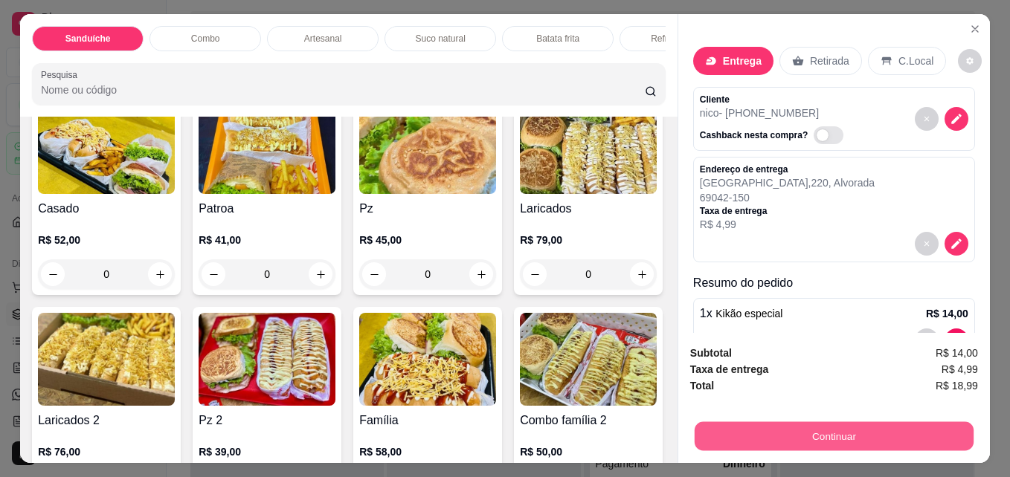
click at [839, 435] on button "Continuar" at bounding box center [834, 436] width 279 height 29
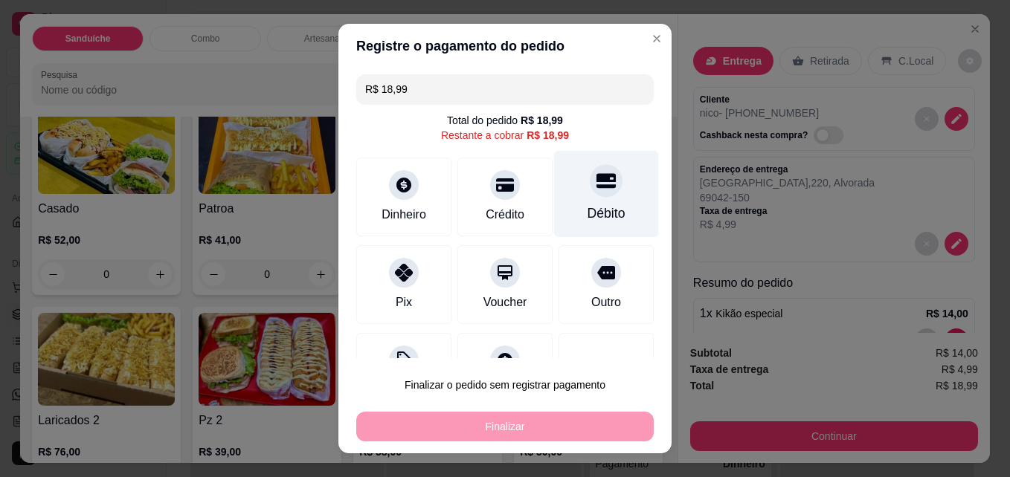
click at [585, 198] on div "Débito" at bounding box center [606, 194] width 105 height 87
type input "R$ 0,00"
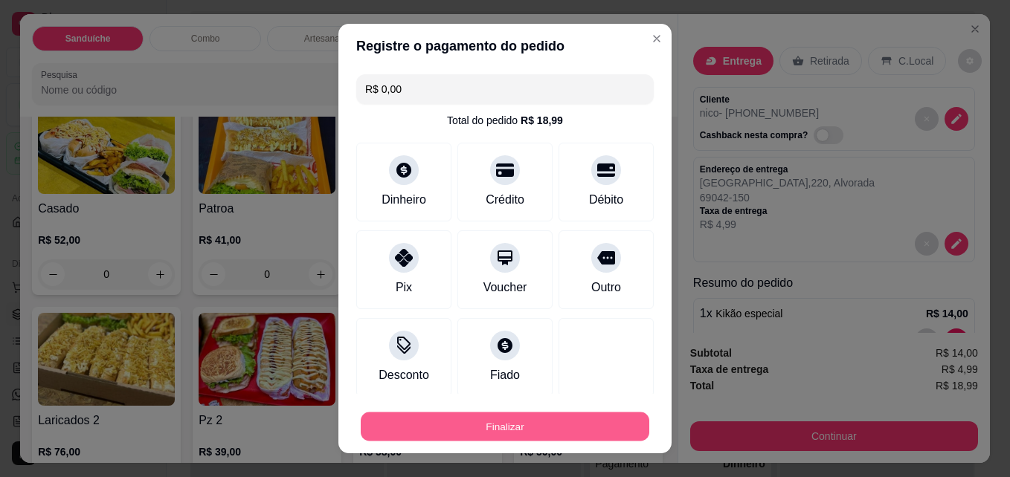
click at [495, 426] on button "Finalizar" at bounding box center [505, 427] width 289 height 29
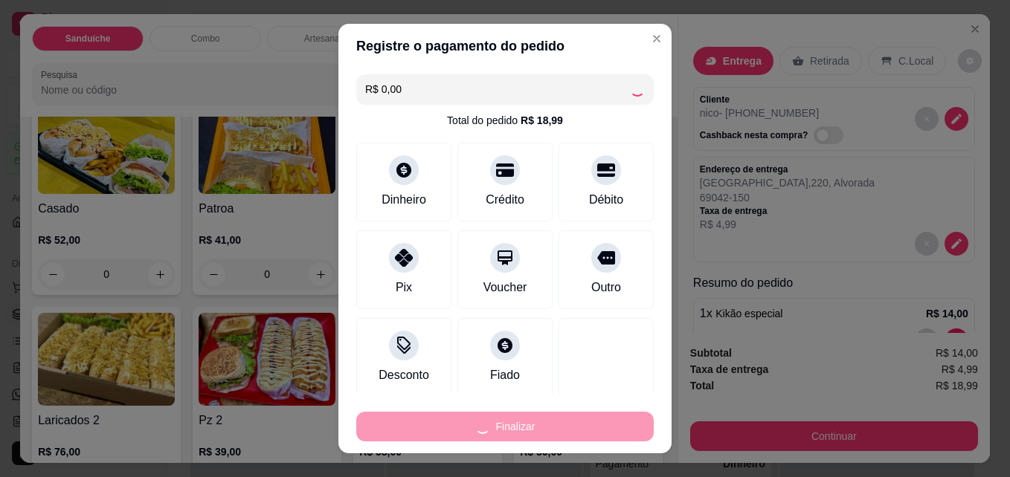
type input "0"
type input "-R$ 18,99"
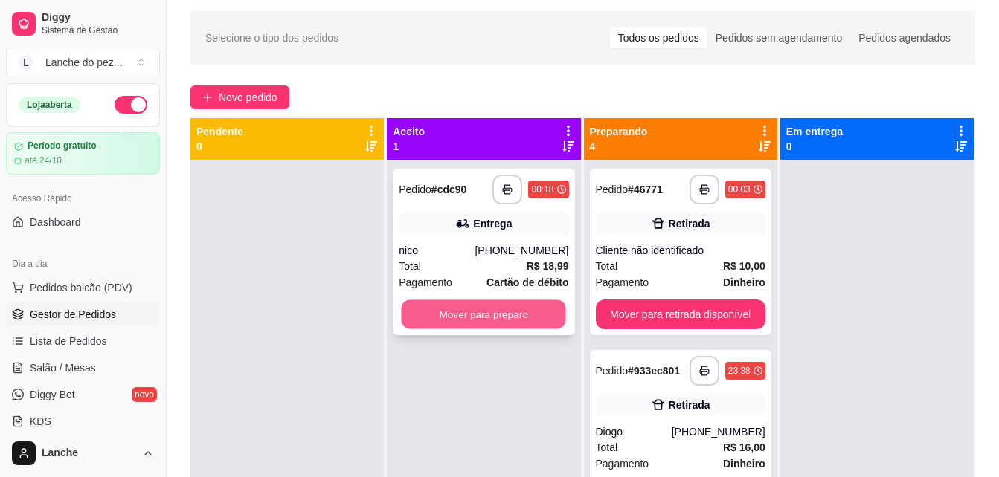
click at [464, 315] on button "Mover para preparo" at bounding box center [484, 314] width 164 height 29
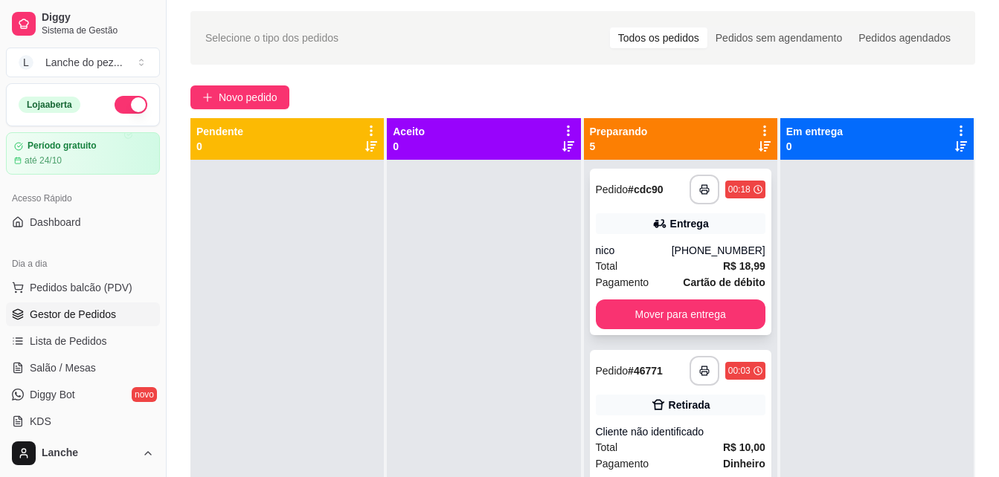
click at [678, 259] on div "Total R$ 18,99" at bounding box center [681, 266] width 170 height 16
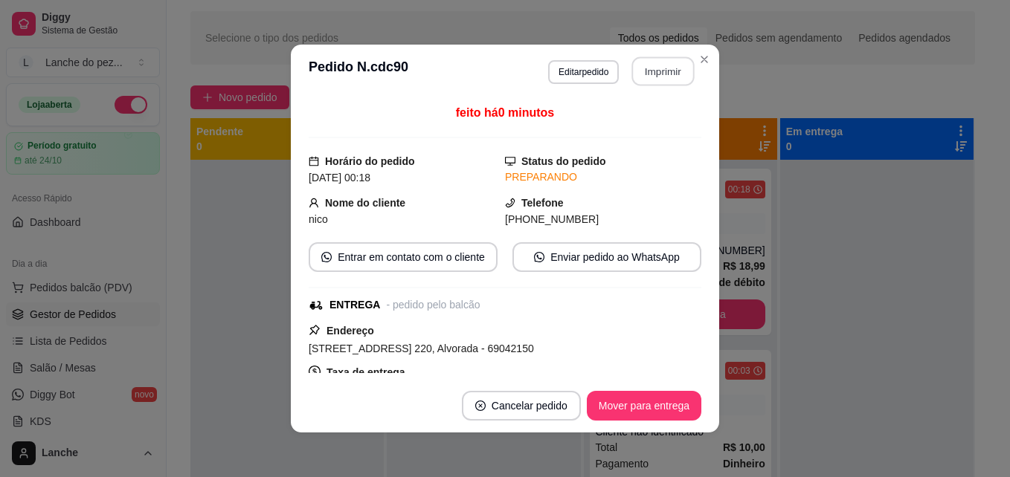
click at [640, 74] on button "Imprimir" at bounding box center [663, 71] width 62 height 29
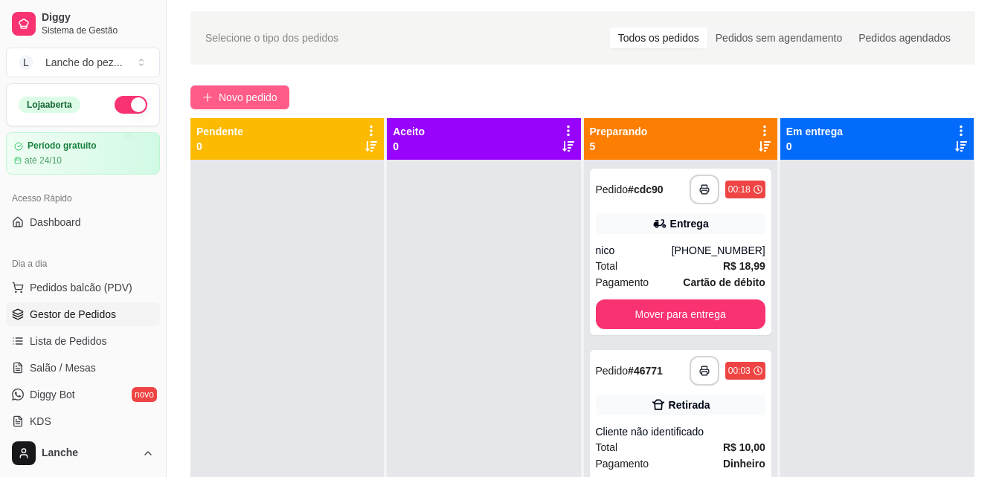
click at [239, 91] on span "Novo pedido" at bounding box center [248, 97] width 59 height 16
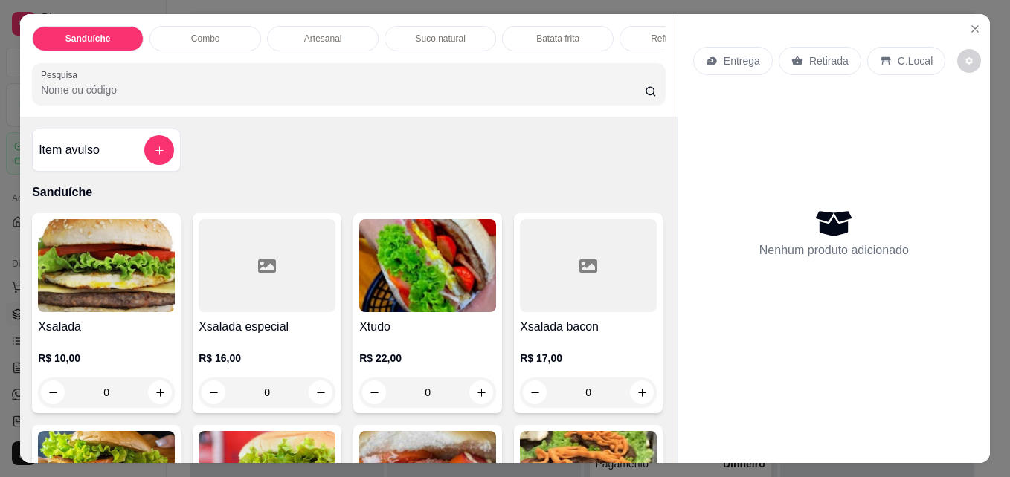
click at [57, 263] on img at bounding box center [106, 265] width 137 height 93
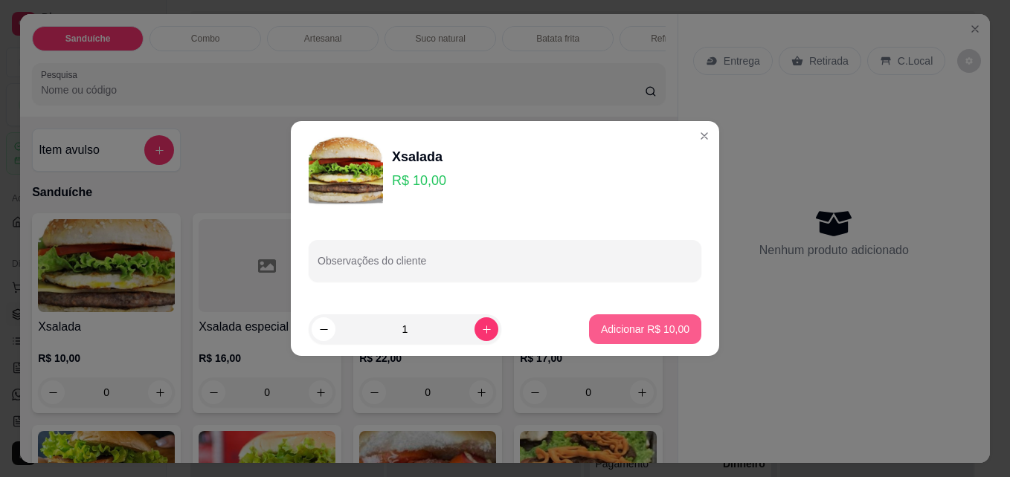
click at [607, 319] on button "Adicionar R$ 10,00" at bounding box center [645, 330] width 112 height 30
type input "1"
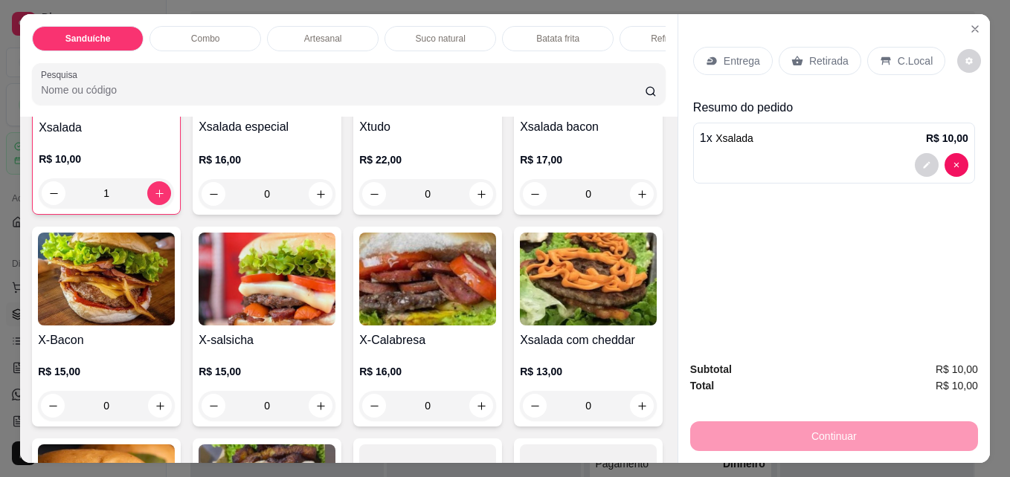
scroll to position [208, 0]
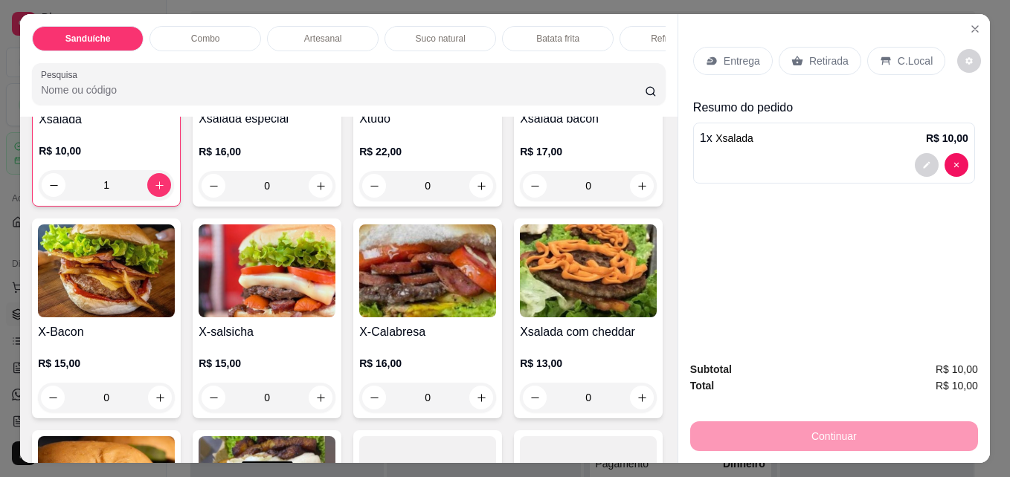
click at [549, 33] on p "Batata frita" at bounding box center [557, 39] width 43 height 12
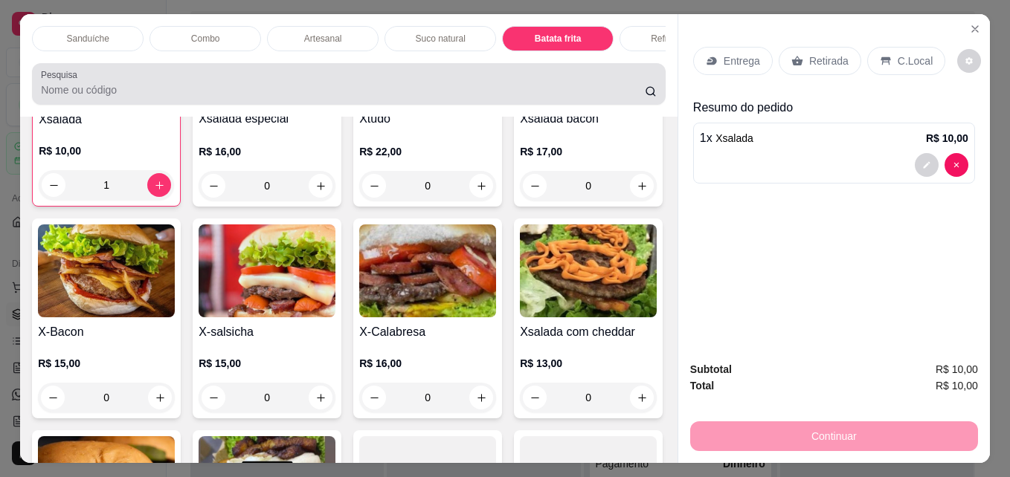
scroll to position [39, 0]
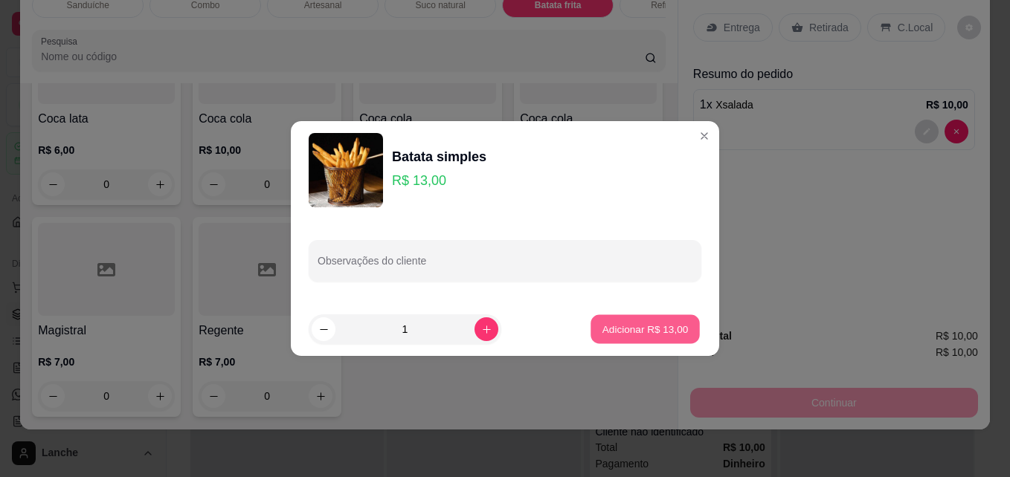
click at [593, 319] on button "Adicionar R$ 13,00" at bounding box center [644, 329] width 109 height 29
type input "1"
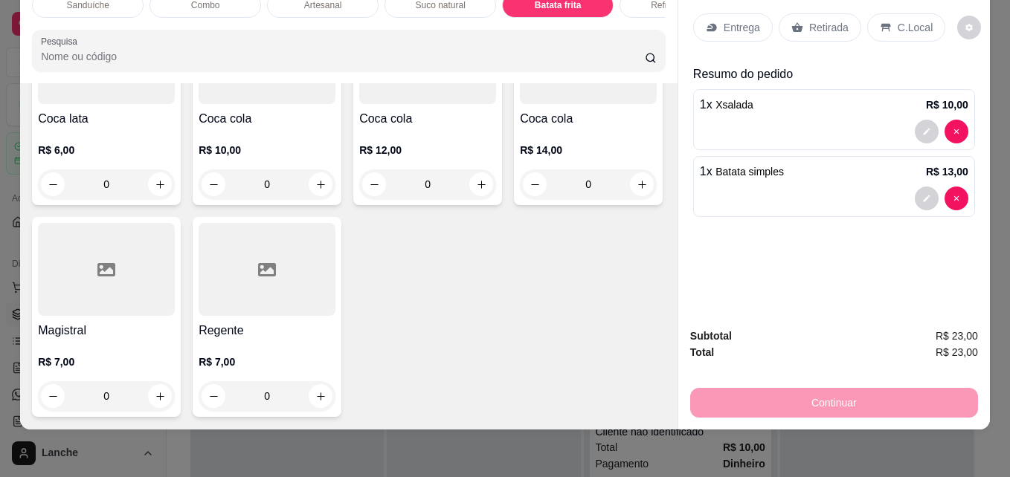
click at [768, 393] on div "Continuar" at bounding box center [834, 400] width 288 height 33
click at [782, 394] on div "Continuar" at bounding box center [834, 400] width 288 height 33
click at [809, 22] on p "Retirada" at bounding box center [828, 27] width 39 height 15
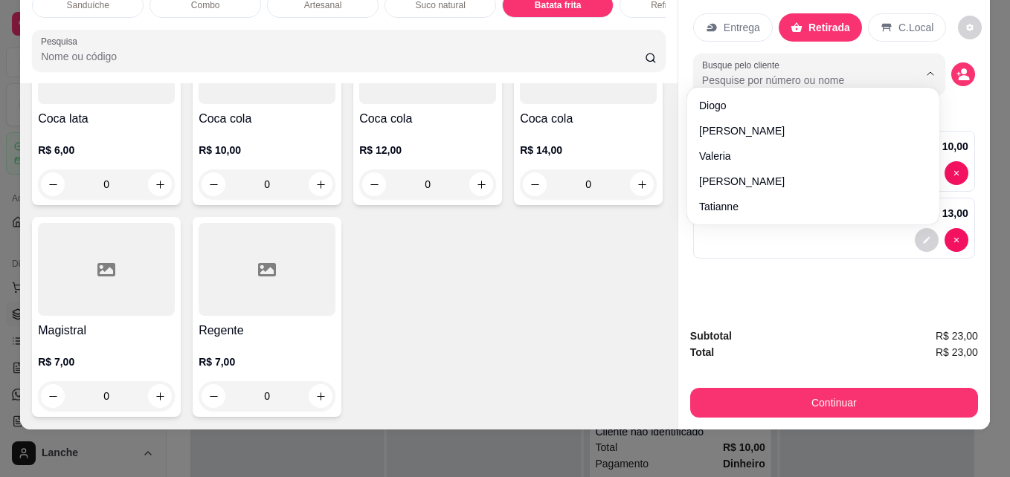
click at [838, 77] on input "Busque pelo cliente" at bounding box center [798, 80] width 193 height 15
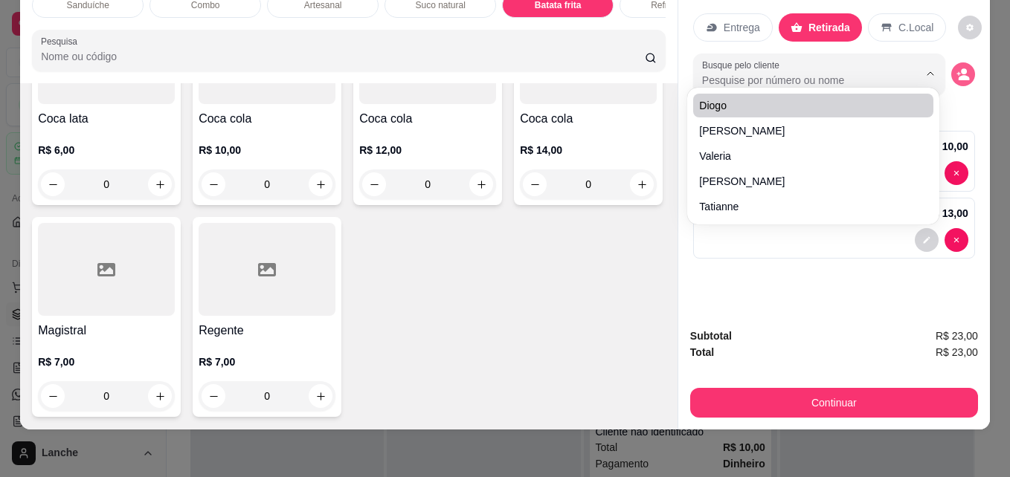
click at [962, 75] on icon "decrease-product-quantity" at bounding box center [964, 77] width 11 height 5
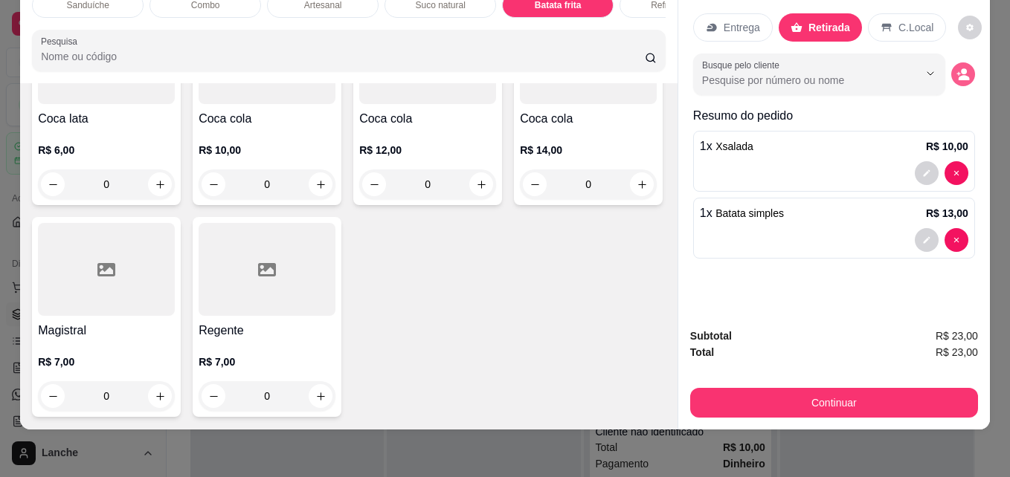
click at [962, 75] on icon "decrease-product-quantity" at bounding box center [964, 77] width 11 height 5
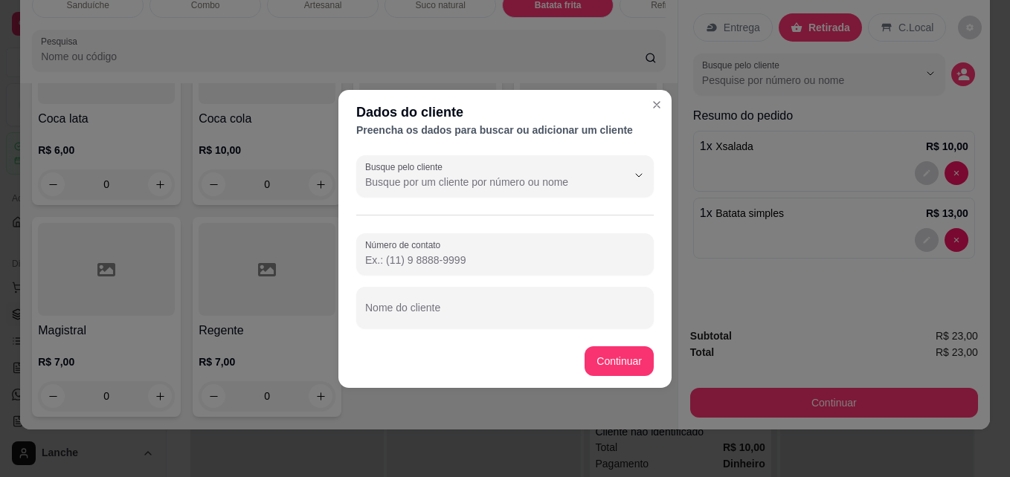
click at [448, 260] on input "Número de contato" at bounding box center [505, 260] width 280 height 15
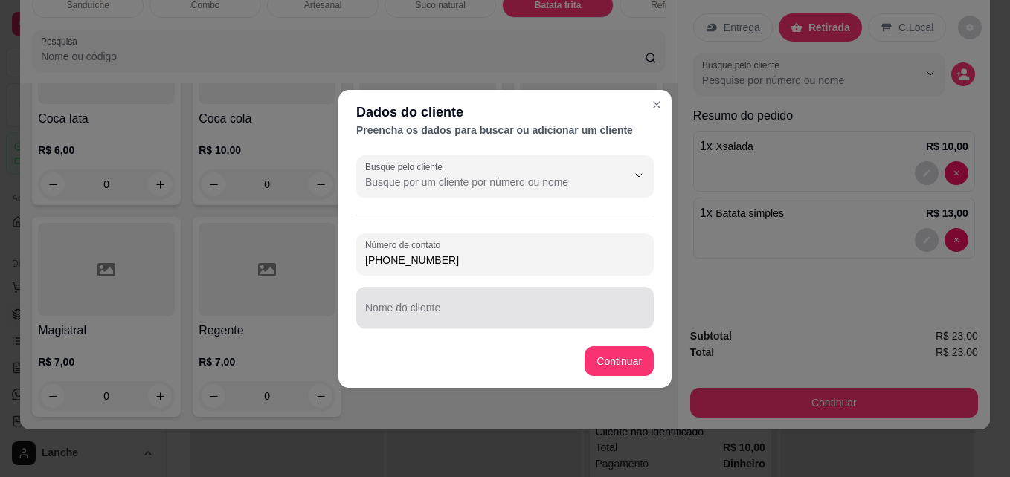
type input "[PHONE_NUMBER]"
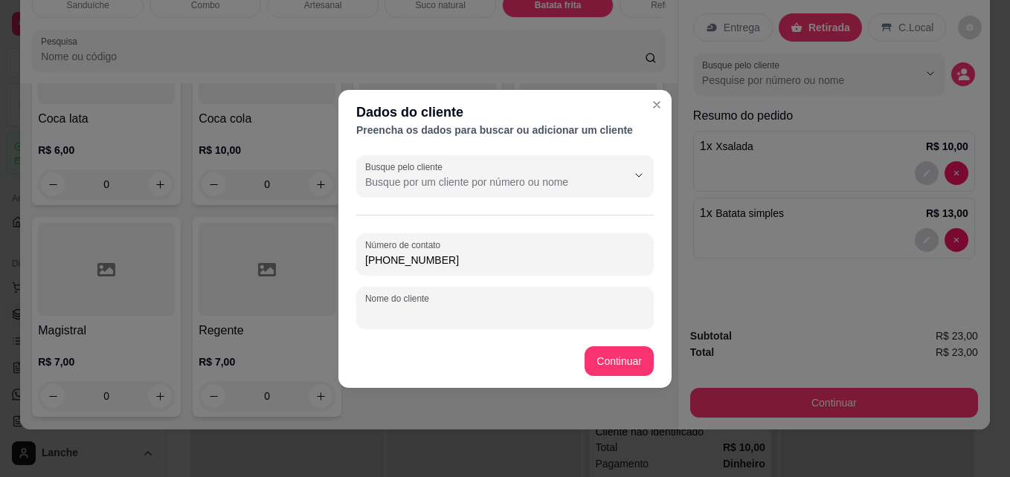
click at [405, 309] on input "Nome do cliente" at bounding box center [505, 313] width 280 height 15
type input "[PERSON_NAME]"
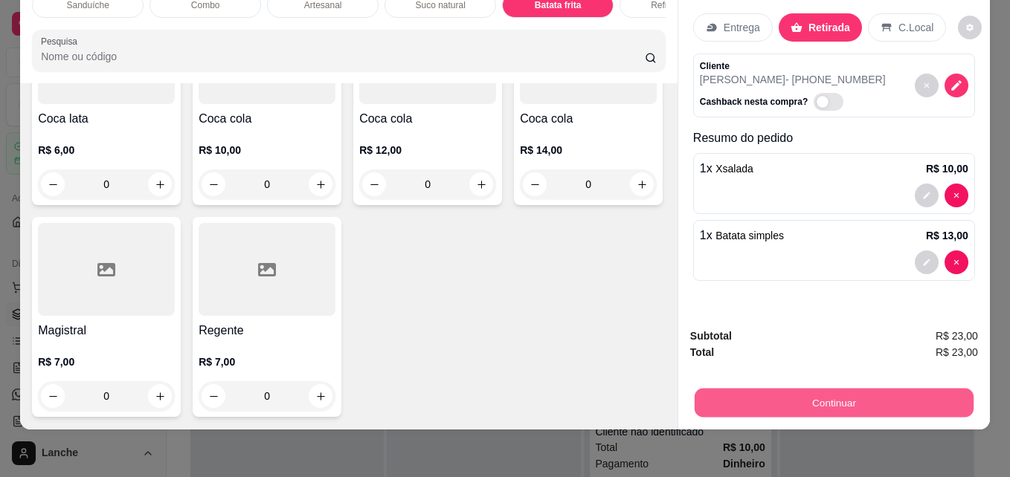
click at [821, 388] on button "Continuar" at bounding box center [834, 402] width 279 height 29
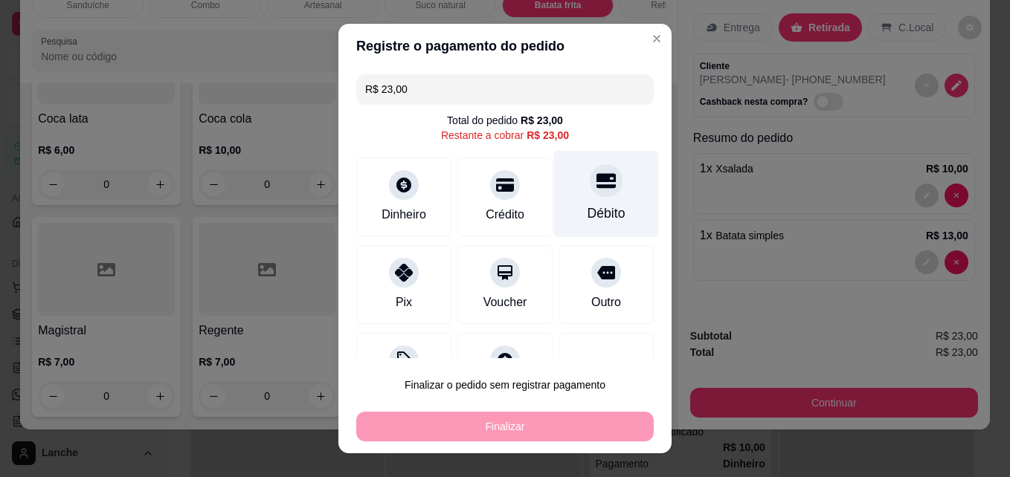
click at [570, 203] on div "Débito" at bounding box center [606, 194] width 105 height 87
type input "R$ 0,00"
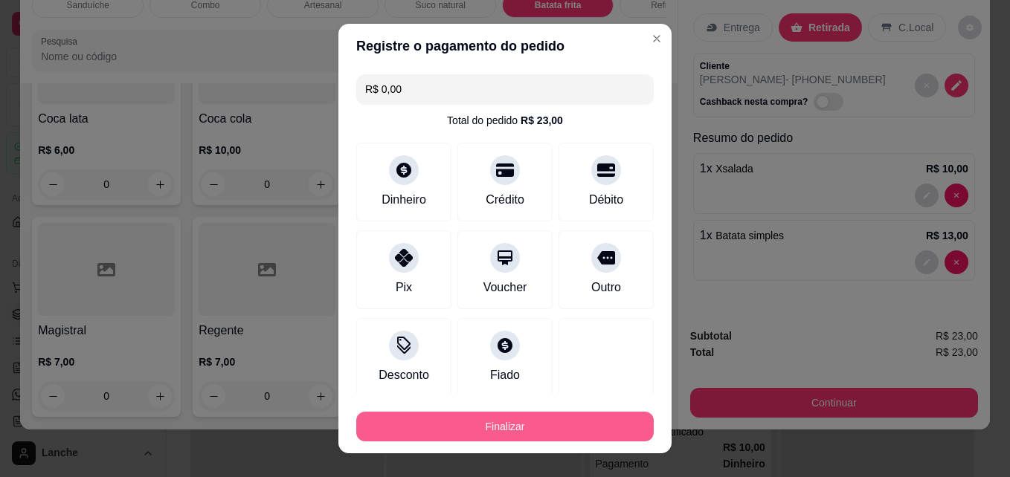
click at [535, 422] on button "Finalizar" at bounding box center [504, 427] width 297 height 30
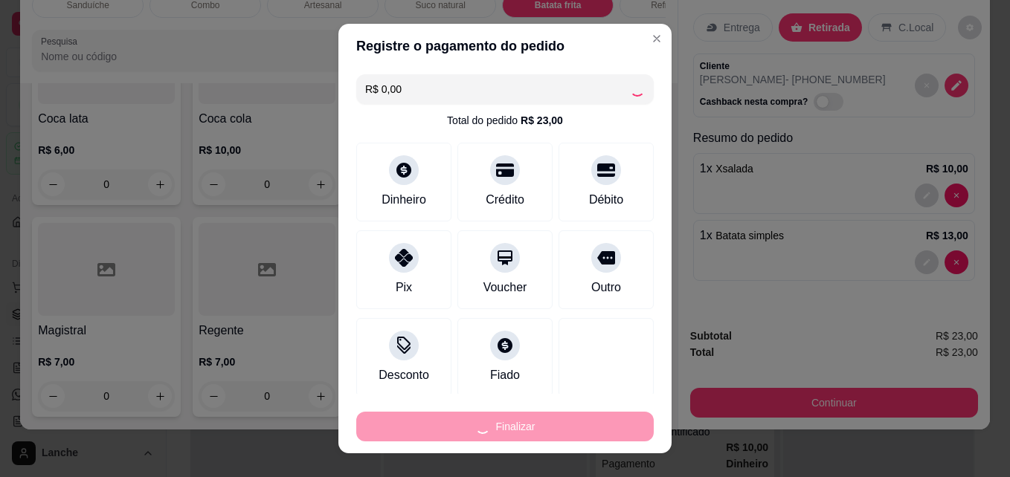
type input "0"
type input "-R$ 23,00"
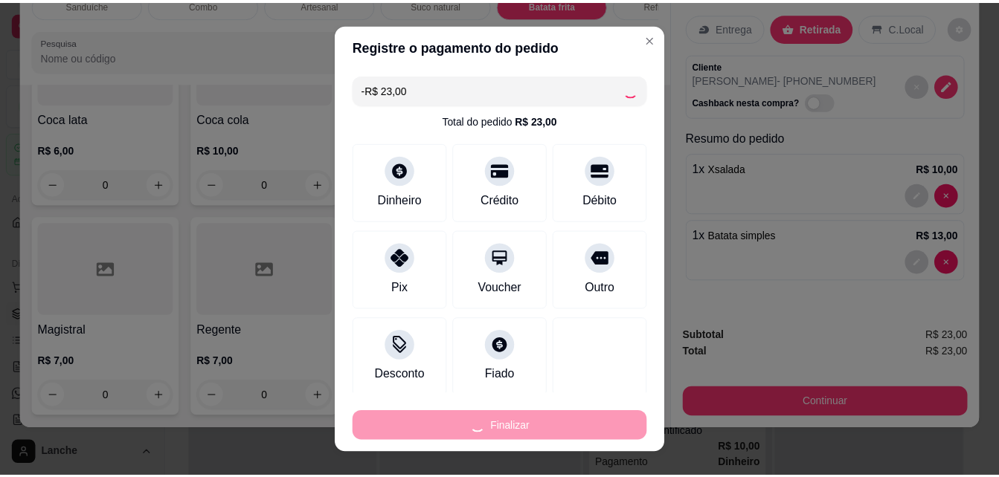
scroll to position [3419, 0]
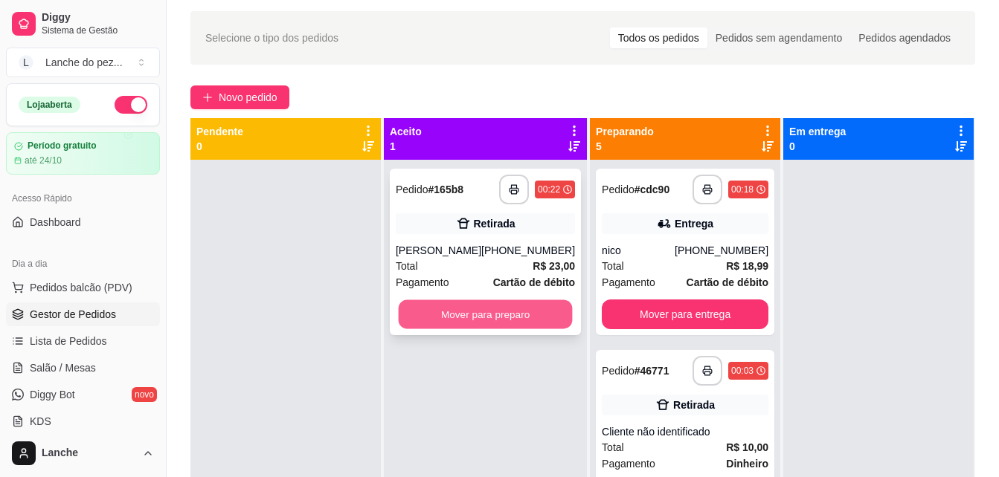
click at [492, 302] on button "Mover para preparo" at bounding box center [486, 314] width 174 height 29
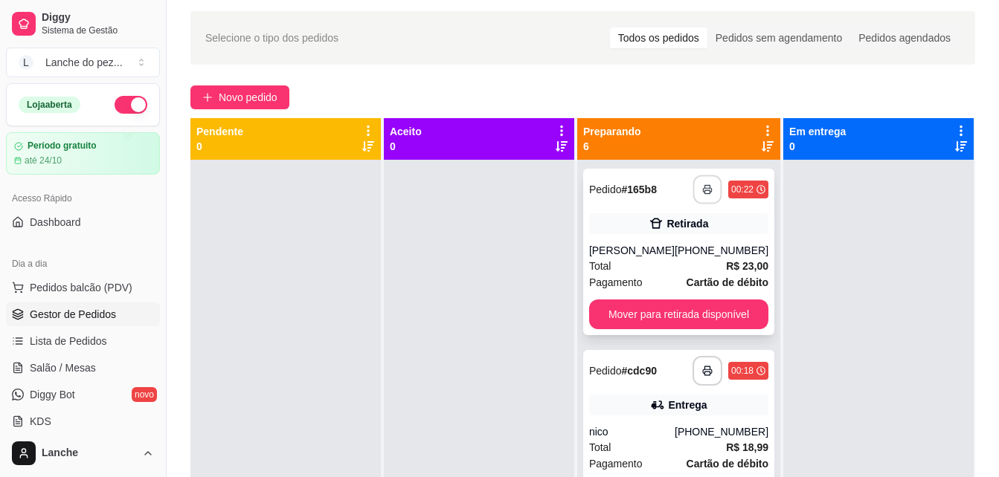
click at [702, 190] on icon "button" at bounding box center [707, 189] width 10 height 10
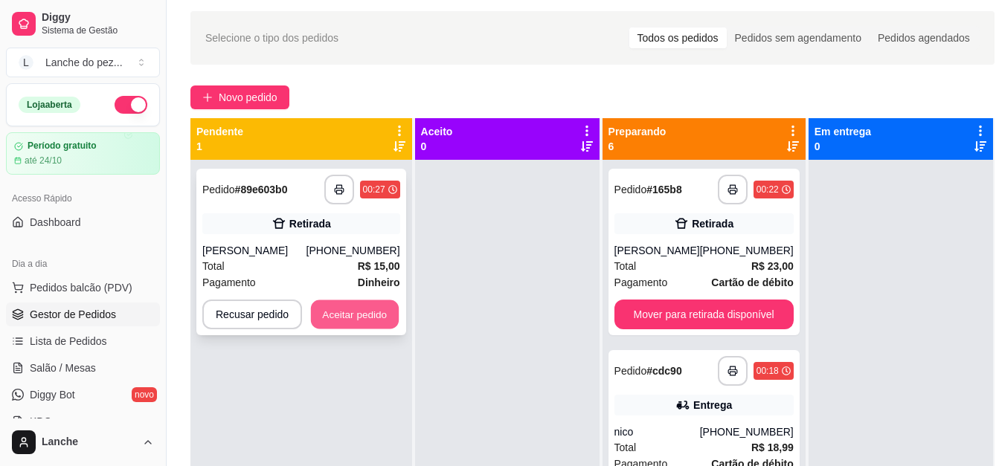
click at [332, 306] on button "Aceitar pedido" at bounding box center [355, 314] width 88 height 29
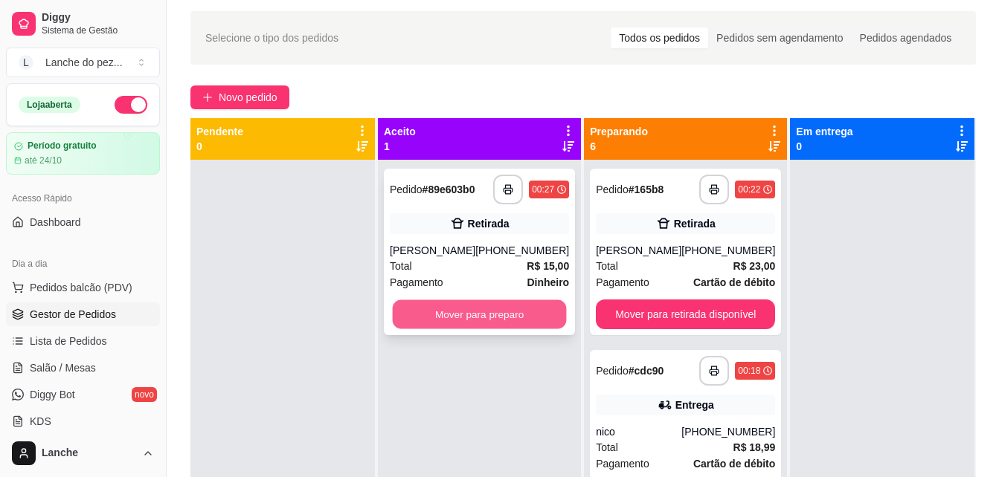
click at [422, 315] on button "Mover para preparo" at bounding box center [480, 314] width 174 height 29
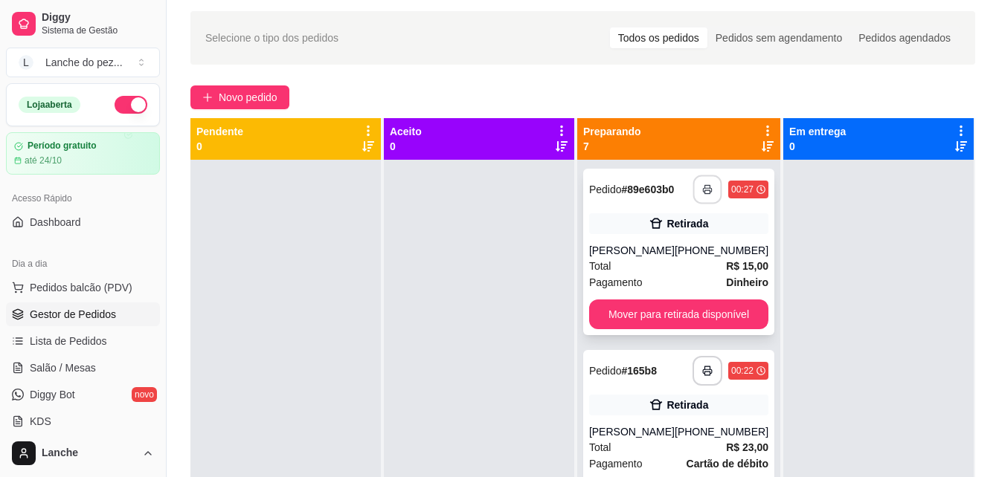
click at [693, 198] on button "button" at bounding box center [707, 189] width 29 height 29
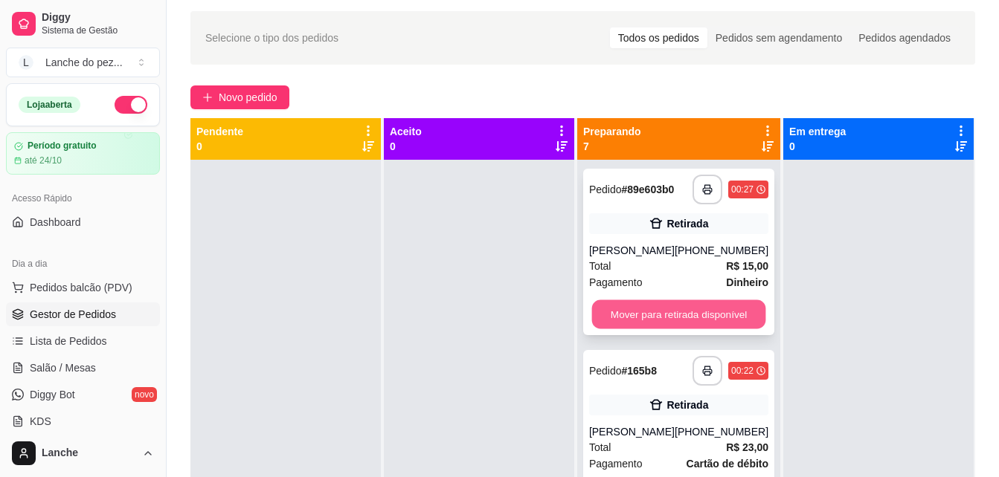
click at [676, 312] on button "Mover para retirada disponível" at bounding box center [678, 314] width 174 height 29
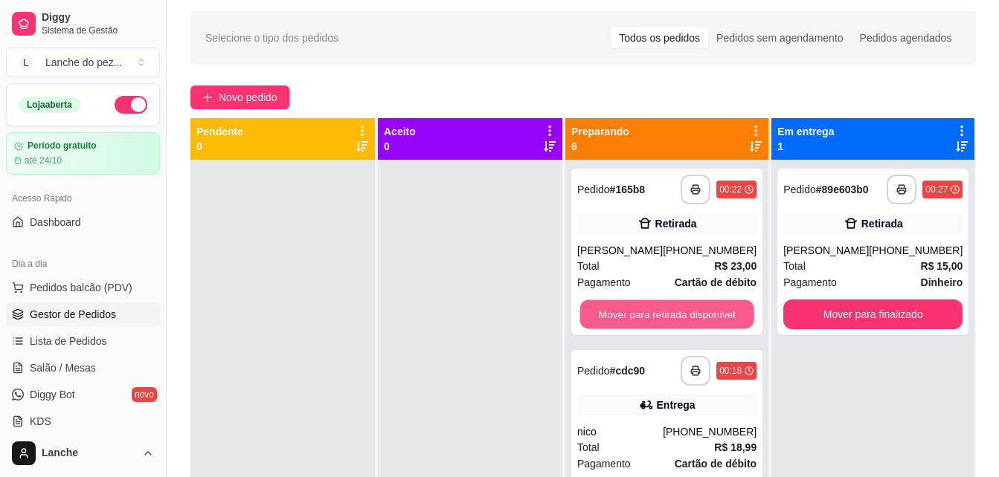
click at [676, 312] on button "Mover para retirada disponível" at bounding box center [667, 314] width 174 height 29
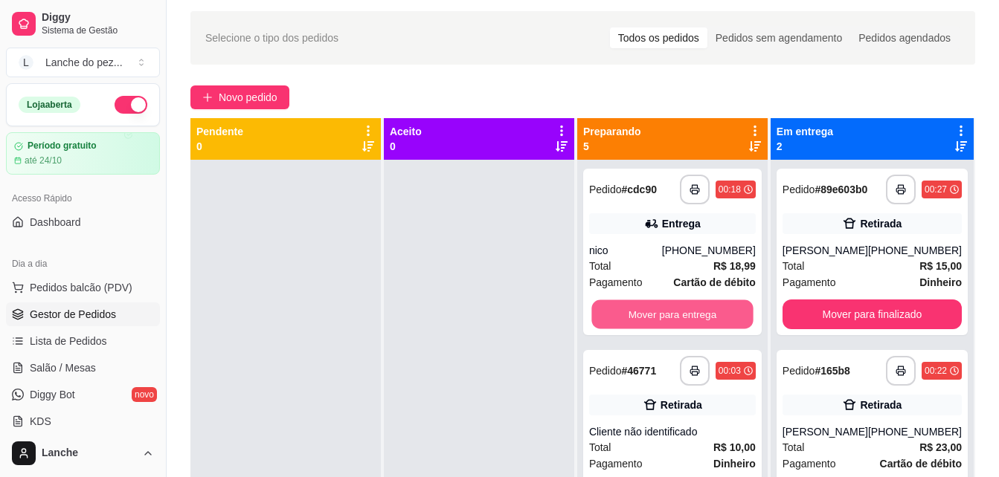
click at [676, 312] on button "Mover para entrega" at bounding box center [671, 314] width 161 height 29
click at [676, 312] on button "Mover para retirada disponível" at bounding box center [671, 314] width 161 height 29
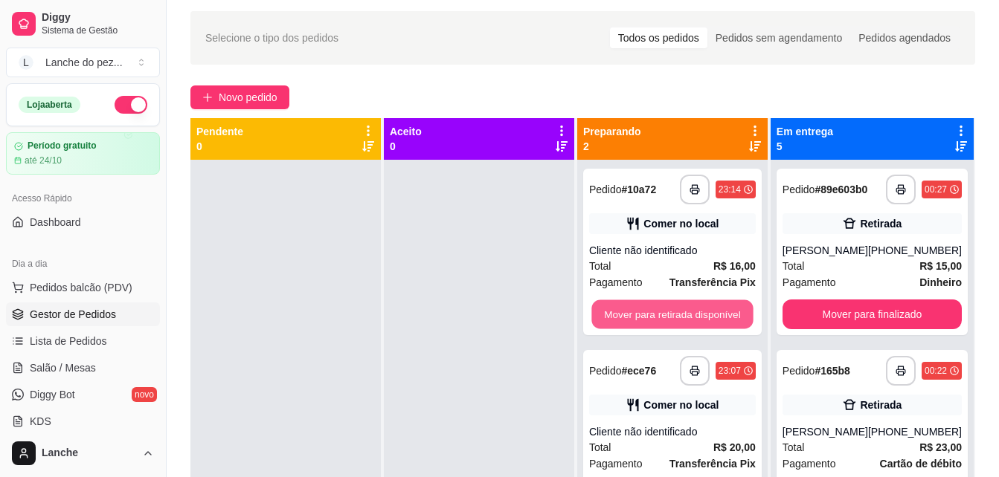
click at [676, 312] on button "Mover para retirada disponível" at bounding box center [671, 314] width 161 height 29
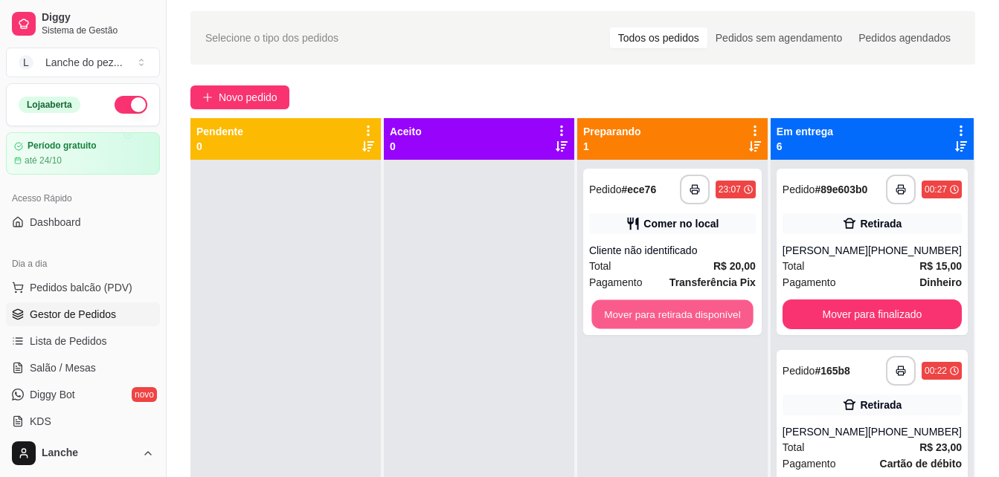
click at [676, 312] on button "Mover para retirada disponível" at bounding box center [671, 314] width 161 height 29
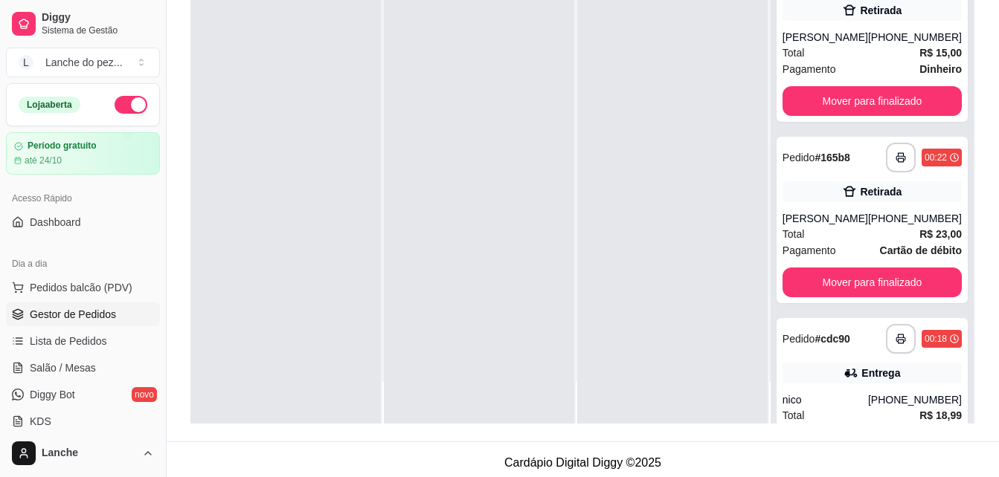
scroll to position [227, 0]
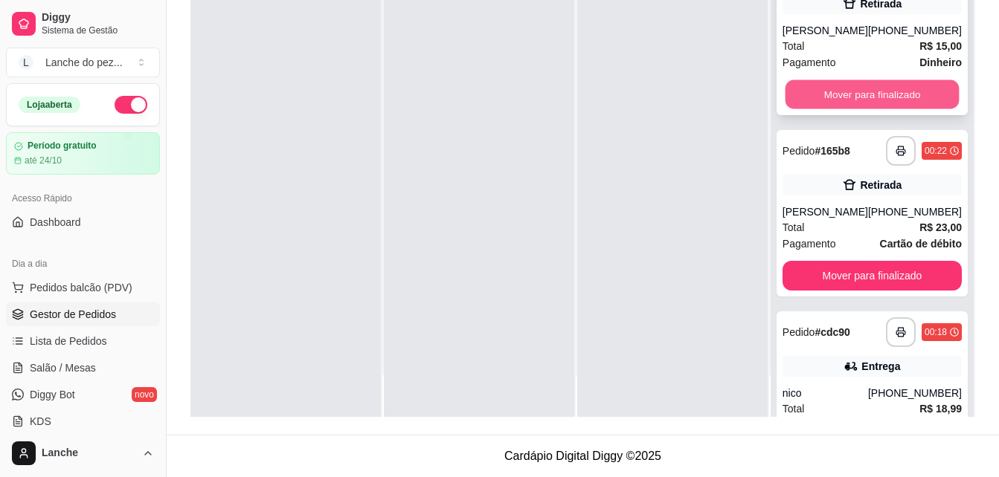
click at [830, 103] on button "Mover para finalizado" at bounding box center [872, 94] width 174 height 29
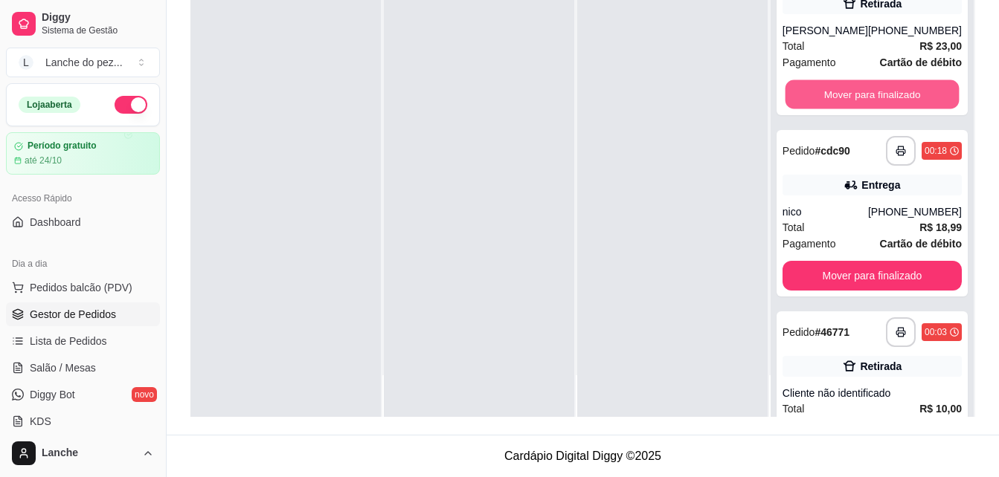
click at [830, 103] on button "Mover para finalizado" at bounding box center [872, 94] width 174 height 29
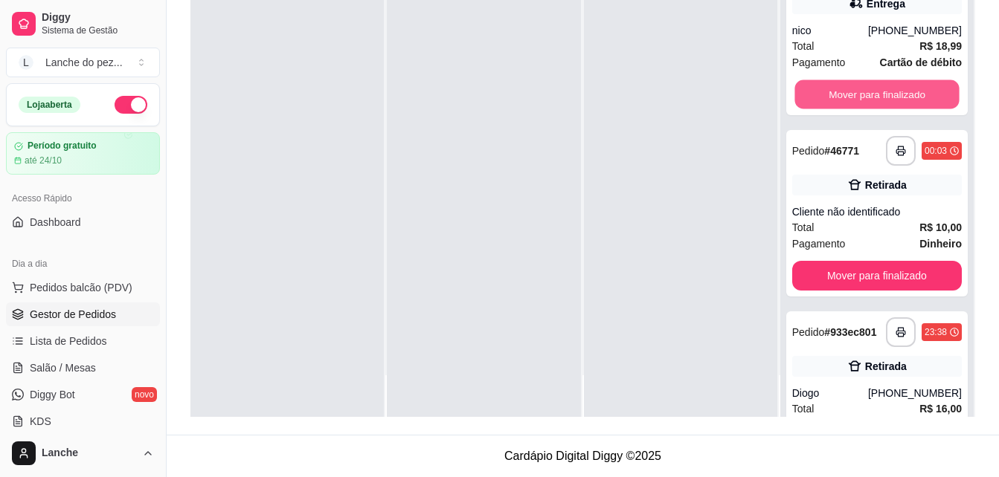
click at [830, 103] on button "Mover para finalizado" at bounding box center [876, 94] width 164 height 29
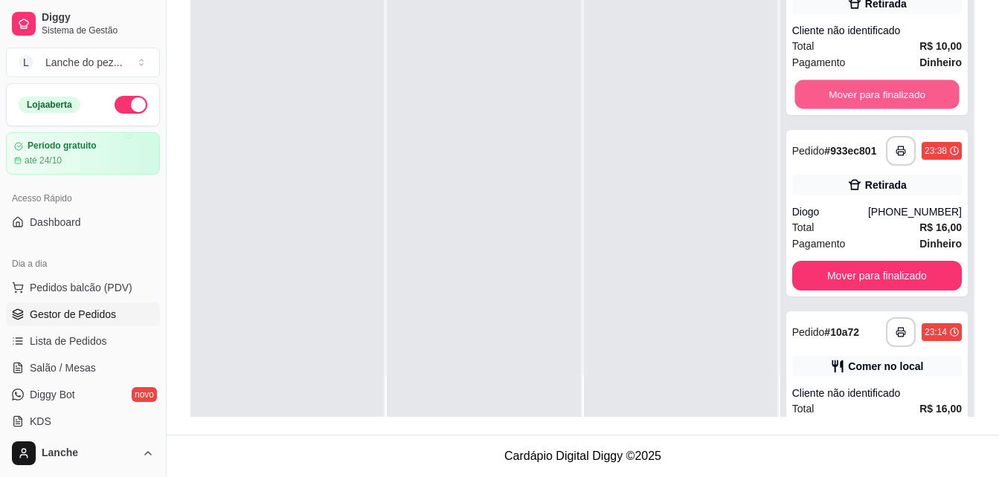
click at [830, 103] on button "Mover para finalizado" at bounding box center [876, 94] width 164 height 29
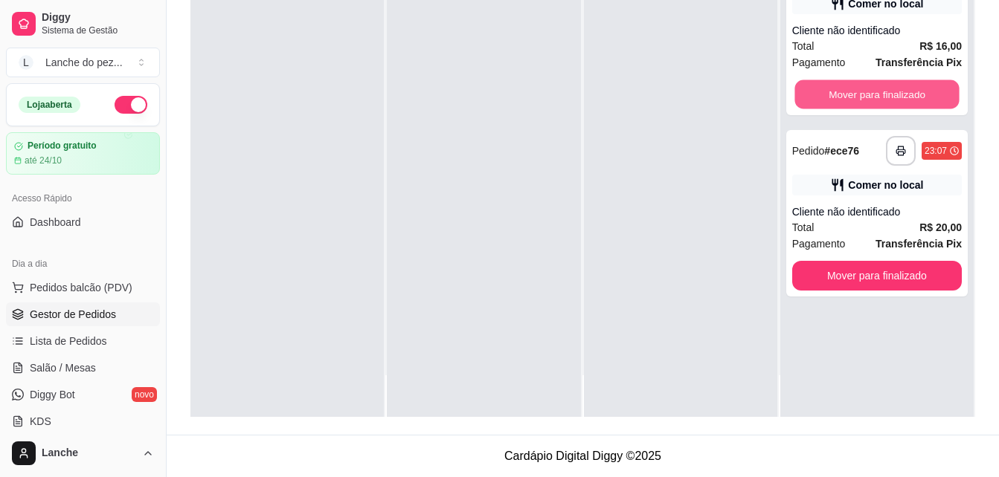
click at [830, 103] on button "Mover para finalizado" at bounding box center [876, 94] width 164 height 29
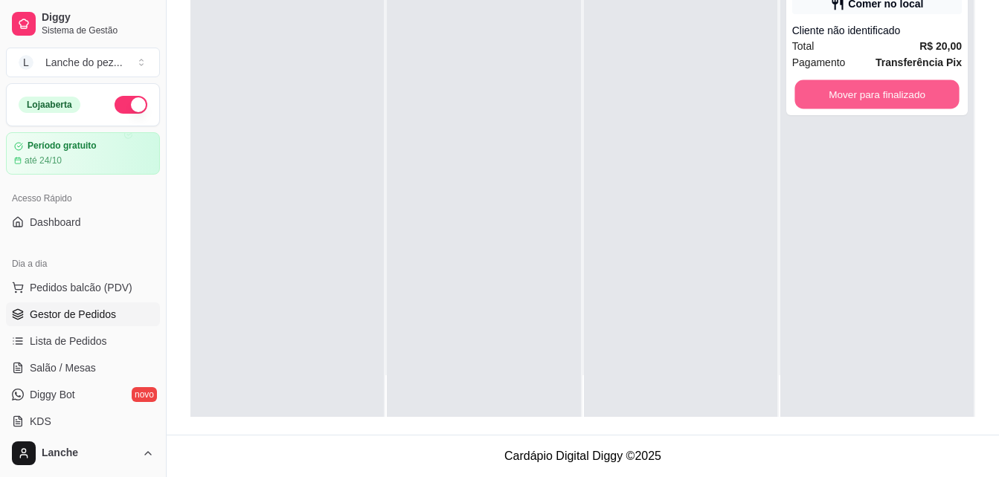
click at [830, 103] on button "Mover para finalizado" at bounding box center [876, 94] width 164 height 29
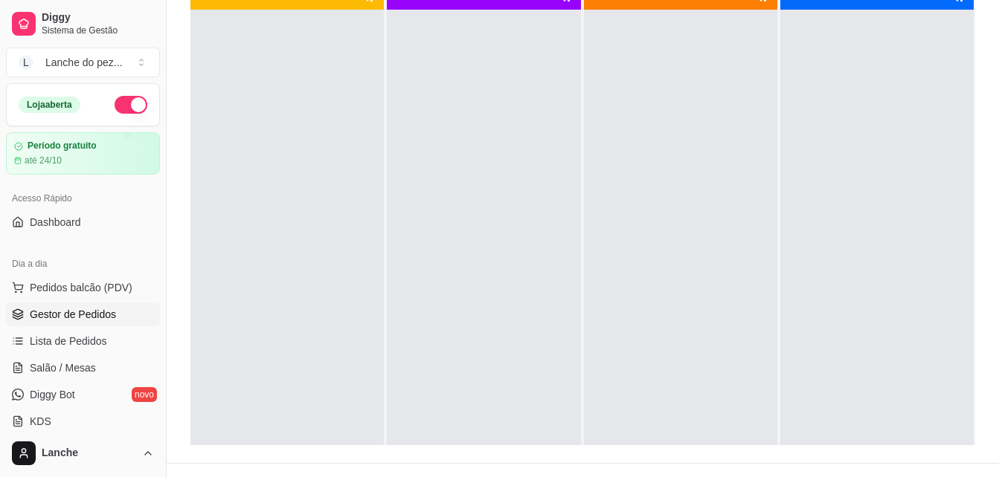
scroll to position [167, 0]
